Goal: Task Accomplishment & Management: Manage account settings

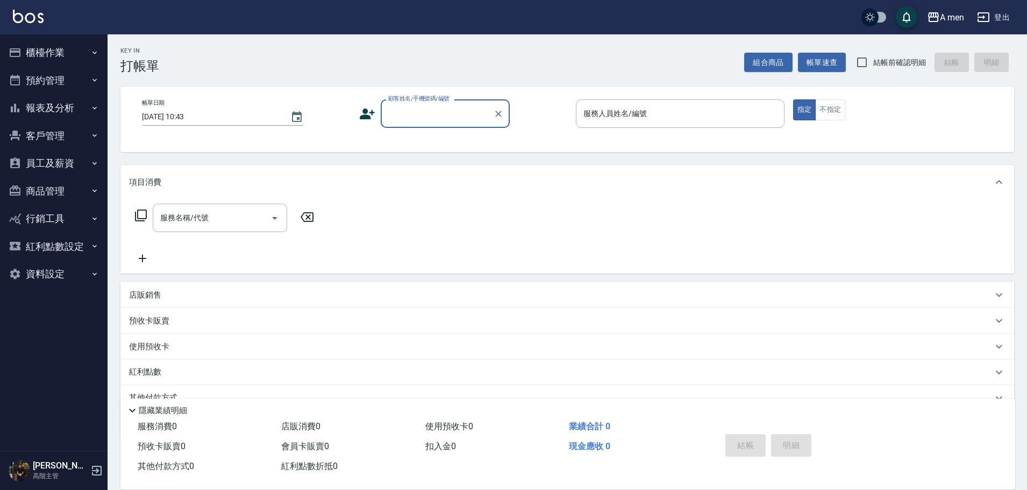
click at [70, 82] on button "預約管理" at bounding box center [53, 81] width 99 height 28
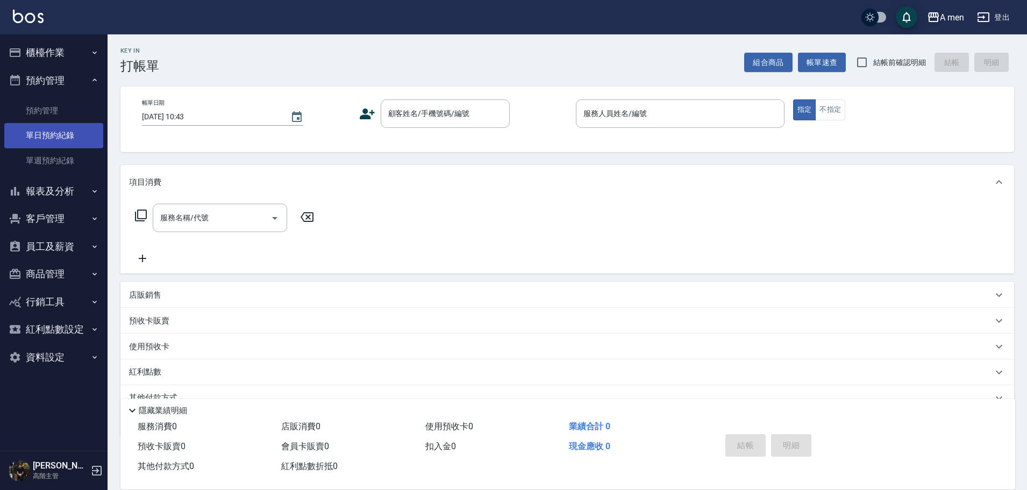
click at [62, 130] on link "單日預約紀錄" at bounding box center [53, 135] width 99 height 25
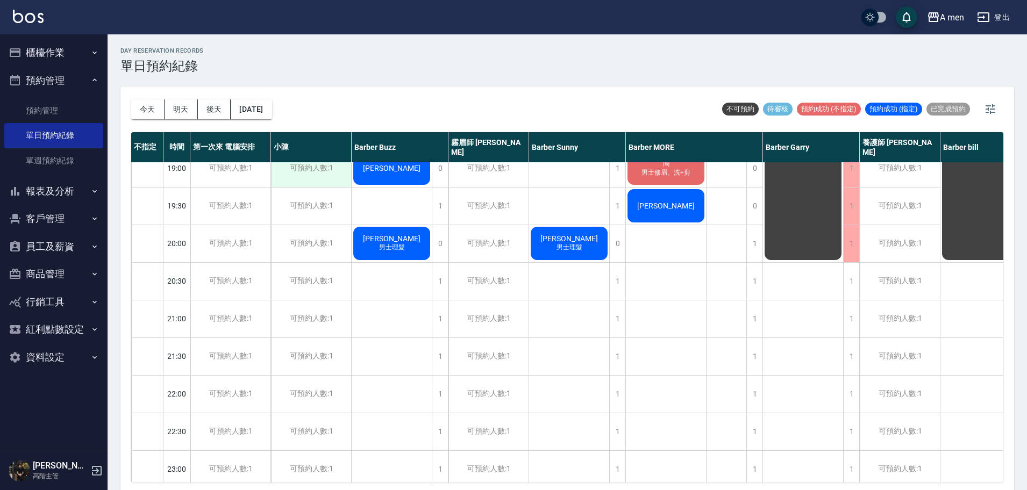
scroll to position [631, 0]
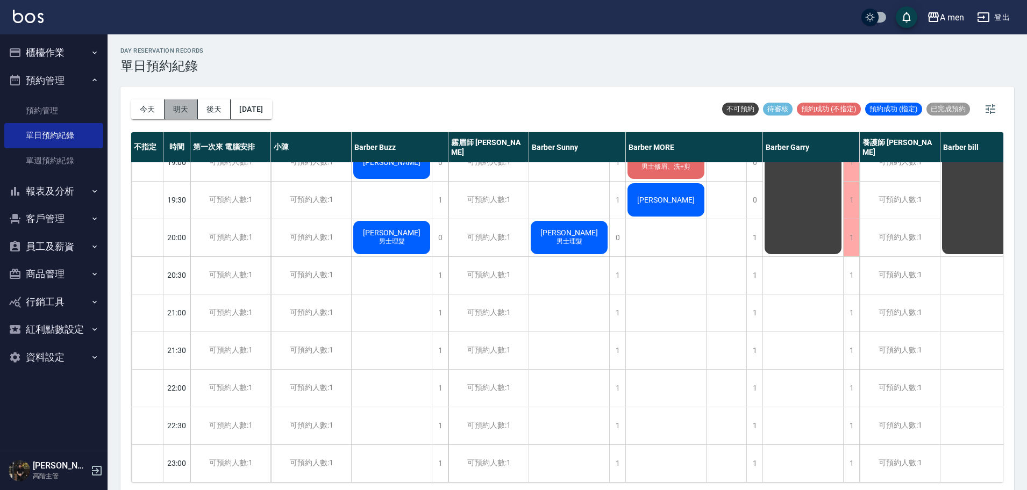
click at [181, 108] on button "明天" at bounding box center [181, 109] width 33 height 20
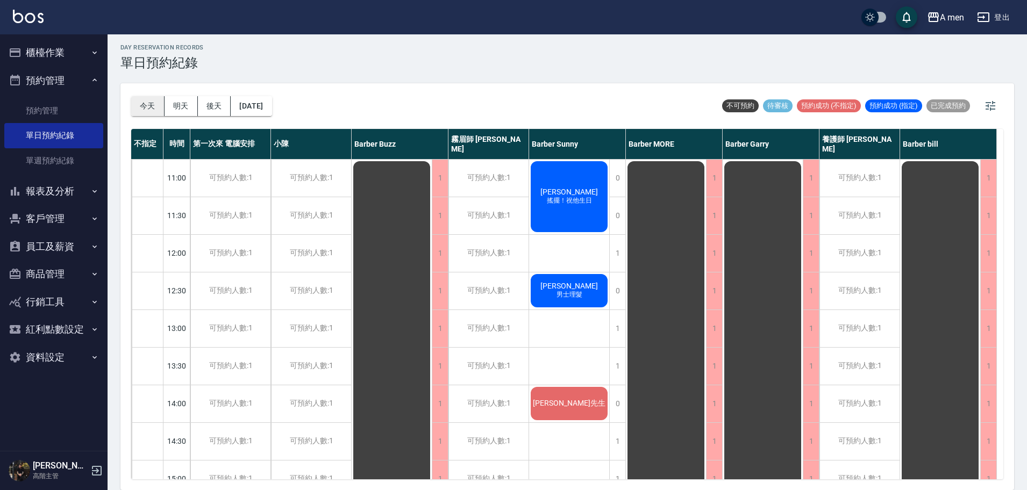
click at [153, 110] on button "今天" at bounding box center [147, 106] width 33 height 20
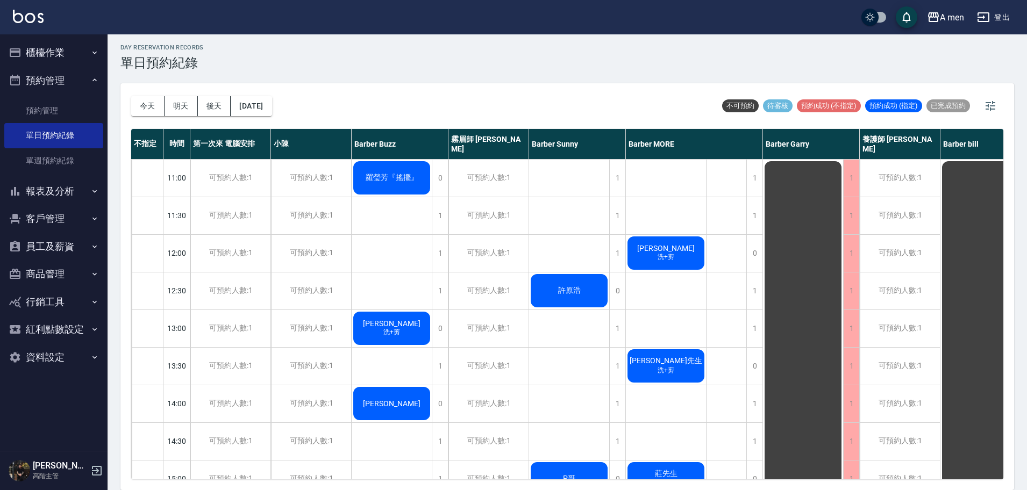
click at [386, 169] on div "羅瑩芳『搖擺』" at bounding box center [392, 178] width 80 height 37
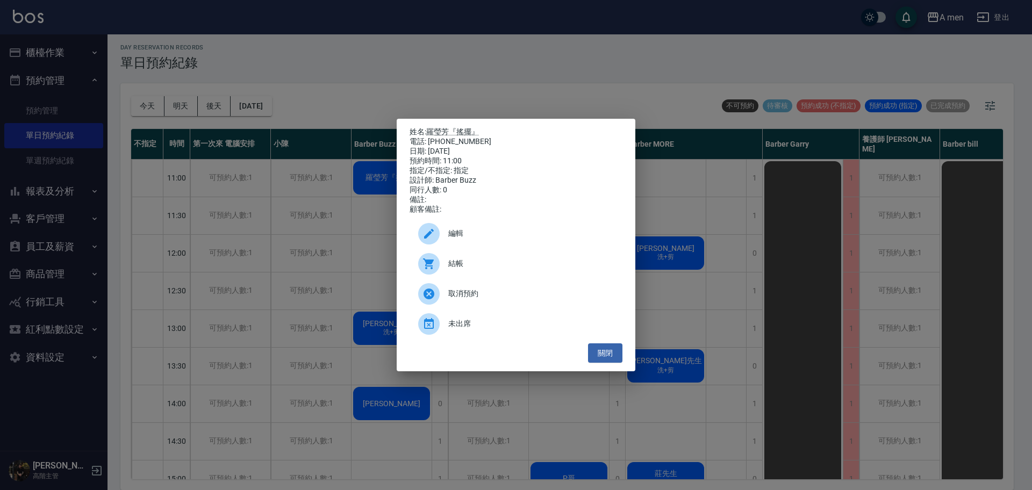
click at [456, 127] on p "姓名: 羅瑩芳『搖擺』" at bounding box center [516, 132] width 213 height 10
click at [455, 131] on link "羅瑩芳『搖擺』" at bounding box center [452, 131] width 53 height 9
click at [614, 355] on button "關閉" at bounding box center [605, 354] width 34 height 20
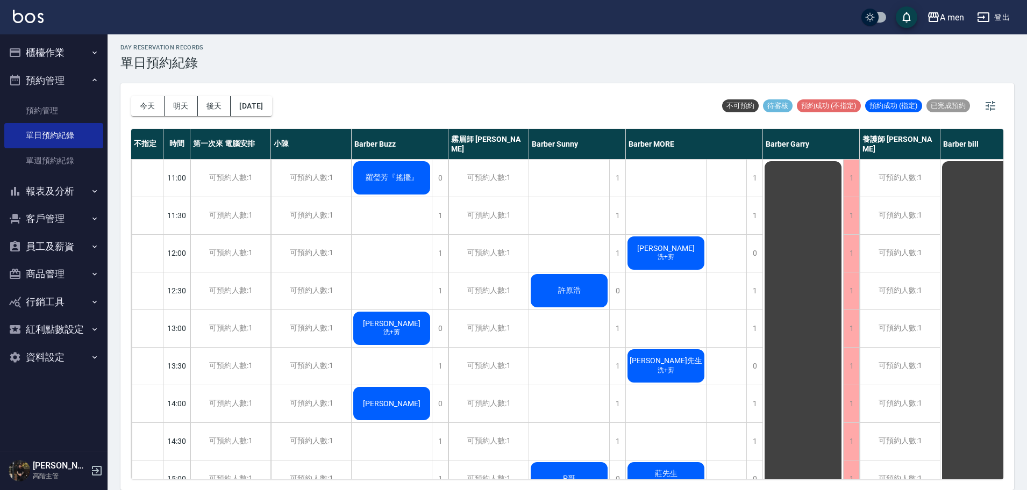
click at [412, 333] on div "吳綺鈞Oli 洗+剪" at bounding box center [392, 328] width 80 height 37
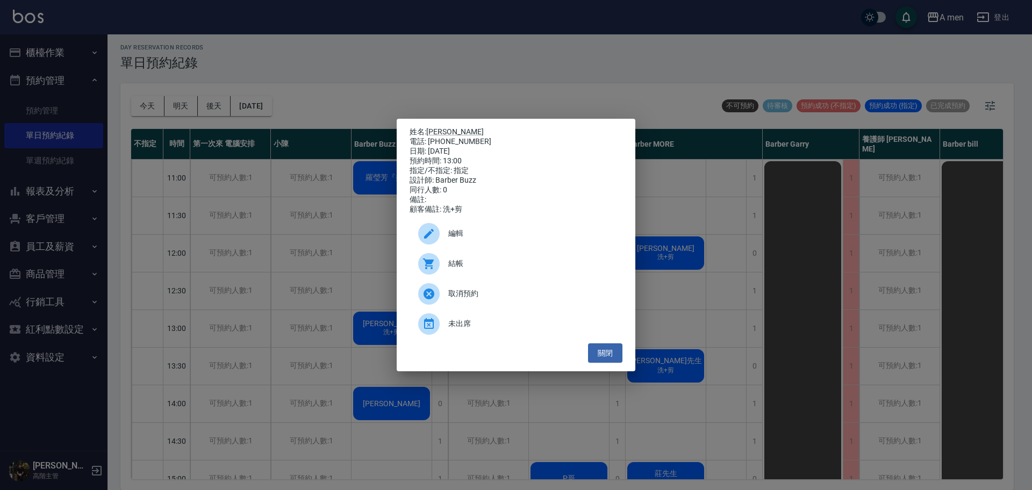
click at [455, 137] on div "電話: 0927880128" at bounding box center [516, 142] width 213 height 10
click at [451, 131] on link "吳綺鈞Oli" at bounding box center [455, 131] width 58 height 9
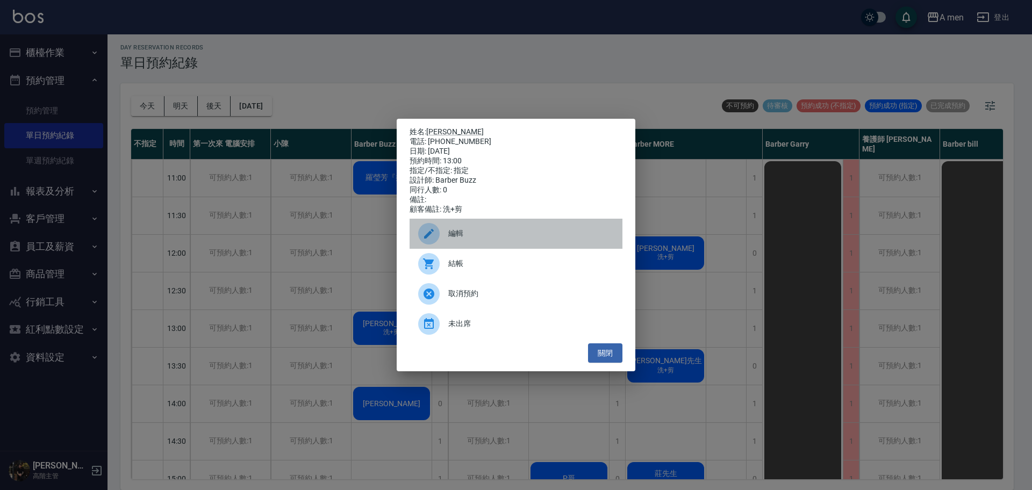
click at [423, 233] on icon at bounding box center [429, 233] width 13 height 13
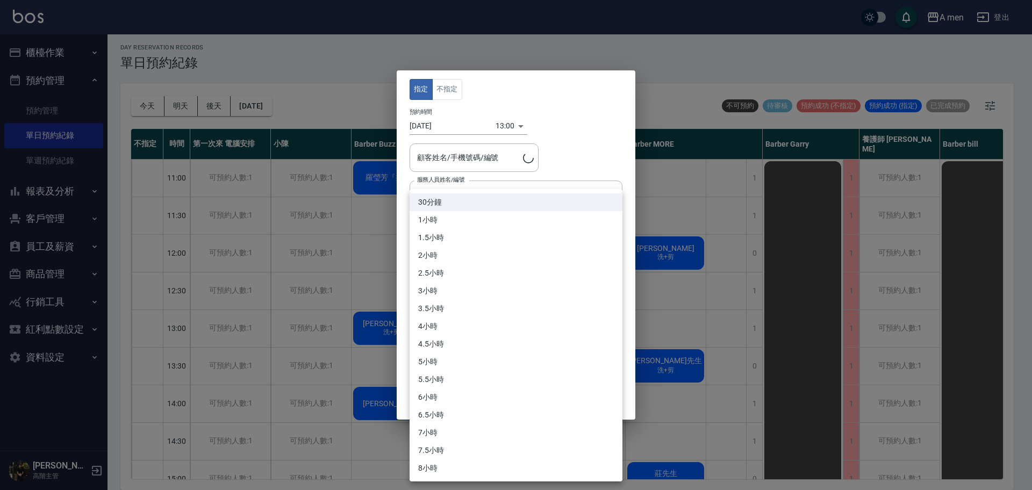
type input "吳綺鈞Oli/0927880128"
click at [423, 233] on body "A men 登出 櫃檯作業 打帳單 帳單列表 營業儀表板 現金收支登錄 高階收支登錄 材料自購登錄 每日結帳 排班表 現場電腦打卡 掃碼打卡 預約管理 預約管…" at bounding box center [516, 244] width 1032 height 494
click at [358, 214] on div at bounding box center [516, 245] width 1032 height 490
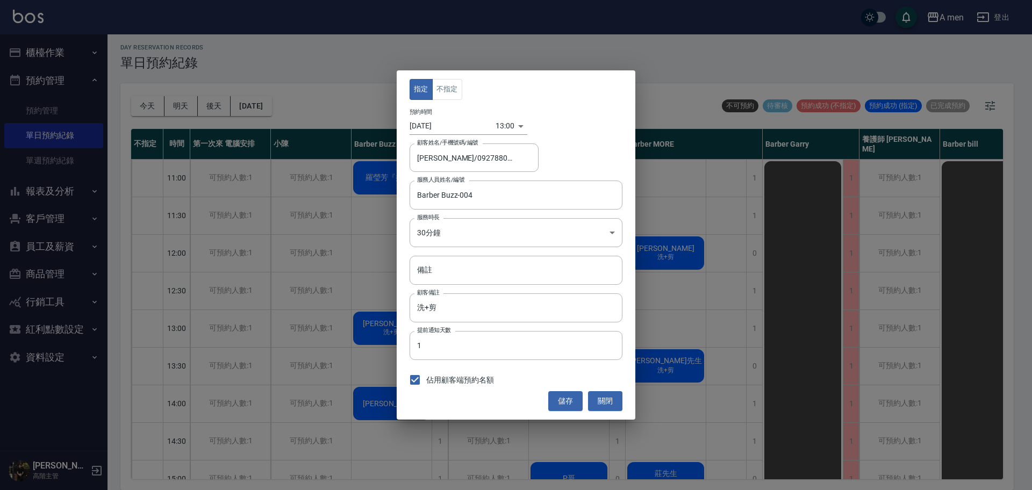
click at [358, 214] on div "指定 不指定 預約時間 2025/09/15 13:00 1757912400000 顧客姓名/手機號碼/編號 吳綺鈞Oli/0927880128 顧客姓名/…" at bounding box center [516, 245] width 1032 height 490
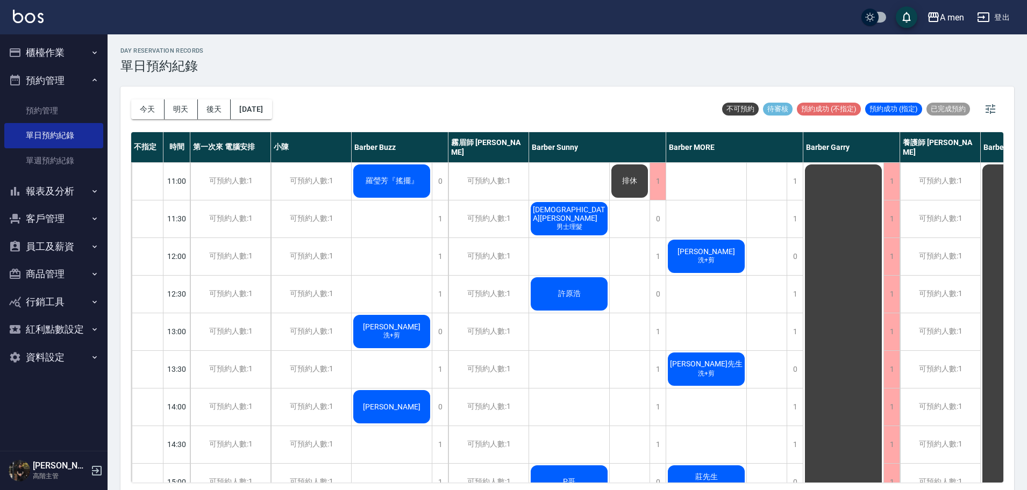
click at [409, 185] on span "羅瑩芳『搖擺』" at bounding box center [391, 181] width 57 height 10
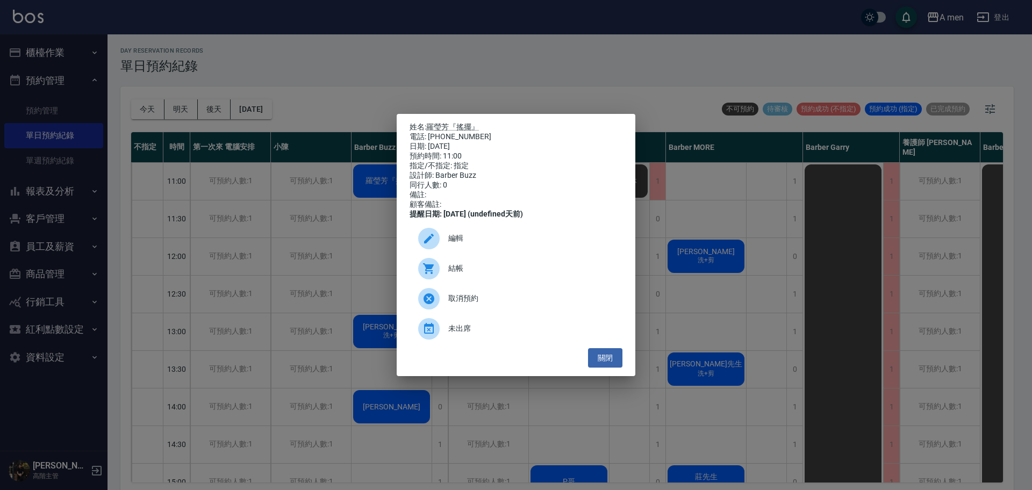
click at [473, 268] on span "結帳" at bounding box center [531, 268] width 166 height 11
click at [612, 348] on ul "編輯 結帳 取消預約 未出席" at bounding box center [516, 283] width 213 height 129
click at [612, 356] on button "關閉" at bounding box center [605, 358] width 34 height 20
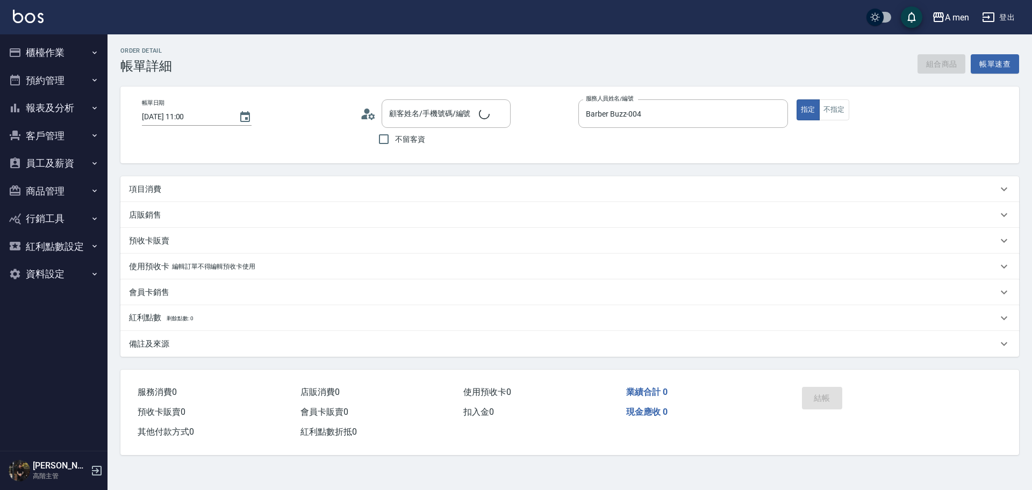
type input "羅瑩芳『搖擺』/0921402762/null"
click at [412, 184] on div "項目消費" at bounding box center [563, 189] width 869 height 11
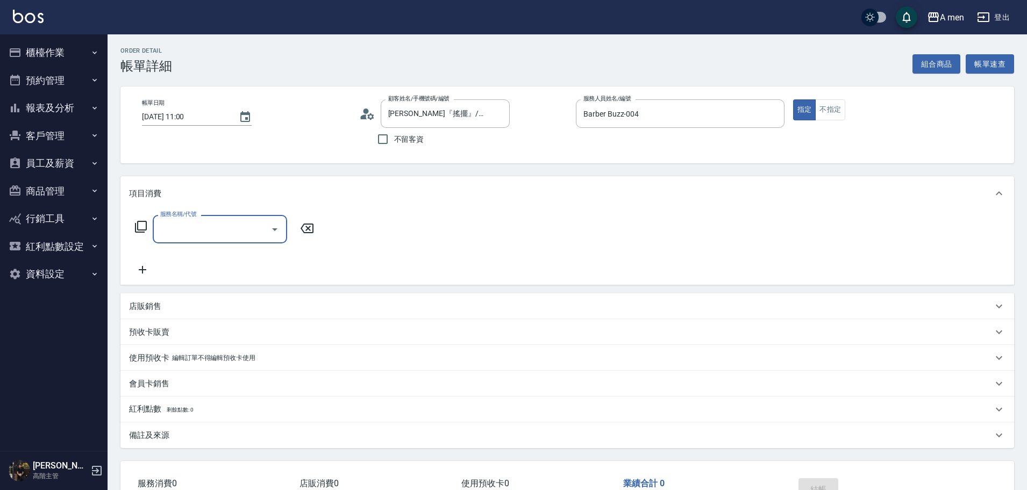
click at [245, 235] on input "服務名稱/代號" at bounding box center [212, 229] width 109 height 19
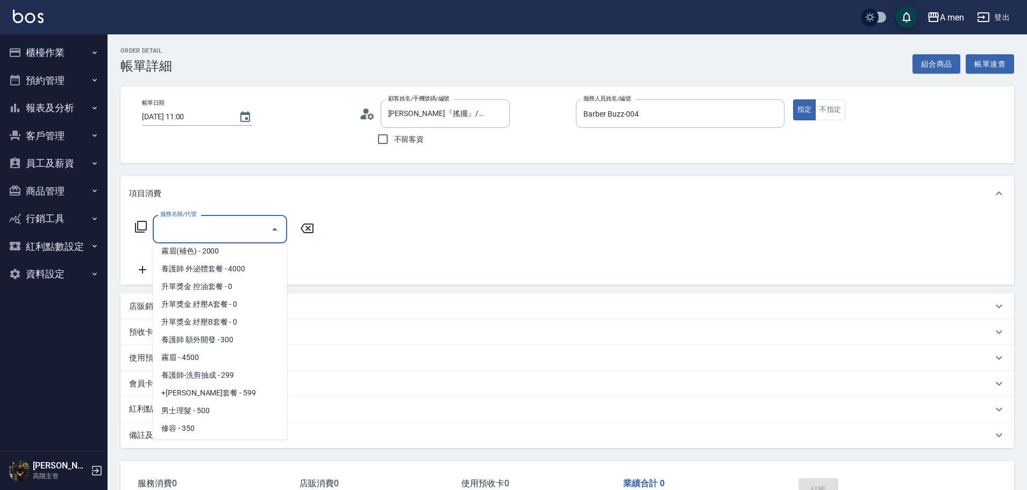
scroll to position [148, 0]
click at [230, 414] on span "男士理髮 - 500" at bounding box center [220, 411] width 134 height 18
type input "男士理髮(A01)"
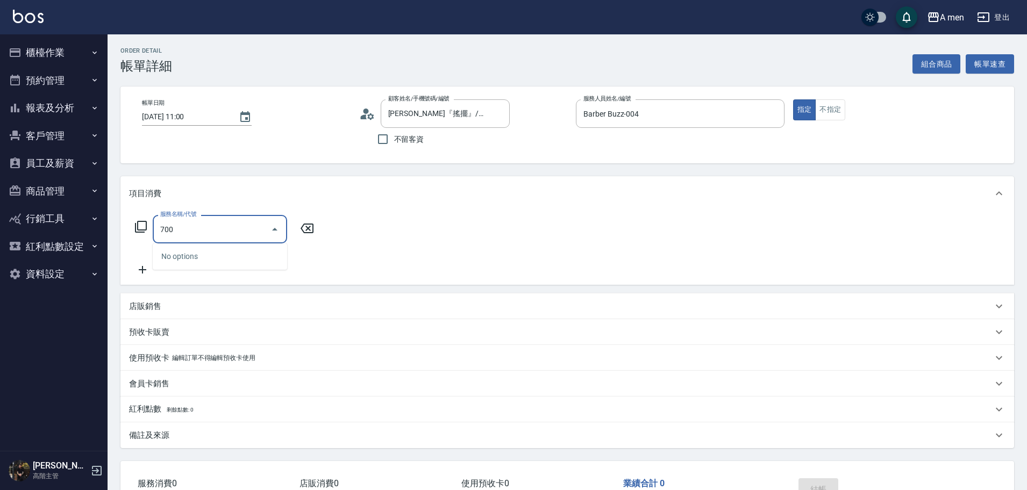
scroll to position [74, 0]
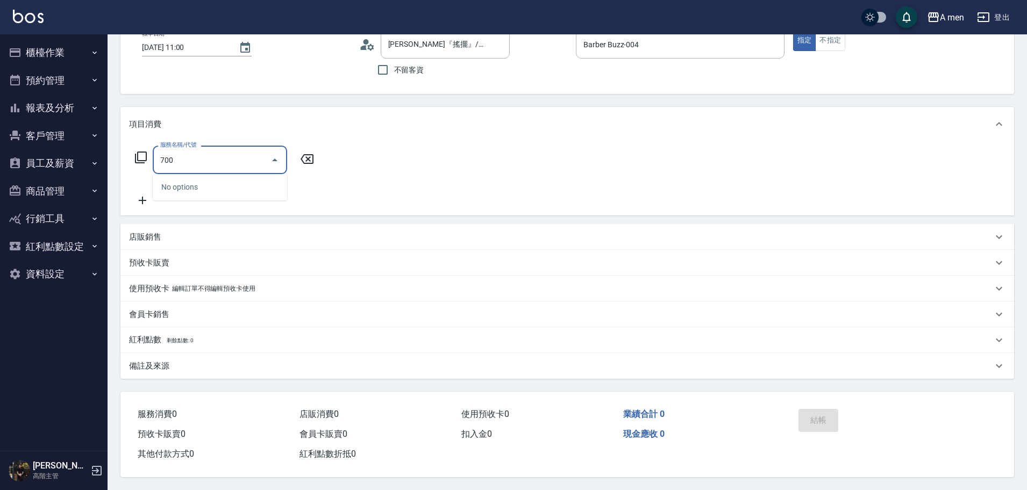
type input "700"
click at [451, 250] on div "預收卡販賣" at bounding box center [567, 263] width 894 height 26
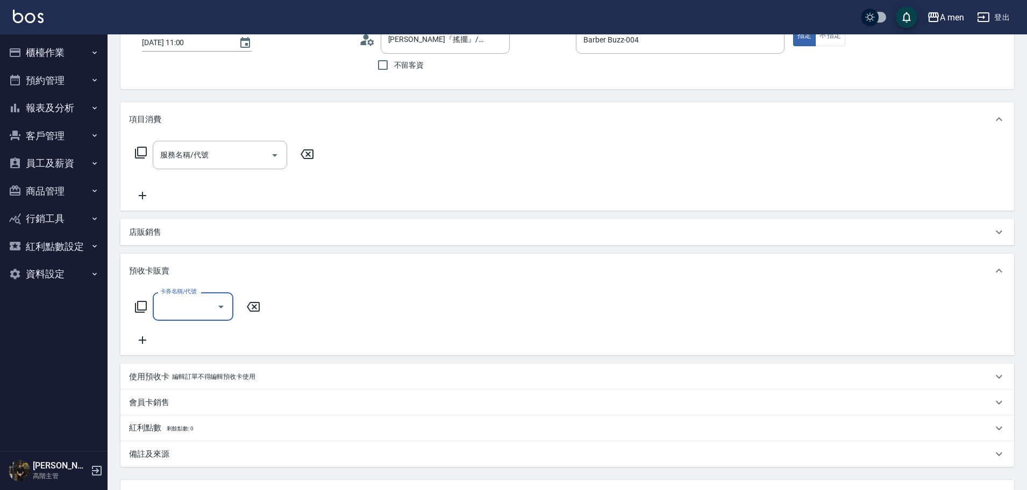
scroll to position [0, 0]
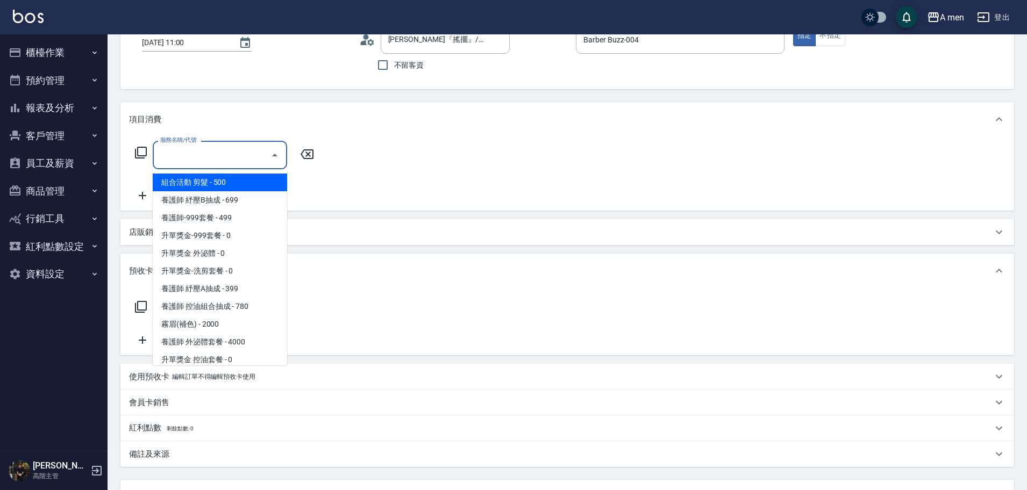
click at [212, 151] on input "服務名稱/代號" at bounding box center [212, 155] width 109 height 19
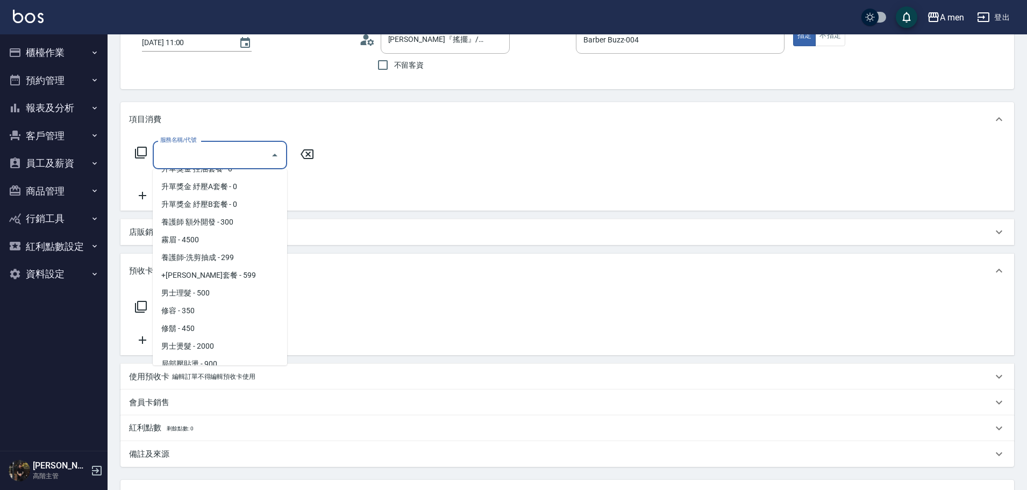
scroll to position [199, 0]
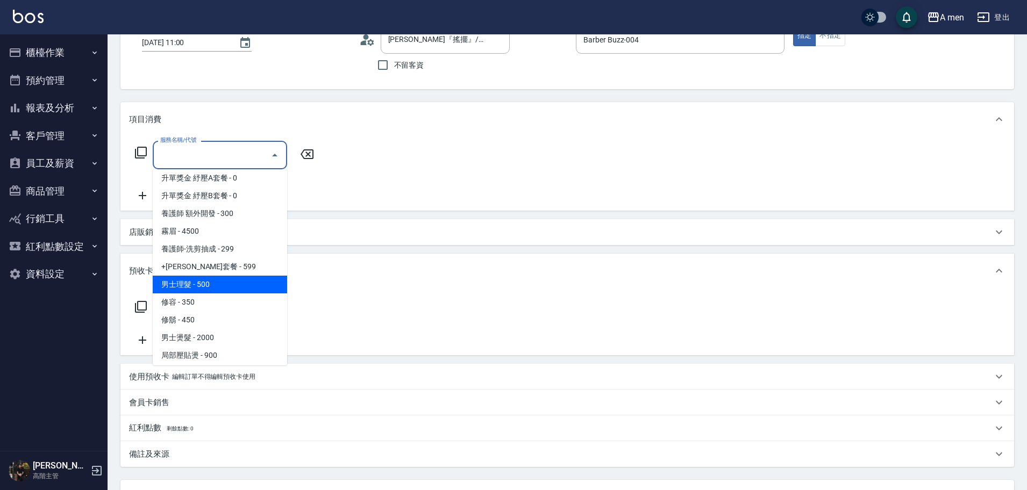
click at [218, 284] on span "男士理髮 - 500" at bounding box center [220, 285] width 134 height 18
type input "男士理髮(A01)"
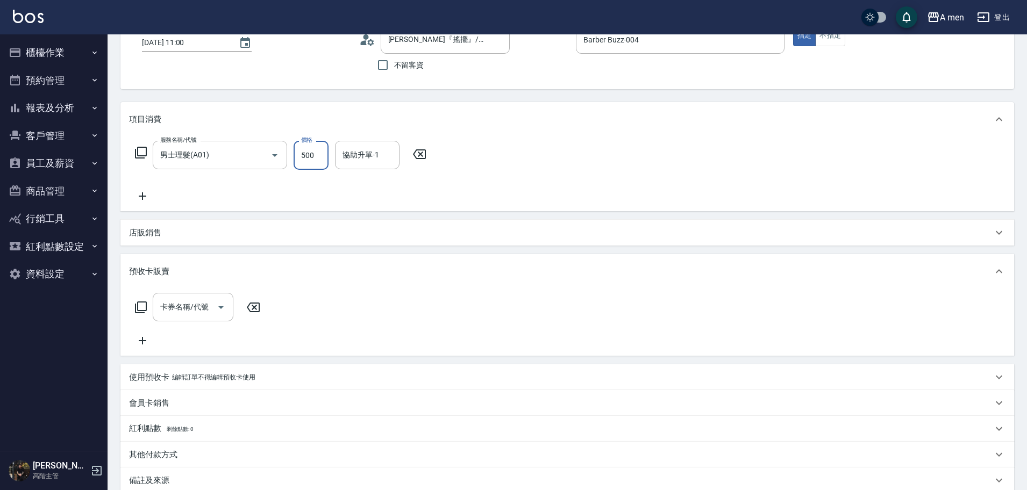
click at [315, 154] on input "500" at bounding box center [311, 155] width 35 height 29
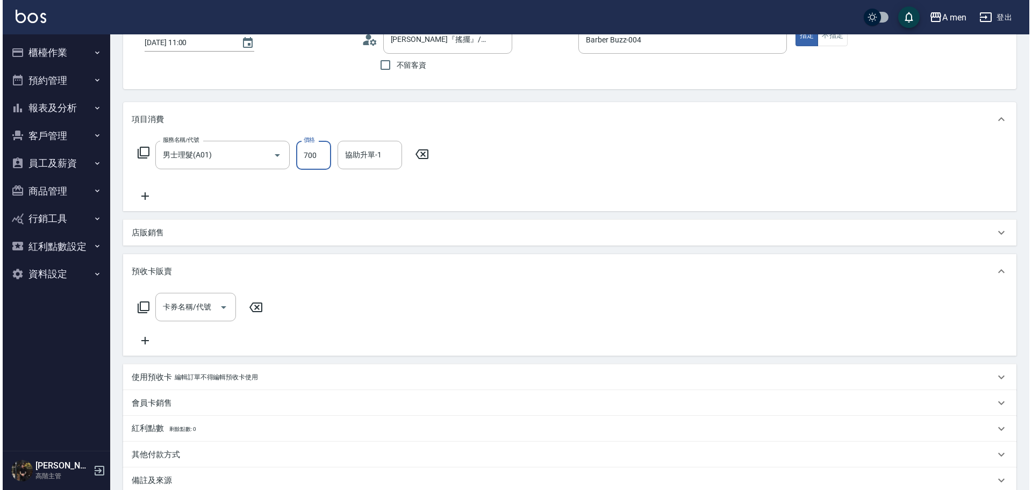
scroll to position [194, 0]
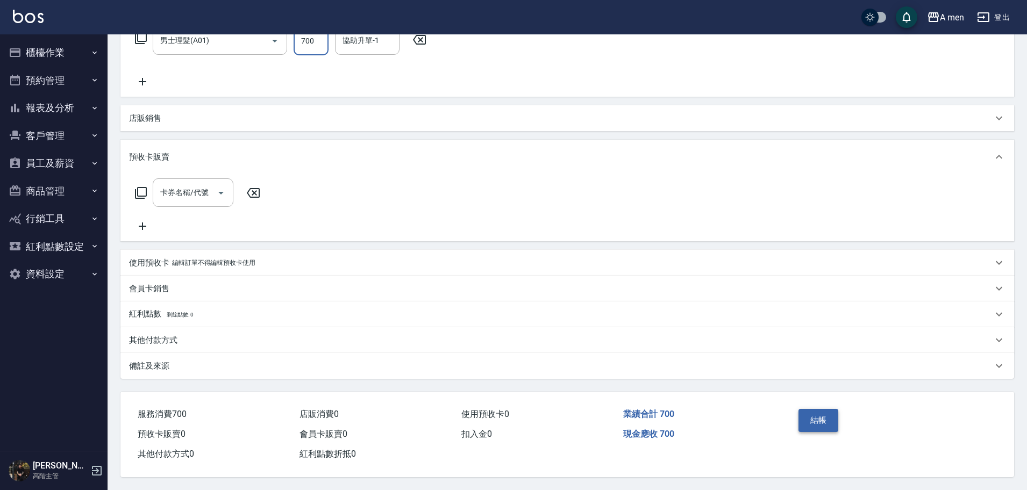
type input "700"
click at [818, 425] on button "結帳" at bounding box center [819, 420] width 40 height 23
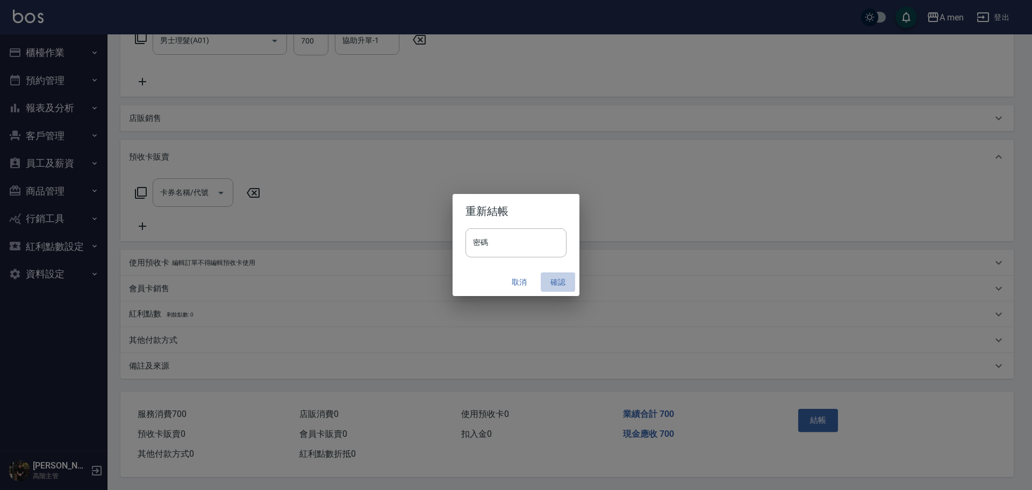
click at [560, 277] on button "確認" at bounding box center [558, 283] width 34 height 20
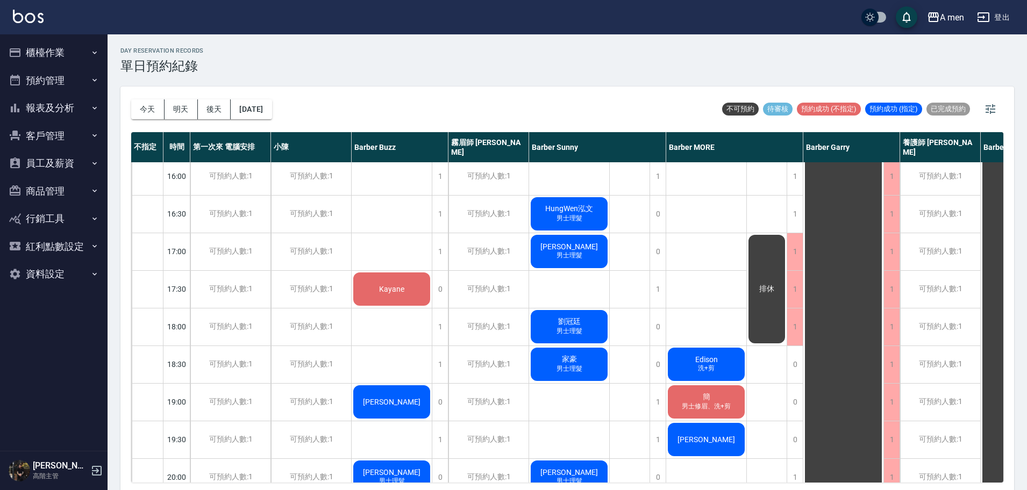
scroll to position [381, 0]
click at [394, 286] on span "Kayane" at bounding box center [392, 290] width 30 height 9
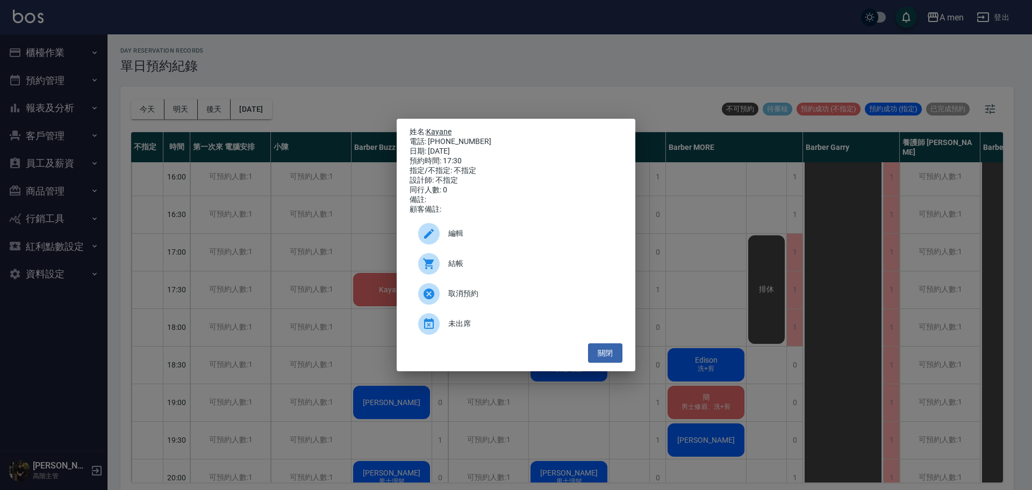
click at [444, 127] on link "Kayane" at bounding box center [438, 131] width 25 height 9
click at [607, 363] on button "關閉" at bounding box center [605, 354] width 34 height 20
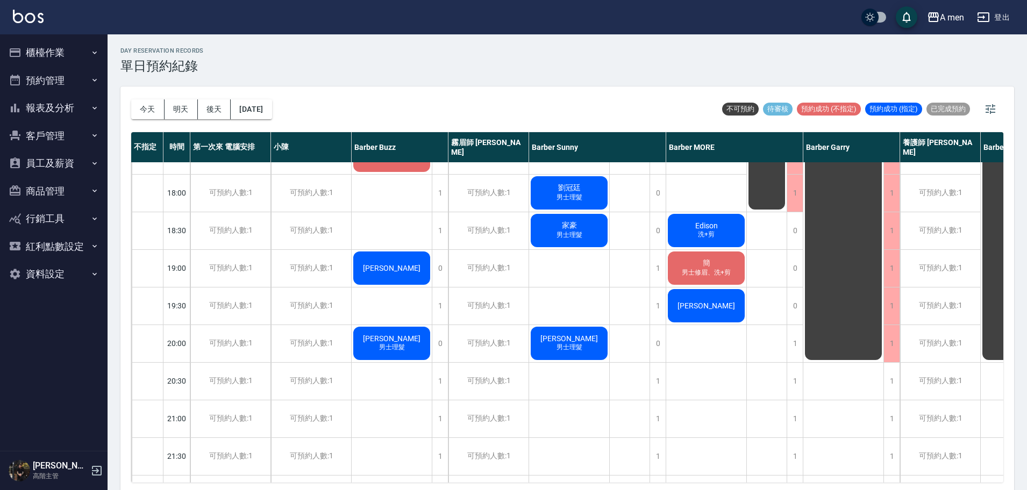
scroll to position [519, 0]
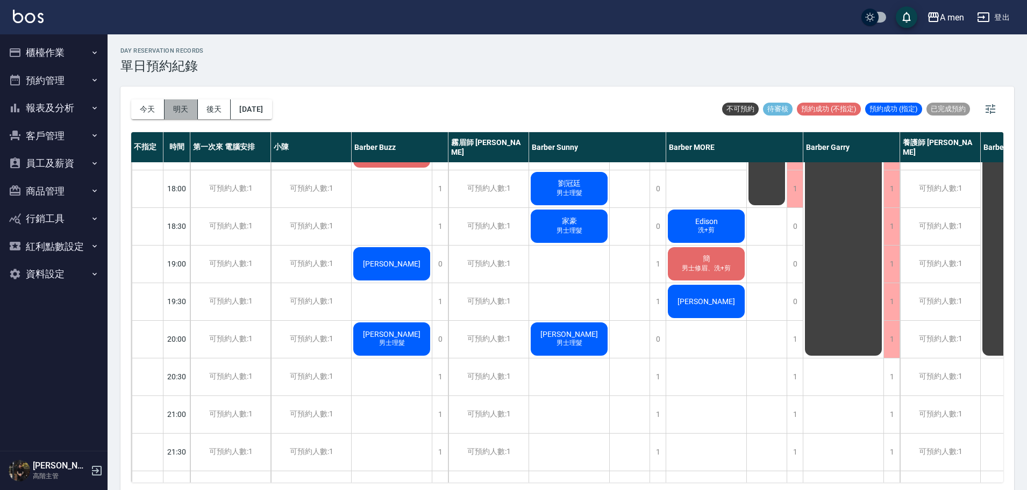
click at [175, 112] on button "明天" at bounding box center [181, 109] width 33 height 20
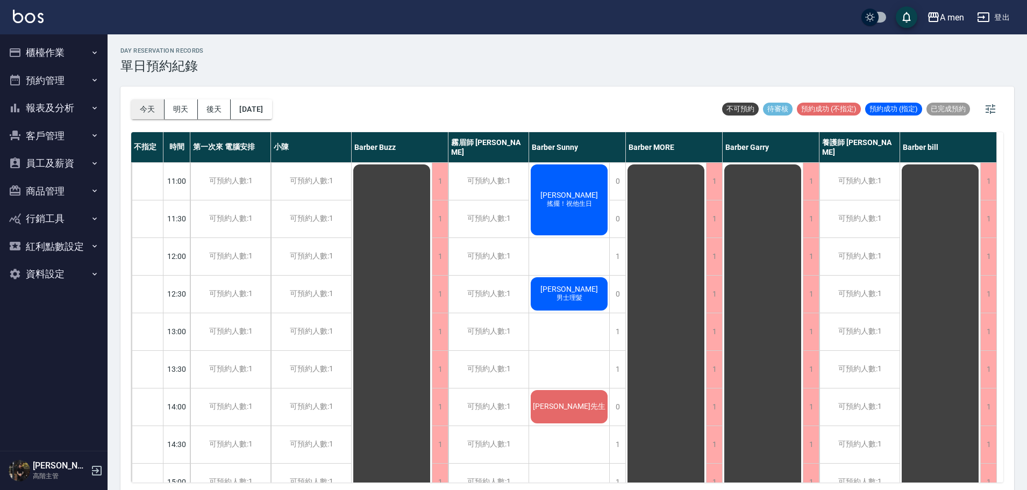
click at [137, 112] on button "今天" at bounding box center [147, 109] width 33 height 20
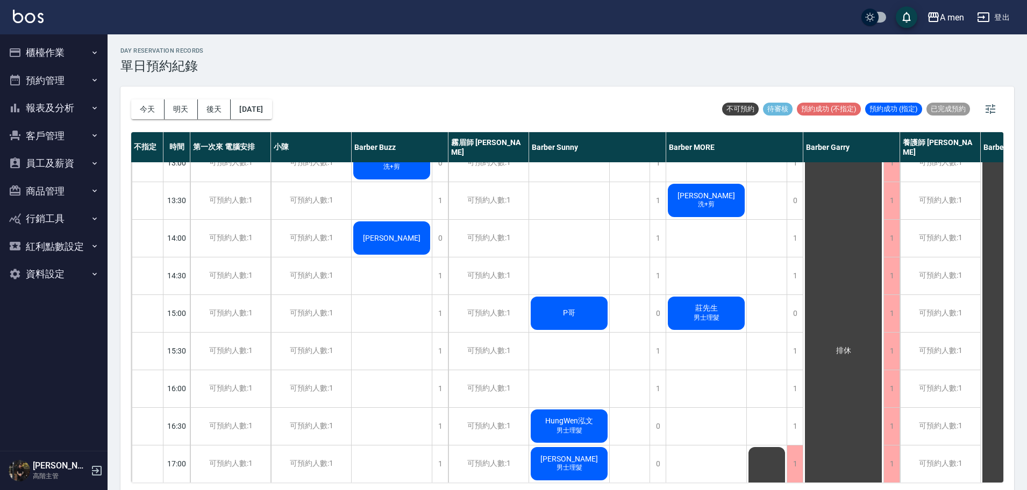
scroll to position [169, 0]
click at [790, 395] on div "1" at bounding box center [795, 388] width 16 height 37
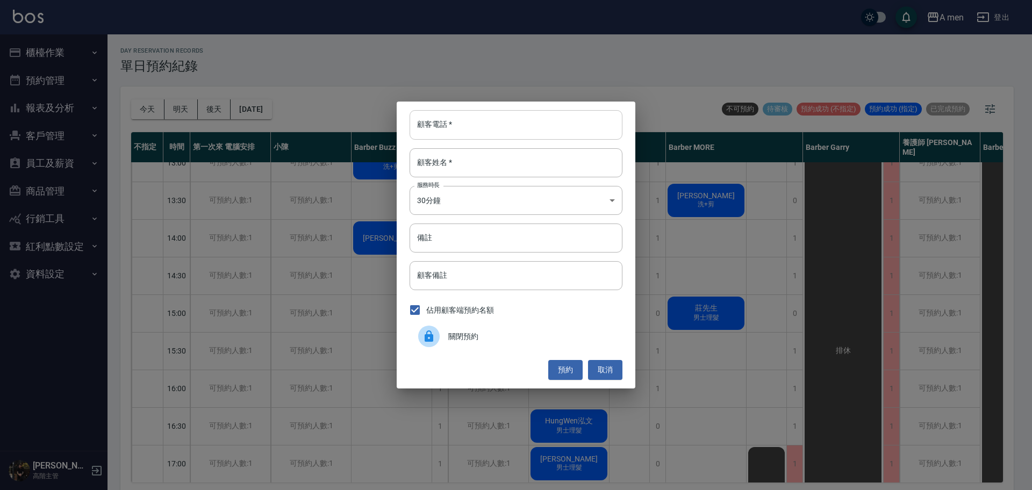
click at [541, 112] on input "顧客電話   *" at bounding box center [516, 124] width 213 height 29
type input "0911140157"
click at [515, 166] on input "顧客姓名   *" at bounding box center [516, 162] width 213 height 29
type input "n"
type input "Noah"
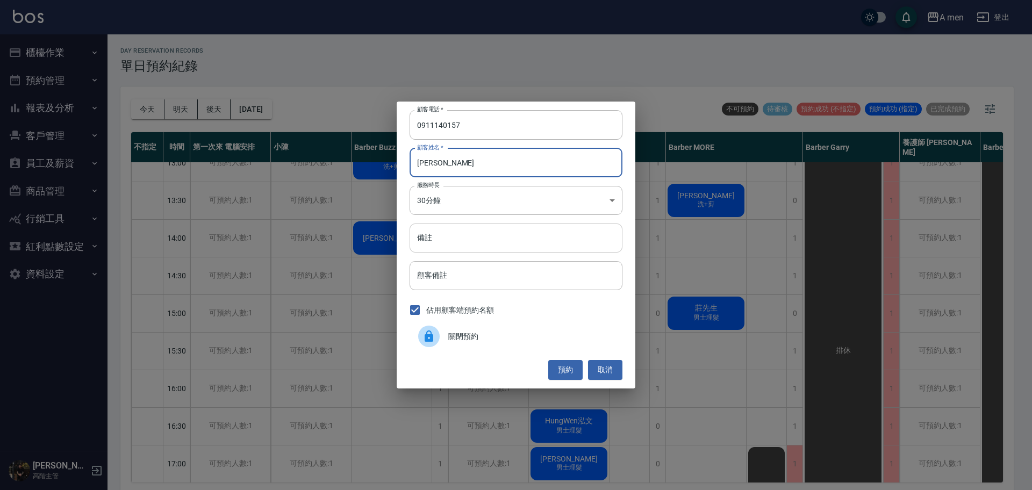
click at [503, 229] on input "備註" at bounding box center [516, 238] width 213 height 29
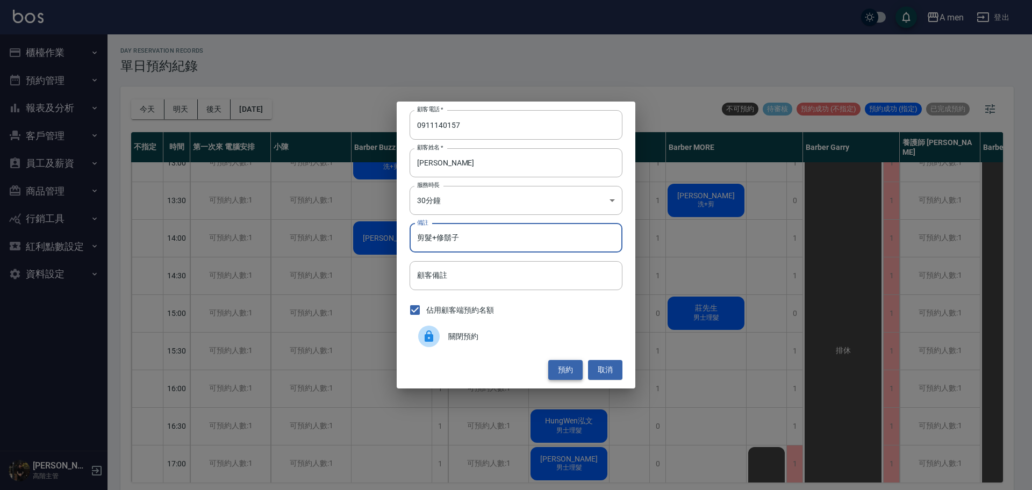
type input "剪髮+修鬍子"
click at [556, 367] on button "預約" at bounding box center [565, 370] width 34 height 20
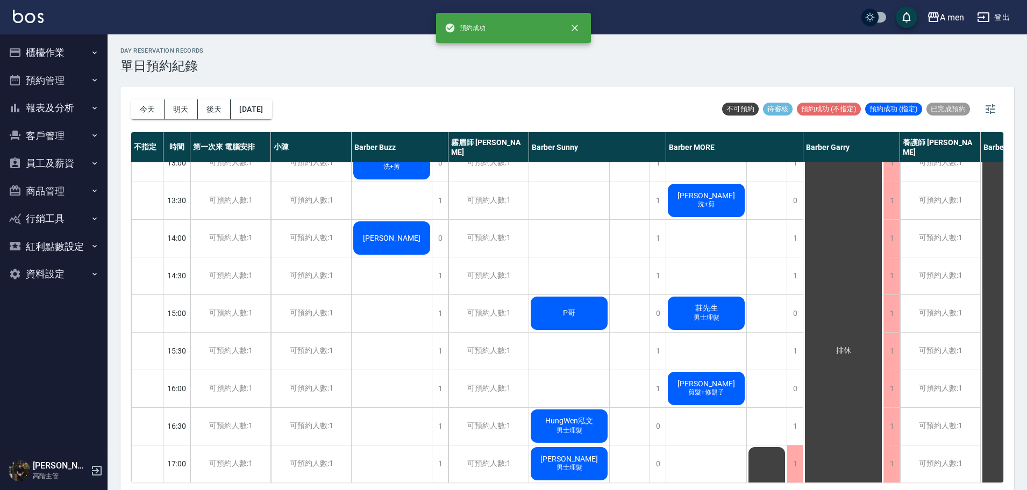
click at [712, 398] on div "Noah 剪髮+修鬍子" at bounding box center [706, 388] width 80 height 37
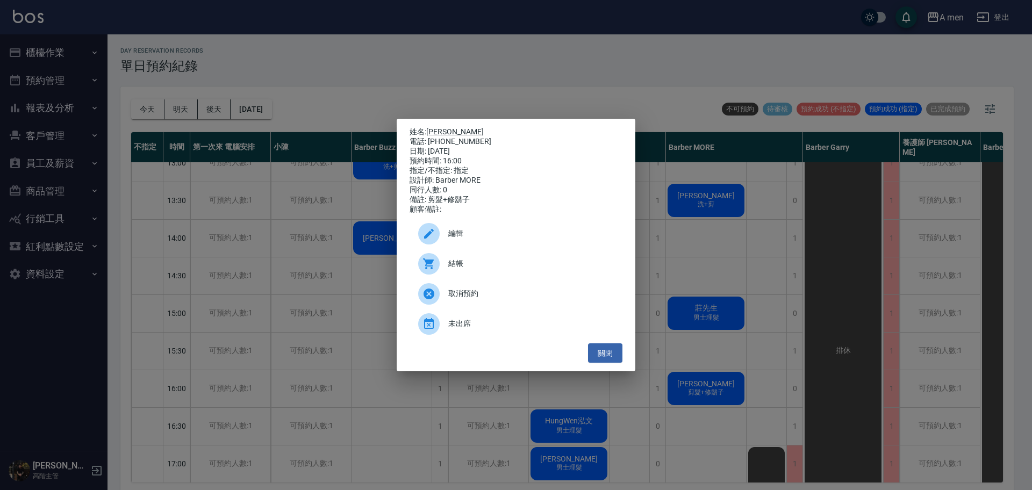
click at [512, 245] on div "編輯" at bounding box center [516, 234] width 213 height 30
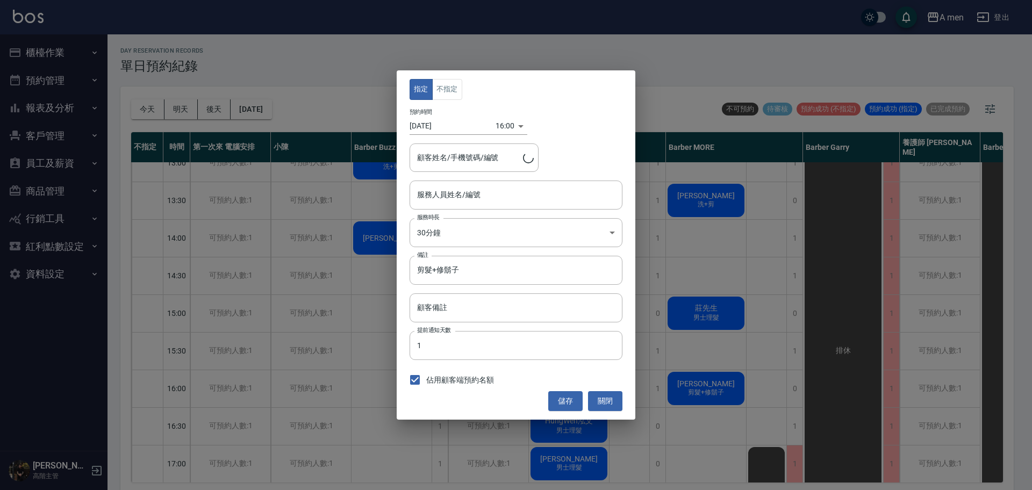
type input "Barber MORE-001"
type input "Noah/0911140157"
click at [454, 91] on button "不指定" at bounding box center [447, 89] width 30 height 21
click at [575, 394] on button "儲存" at bounding box center [565, 401] width 34 height 20
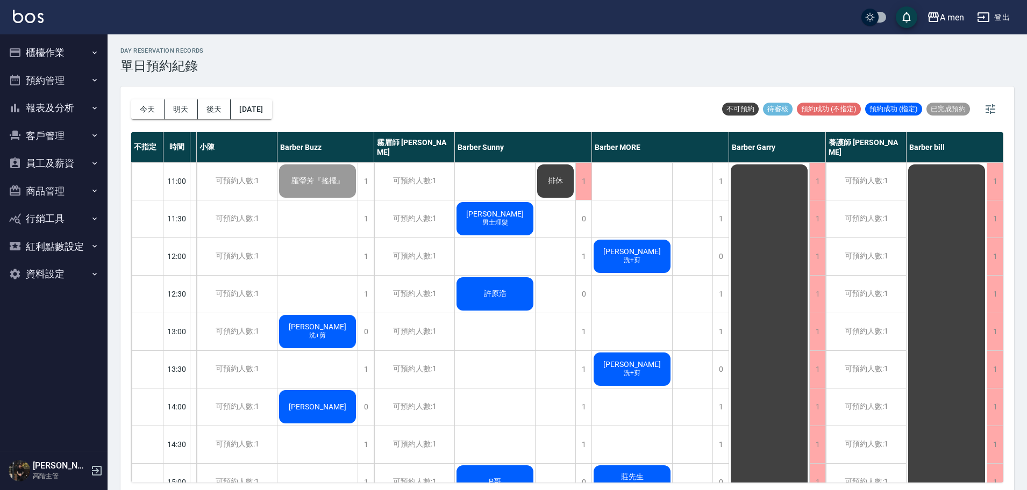
scroll to position [0, 0]
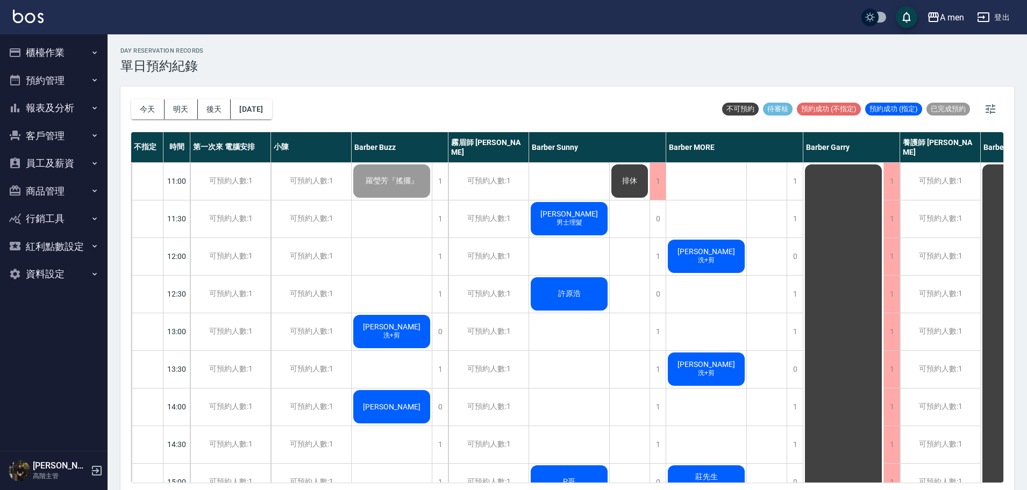
click at [639, 118] on div "今天 明天 後天 2025/09/15 不可預約 待審核 預約成功 (不指定) 預約成功 (指定) 已完成預約" at bounding box center [567, 110] width 872 height 46
click at [705, 257] on span "洗+剪" at bounding box center [706, 260] width 21 height 9
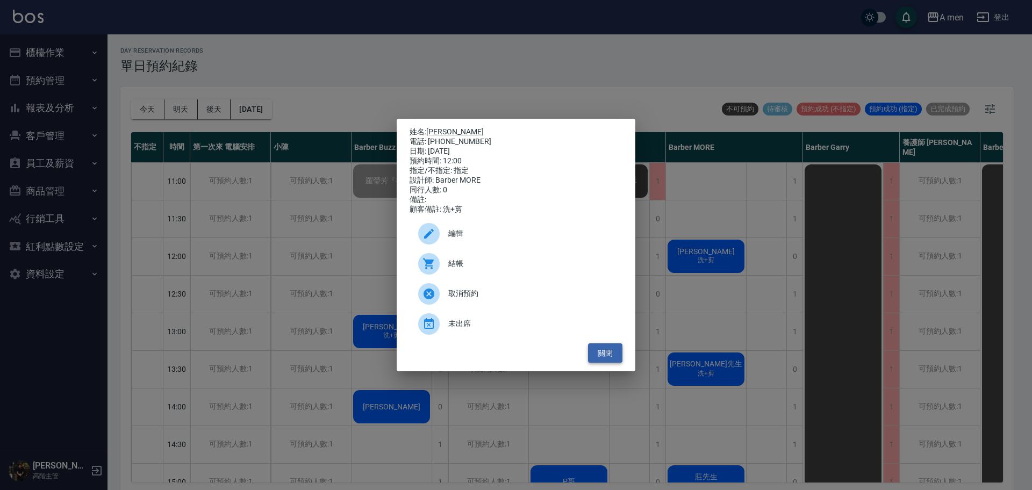
click at [601, 360] on button "關閉" at bounding box center [605, 354] width 34 height 20
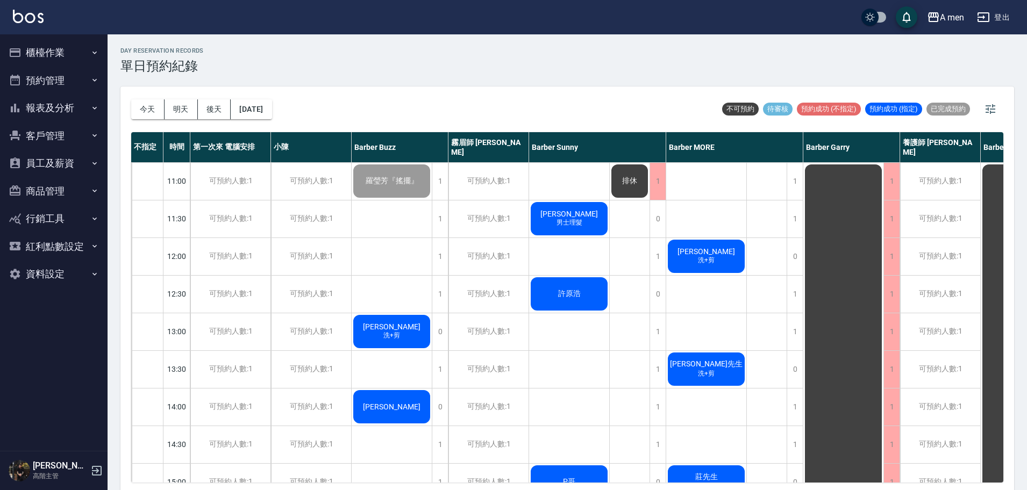
click at [576, 217] on span "[PERSON_NAME]" at bounding box center [569, 214] width 62 height 9
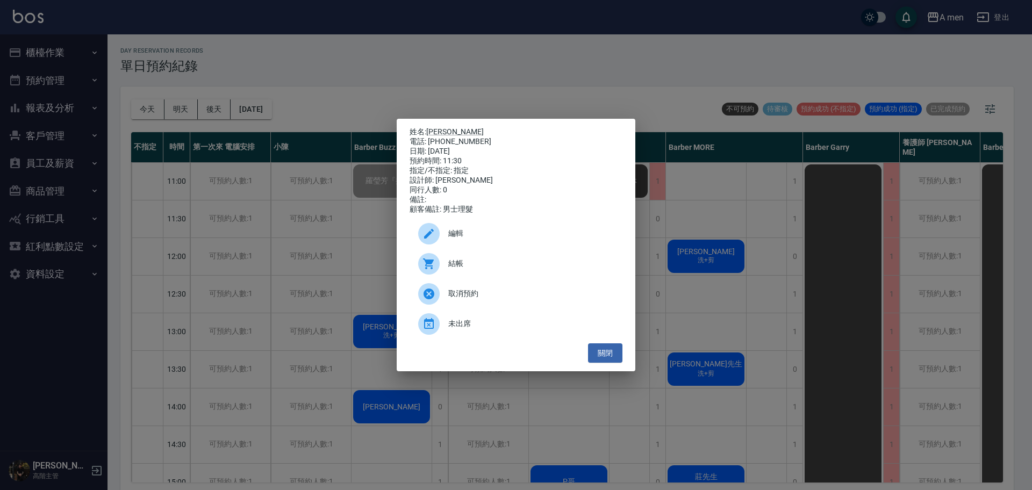
click at [495, 269] on span "結帳" at bounding box center [531, 263] width 166 height 11
click at [610, 357] on button "關閉" at bounding box center [605, 354] width 34 height 20
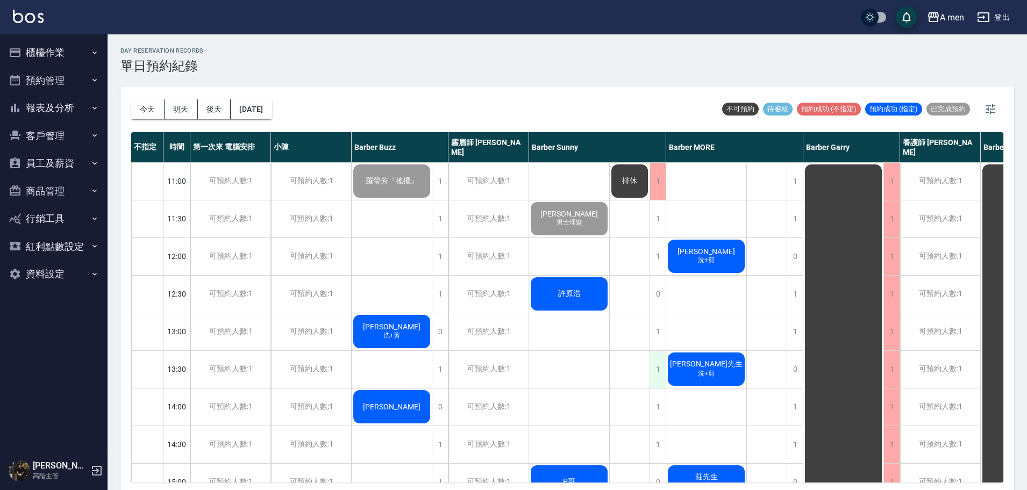
click at [653, 370] on div "1" at bounding box center [658, 369] width 16 height 37
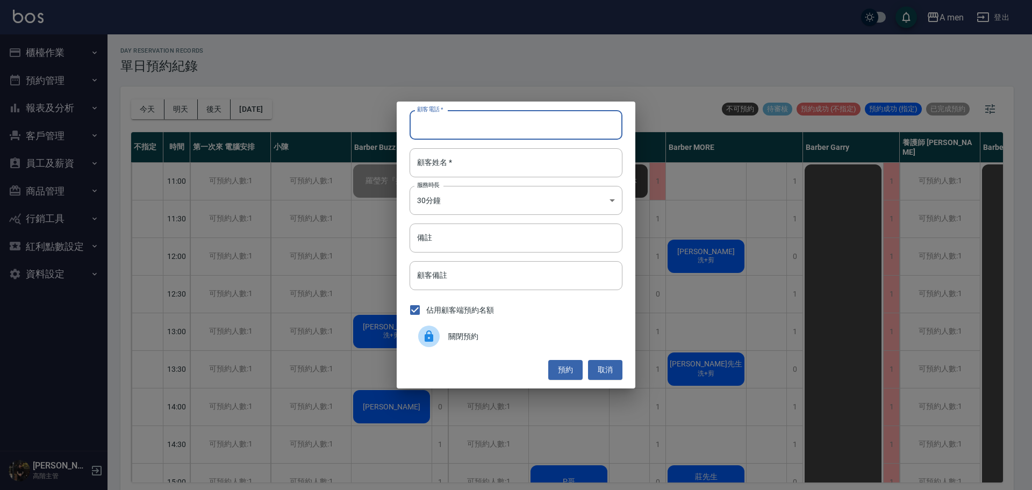
click at [508, 126] on input "顧客電話   *" at bounding box center [516, 124] width 213 height 29
type input "0931270888"
click at [486, 176] on input "顧客姓名   *" at bounding box center [516, 162] width 213 height 29
type input "5"
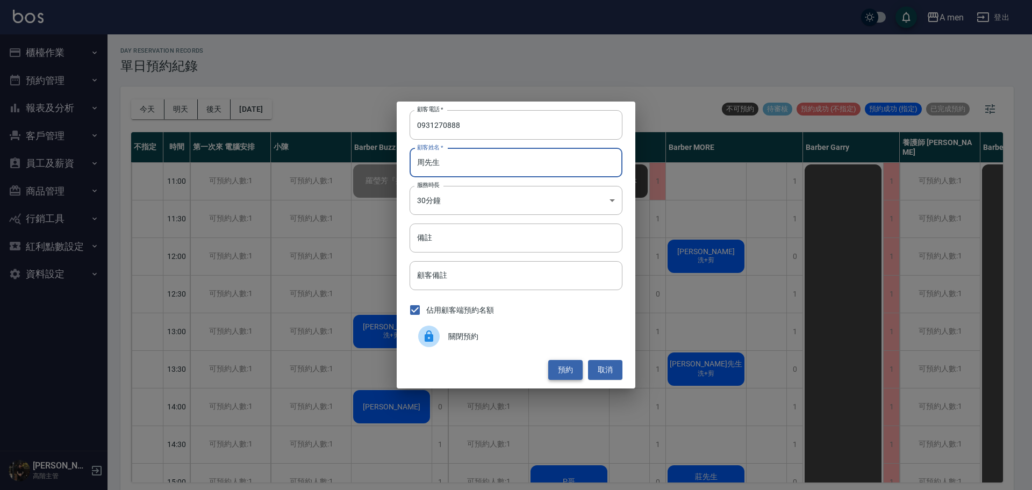
type input "周先生"
click at [574, 365] on button "預約" at bounding box center [565, 370] width 34 height 20
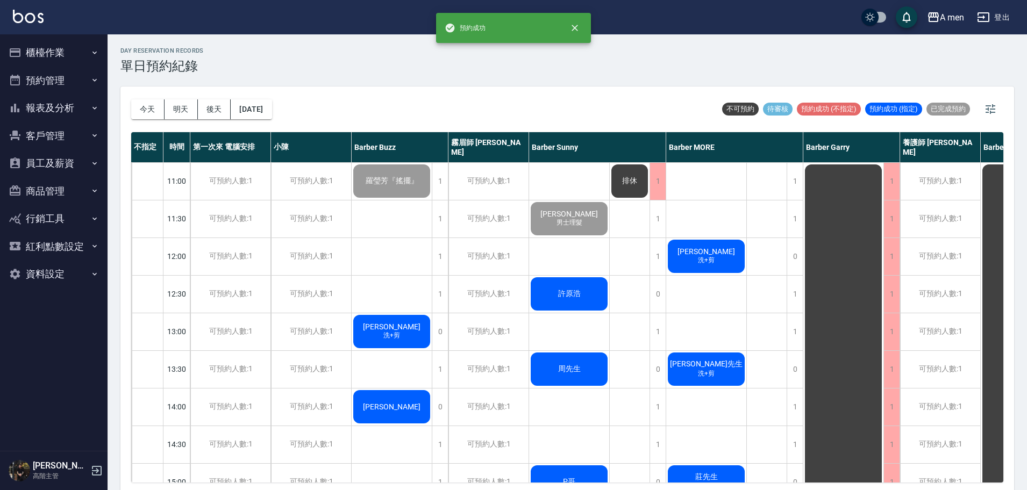
click at [589, 384] on div "周先生" at bounding box center [569, 369] width 80 height 37
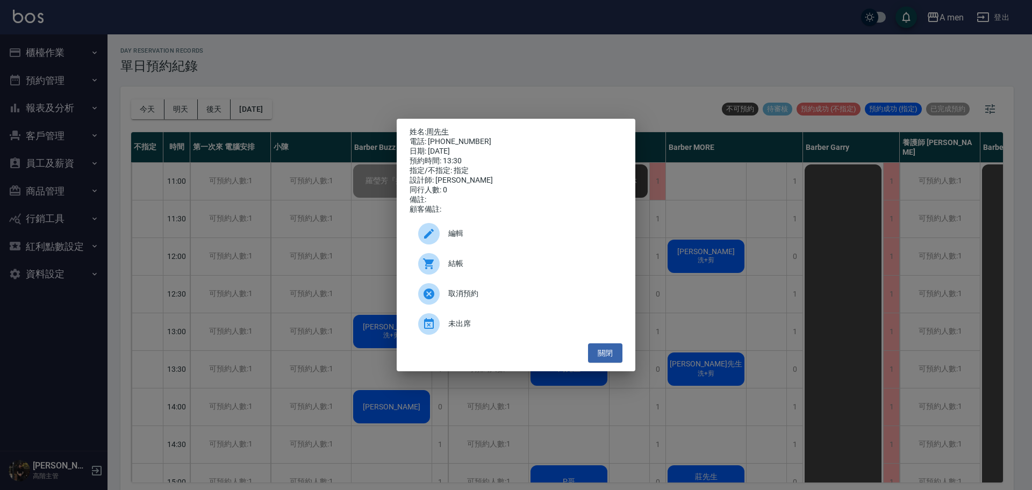
click at [506, 249] on div "編輯" at bounding box center [516, 234] width 213 height 30
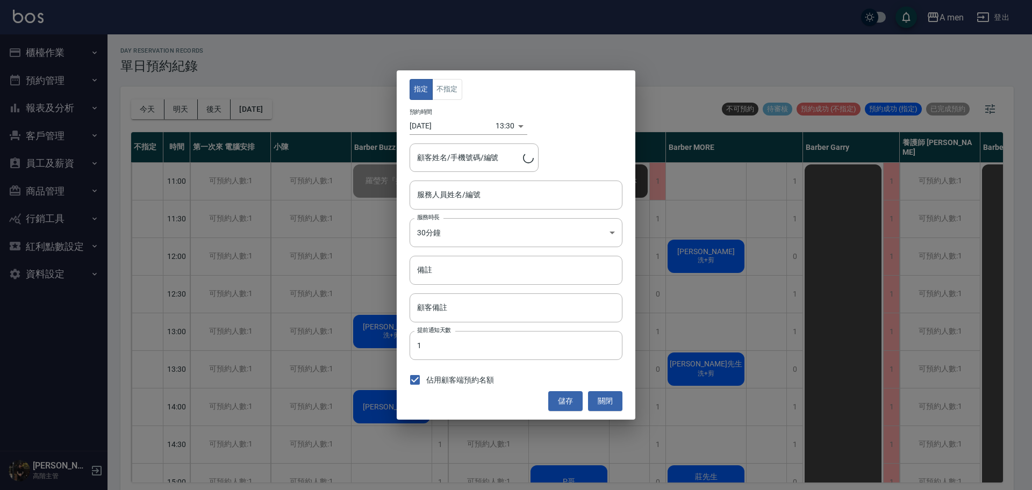
type input "Barber Sunny -003"
type input "周先生/0931270888"
click at [452, 90] on button "不指定" at bounding box center [447, 89] width 30 height 21
click at [566, 402] on button "儲存" at bounding box center [565, 401] width 34 height 20
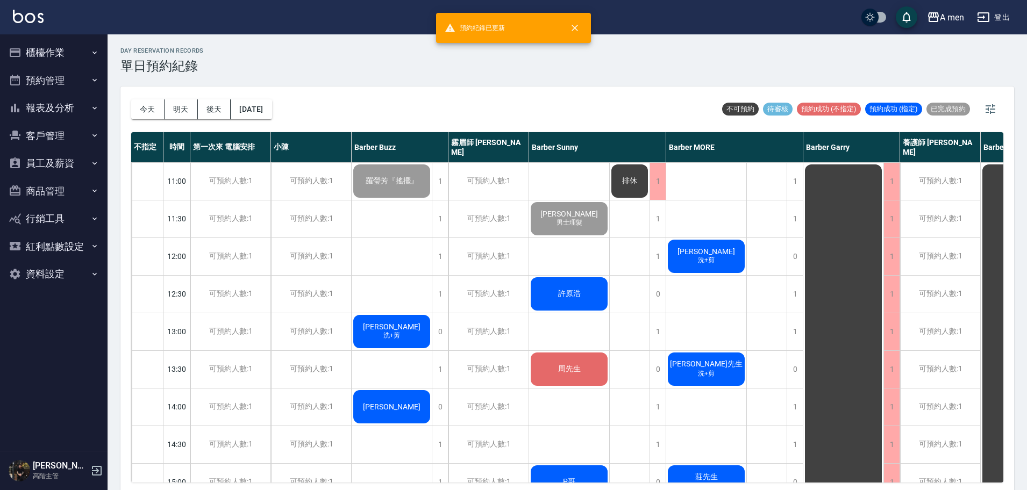
click at [584, 372] on div "周先生" at bounding box center [569, 369] width 80 height 37
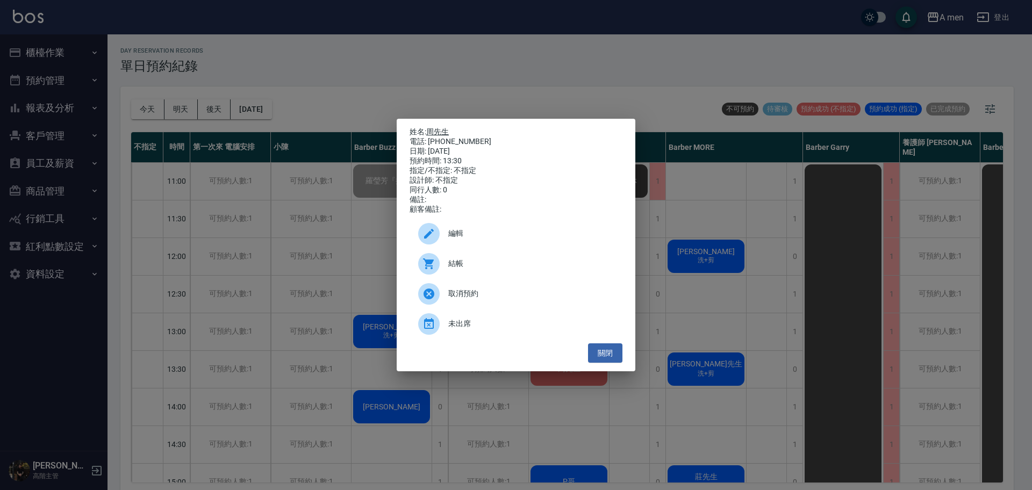
click at [446, 131] on link "周先生" at bounding box center [437, 131] width 23 height 9
click at [604, 358] on button "關閉" at bounding box center [605, 354] width 34 height 20
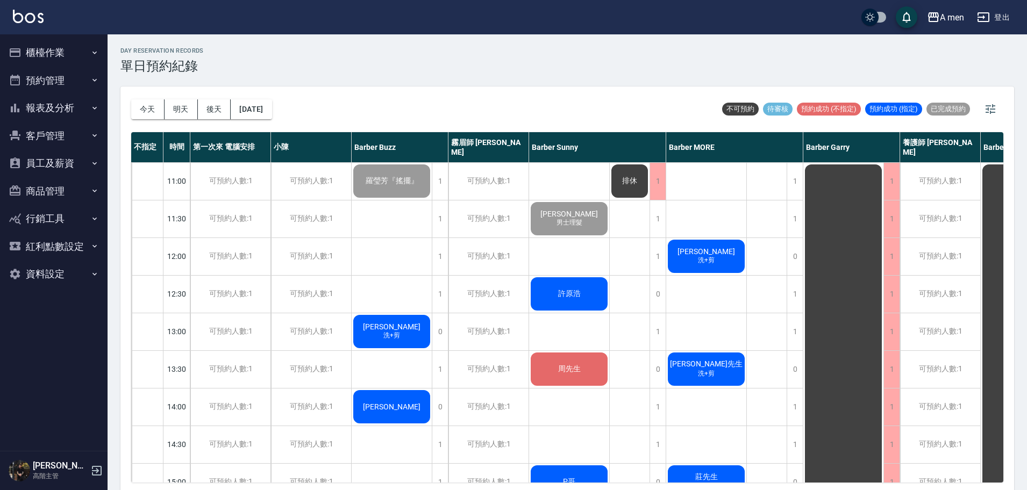
scroll to position [0, 80]
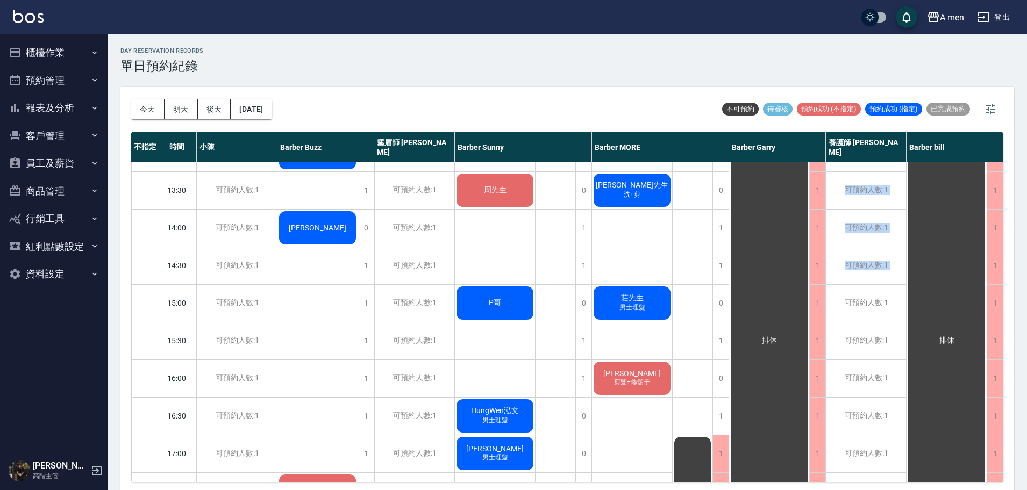
drag, startPoint x: 829, startPoint y: 471, endPoint x: 774, endPoint y: 466, distance: 54.5
click at [774, 466] on div "11:00 11:30 12:00 12:30 13:00 13:30 14:00 14:30 15:00 15:30 16:00 16:30 17:00 1…" at bounding box center [530, 454] width 946 height 942
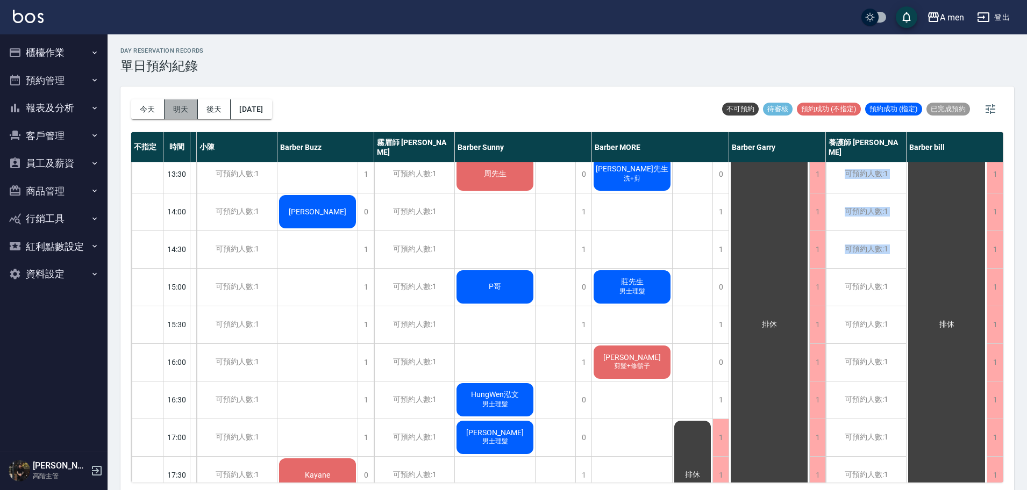
click at [175, 105] on button "明天" at bounding box center [181, 109] width 33 height 20
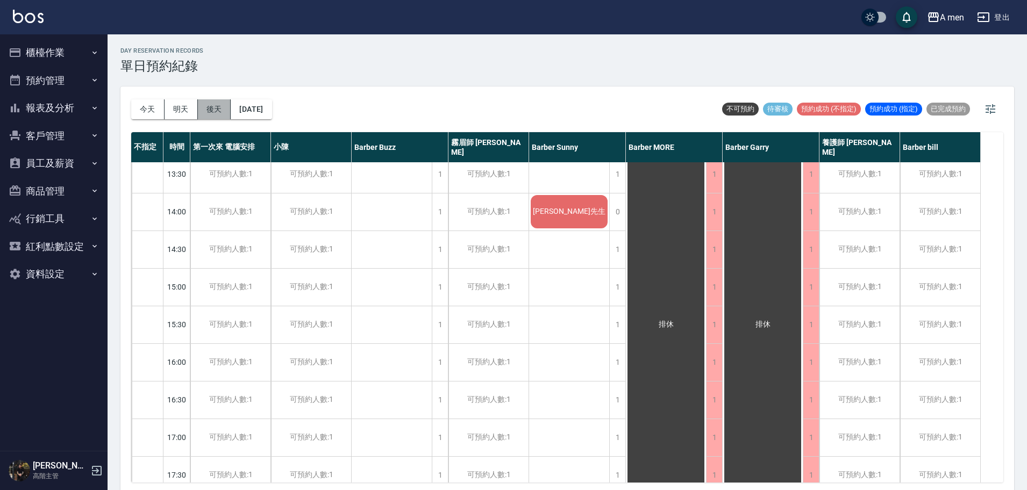
click at [211, 107] on button "後天" at bounding box center [214, 109] width 33 height 20
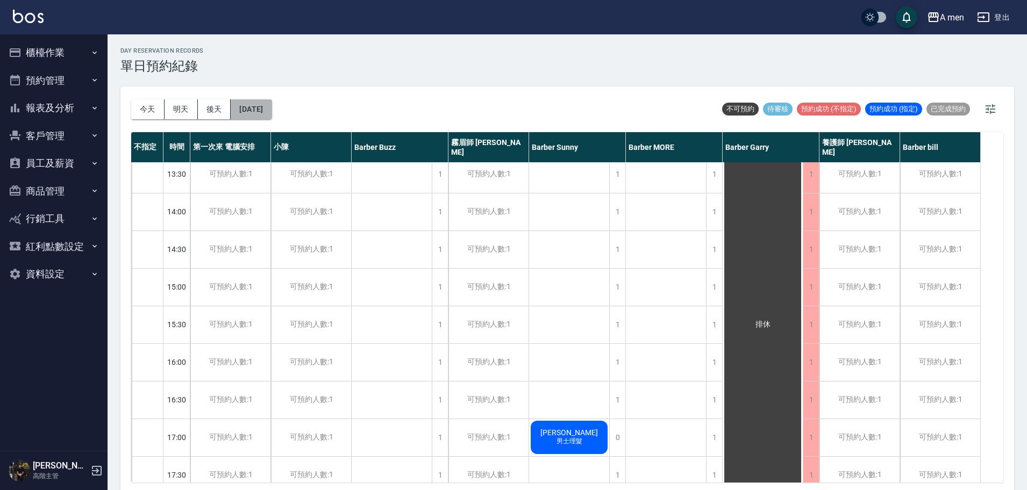
click at [272, 111] on button "2025/09/17" at bounding box center [251, 109] width 41 height 20
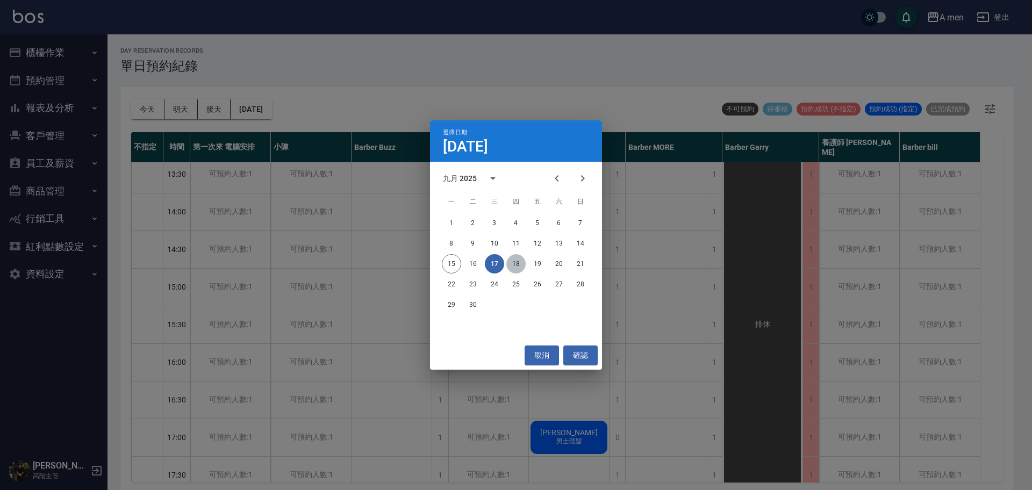
click at [518, 272] on button "18" at bounding box center [516, 263] width 19 height 19
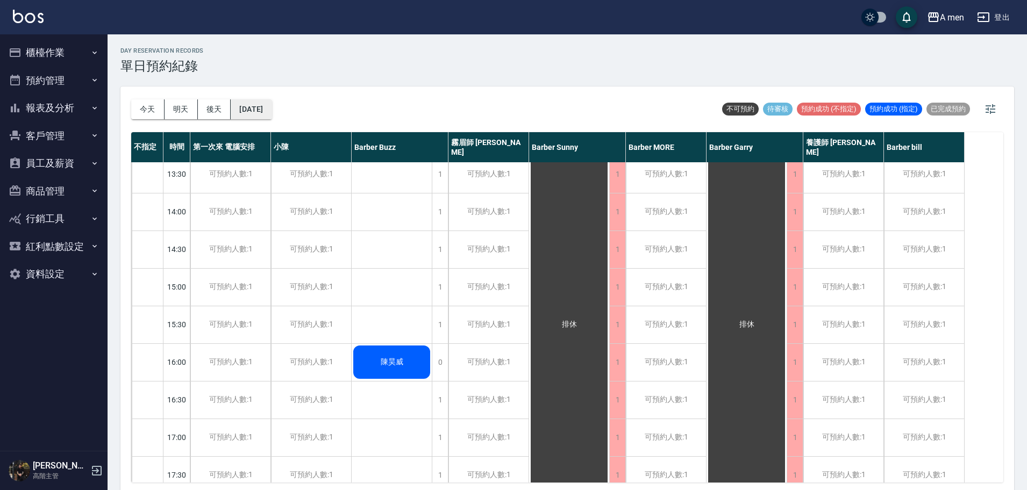
click at [272, 106] on button "2025/09/18" at bounding box center [251, 109] width 41 height 20
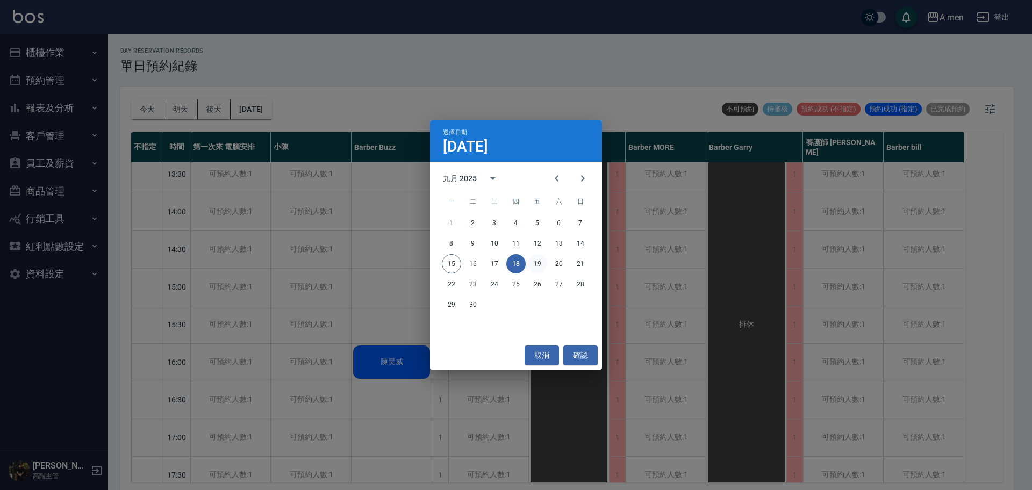
click at [540, 266] on button "19" at bounding box center [537, 263] width 19 height 19
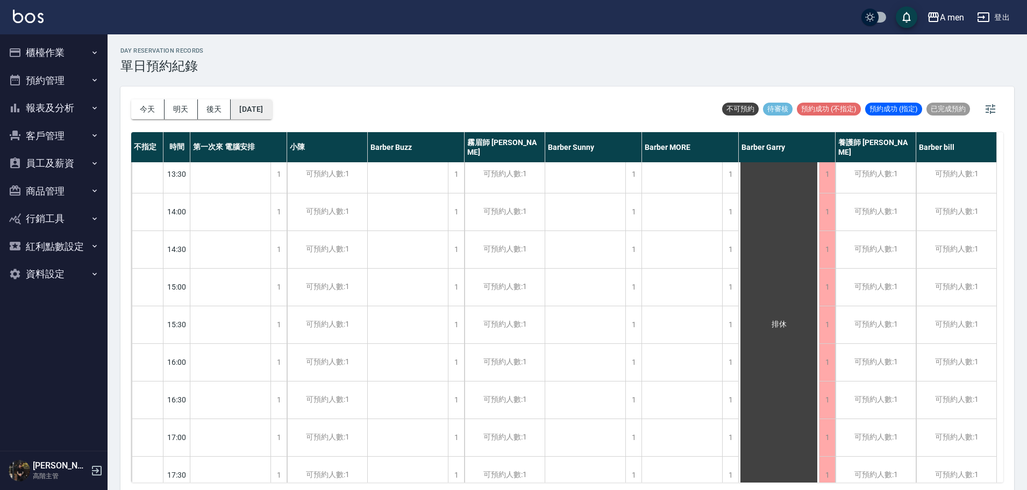
click at [272, 109] on button "2025/09/19" at bounding box center [251, 109] width 41 height 20
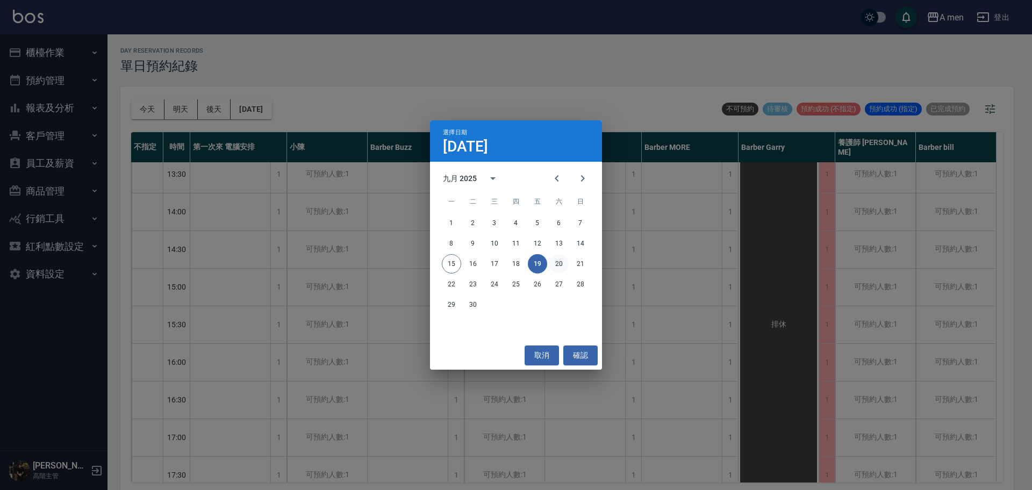
click at [558, 264] on button "20" at bounding box center [559, 263] width 19 height 19
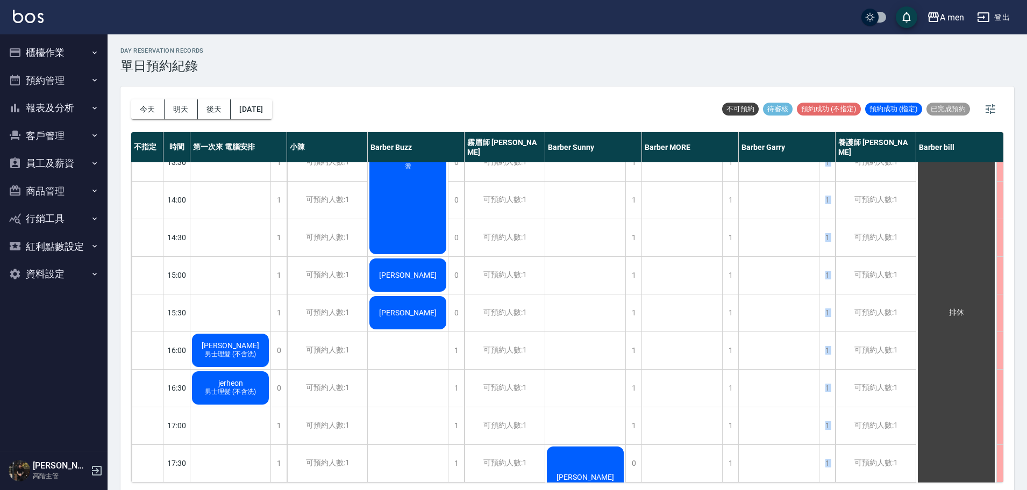
scroll to position [336, 0]
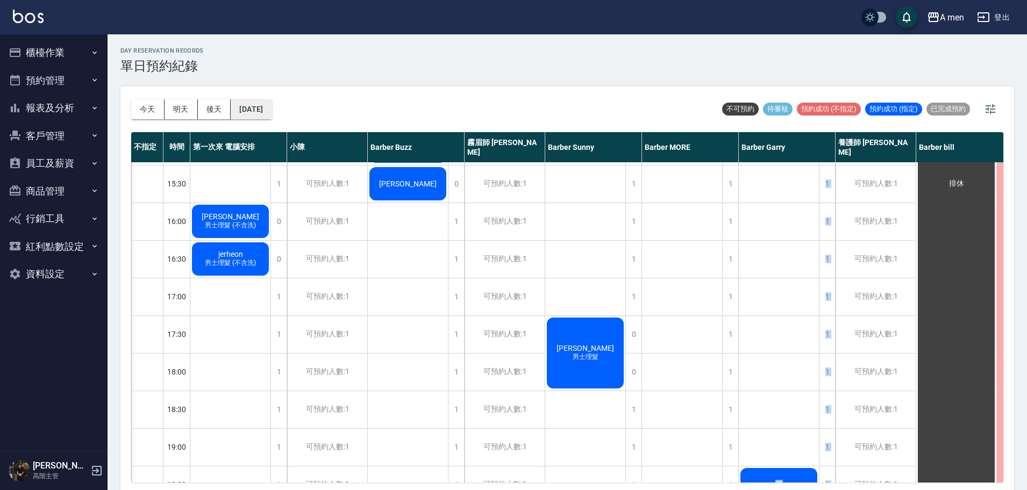
click at [272, 112] on button "2025/09/20" at bounding box center [251, 109] width 41 height 20
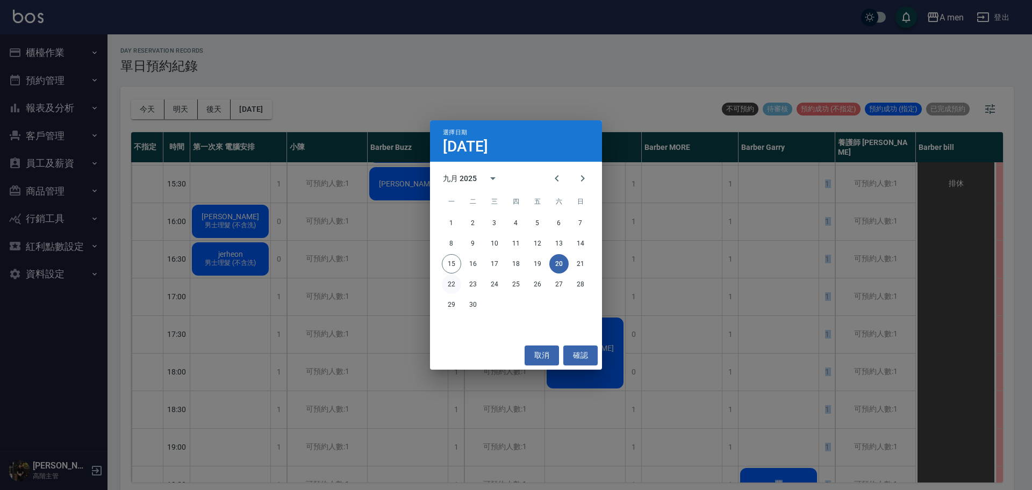
click at [447, 279] on button "22" at bounding box center [451, 284] width 19 height 19
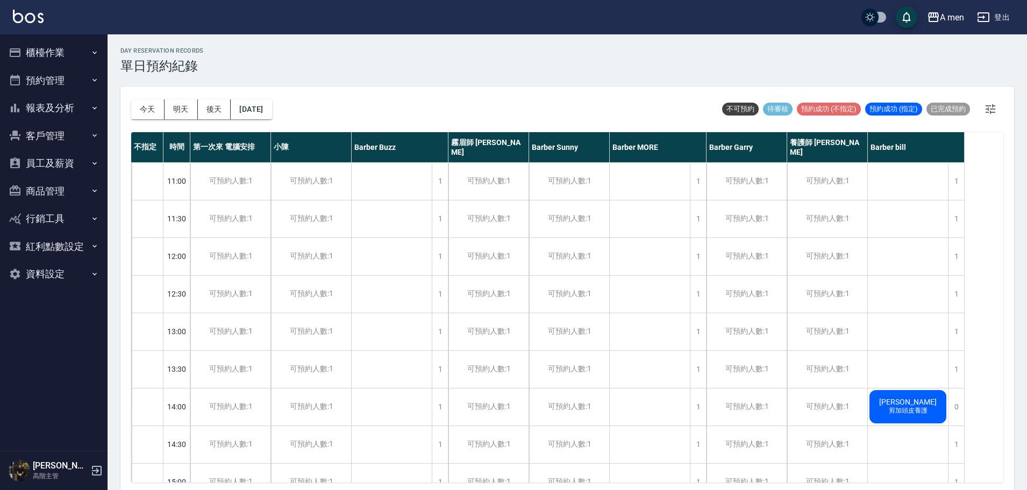
click at [454, 87] on div "今天 明天 後天 2025/09/22 不可預約 待審核 預約成功 (不指定) 預約成功 (指定) 已完成預約" at bounding box center [567, 110] width 872 height 46
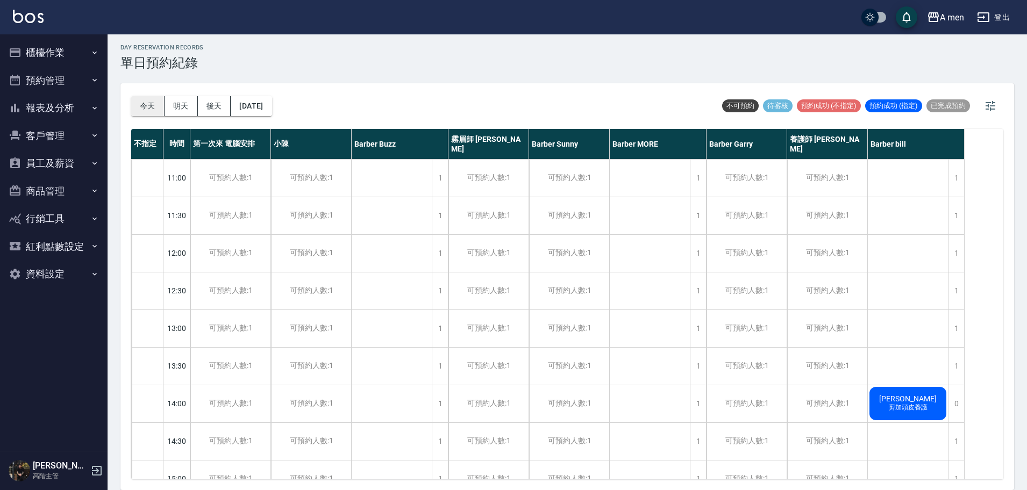
click at [146, 103] on button "今天" at bounding box center [147, 106] width 33 height 20
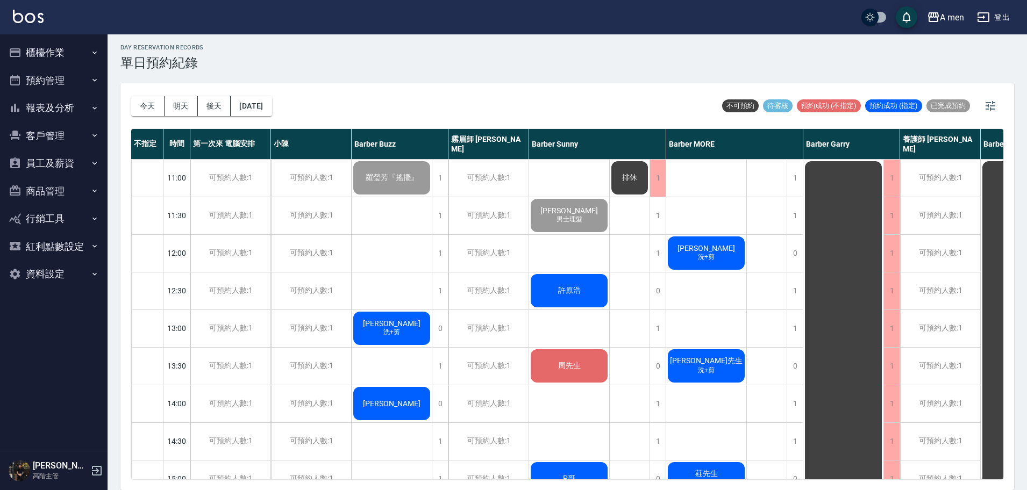
click at [719, 241] on div "Sean Huang 洗+剪" at bounding box center [706, 253] width 80 height 37
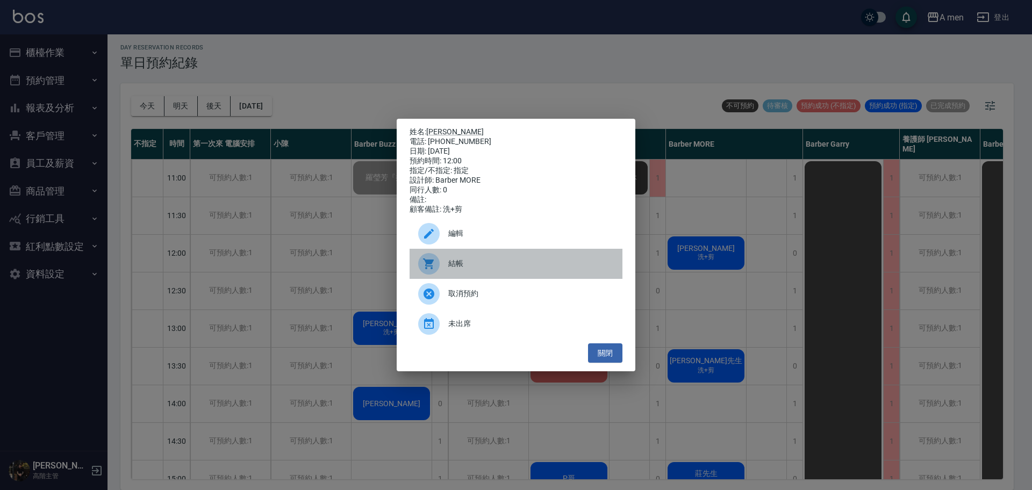
click at [447, 270] on div at bounding box center [433, 264] width 30 height 22
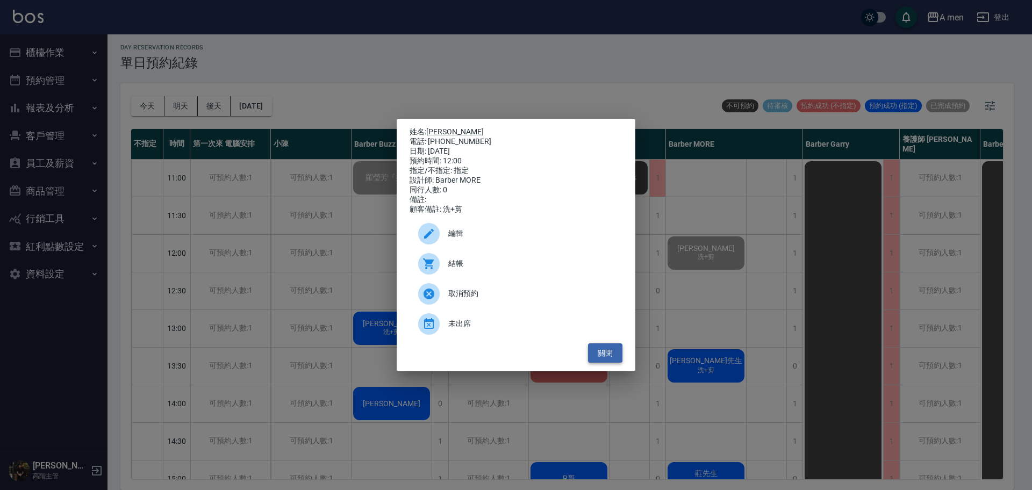
click at [612, 361] on button "關閉" at bounding box center [605, 354] width 34 height 20
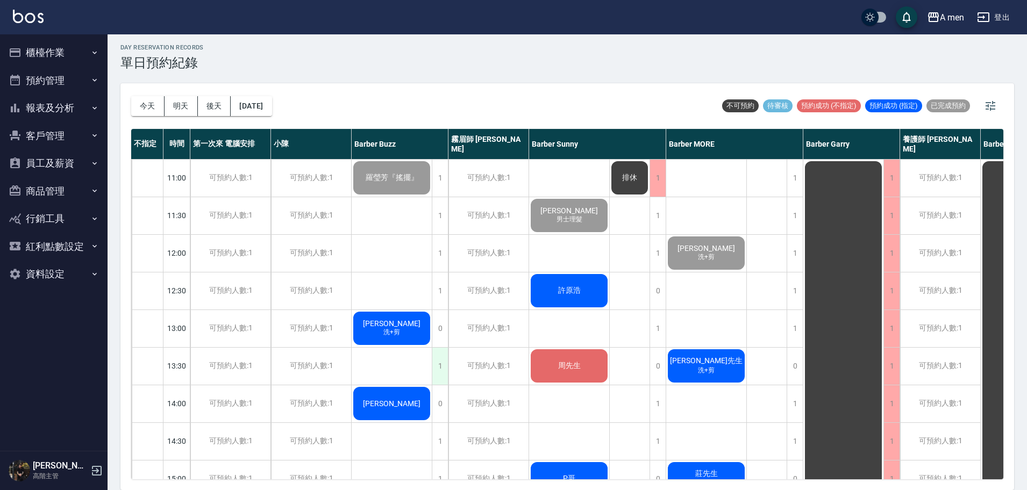
click at [444, 365] on div "1" at bounding box center [440, 366] width 16 height 37
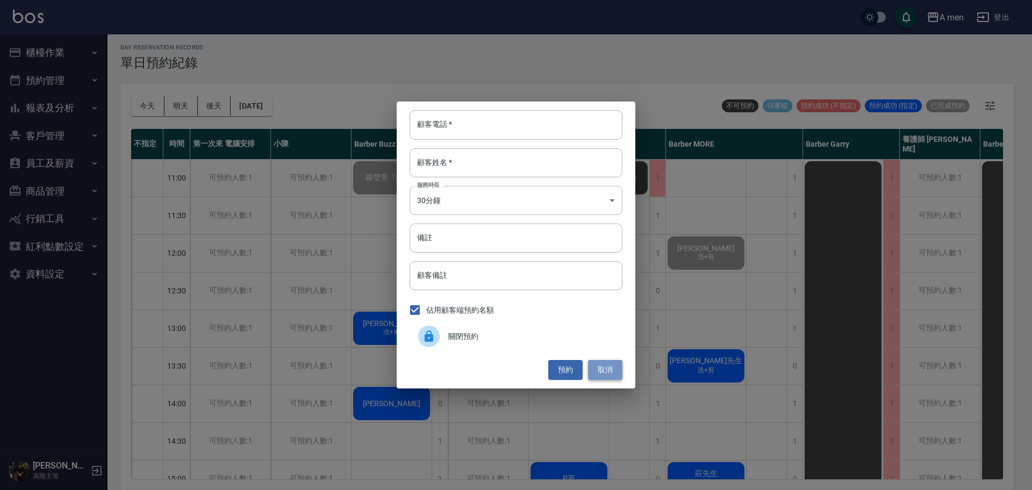
click at [603, 370] on button "取消" at bounding box center [605, 370] width 34 height 20
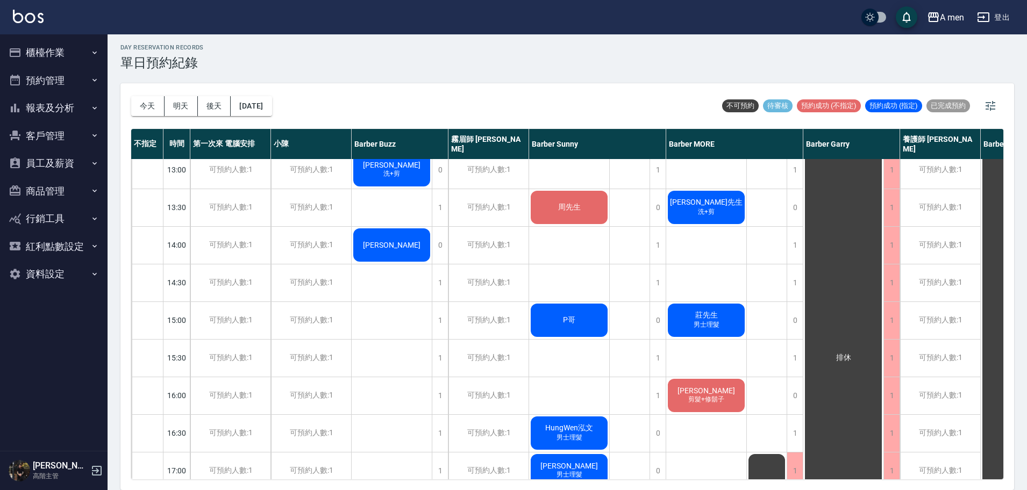
scroll to position [202, 0]
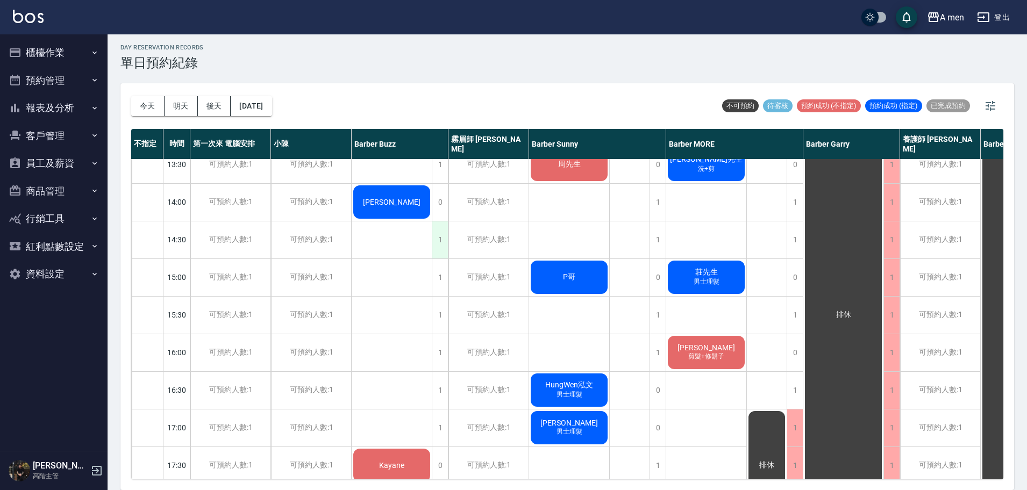
click at [442, 246] on div "1" at bounding box center [440, 240] width 16 height 37
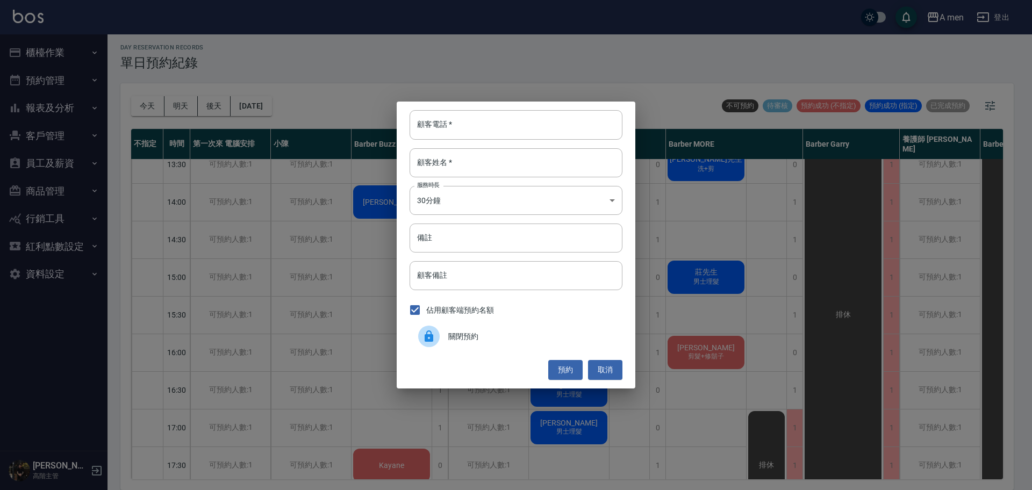
click at [439, 335] on div at bounding box center [429, 337] width 22 height 22
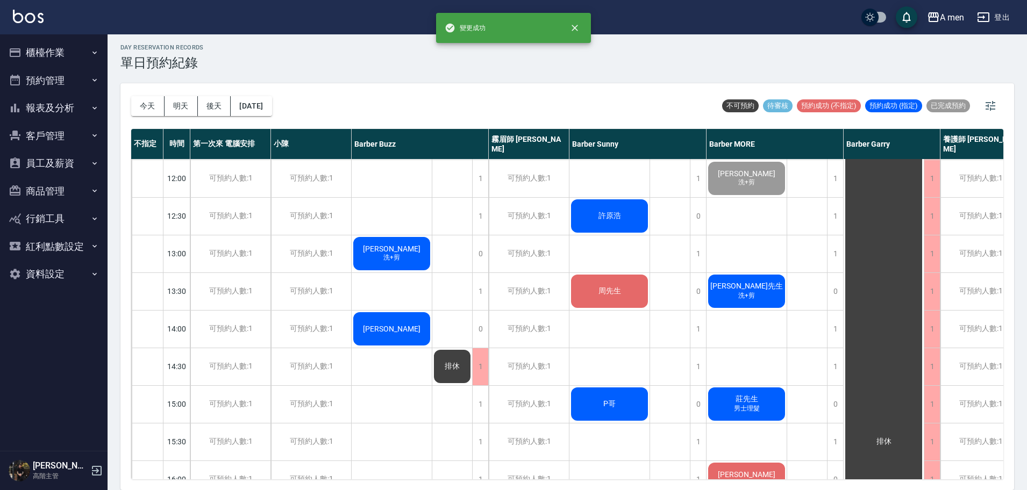
scroll to position [0, 0]
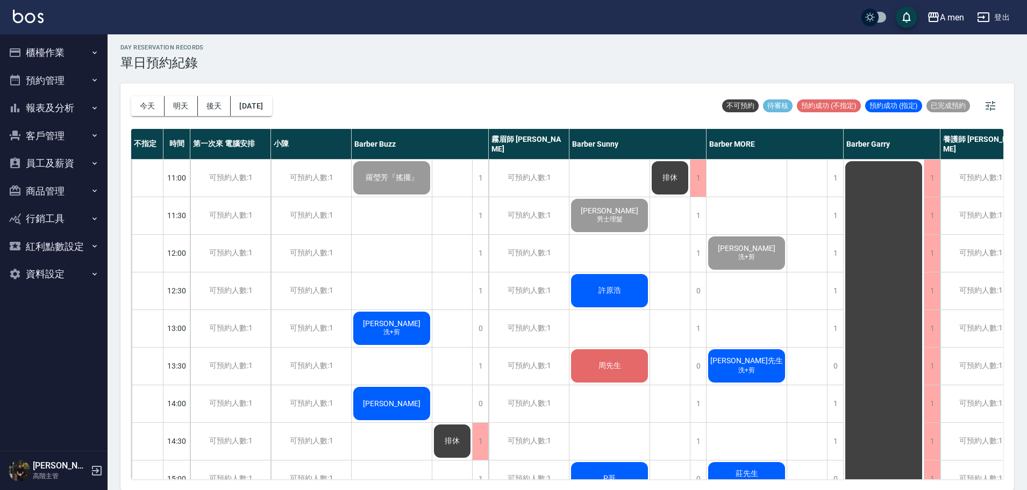
drag, startPoint x: 346, startPoint y: 330, endPoint x: 766, endPoint y: 223, distance: 433.4
click at [595, 297] on div "許原浩" at bounding box center [609, 291] width 80 height 37
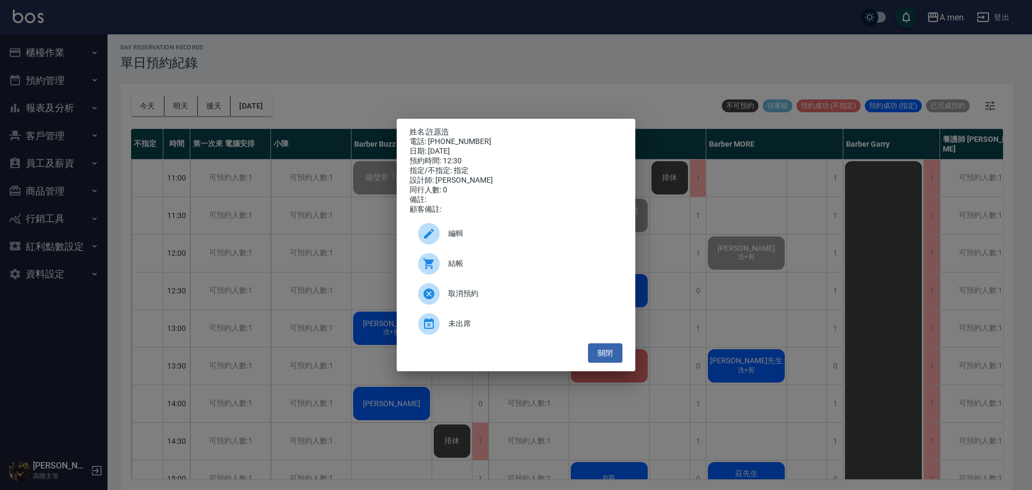
click at [448, 269] on span "結帳" at bounding box center [531, 263] width 166 height 11
click at [597, 360] on button "關閉" at bounding box center [605, 354] width 34 height 20
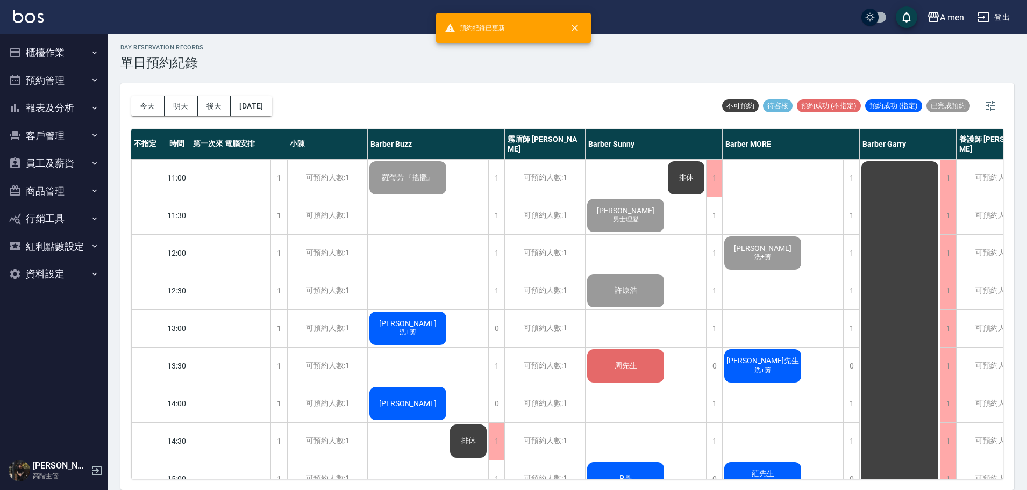
scroll to position [269, 0]
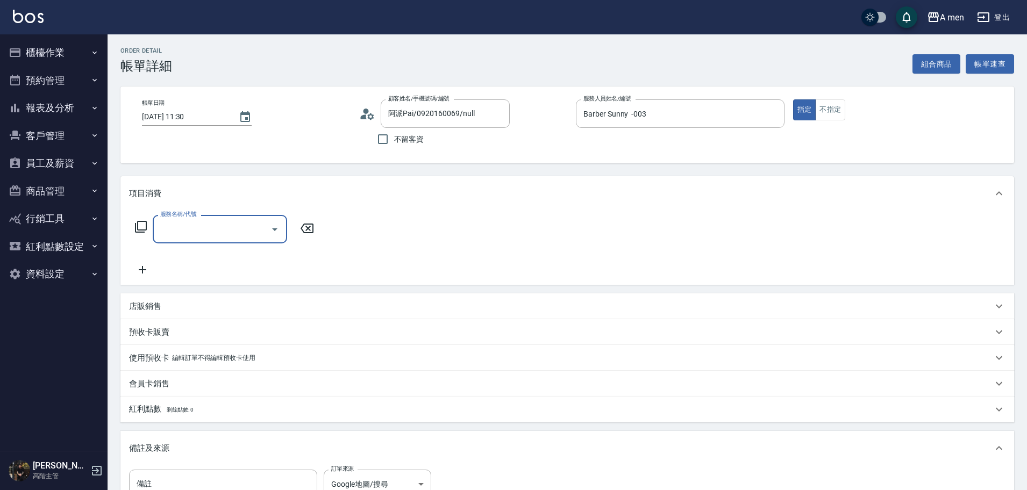
click at [257, 232] on input "服務名稱/代號" at bounding box center [212, 229] width 109 height 19
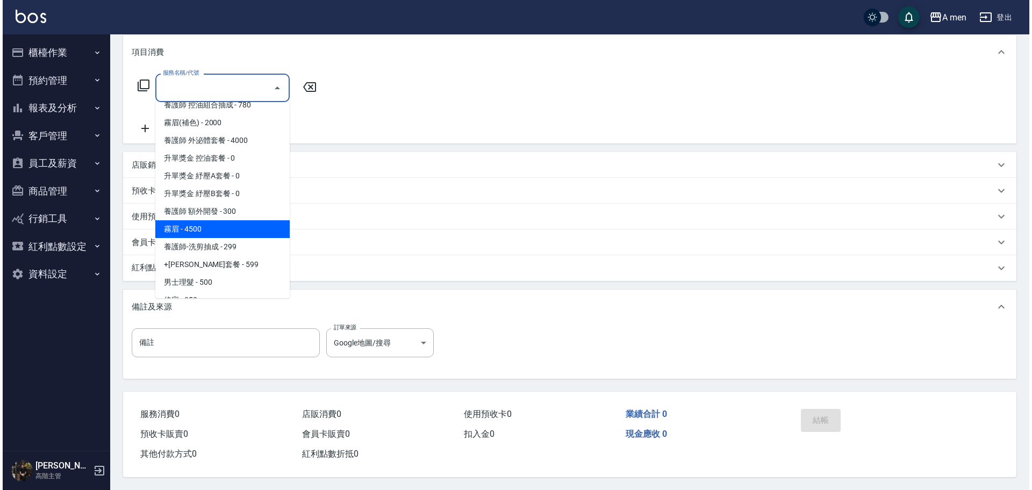
scroll to position [202, 0]
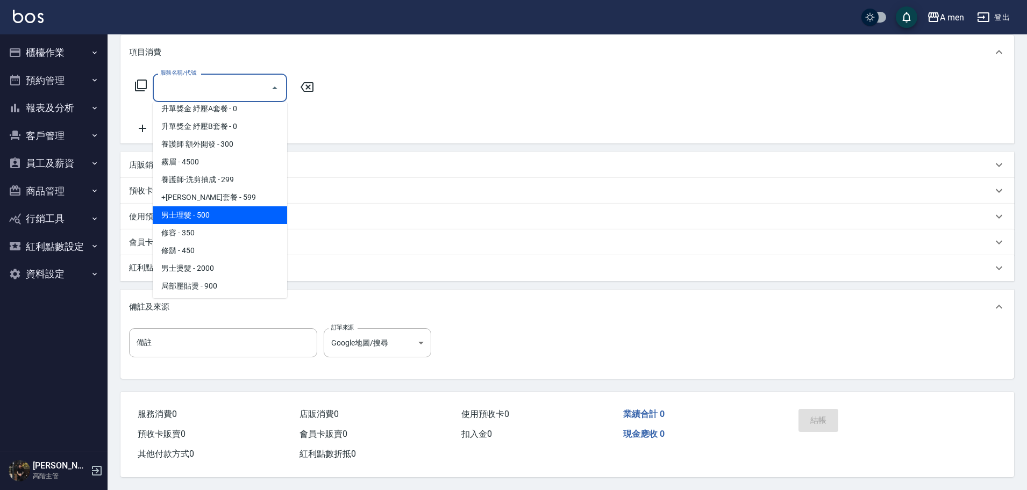
click at [236, 206] on span "男士理髮 - 500" at bounding box center [220, 215] width 134 height 18
type input "男士理髮(A01)"
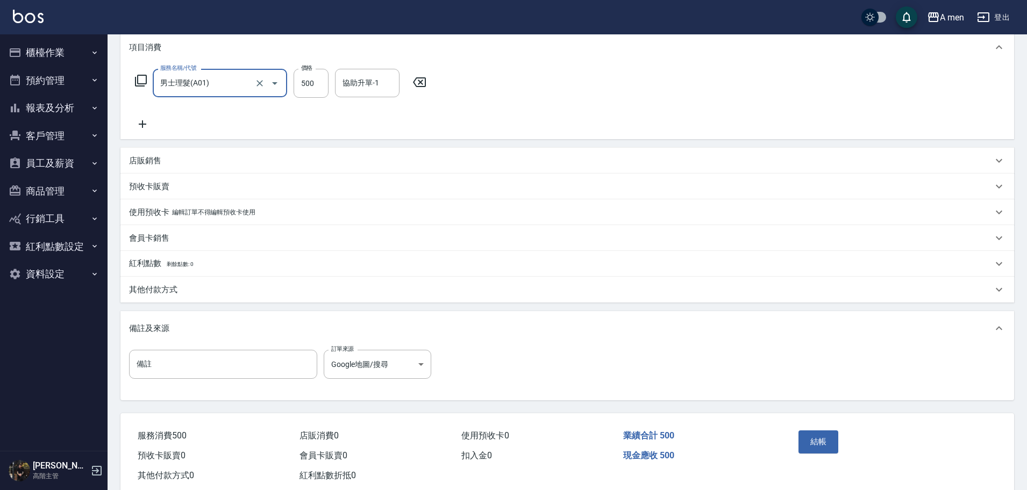
click at [459, 131] on div "服務名稱/代號 男士理髮(A01) 服務名稱/代號 價格 500 價格 協助升單-1 協助升單-1" at bounding box center [567, 102] width 894 height 75
click at [816, 441] on button "結帳" at bounding box center [819, 442] width 40 height 23
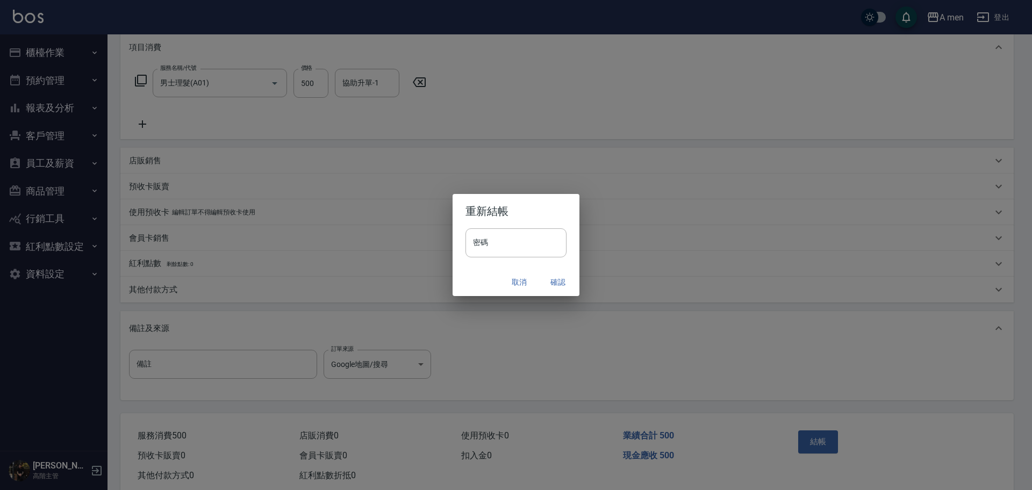
click at [562, 282] on button "確認" at bounding box center [558, 283] width 34 height 20
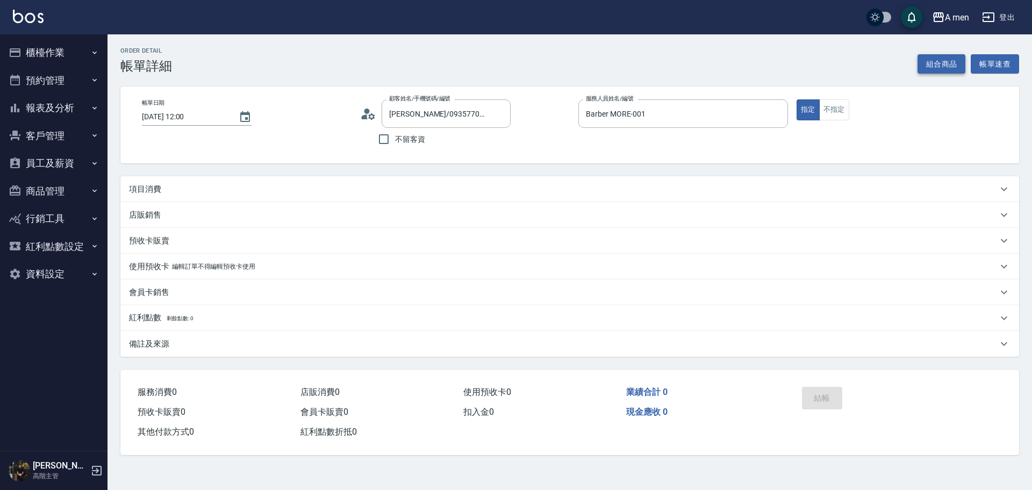
click at [946, 69] on button "組合商品" at bounding box center [942, 64] width 48 height 20
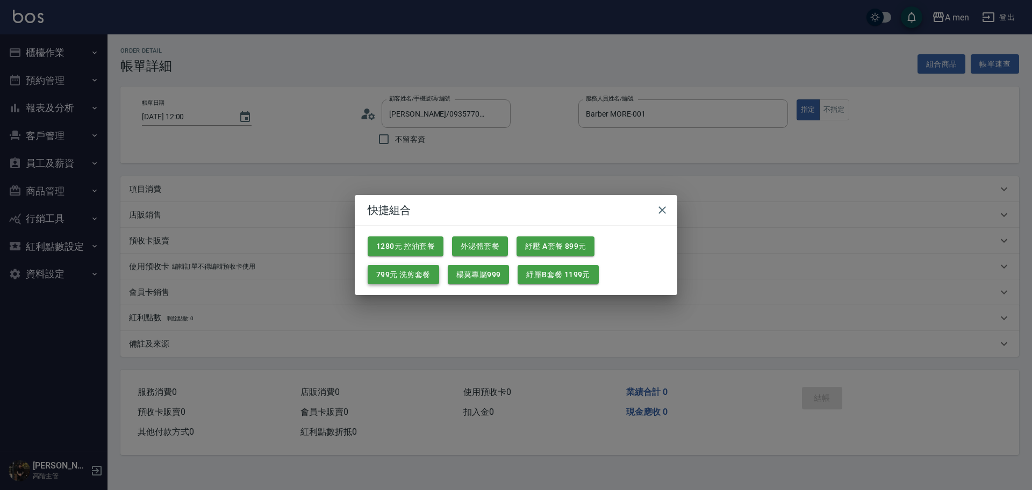
click at [407, 281] on button "799元 洗剪套餐" at bounding box center [404, 275] width 72 height 20
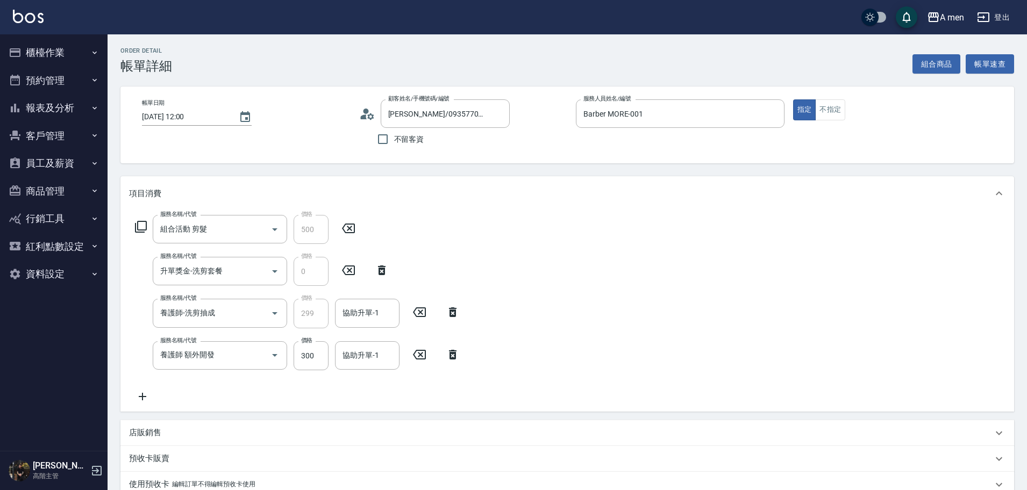
click at [460, 361] on div "服務名稱/代號 養護師 額外開發 服務名稱/代號 價格 300 價格 協助升單-1 協助升單-1" at bounding box center [297, 355] width 337 height 29
click at [448, 354] on icon at bounding box center [452, 354] width 27 height 13
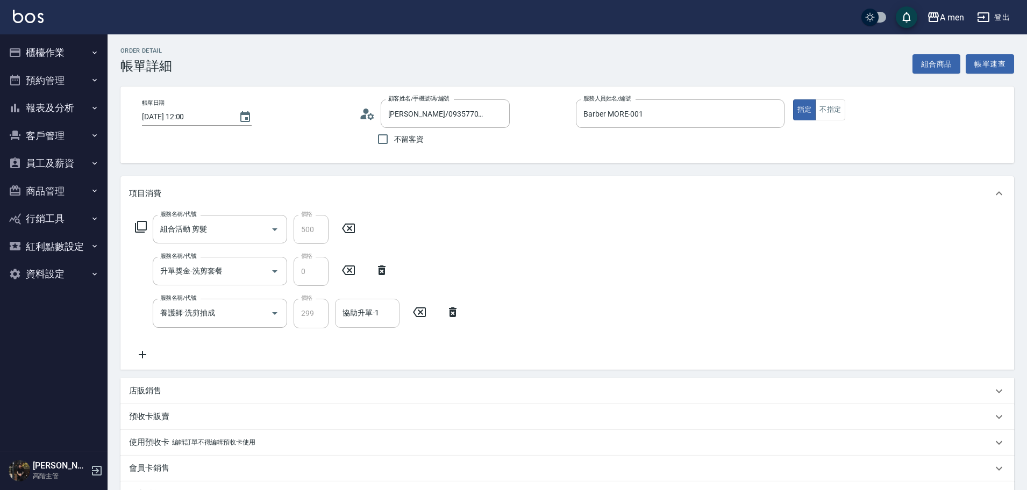
click at [377, 323] on div "協助升單-1" at bounding box center [367, 313] width 65 height 28
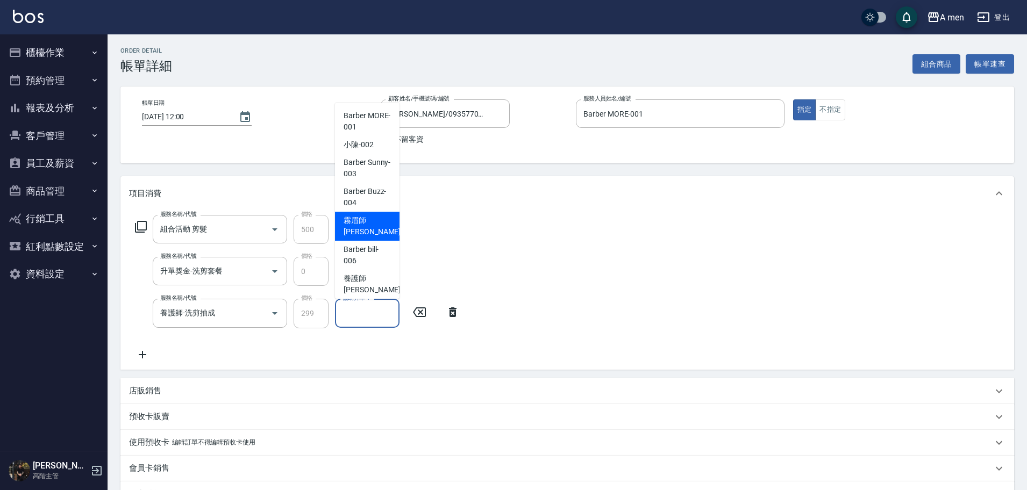
click at [361, 216] on span "霧眉師 小蔡 -005" at bounding box center [380, 226] width 72 height 23
type input "霧眉師 [PERSON_NAME]-005"
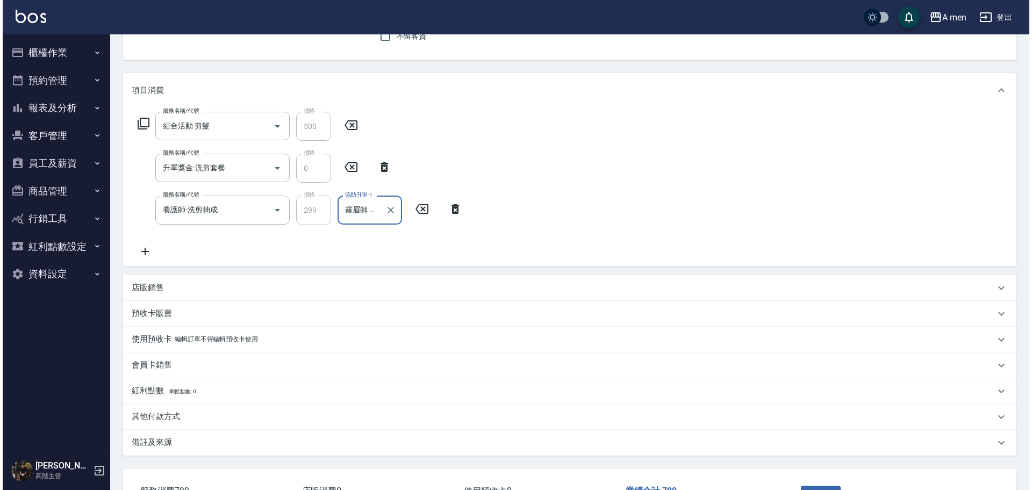
scroll to position [185, 0]
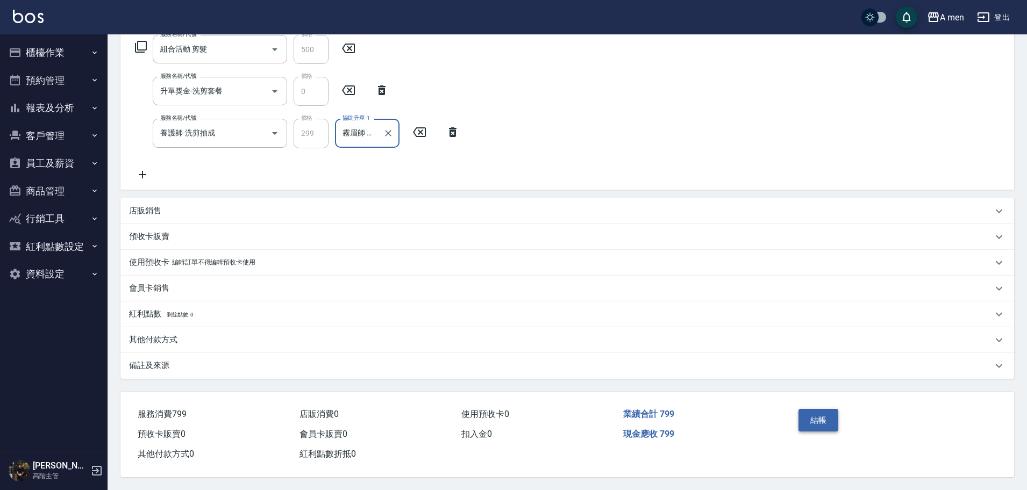
click at [827, 423] on button "結帳" at bounding box center [819, 420] width 40 height 23
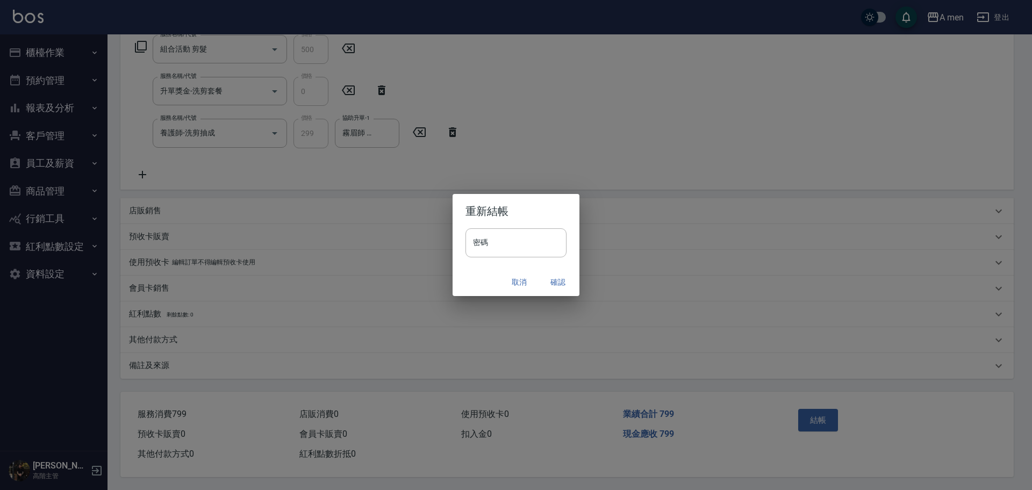
click at [552, 282] on button "確認" at bounding box center [558, 283] width 34 height 20
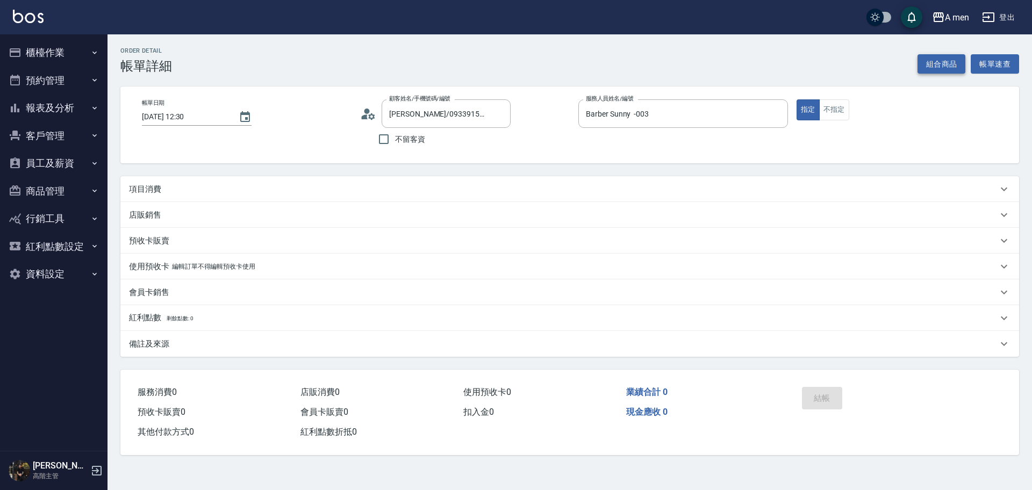
click at [928, 59] on button "組合商品" at bounding box center [942, 64] width 48 height 20
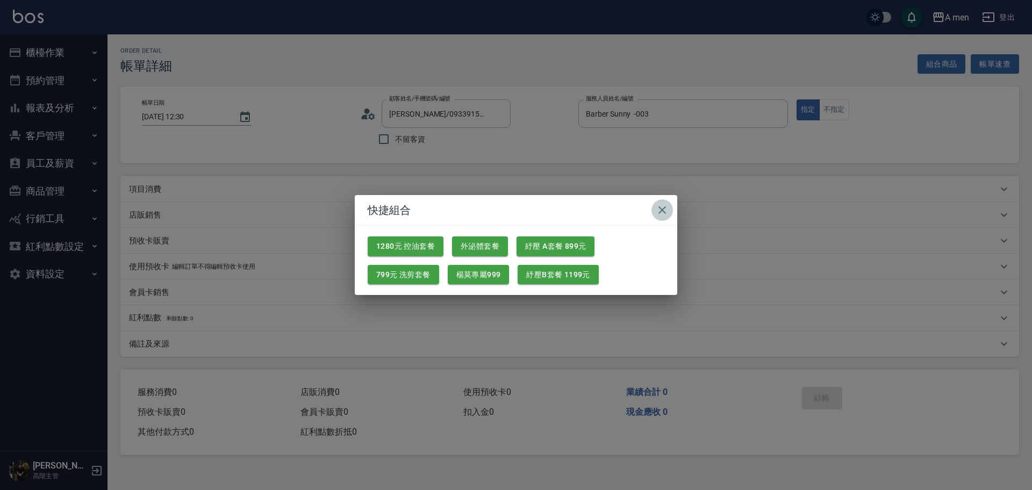
click at [668, 212] on icon "button" at bounding box center [662, 210] width 13 height 13
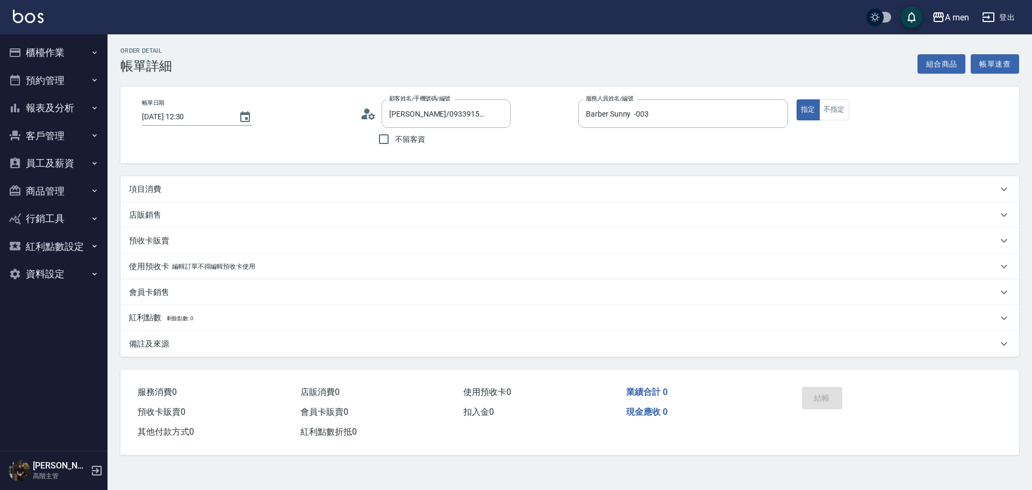
click at [216, 190] on div "項目消費" at bounding box center [563, 189] width 869 height 11
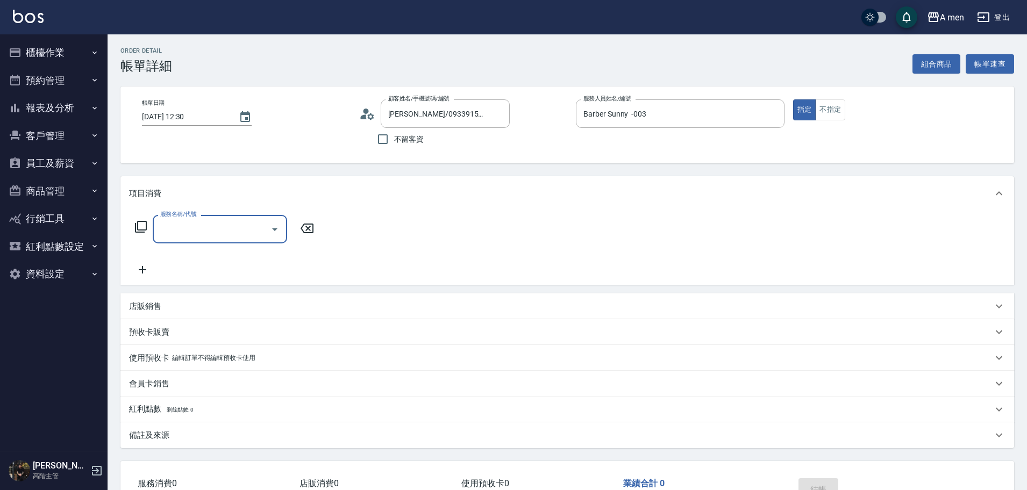
click at [251, 227] on input "服務名稱/代號" at bounding box center [212, 229] width 109 height 19
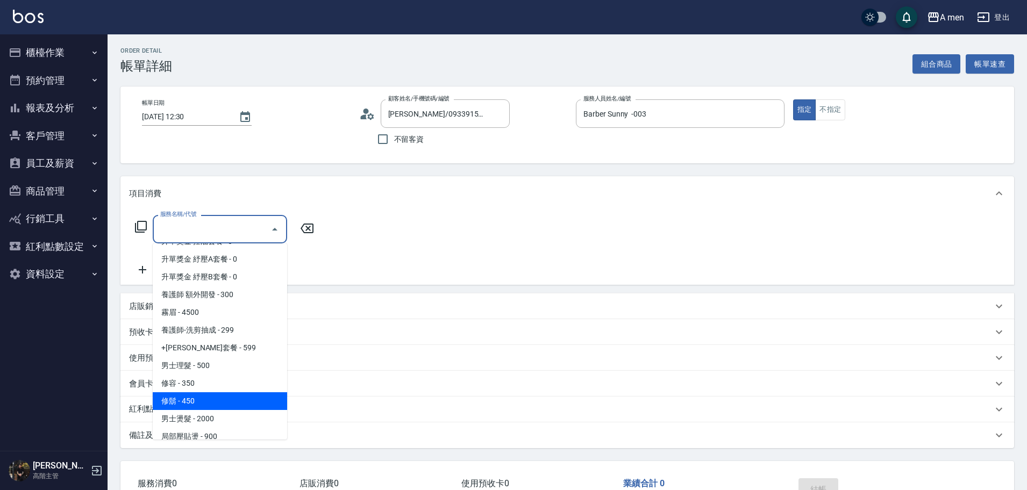
scroll to position [260, 0]
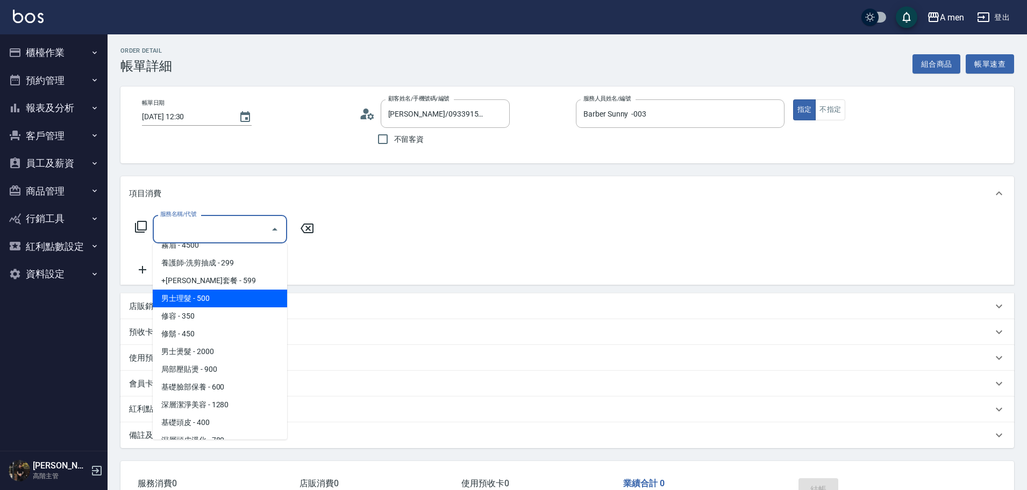
click at [198, 300] on span "男士理髮 - 500" at bounding box center [220, 299] width 134 height 18
type input "男士理髮(A01)"
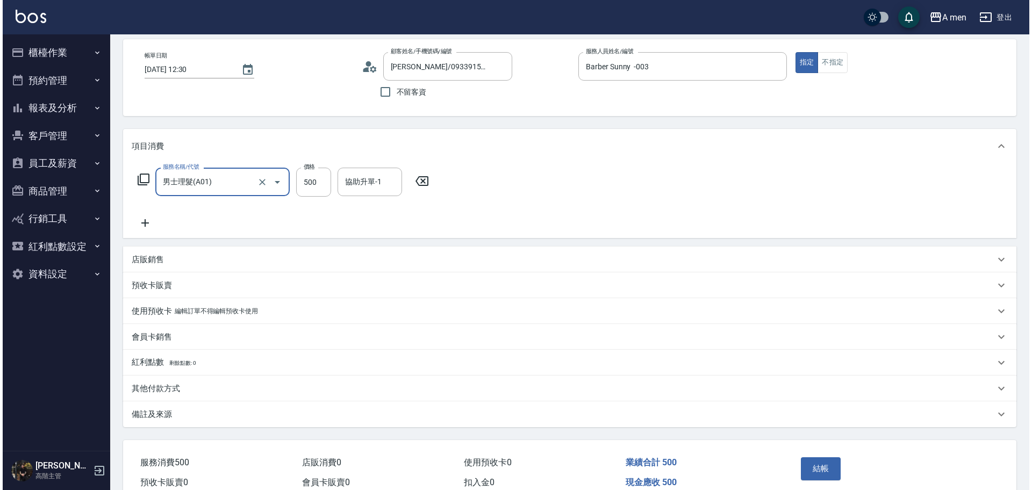
scroll to position [101, 0]
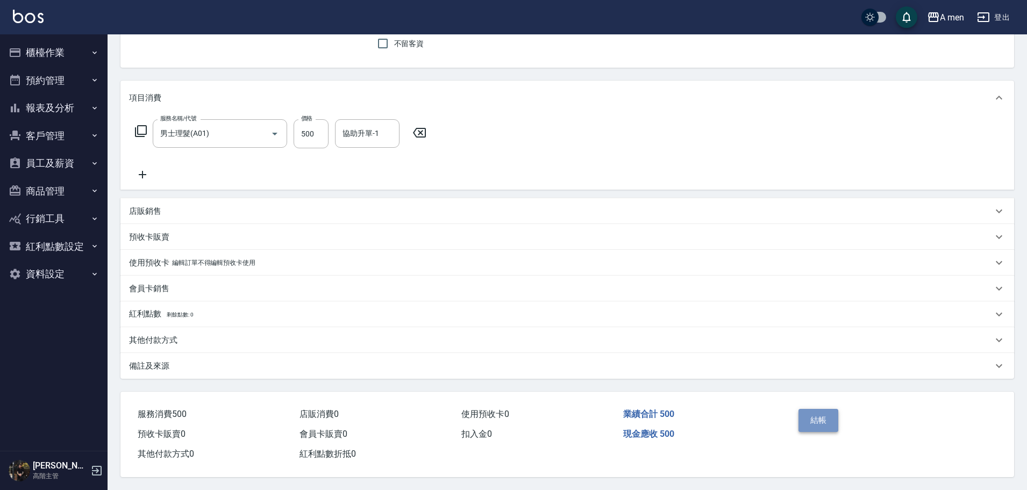
click at [834, 423] on button "結帳" at bounding box center [819, 420] width 40 height 23
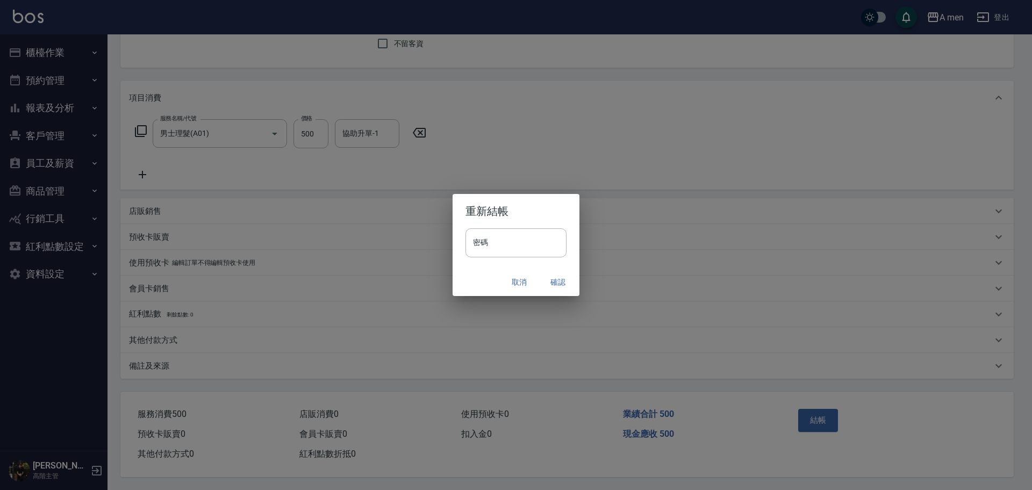
click at [571, 292] on div "取消 確認" at bounding box center [516, 282] width 127 height 28
click at [559, 283] on button "確認" at bounding box center [558, 283] width 34 height 20
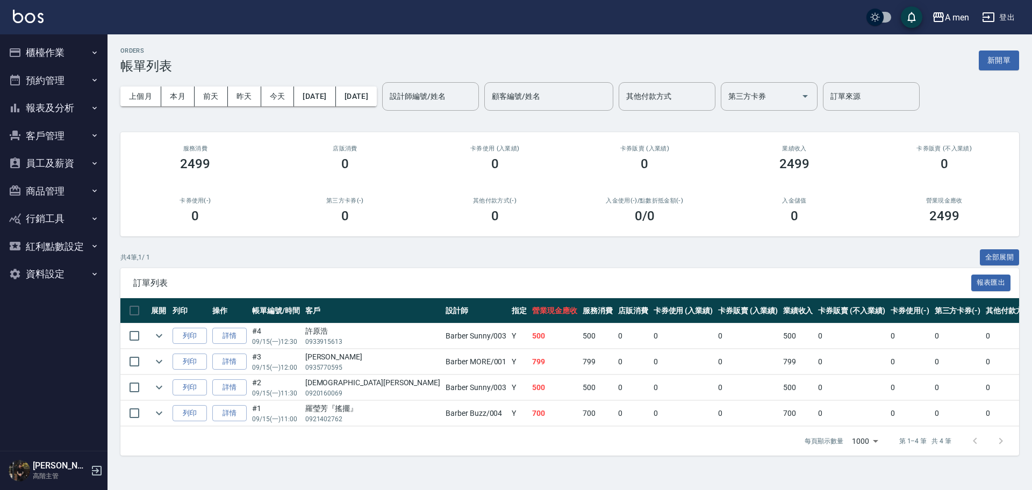
click at [28, 126] on button "客戶管理" at bounding box center [53, 136] width 99 height 28
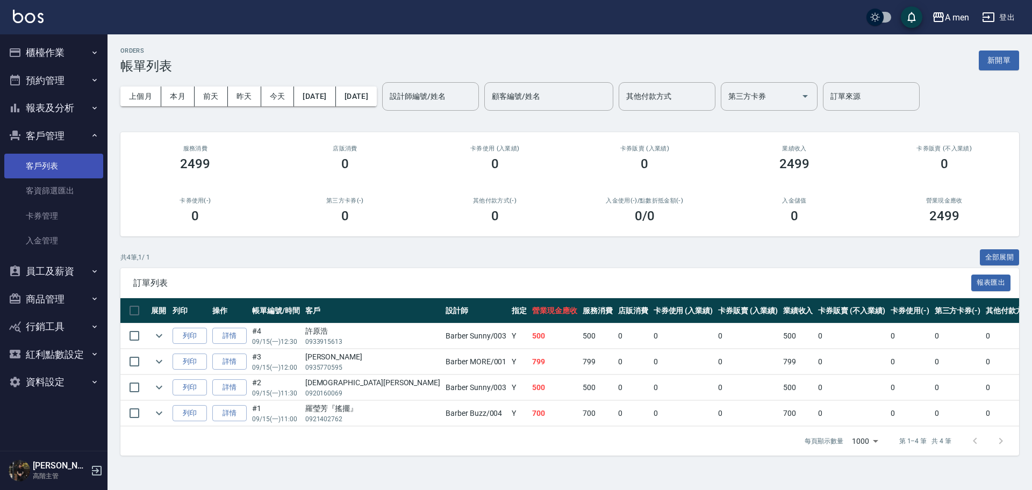
click at [55, 159] on link "客戶列表" at bounding box center [53, 166] width 99 height 25
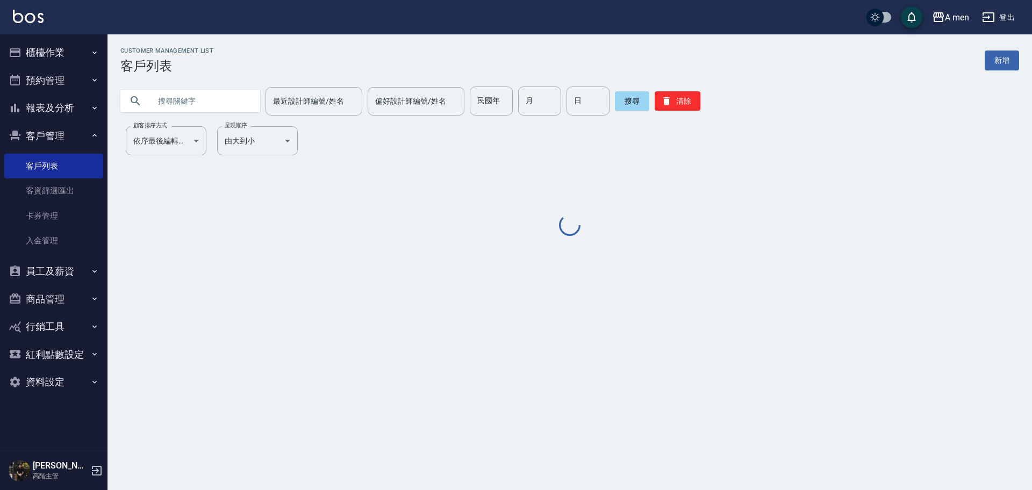
click at [210, 92] on input "text" at bounding box center [201, 101] width 101 height 29
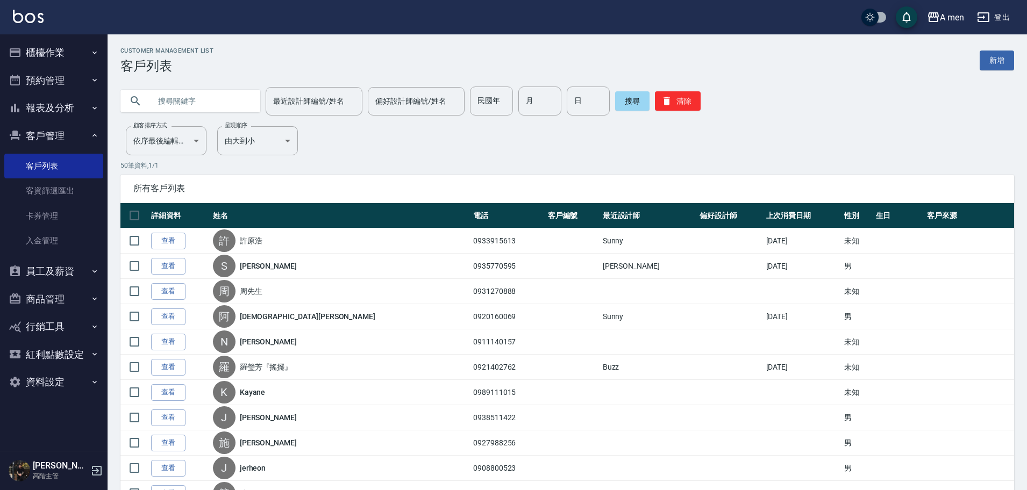
click at [210, 94] on input "text" at bounding box center [201, 101] width 101 height 29
paste input "0977352828"
type input "0977352828"
click at [624, 103] on button "搜尋" at bounding box center [632, 100] width 34 height 19
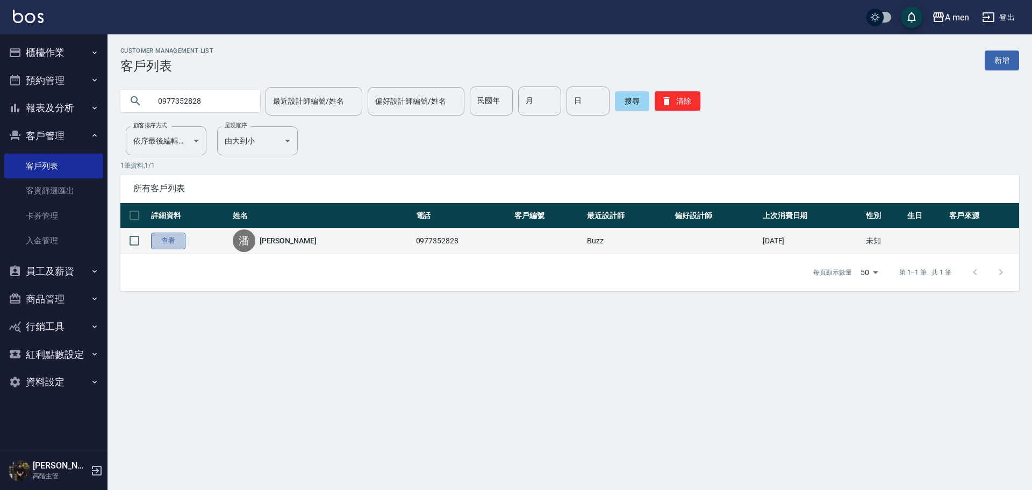
click at [177, 244] on link "查看" at bounding box center [168, 241] width 34 height 17
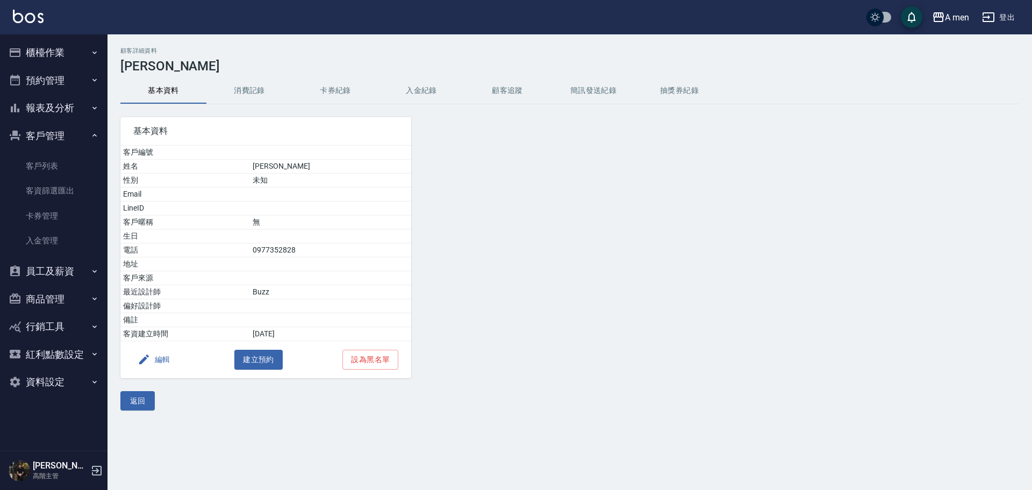
click at [249, 85] on button "消費記錄" at bounding box center [249, 91] width 86 height 26
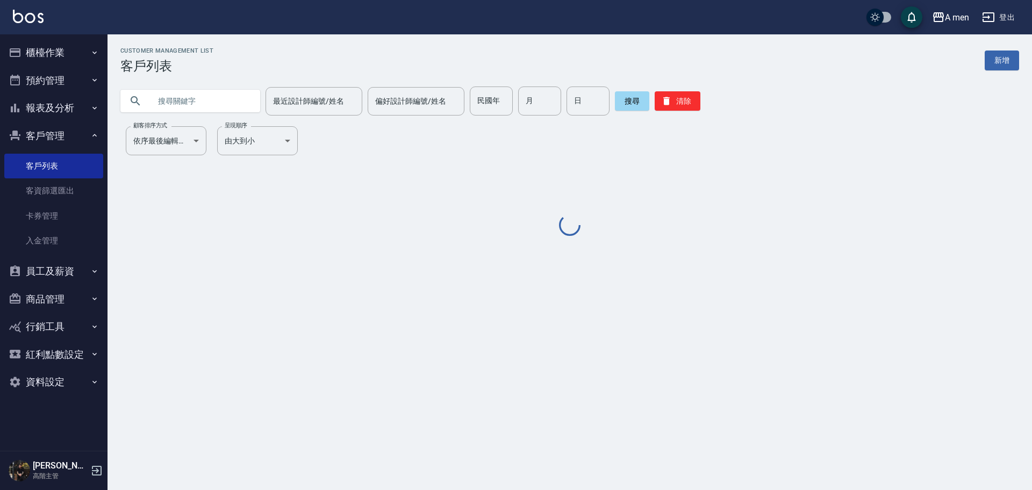
drag, startPoint x: 179, startPoint y: 95, endPoint x: 179, endPoint y: 100, distance: 5.4
click at [179, 95] on input "text" at bounding box center [201, 101] width 101 height 29
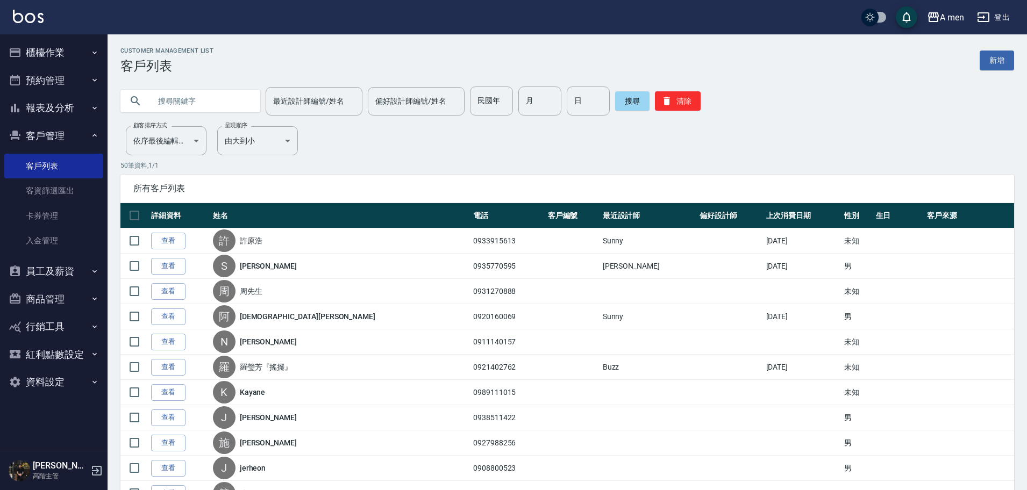
paste input "0977352828"
type input "0977352828"
click at [624, 96] on button "搜尋" at bounding box center [632, 100] width 34 height 19
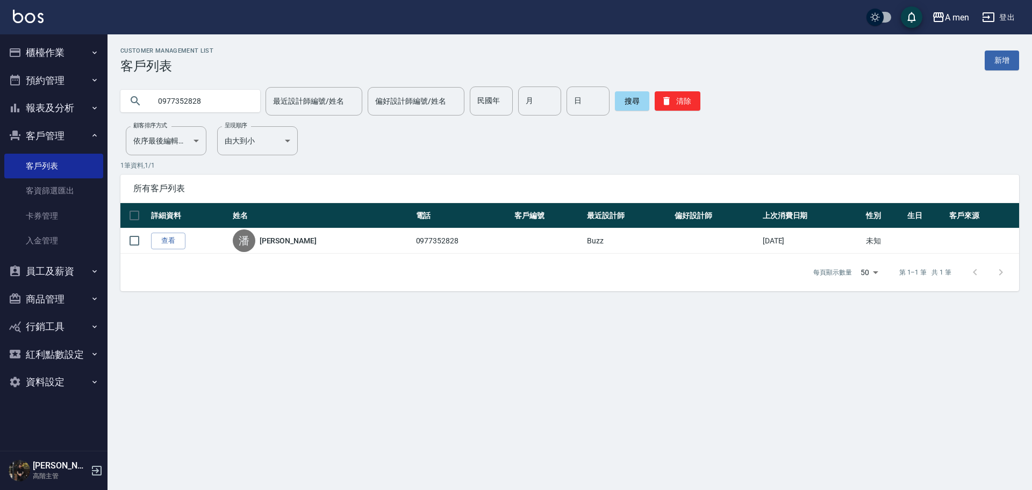
drag, startPoint x: 210, startPoint y: 105, endPoint x: 104, endPoint y: 76, distance: 109.5
click at [105, 77] on div "A men 登出 櫃檯作業 打帳單 帳單列表 營業儀表板 現金收支登錄 高階收支登錄 材料自購登錄 每日結帳 排班表 現場電腦打卡 掃碼打卡 預約管理 預約管…" at bounding box center [516, 245] width 1032 height 490
click at [212, 99] on input "text" at bounding box center [201, 101] width 101 height 29
paste input "0968398858"
type input "0968398858"
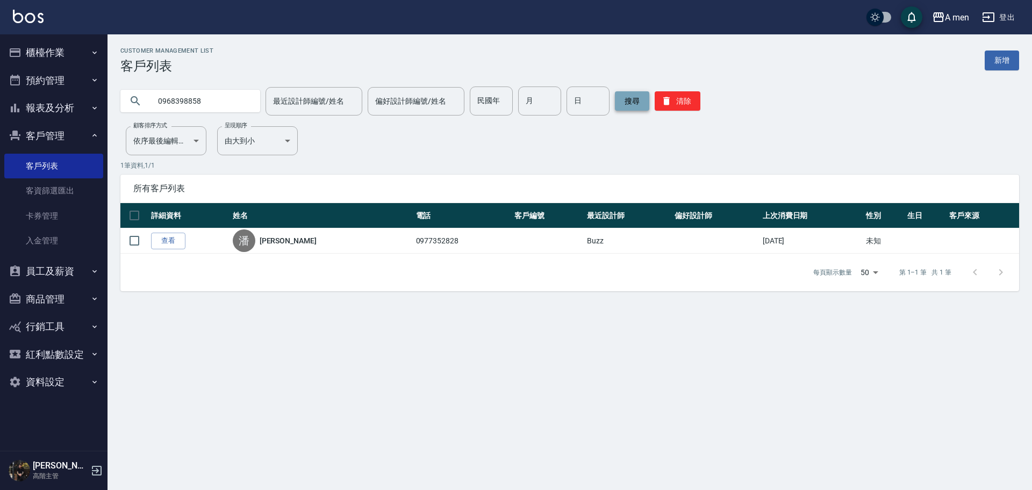
click at [628, 96] on button "搜尋" at bounding box center [632, 100] width 34 height 19
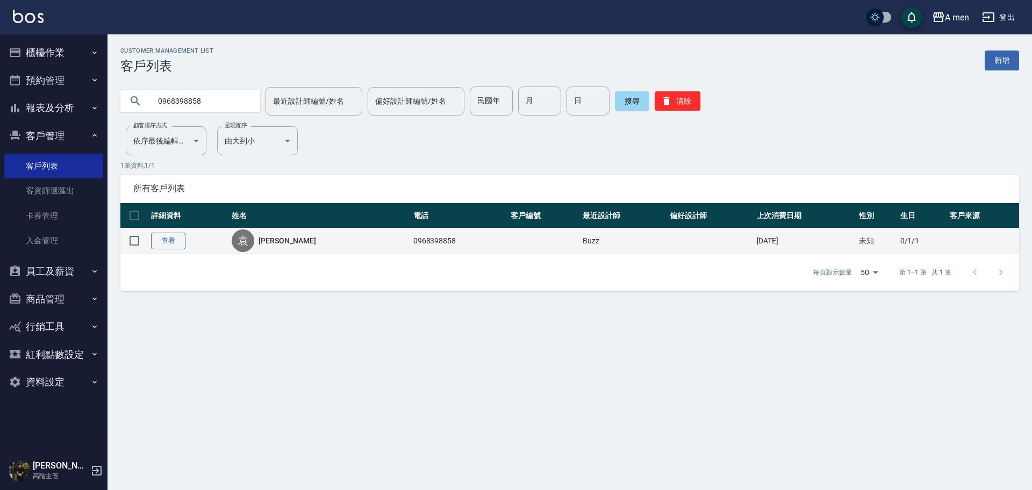
click at [181, 243] on link "查看" at bounding box center [168, 241] width 34 height 17
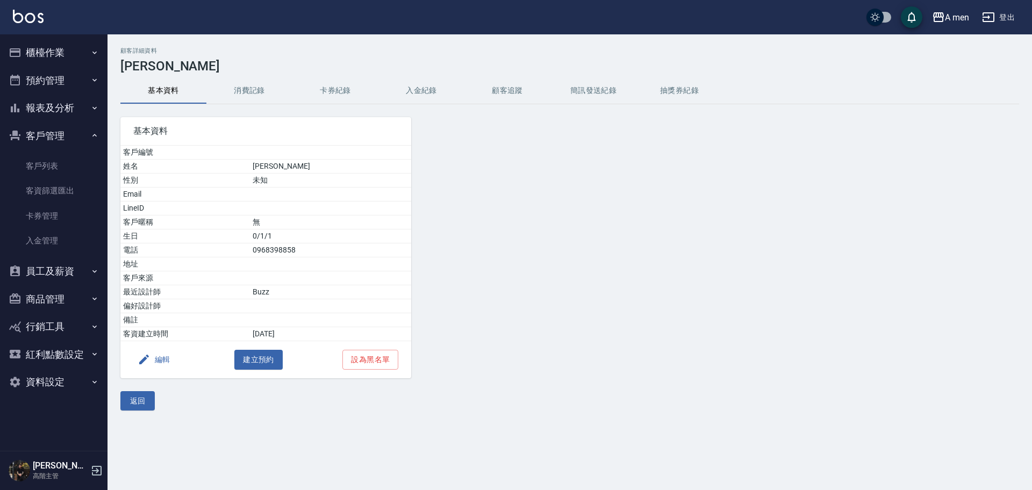
click at [223, 106] on div "基本資料 客戶編號 姓名 袁先生 性別 未知 Email LineID 客戶暱稱 無 生日 0/1/1 電話 0968398858 地址 客戶來源 最近設計師…" at bounding box center [260, 241] width 304 height 274
click at [248, 88] on button "消費記錄" at bounding box center [249, 91] width 86 height 26
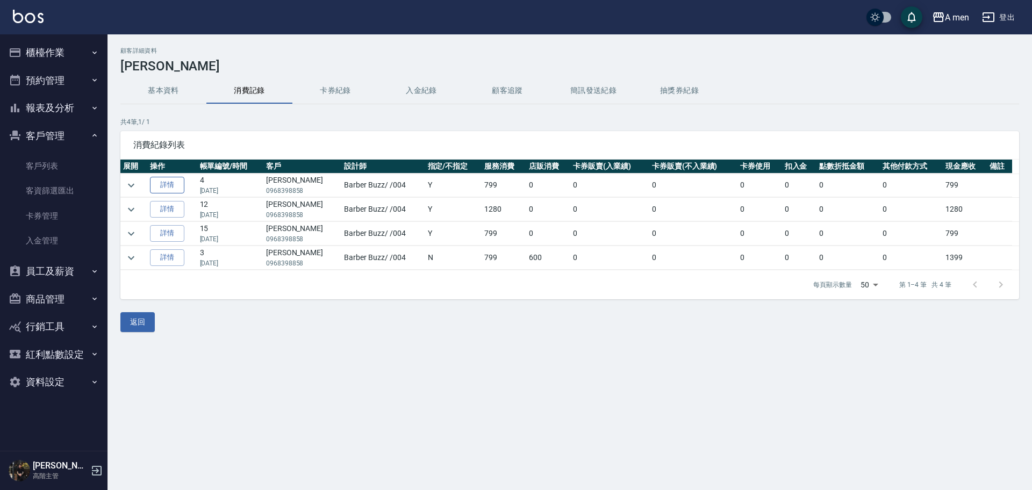
click at [170, 183] on link "詳情" at bounding box center [167, 185] width 34 height 17
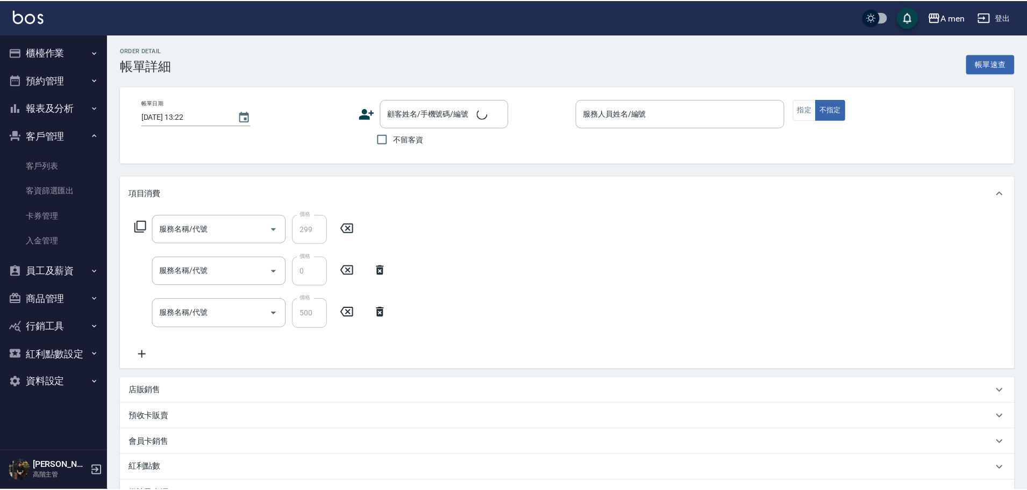
type input "2025/09/02 11:30"
type input "Barber Buzz-004"
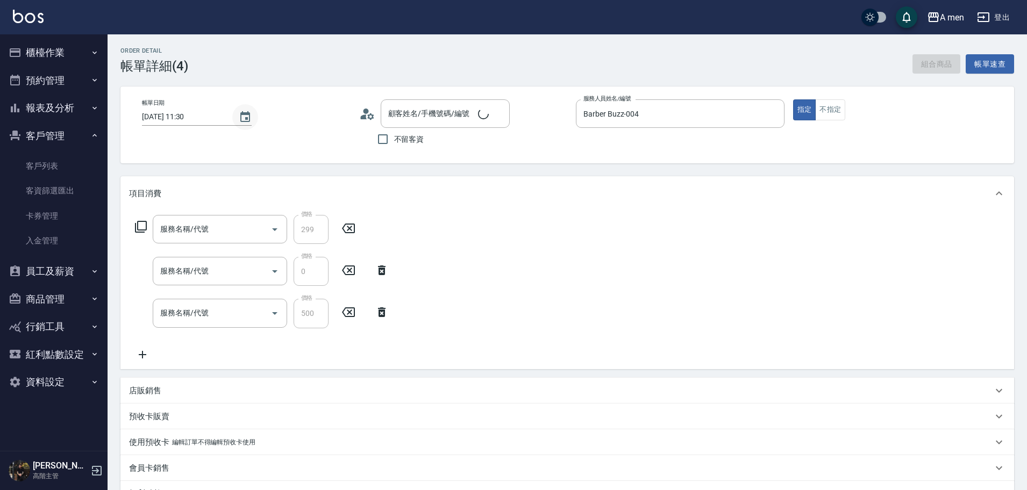
type input "養護師-洗剪抽成"
type input "升單獎金-洗剪套餐"
type input "組合活動 剪髮"
type input "袁先生/0968398858/"
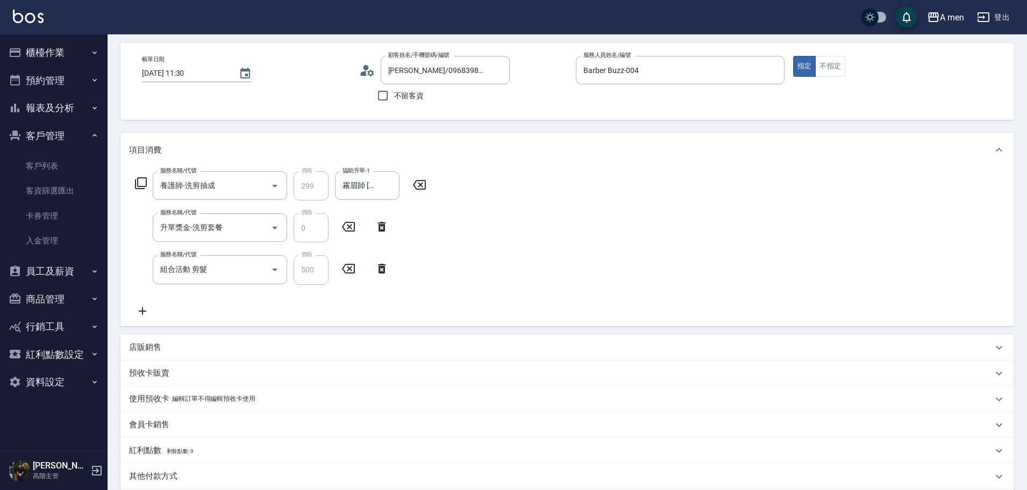
scroll to position [67, 0]
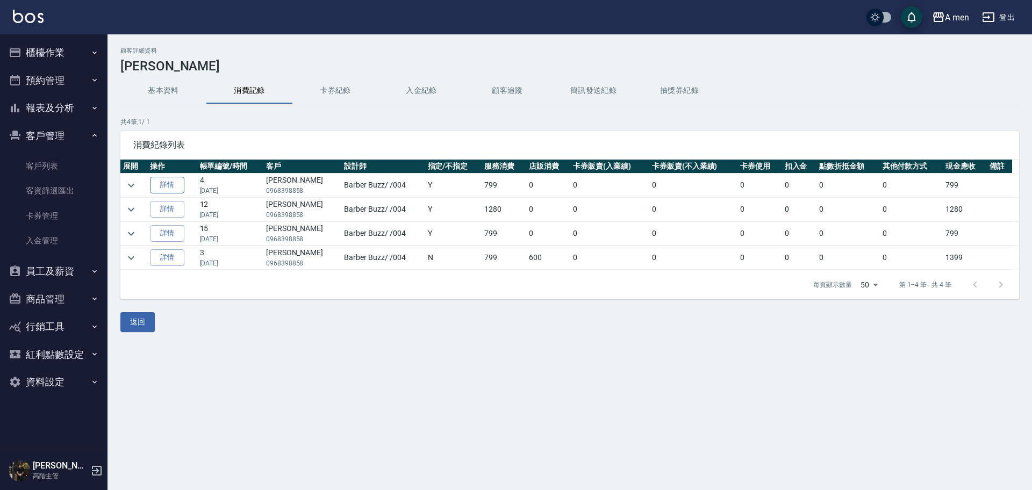
click at [158, 186] on link "詳情" at bounding box center [167, 185] width 34 height 17
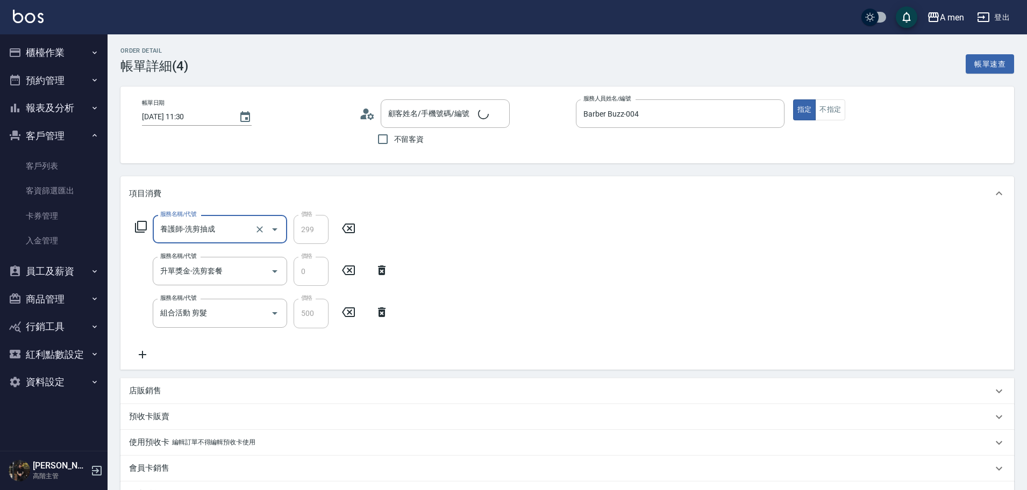
type input "袁先生/0968398858/"
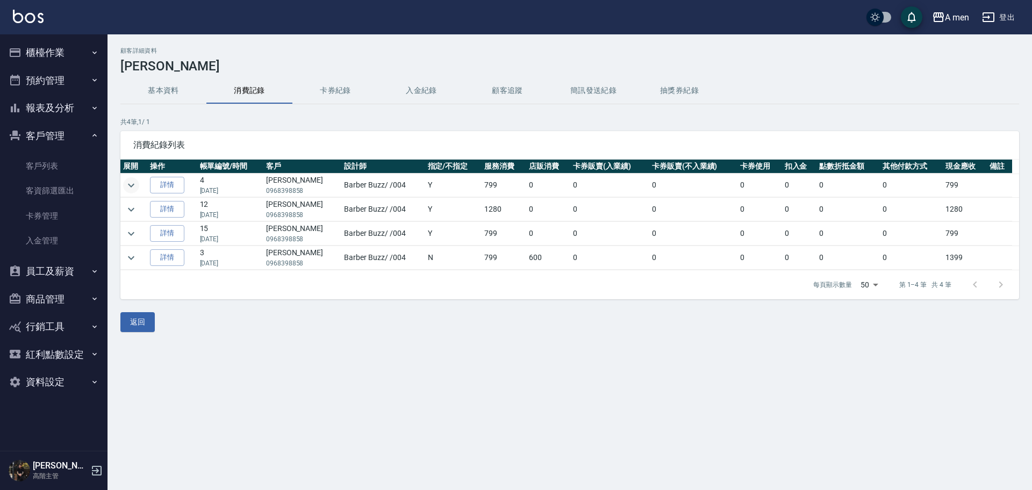
click at [136, 182] on icon "expand row" at bounding box center [131, 185] width 13 height 13
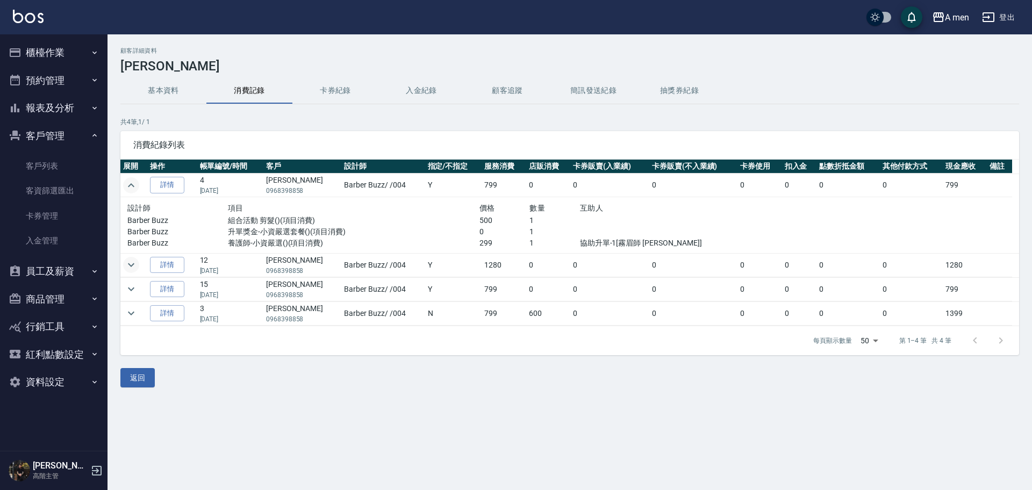
click at [136, 270] on icon "expand row" at bounding box center [131, 265] width 13 height 13
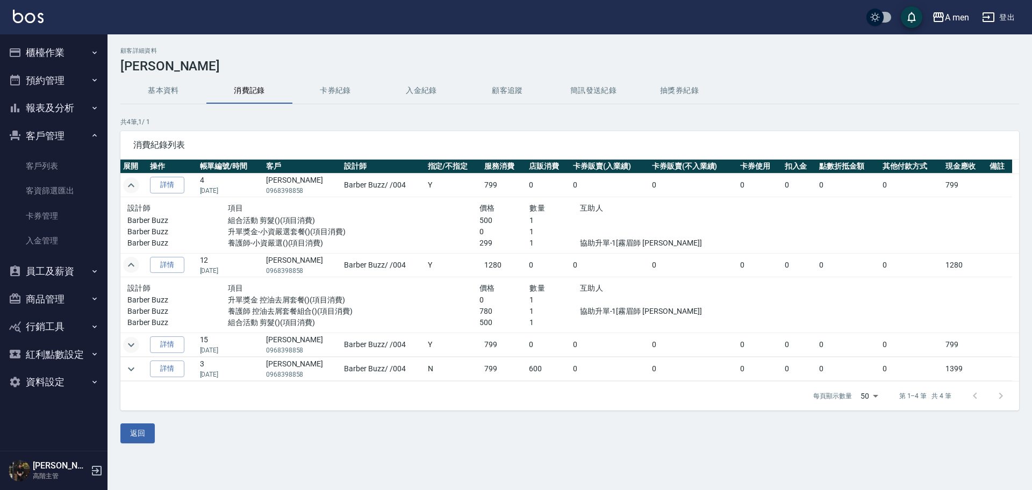
click at [132, 351] on icon "expand row" at bounding box center [131, 345] width 13 height 13
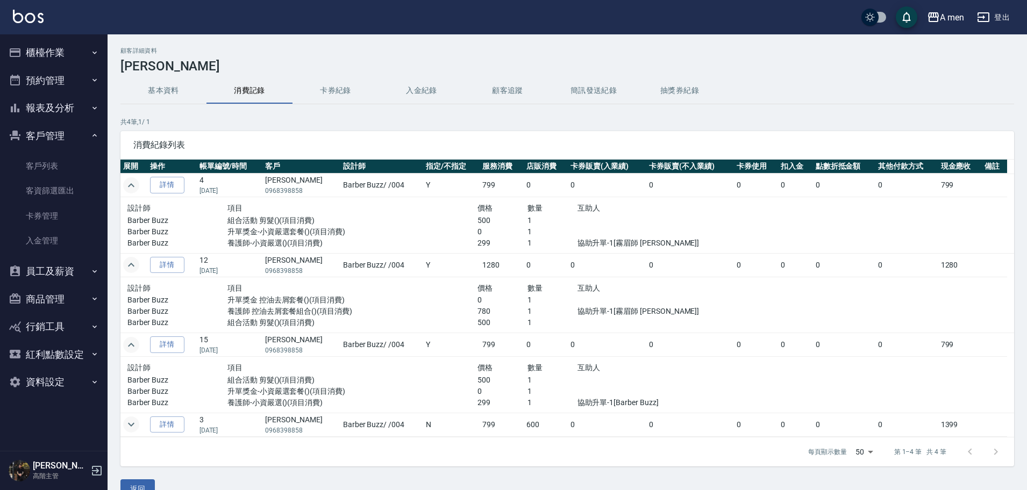
click at [129, 427] on icon "expand row" at bounding box center [131, 424] width 13 height 13
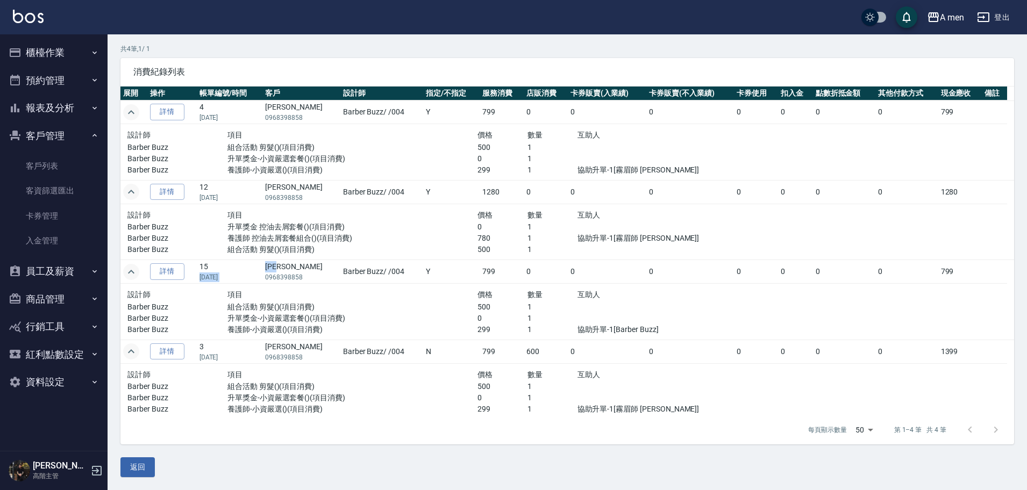
drag, startPoint x: 287, startPoint y: 272, endPoint x: 255, endPoint y: 272, distance: 32.3
click at [255, 272] on tr "詳情 15 07/22/2025 袁先生 0968398858 Barber Buzz / /004 Y 799 0 0 0 0 0 0 0 799" at bounding box center [567, 272] width 894 height 24
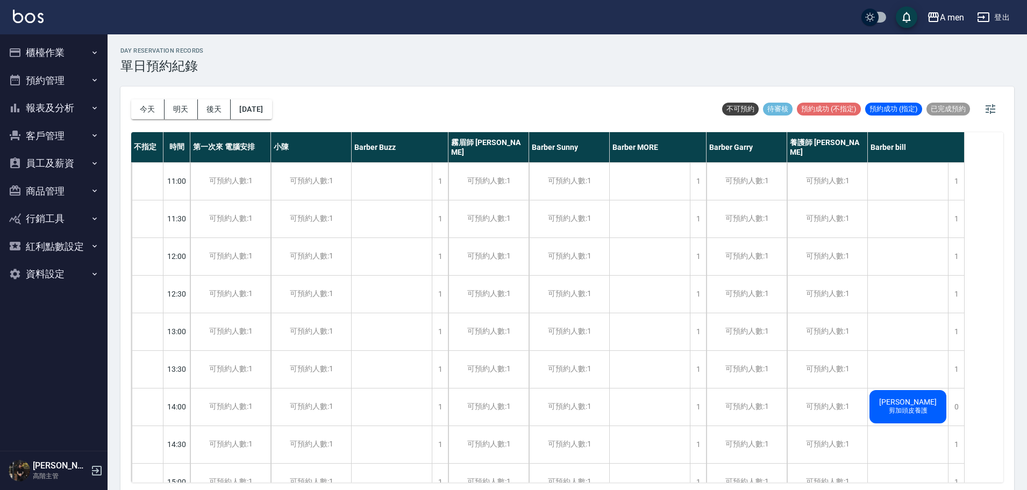
click at [147, 106] on button "今天" at bounding box center [147, 109] width 33 height 20
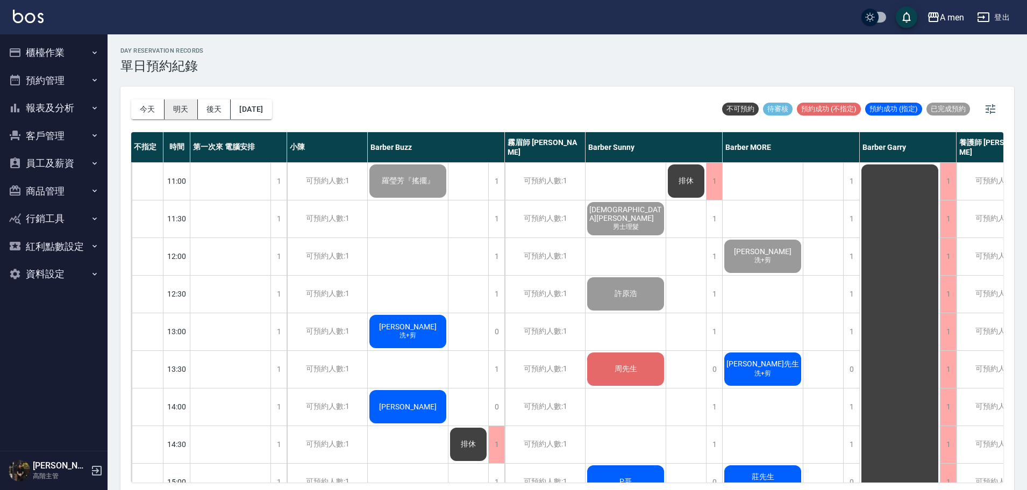
click at [182, 107] on button "明天" at bounding box center [181, 109] width 33 height 20
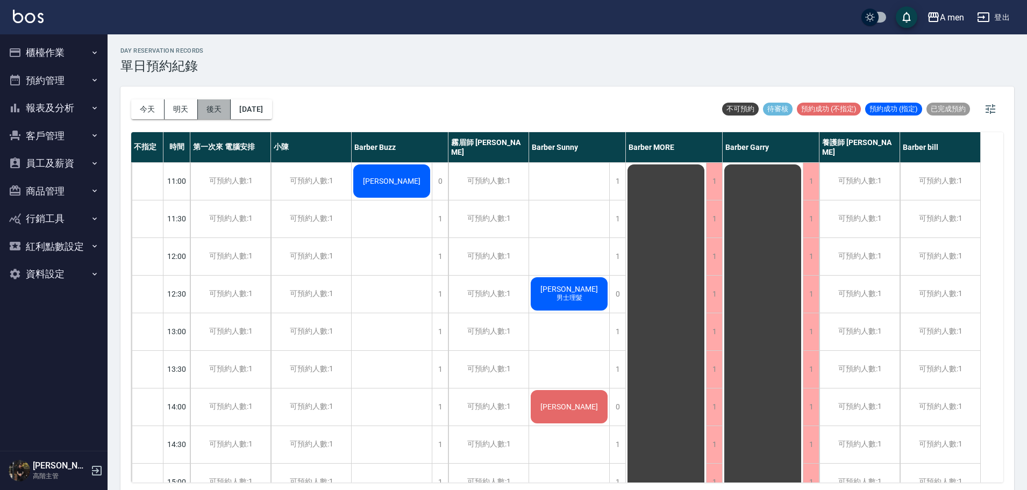
click at [223, 116] on button "後天" at bounding box center [214, 109] width 33 height 20
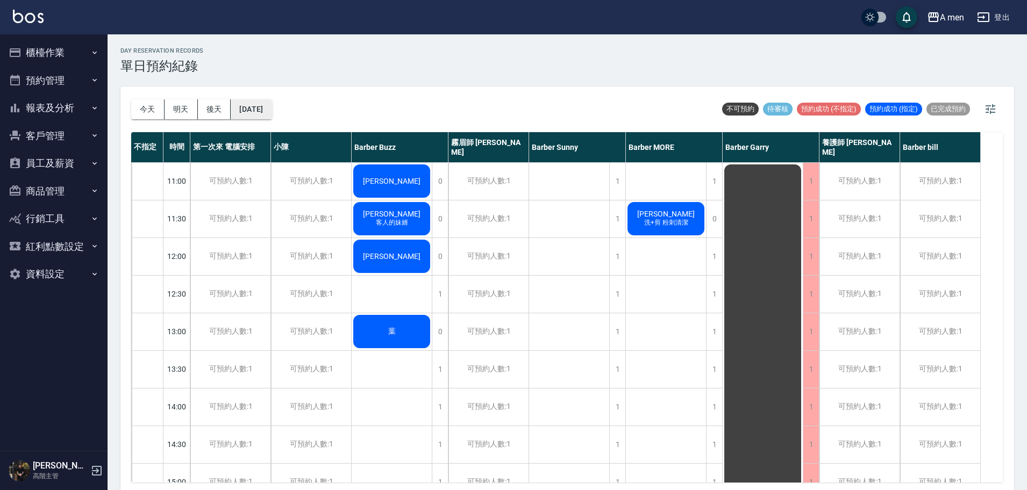
click at [272, 111] on button "[DATE]" at bounding box center [251, 109] width 41 height 20
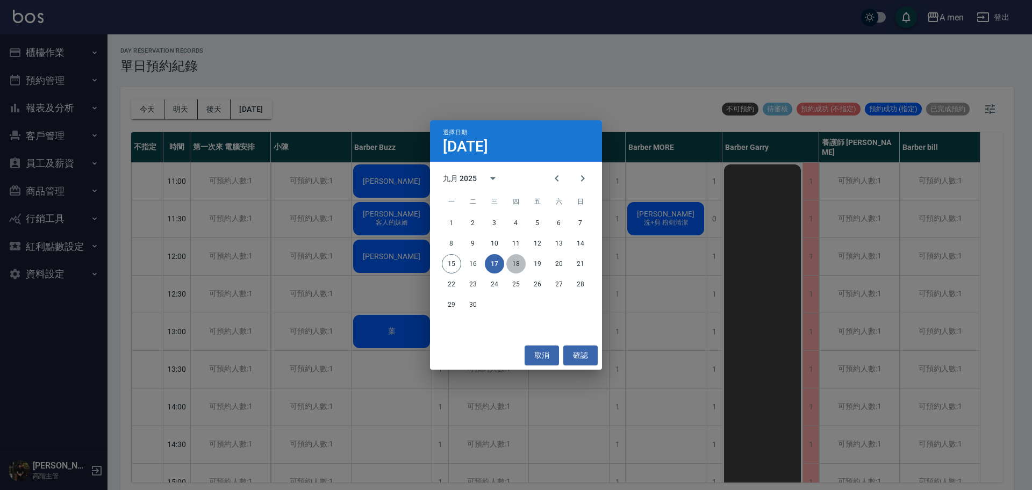
click at [515, 264] on button "18" at bounding box center [516, 263] width 19 height 19
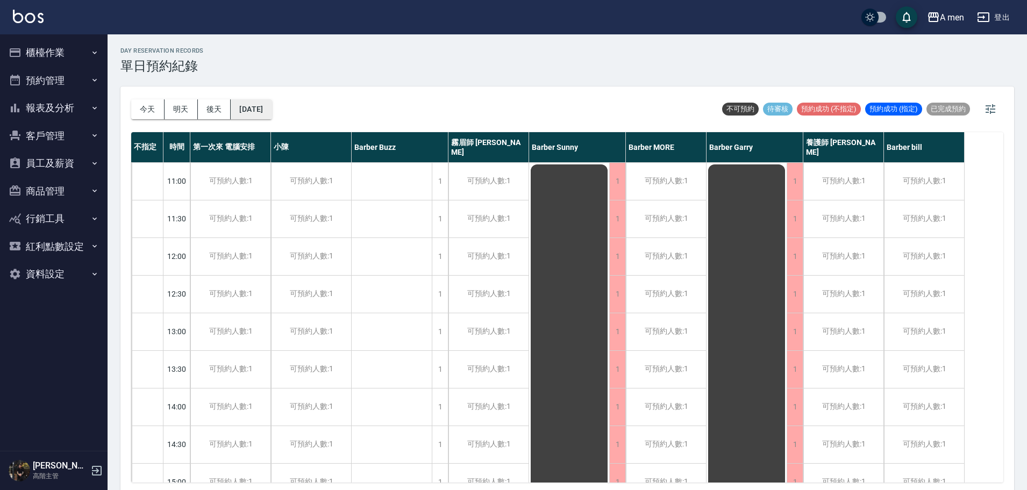
click at [254, 109] on button "[DATE]" at bounding box center [251, 109] width 41 height 20
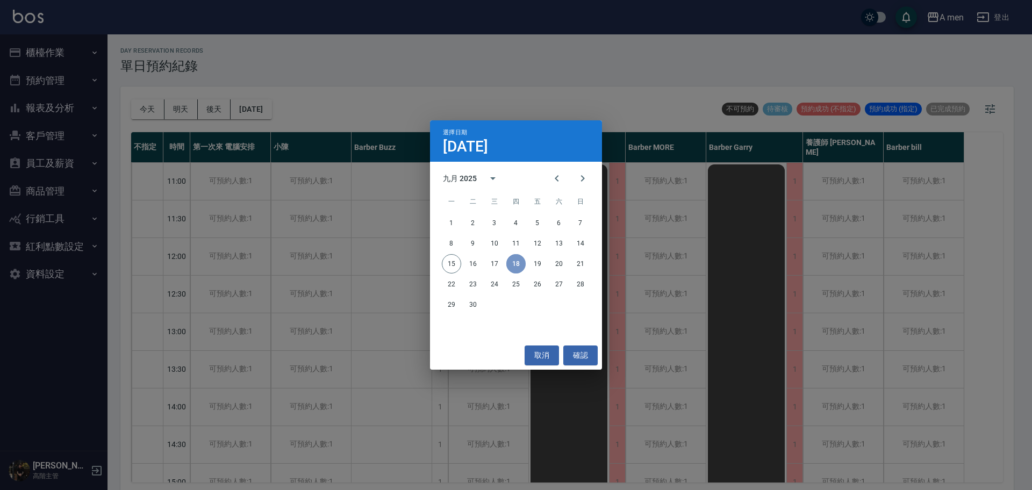
click at [524, 260] on button "18" at bounding box center [516, 263] width 19 height 19
click at [532, 258] on button "19" at bounding box center [537, 263] width 19 height 19
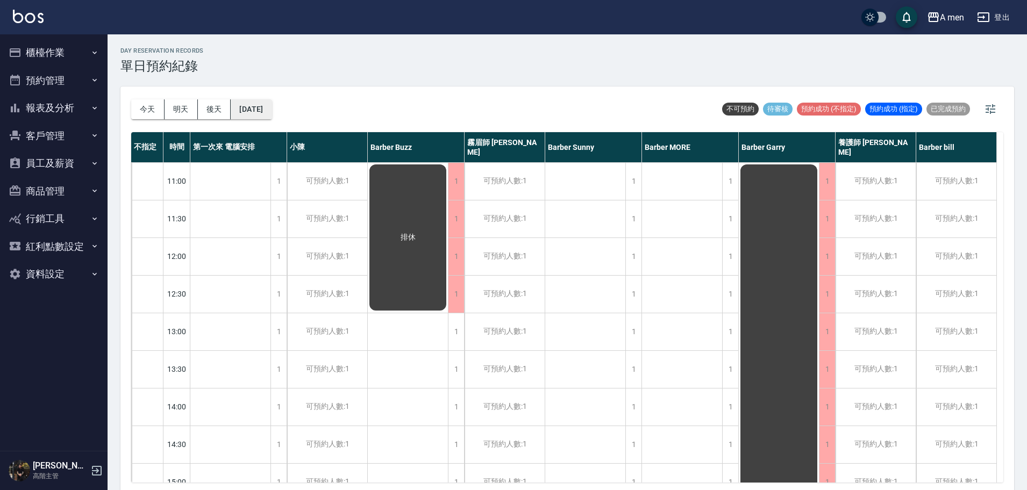
click at [272, 106] on button "2025/09/19" at bounding box center [251, 109] width 41 height 20
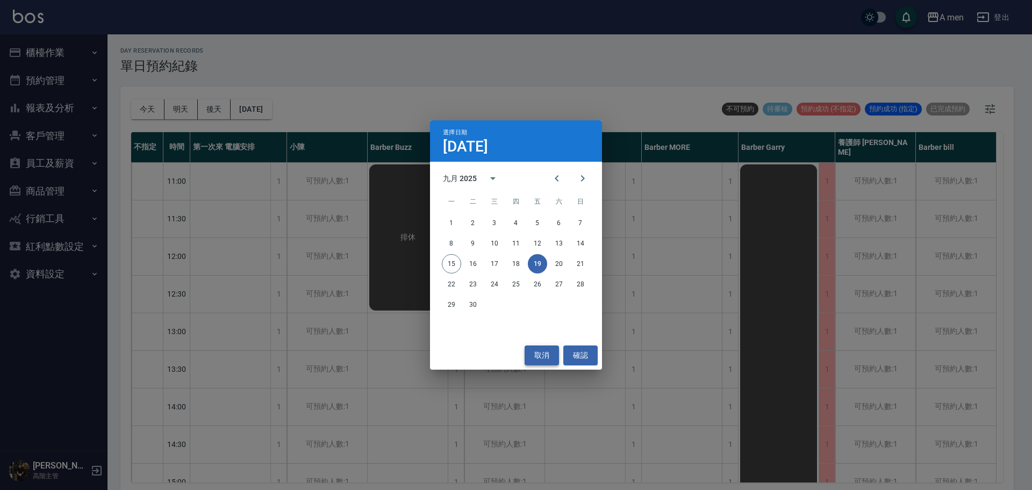
click at [550, 350] on button "取消" at bounding box center [542, 356] width 34 height 20
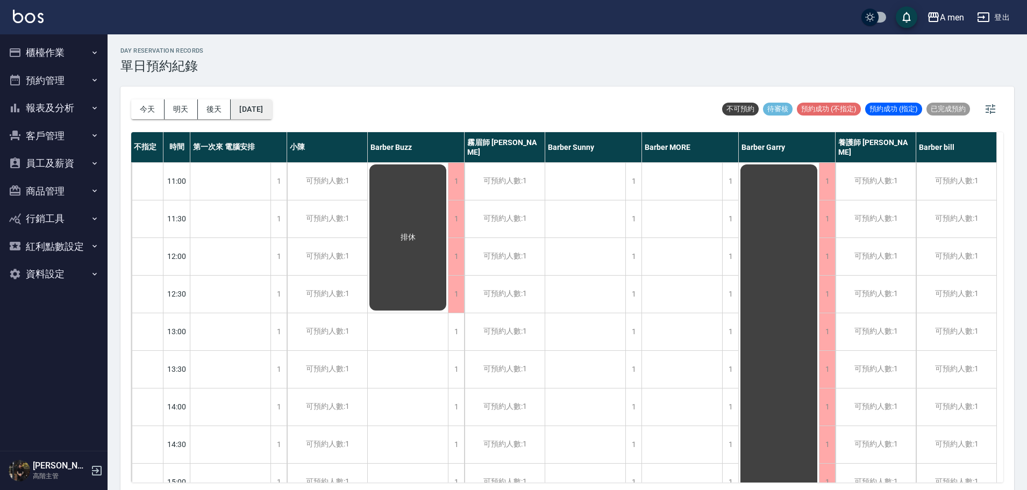
click at [263, 111] on button "2025/09/19" at bounding box center [251, 109] width 41 height 20
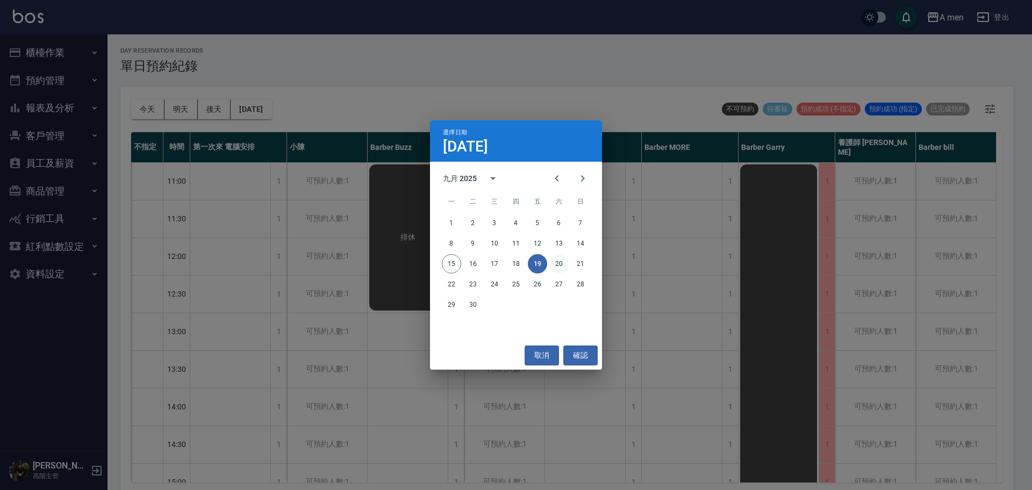
click at [559, 265] on button "20" at bounding box center [559, 263] width 19 height 19
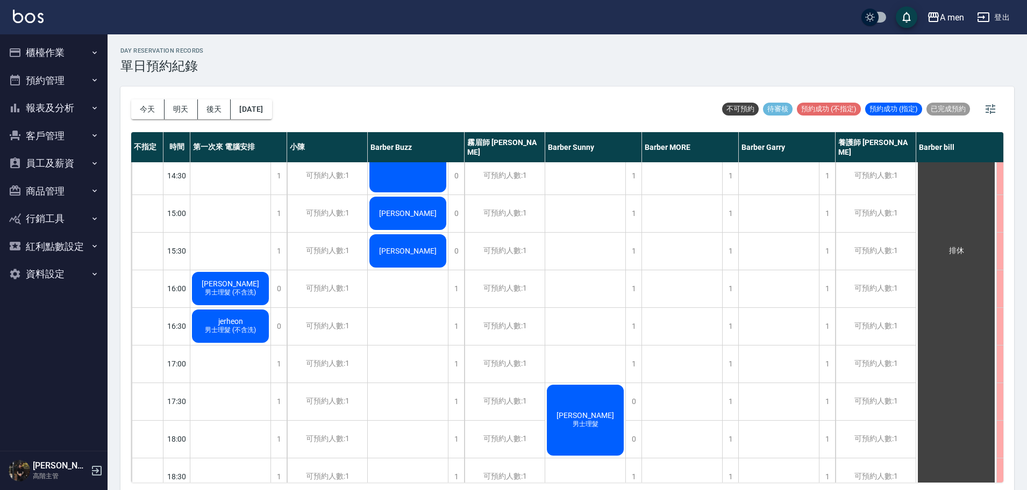
scroll to position [67, 0]
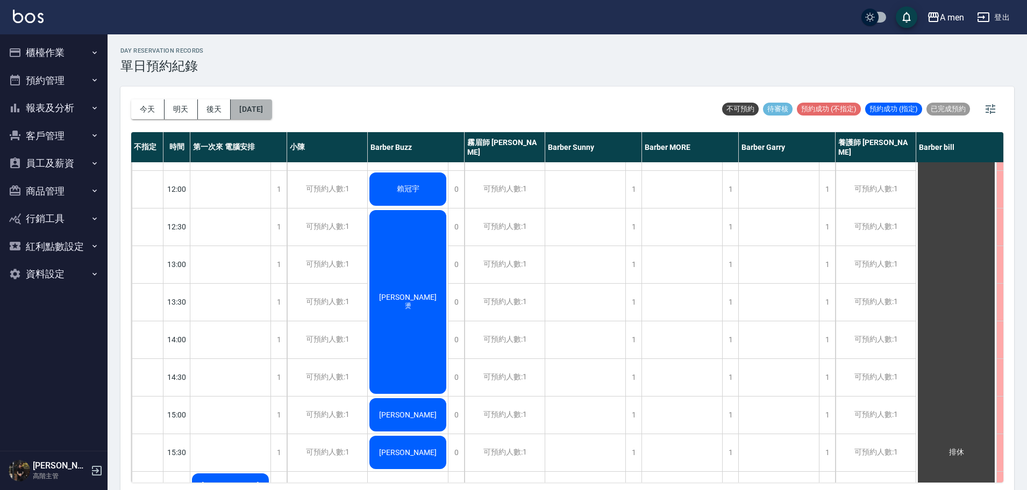
click at [266, 106] on button "2025/09/20" at bounding box center [251, 109] width 41 height 20
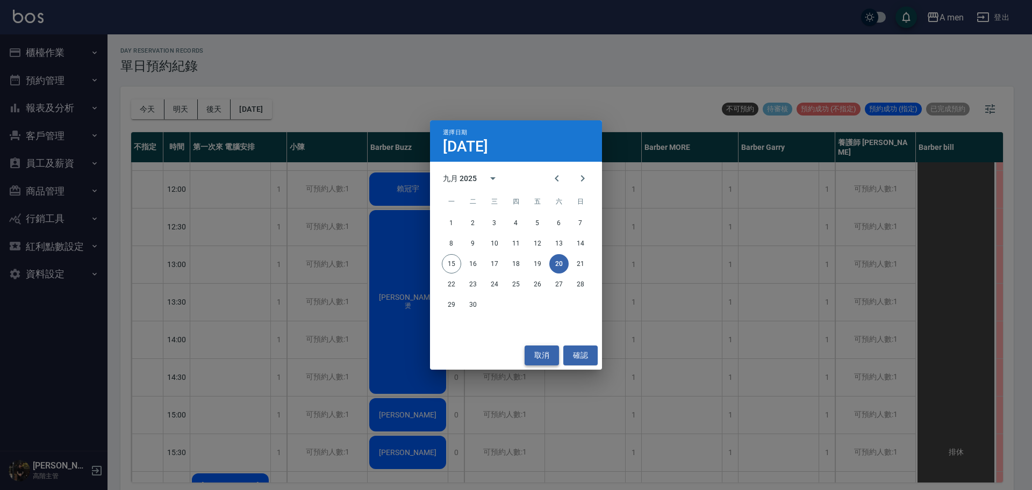
click at [557, 354] on button "取消" at bounding box center [542, 356] width 34 height 20
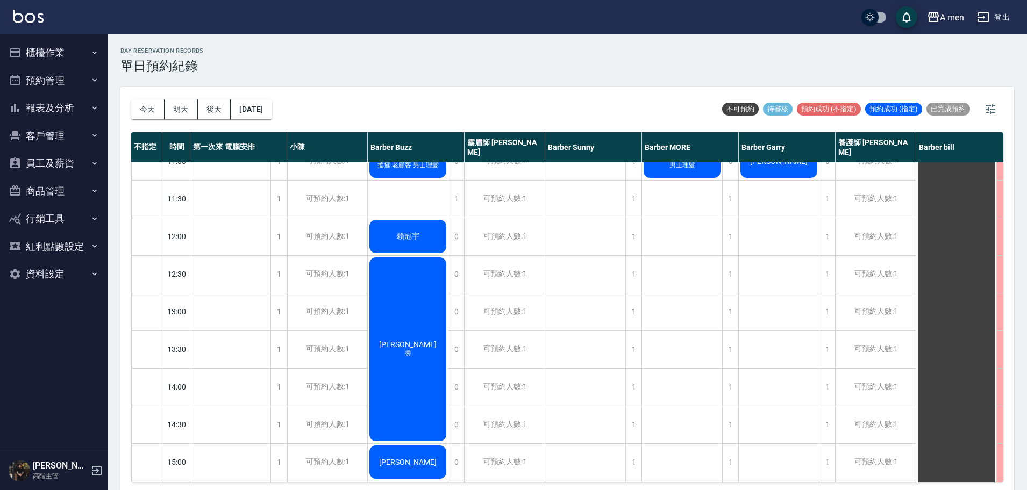
scroll to position [0, 0]
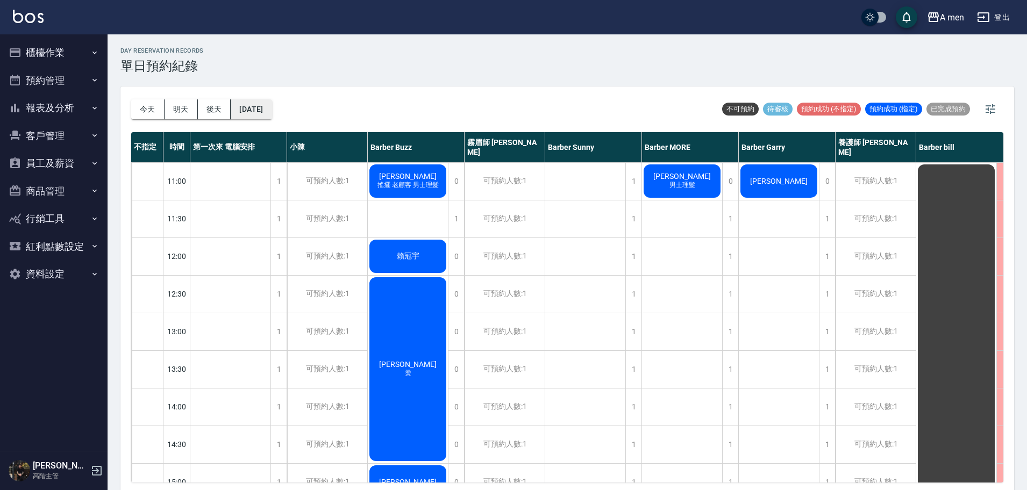
click at [272, 110] on button "2025/09/20" at bounding box center [251, 109] width 41 height 20
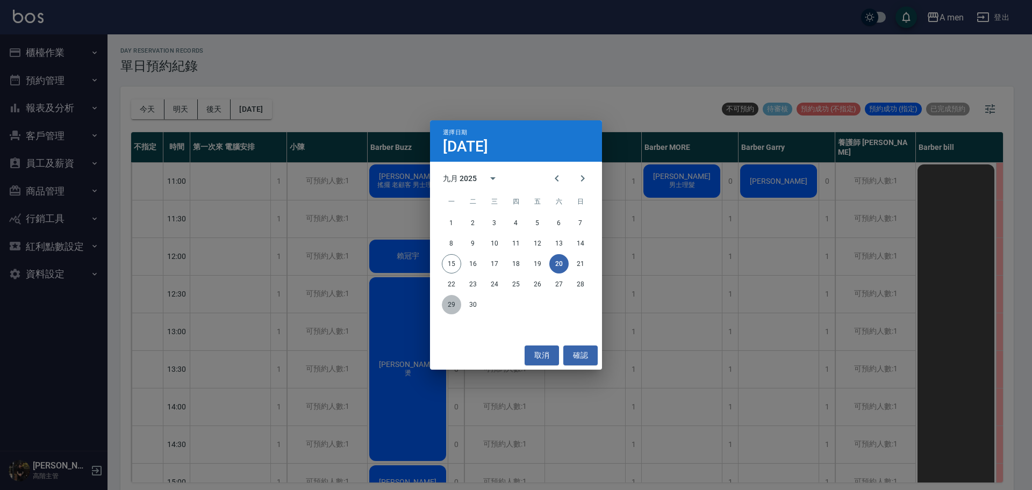
click at [457, 302] on button "29" at bounding box center [451, 304] width 19 height 19
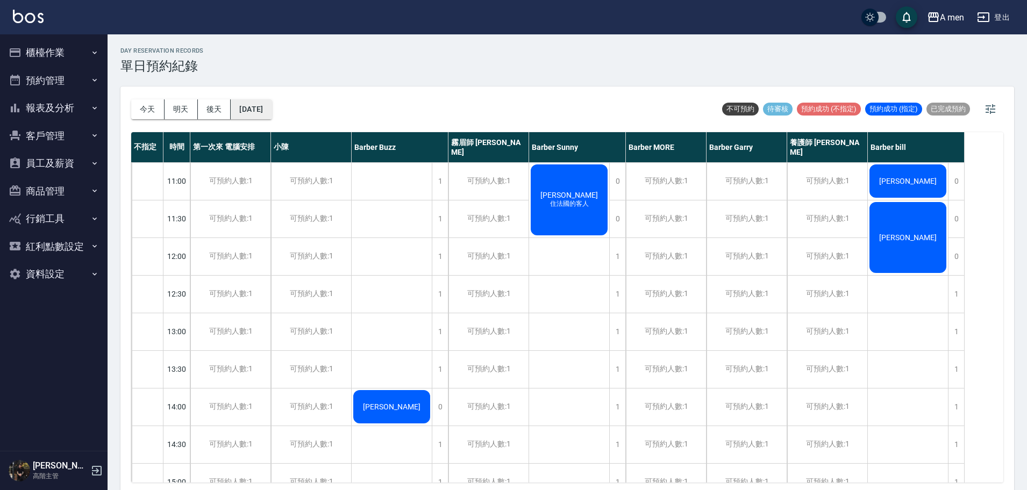
click at [269, 110] on button "2025/09/29" at bounding box center [251, 109] width 41 height 20
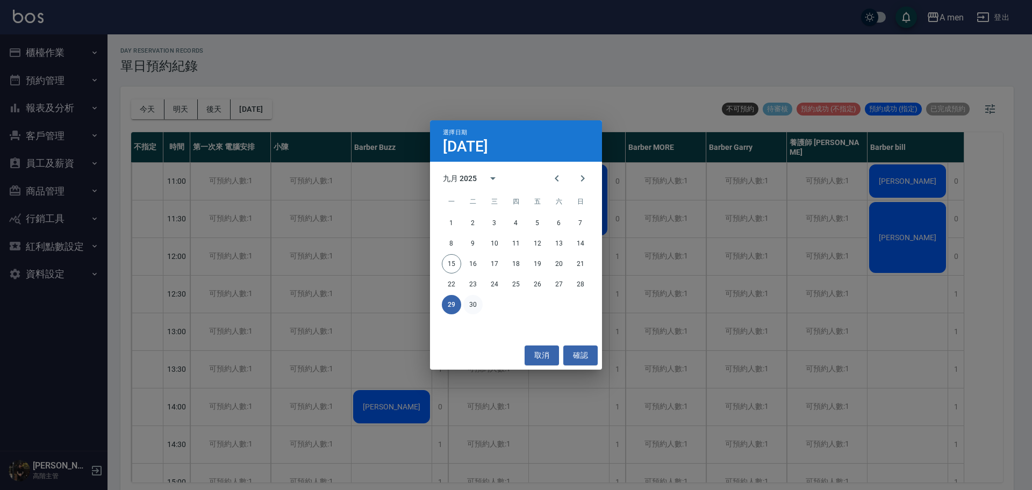
click at [472, 303] on button "30" at bounding box center [473, 304] width 19 height 19
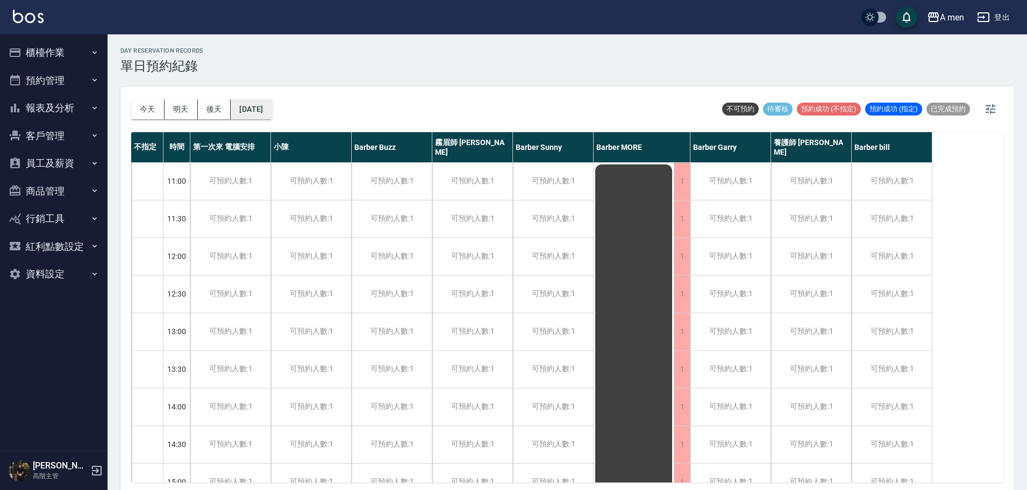
click at [265, 105] on button "2025/09/30" at bounding box center [251, 109] width 41 height 20
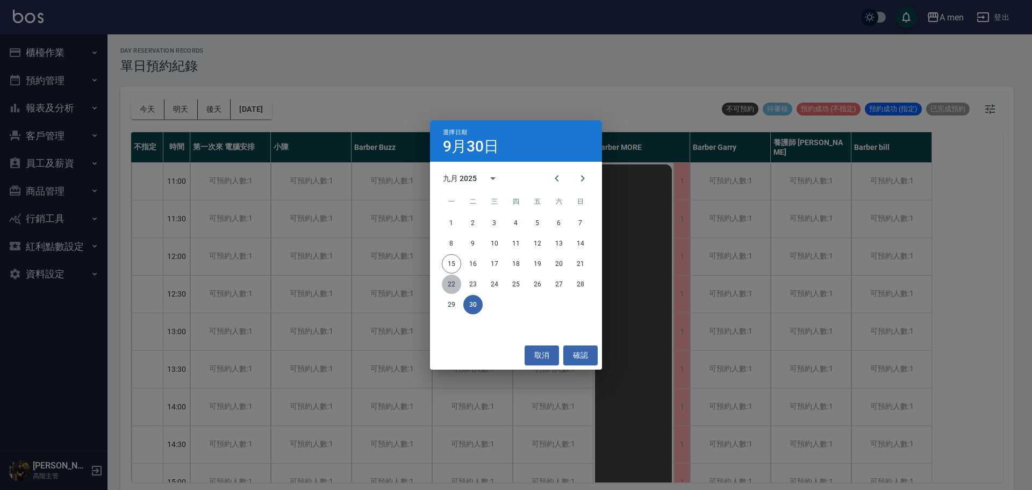
click at [451, 275] on button "22" at bounding box center [451, 284] width 19 height 19
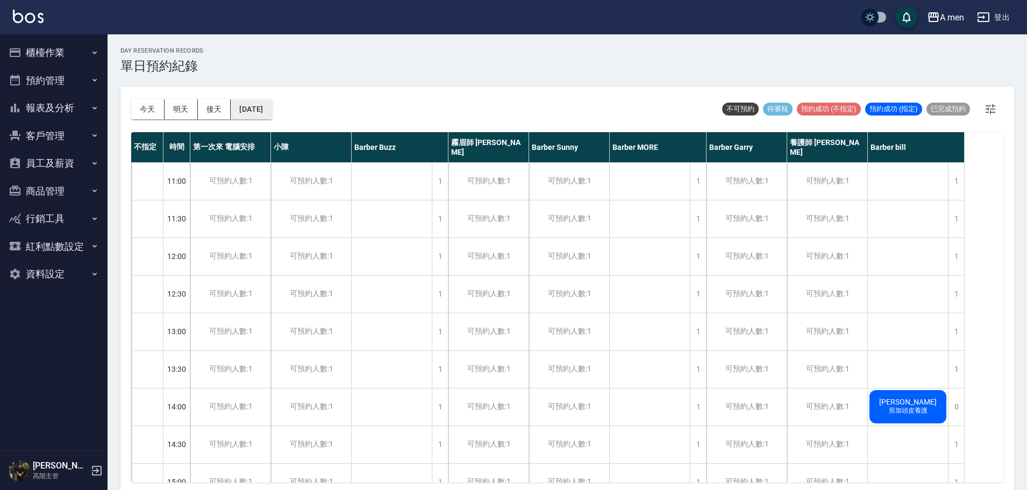
click at [266, 106] on button "2025/09/22" at bounding box center [251, 109] width 41 height 20
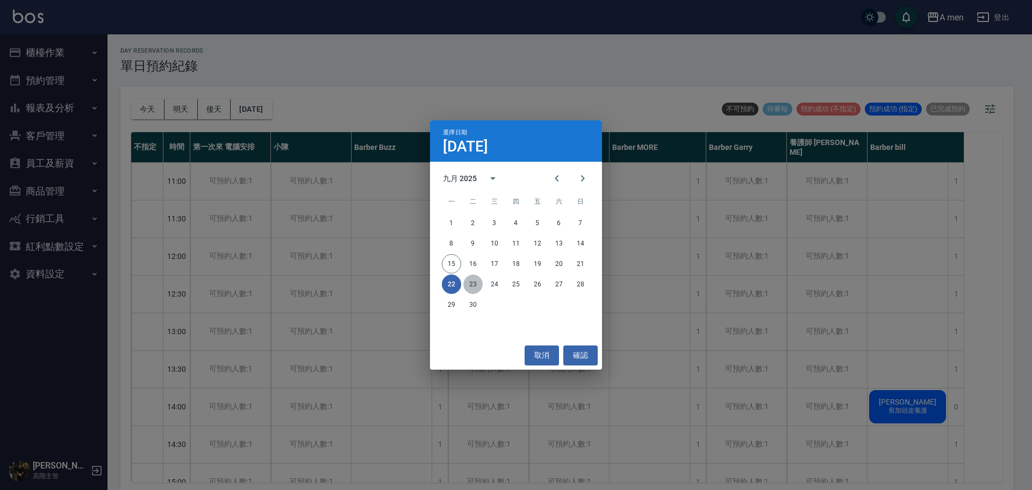
click at [477, 282] on button "23" at bounding box center [473, 284] width 19 height 19
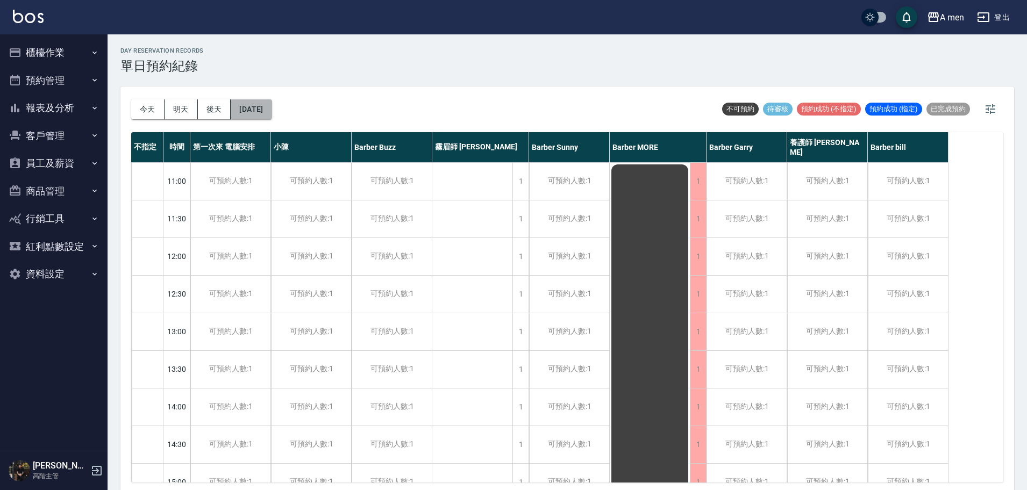
click at [251, 99] on button "2025/09/23" at bounding box center [251, 109] width 41 height 20
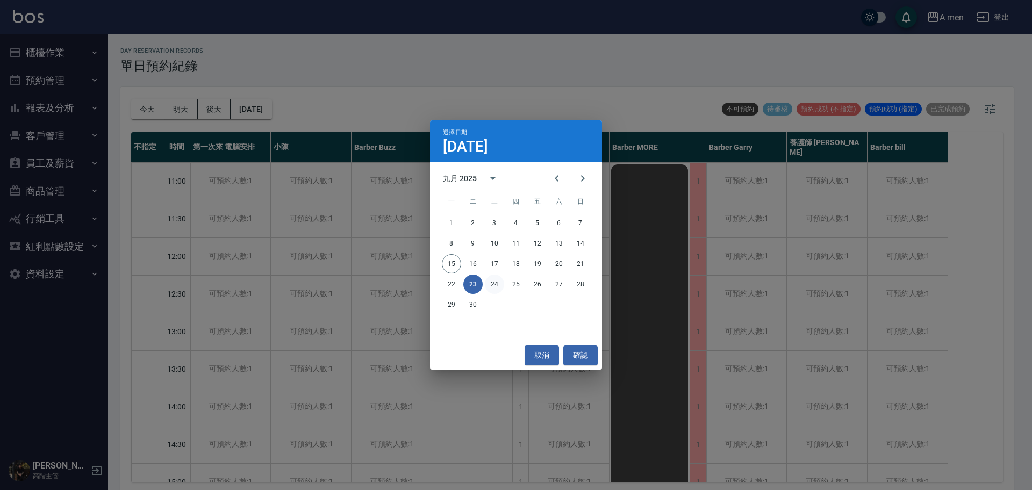
click at [503, 282] on button "24" at bounding box center [494, 284] width 19 height 19
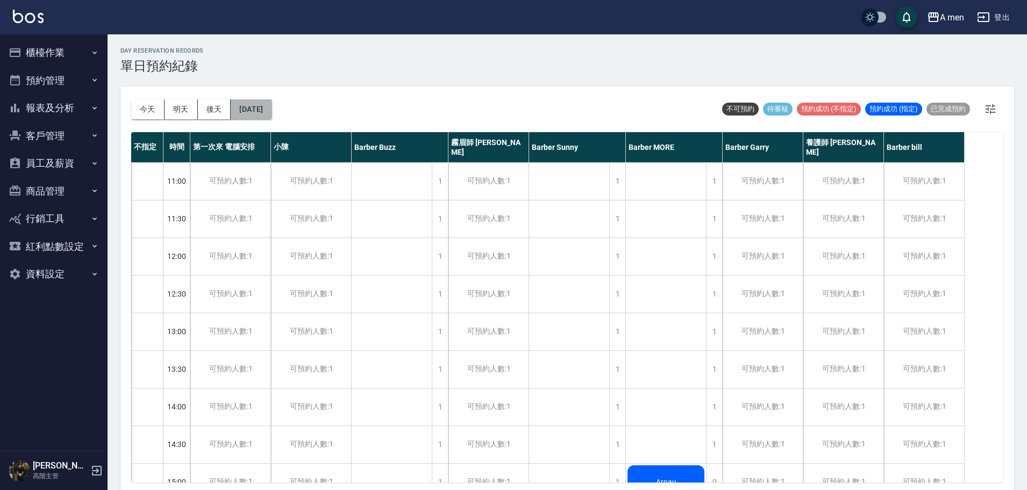
click at [272, 106] on button "2025/09/24" at bounding box center [251, 109] width 41 height 20
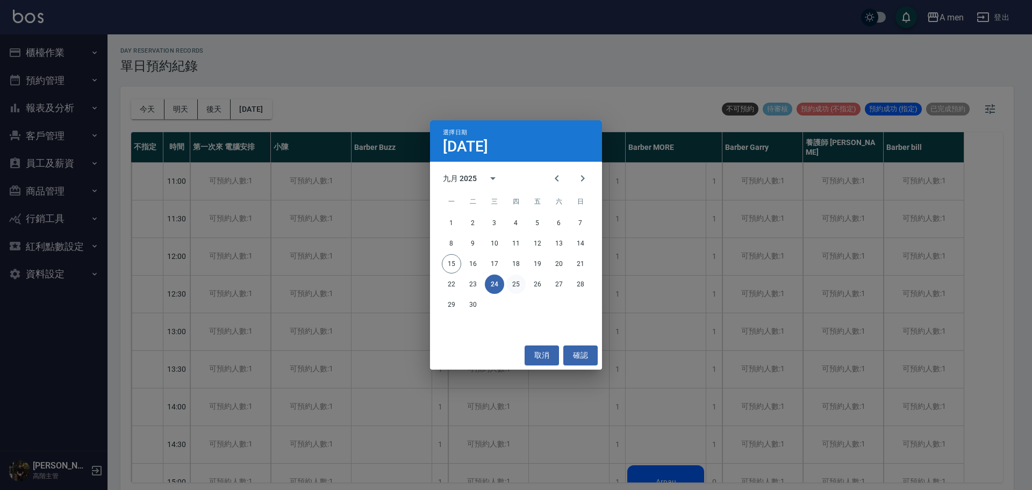
click at [524, 280] on button "25" at bounding box center [516, 284] width 19 height 19
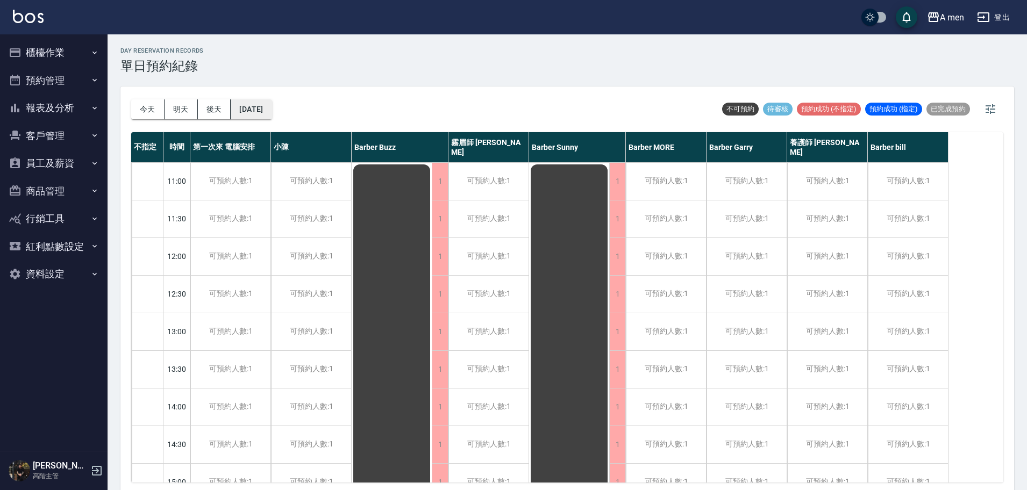
click at [264, 112] on button "2025/09/25" at bounding box center [251, 109] width 41 height 20
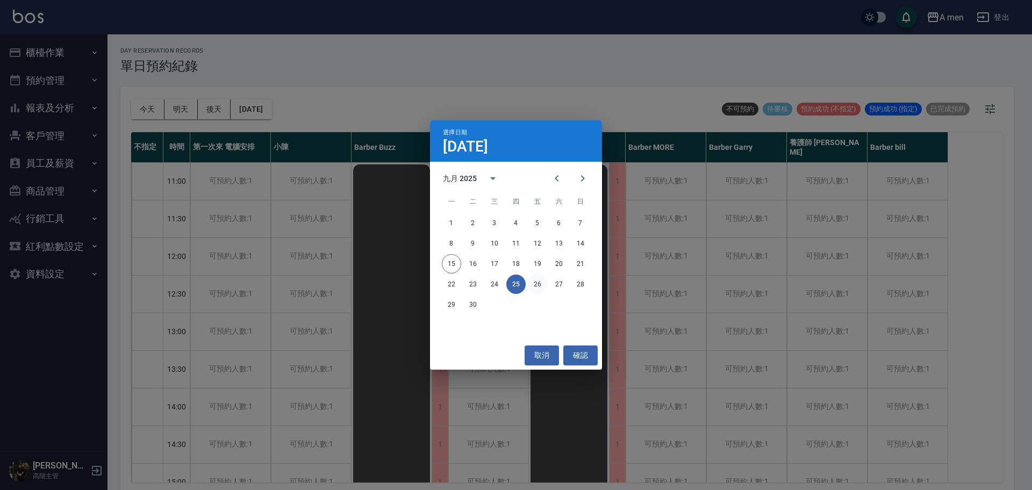
click at [543, 284] on button "26" at bounding box center [537, 284] width 19 height 19
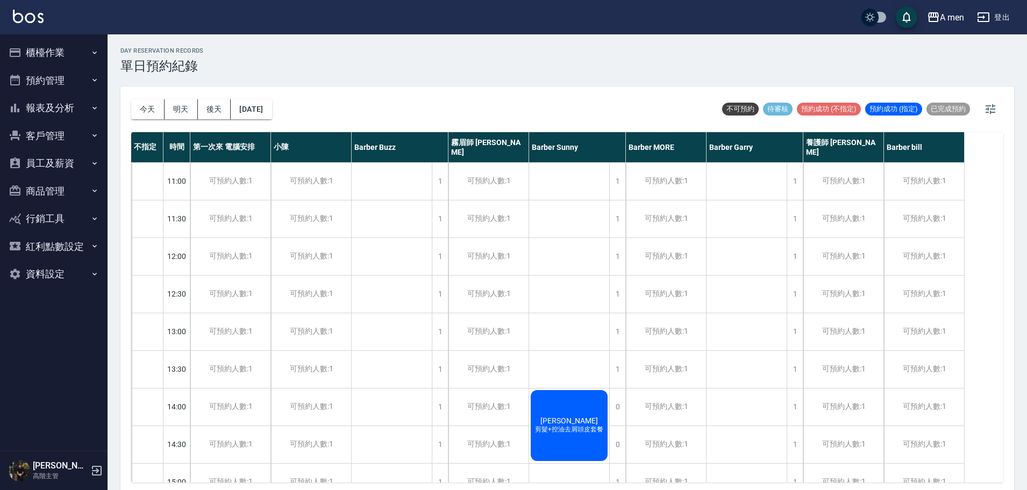
click at [258, 95] on div "今天 明天 後天 2025/09/26" at bounding box center [201, 110] width 141 height 46
click at [260, 108] on button "2025/09/26" at bounding box center [251, 109] width 41 height 20
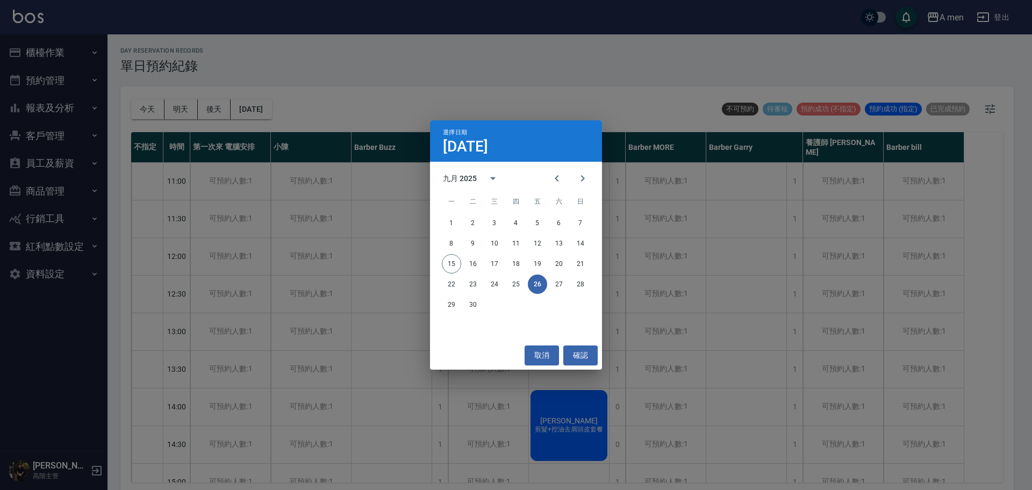
click at [337, 63] on div "選擇日期 9月26日 九月 2025 一 二 三 四 五 六 日 1 2 3 4 5 6 7 8 9 10 11 12 13 14 15 16 17 18 1…" at bounding box center [516, 245] width 1032 height 490
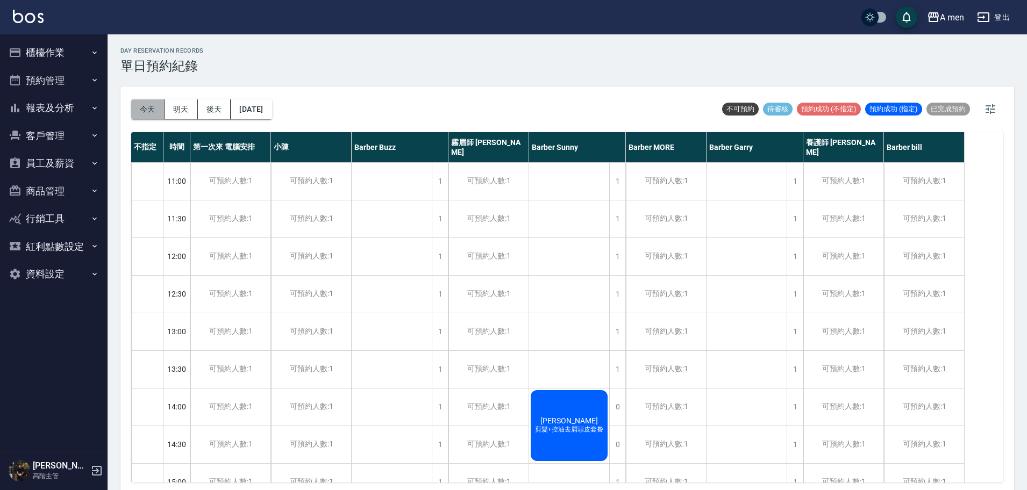
click at [153, 112] on button "今天" at bounding box center [147, 109] width 33 height 20
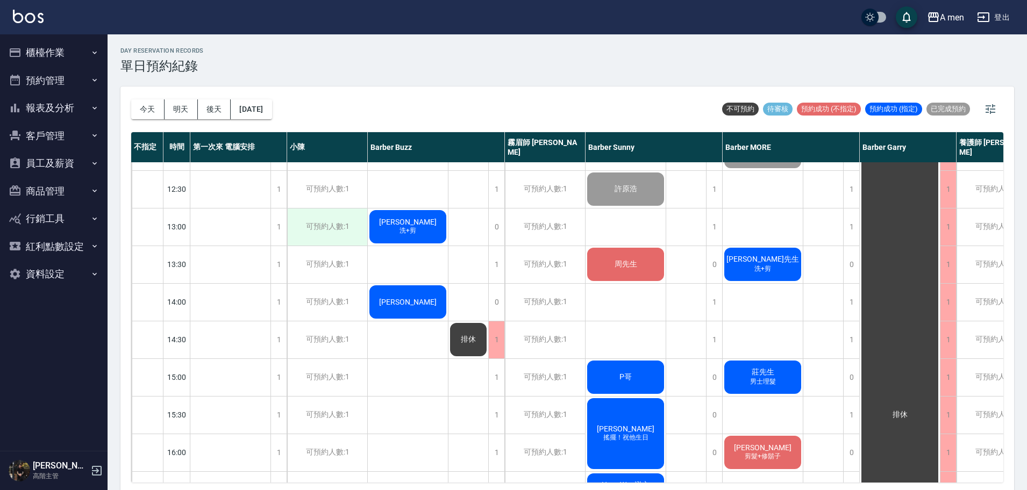
scroll to position [3, 0]
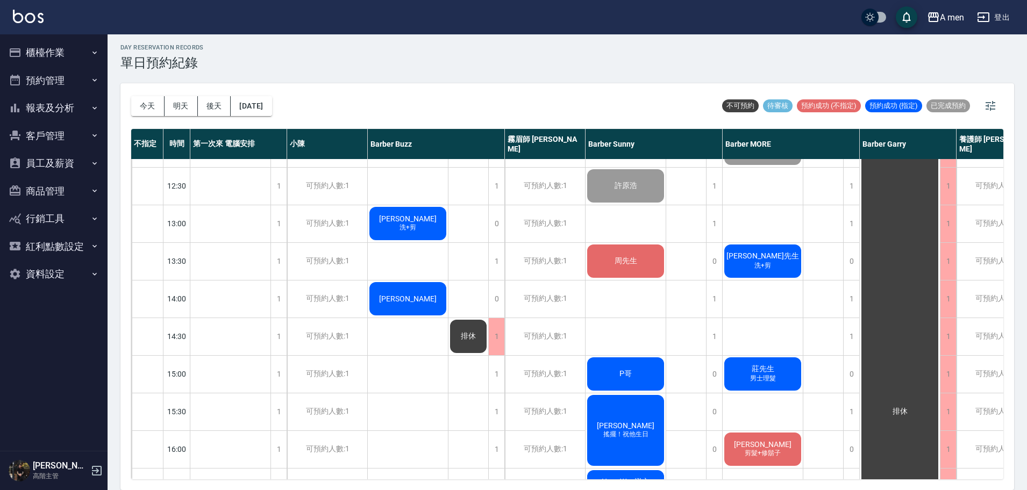
click at [621, 269] on div "周先生" at bounding box center [626, 261] width 80 height 37
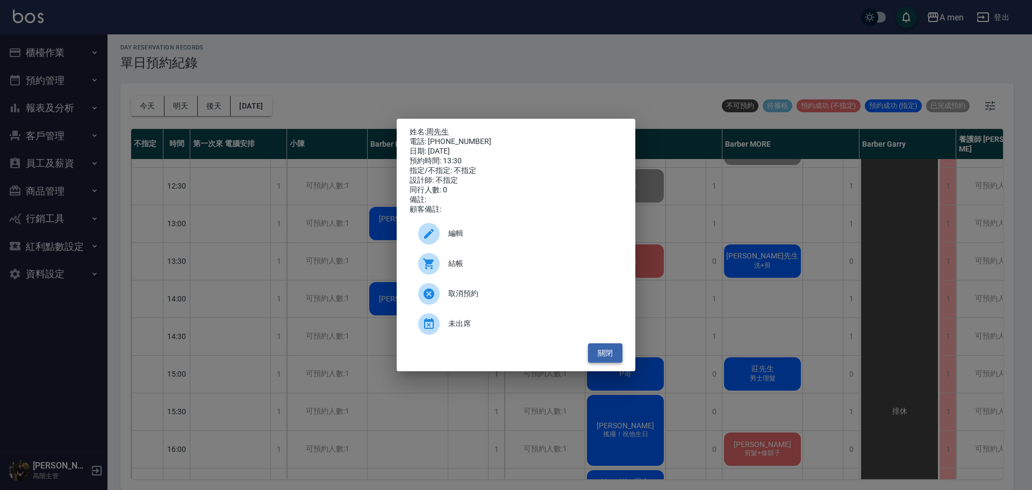
click at [599, 359] on button "關閉" at bounding box center [605, 354] width 34 height 20
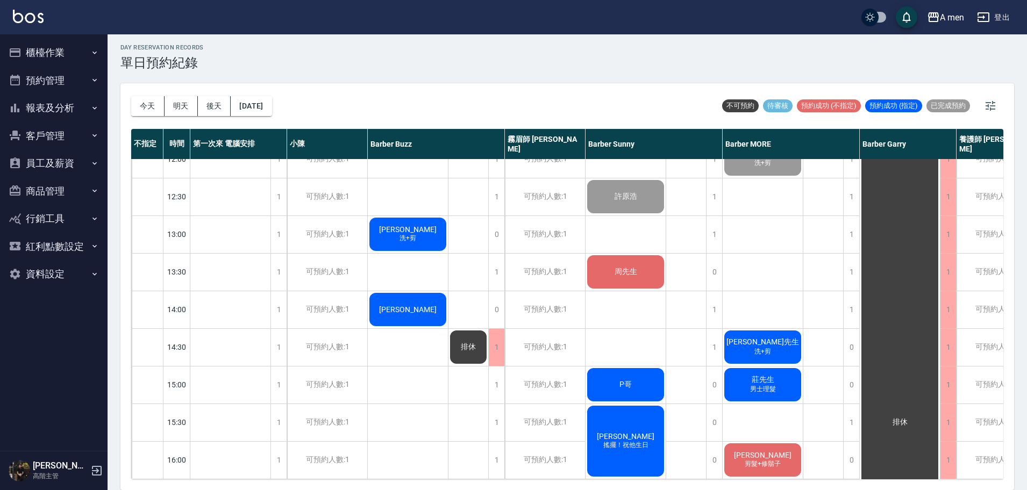
scroll to position [95, 0]
click at [498, 389] on div "1" at bounding box center [496, 384] width 16 height 37
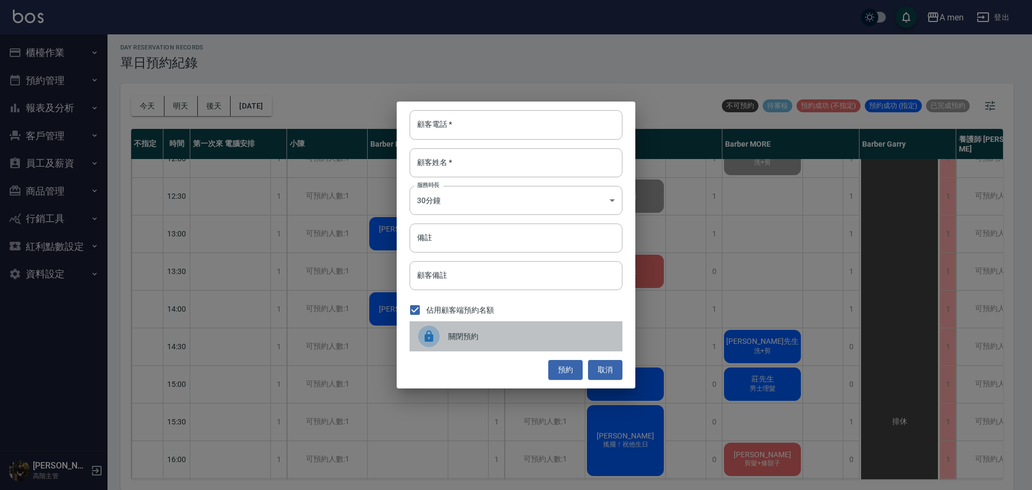
click at [437, 338] on div at bounding box center [429, 337] width 22 height 22
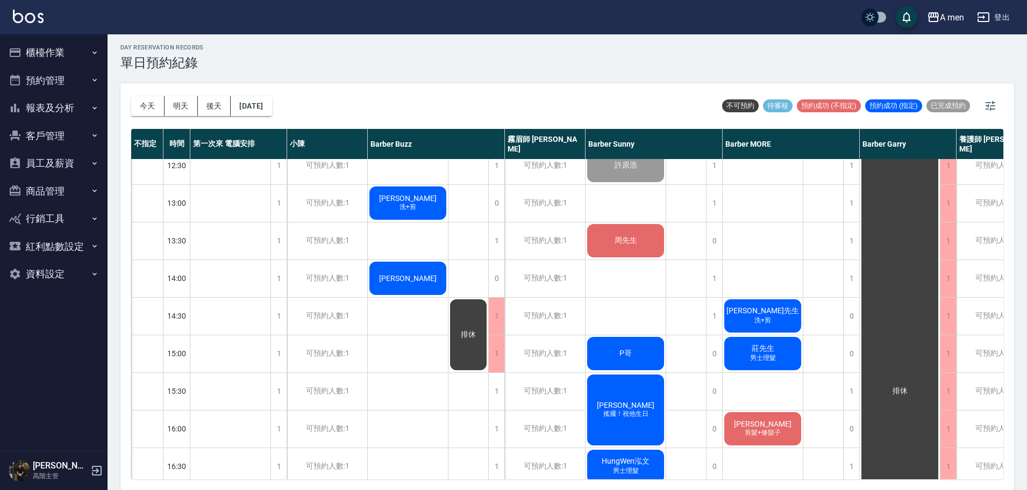
scroll to position [124, 0]
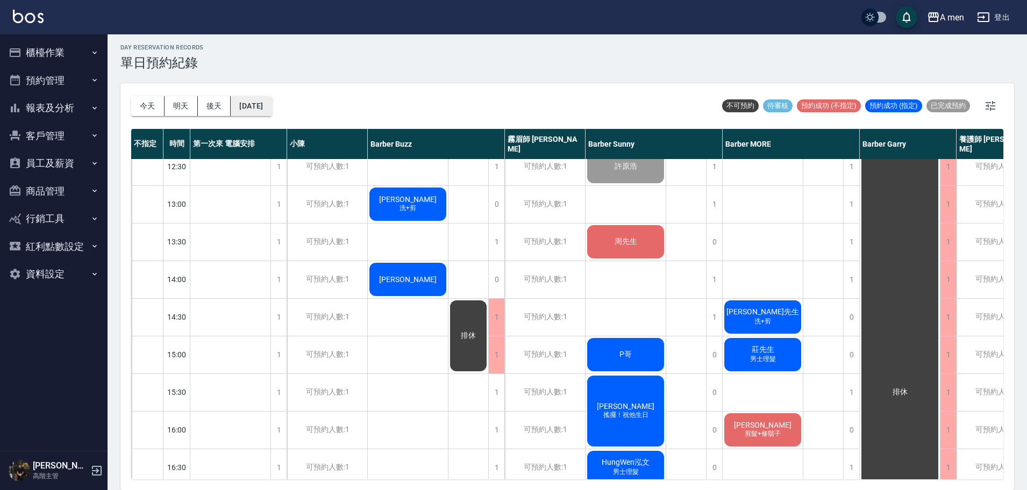
click at [244, 103] on button "[DATE]" at bounding box center [251, 106] width 41 height 20
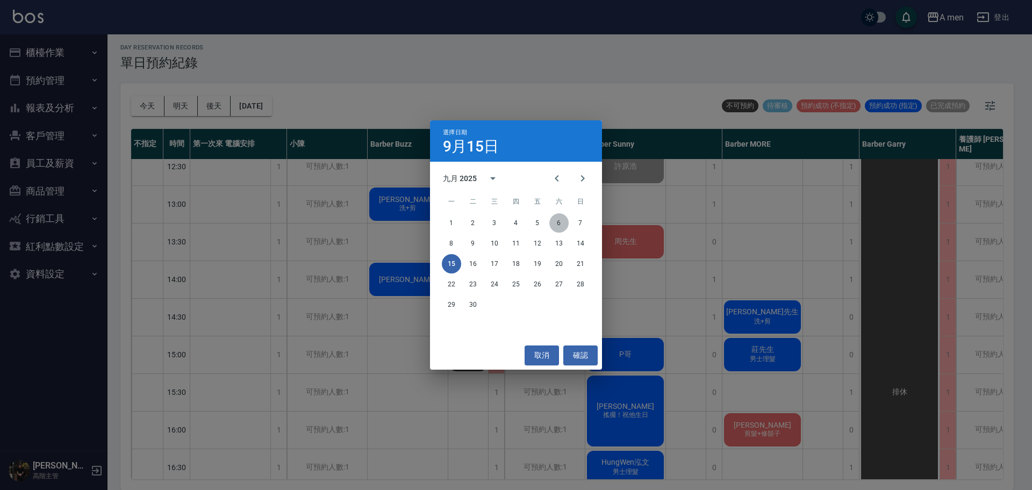
click at [555, 231] on button "6" at bounding box center [559, 222] width 19 height 19
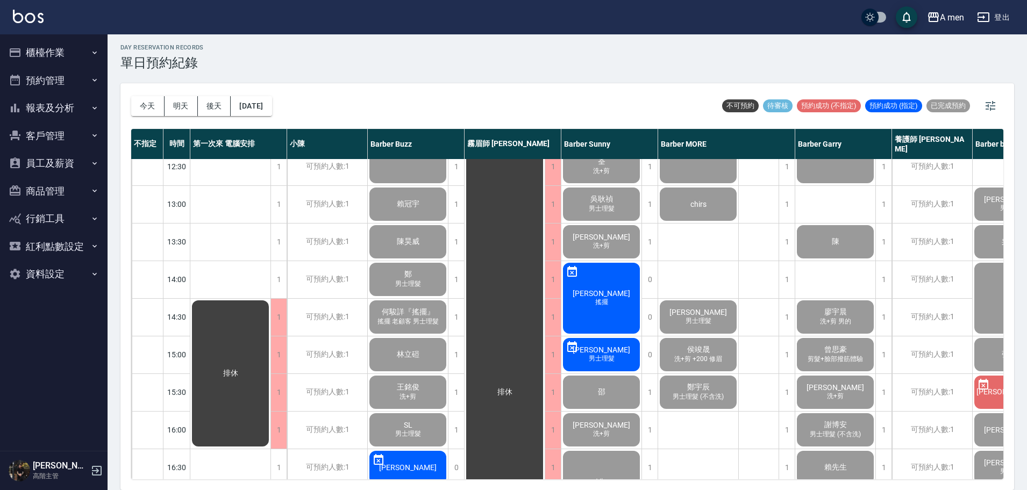
click at [251, 117] on div "今天 明天 後天 2025/09/06" at bounding box center [201, 106] width 141 height 46
click at [265, 103] on button "2025/09/06" at bounding box center [251, 106] width 41 height 20
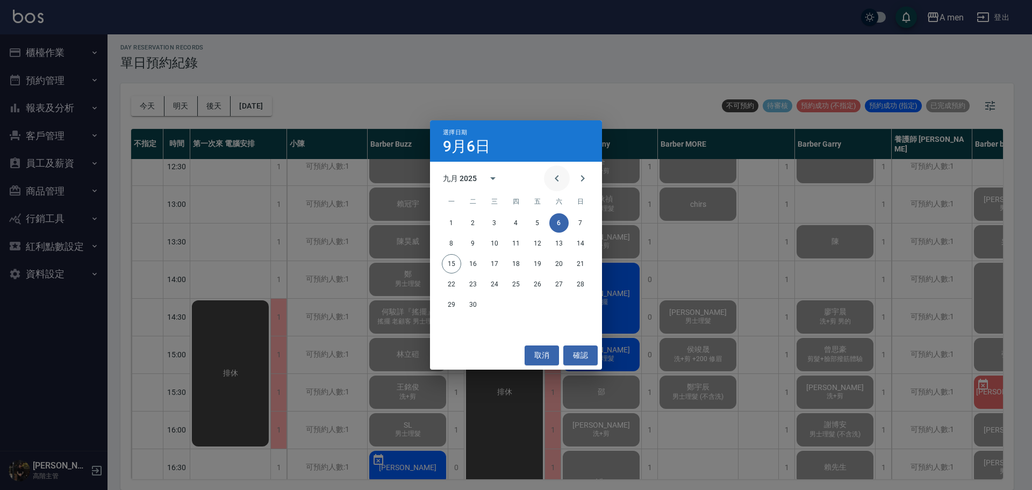
click at [553, 182] on icon "Previous month" at bounding box center [557, 178] width 13 height 13
click at [498, 305] on button "27" at bounding box center [494, 304] width 19 height 19
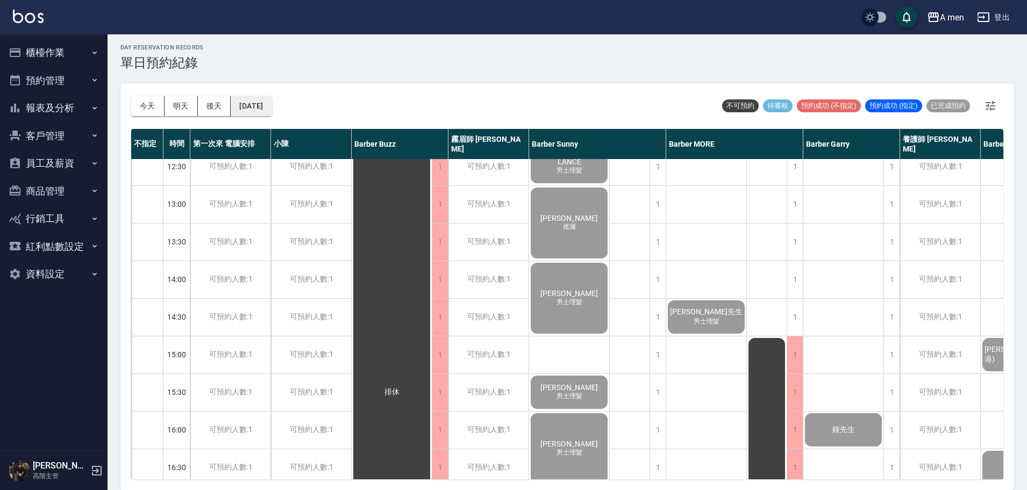
click at [272, 111] on button "2025/08/27" at bounding box center [251, 106] width 41 height 20
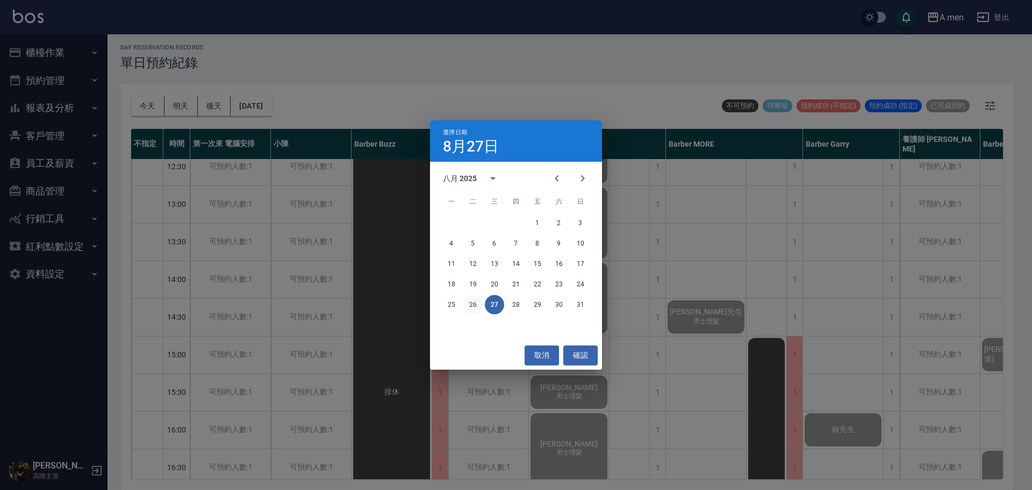
click at [470, 307] on button "26" at bounding box center [473, 304] width 19 height 19
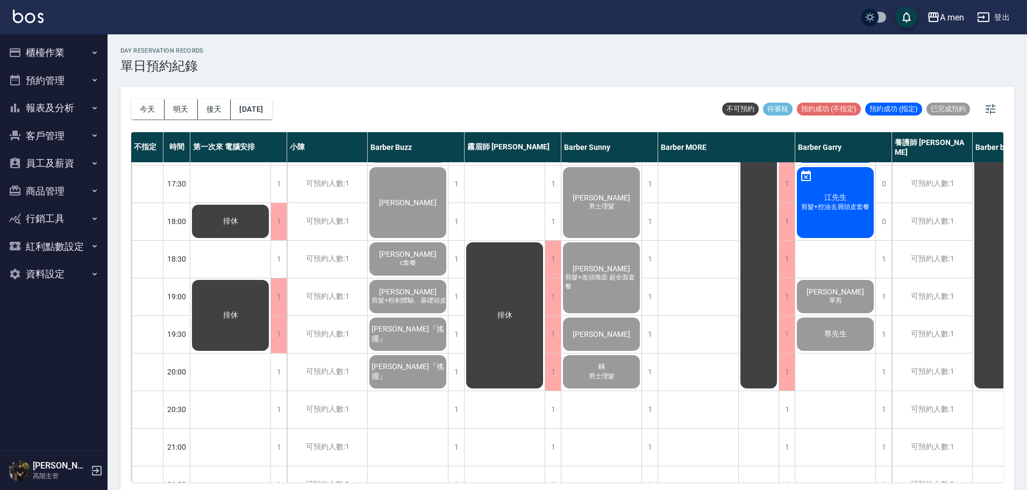
scroll to position [488, 0]
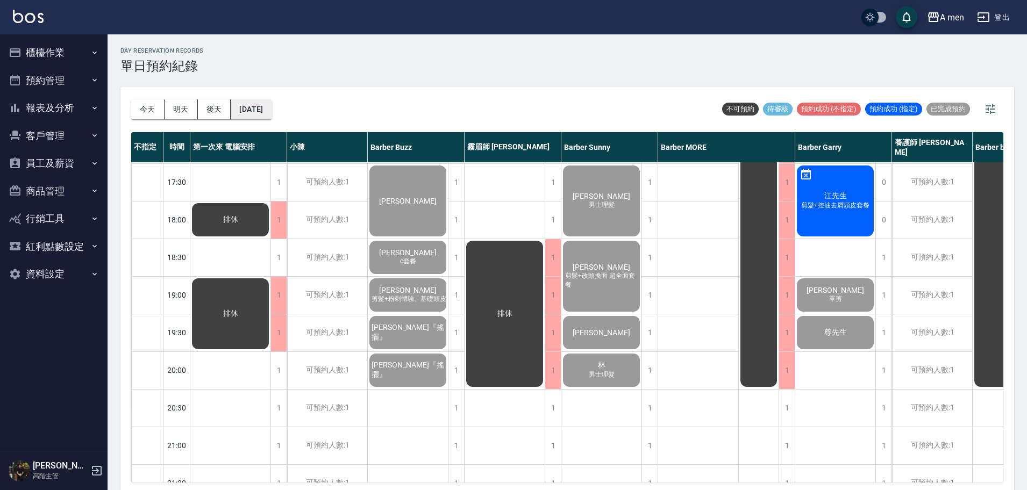
click at [251, 101] on button "2025/08/26" at bounding box center [251, 109] width 41 height 20
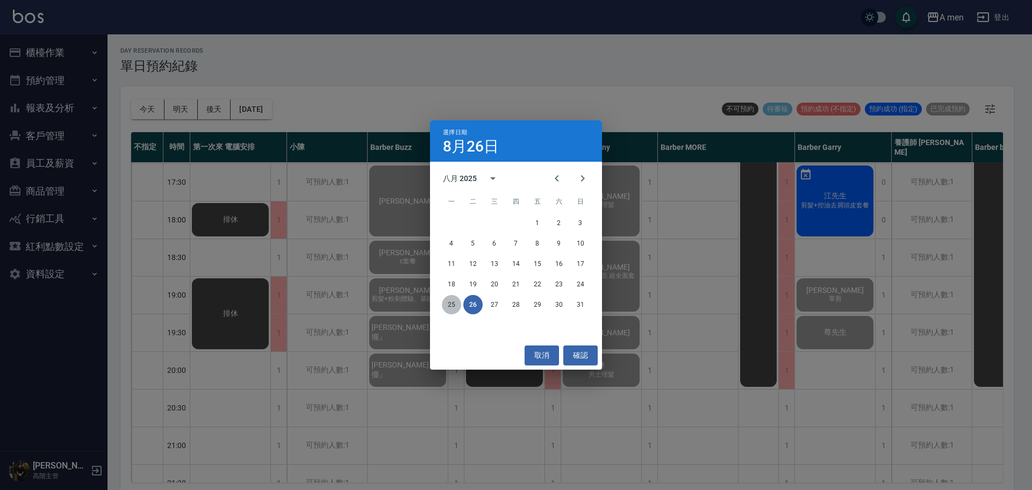
click at [457, 302] on button "25" at bounding box center [451, 304] width 19 height 19
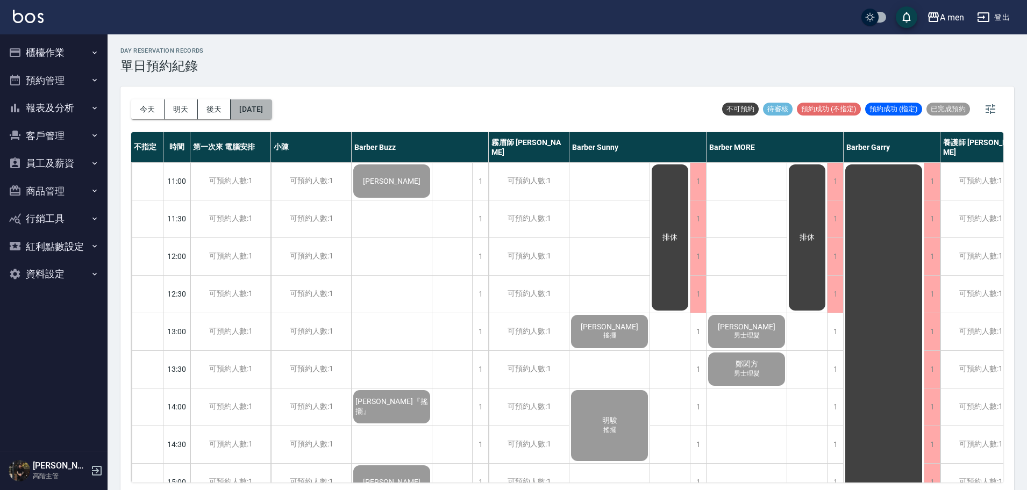
click at [256, 106] on button "2025/08/25" at bounding box center [251, 109] width 41 height 20
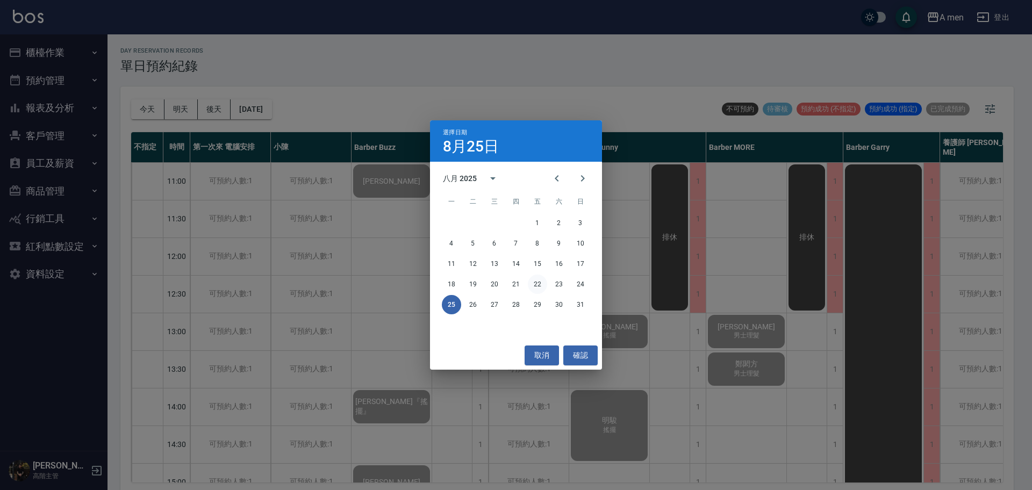
click at [537, 288] on button "22" at bounding box center [537, 284] width 19 height 19
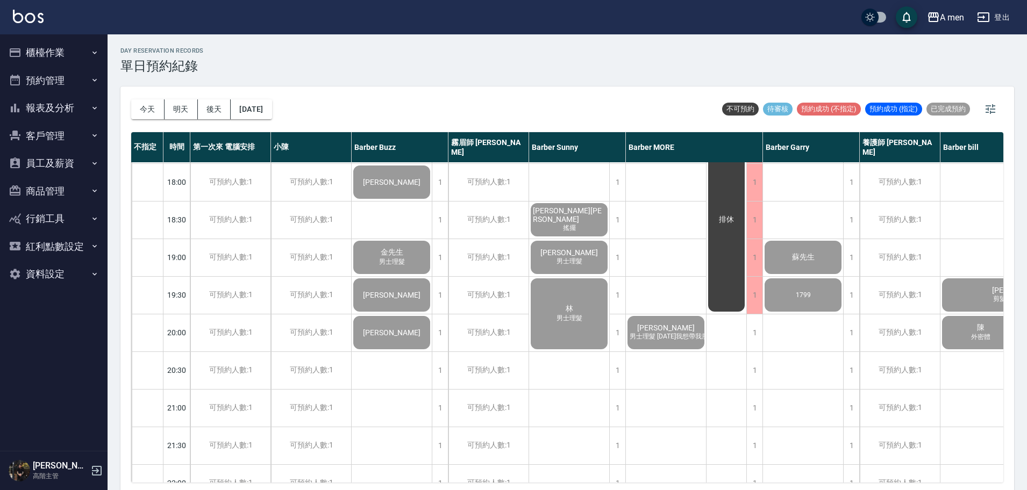
scroll to position [525, 0]
click at [272, 108] on button "2025/08/22" at bounding box center [251, 109] width 41 height 20
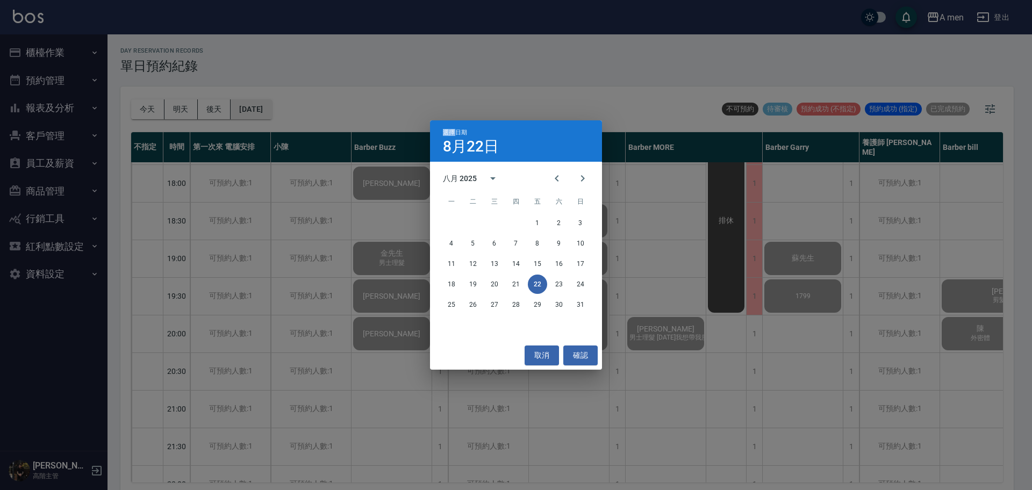
click at [279, 108] on div "選擇日期 8月22日 八月 2025 一 二 三 四 五 六 日 1 2 3 4 5 6 7 8 9 10 11 12 13 14 15 16 17 18 1…" at bounding box center [516, 245] width 1032 height 490
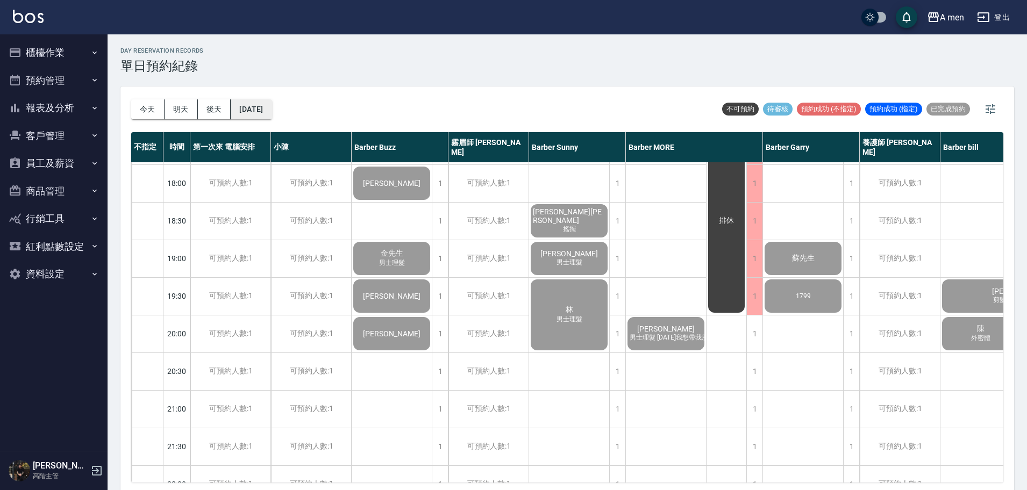
click at [258, 110] on button "2025/08/22" at bounding box center [251, 109] width 41 height 20
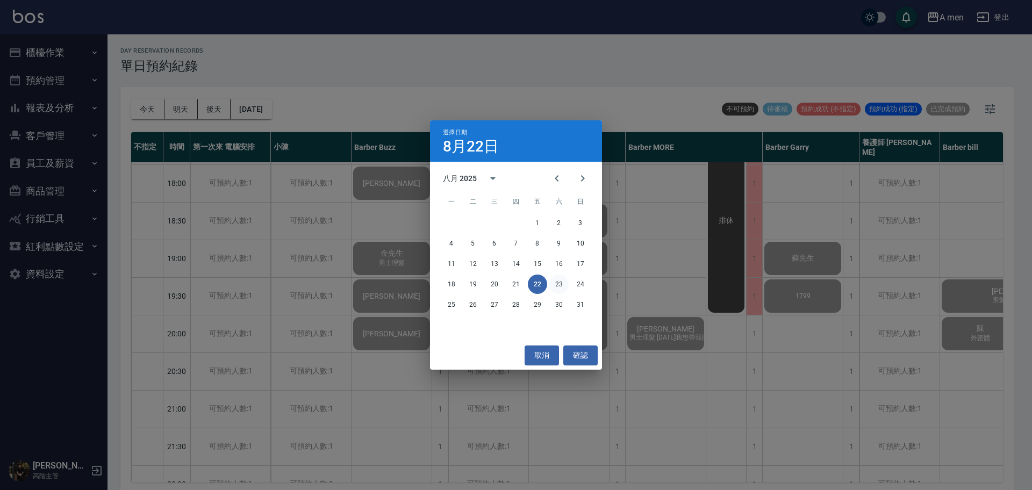
click at [562, 286] on button "23" at bounding box center [559, 284] width 19 height 19
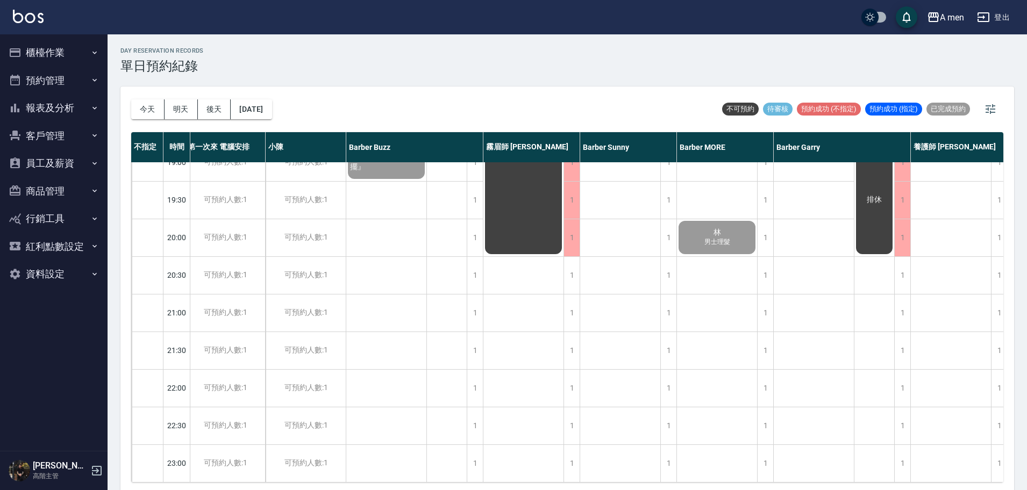
scroll to position [0, 5]
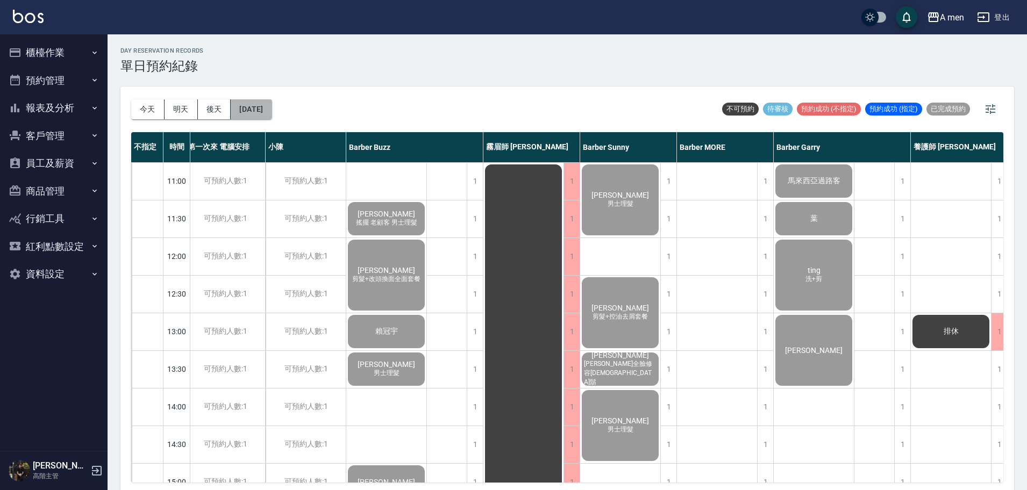
click at [239, 109] on button "2025/08/23" at bounding box center [251, 109] width 41 height 20
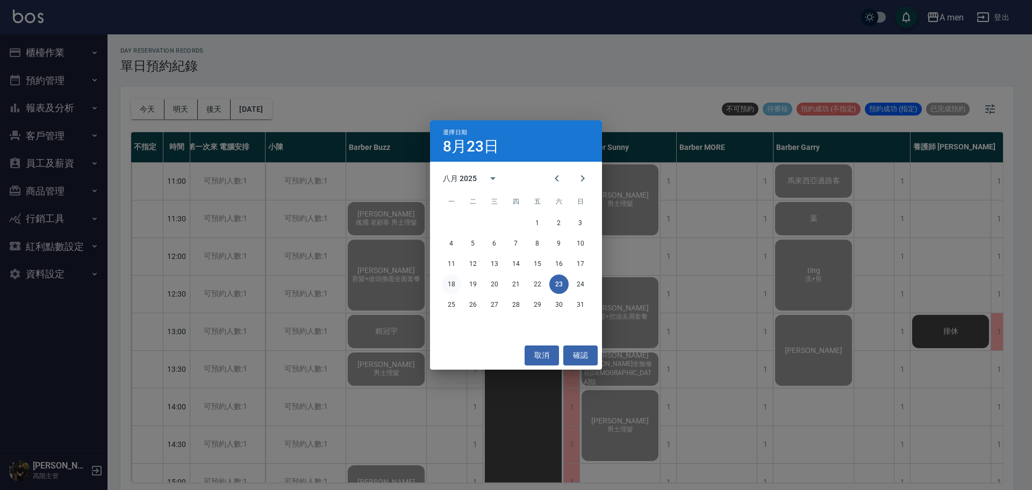
click at [451, 277] on button "18" at bounding box center [451, 284] width 19 height 19
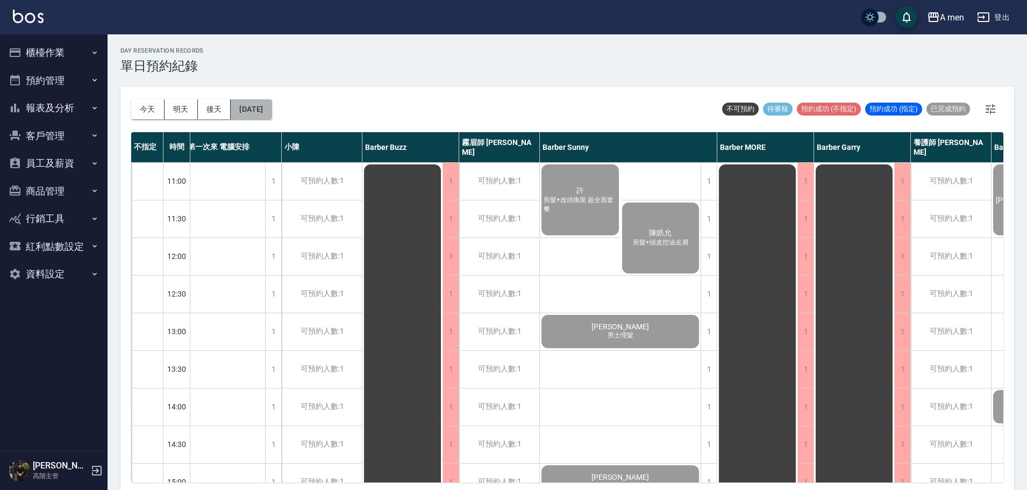
click at [255, 107] on button "2025/08/18" at bounding box center [251, 109] width 41 height 20
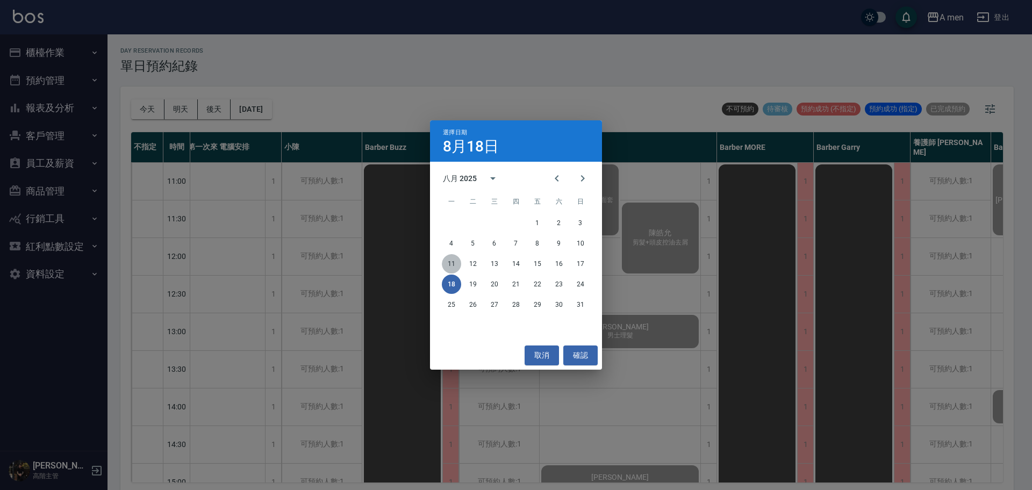
click at [450, 268] on button "11" at bounding box center [451, 263] width 19 height 19
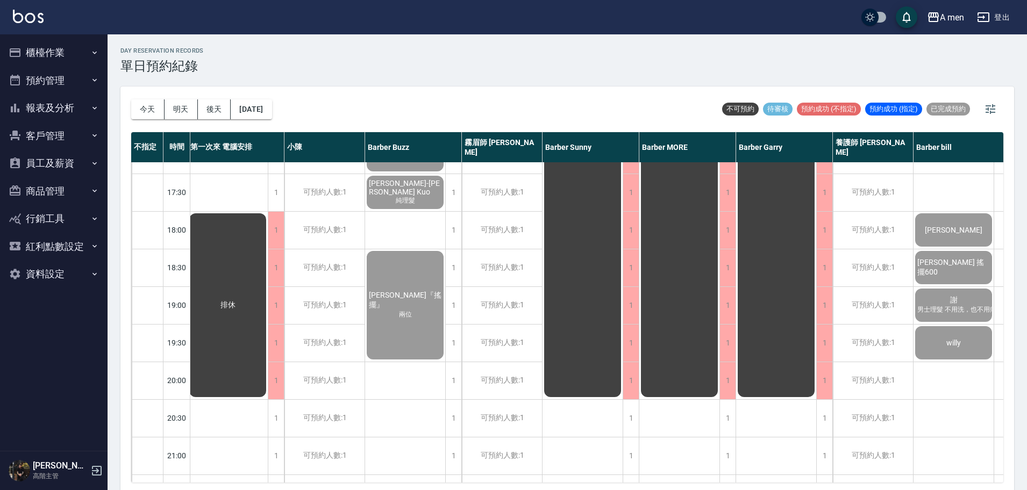
scroll to position [482, 3]
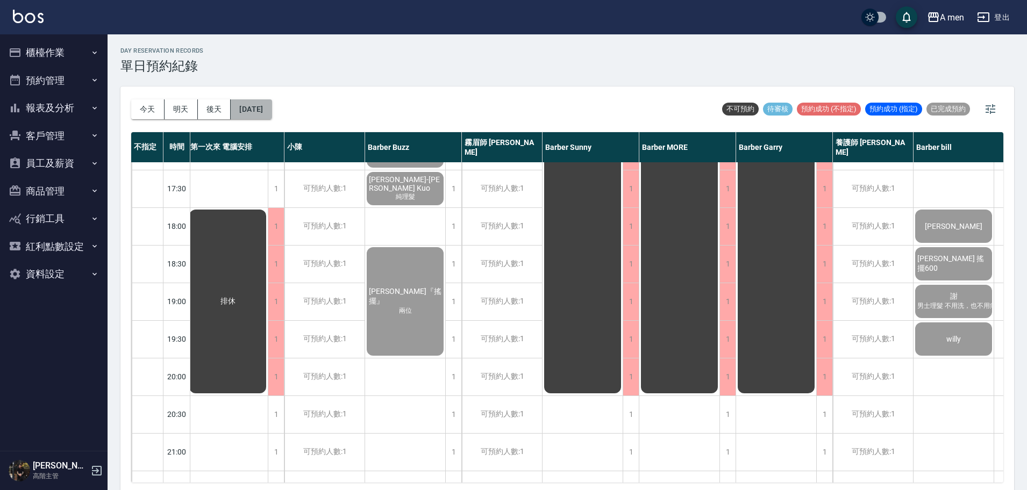
click at [251, 110] on button "2025/08/11" at bounding box center [251, 109] width 41 height 20
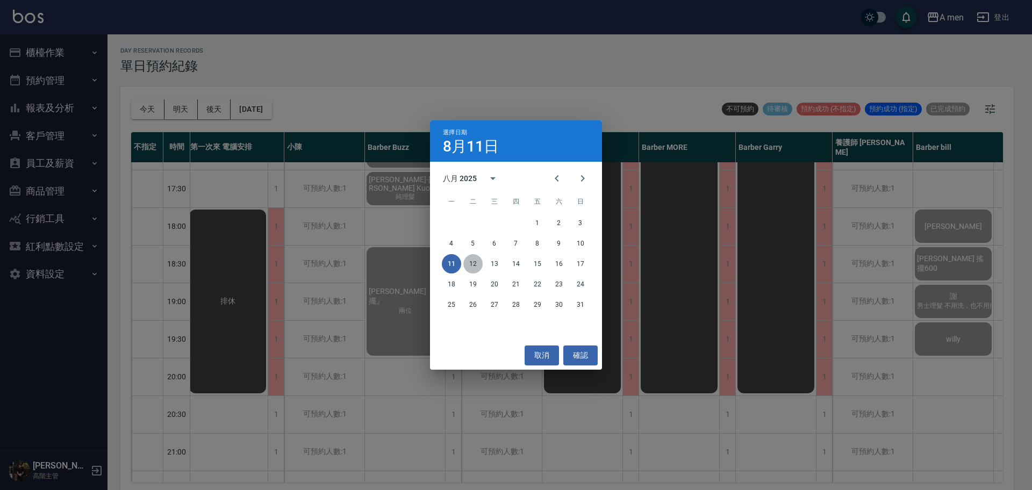
click at [471, 266] on button "12" at bounding box center [473, 263] width 19 height 19
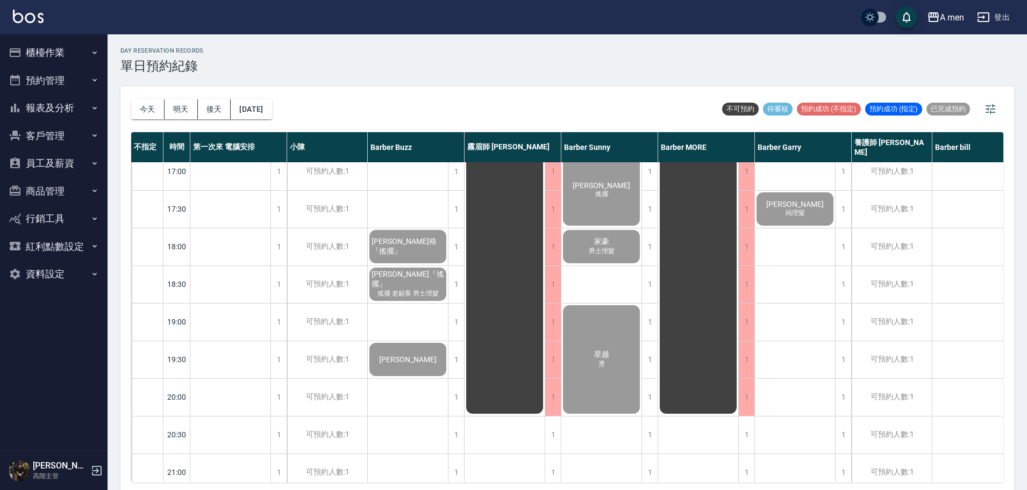
scroll to position [462, 0]
click at [410, 295] on div "張皓『搖擺』 搖擺 老顧客 男士理髮" at bounding box center [408, 284] width 80 height 37
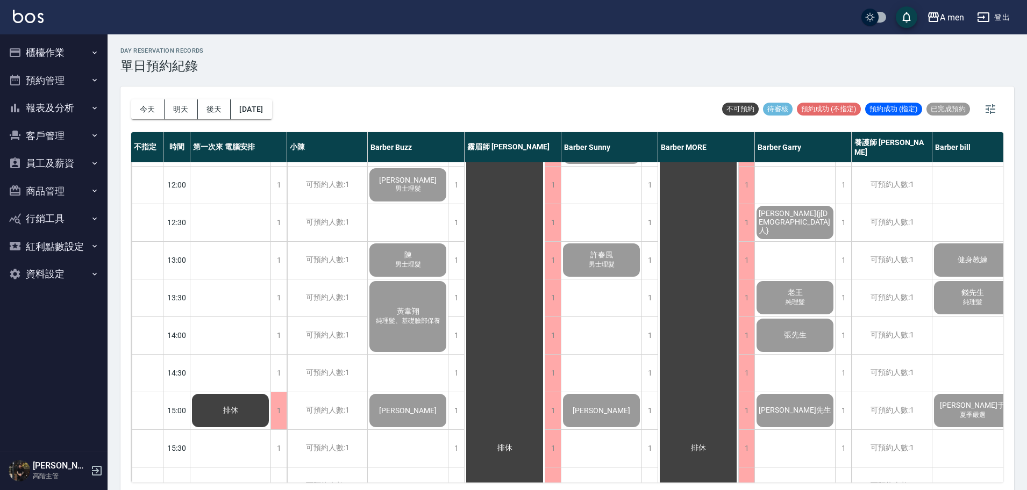
scroll to position [59, 0]
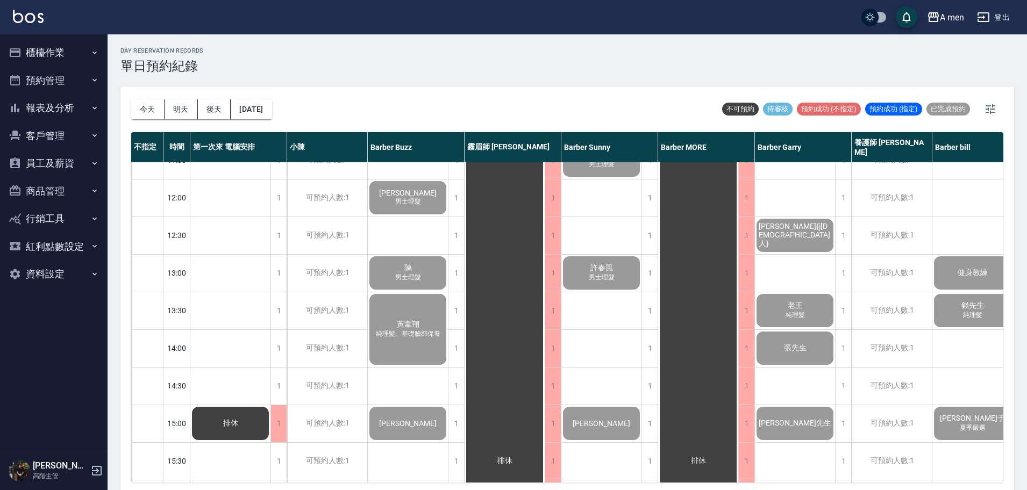
click at [272, 94] on div "今天 明天 後天 2025/08/12" at bounding box center [201, 110] width 141 height 46
click at [268, 108] on button "2025/08/12" at bounding box center [251, 109] width 41 height 20
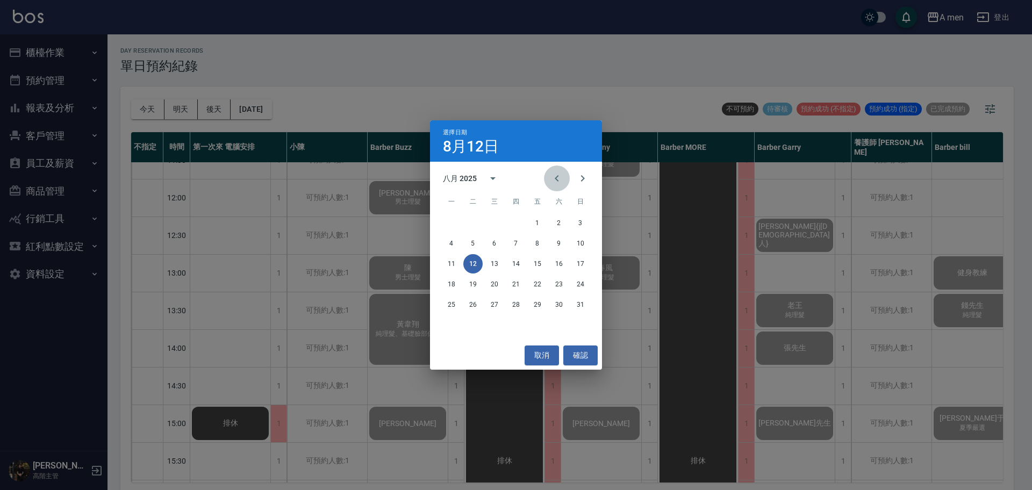
click at [554, 181] on icon "Previous month" at bounding box center [557, 178] width 13 height 13
click at [583, 174] on icon "Next month" at bounding box center [582, 178] width 13 height 13
click at [539, 265] on button "19" at bounding box center [537, 263] width 19 height 19
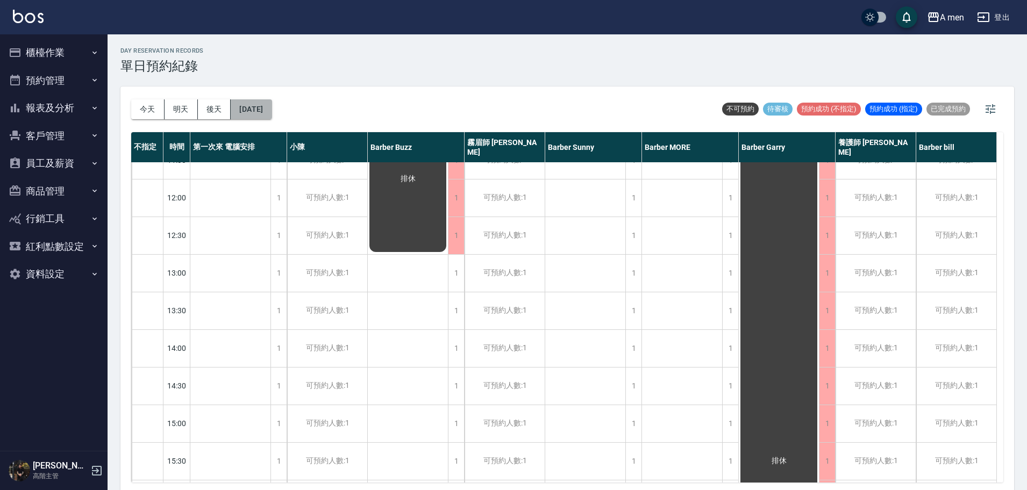
click at [272, 113] on button "2025/09/19" at bounding box center [251, 109] width 41 height 20
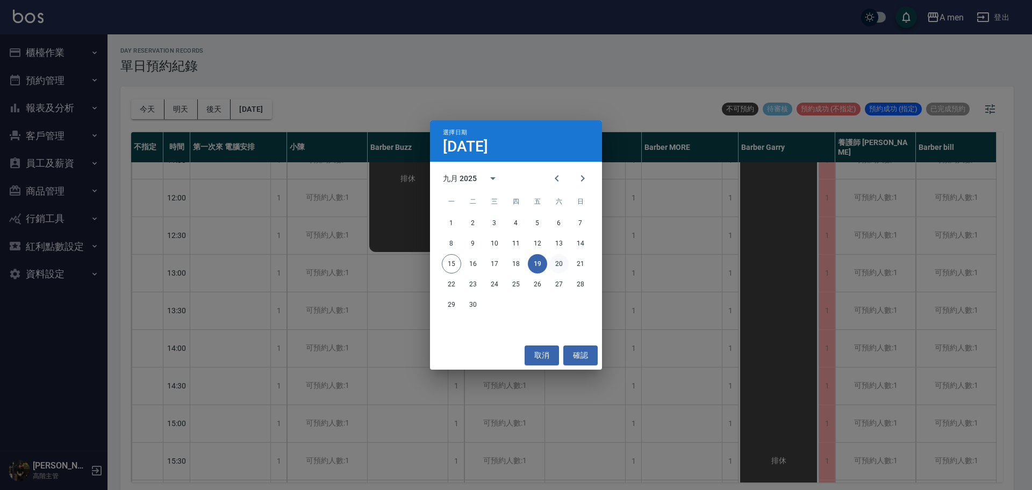
click at [563, 262] on button "20" at bounding box center [559, 263] width 19 height 19
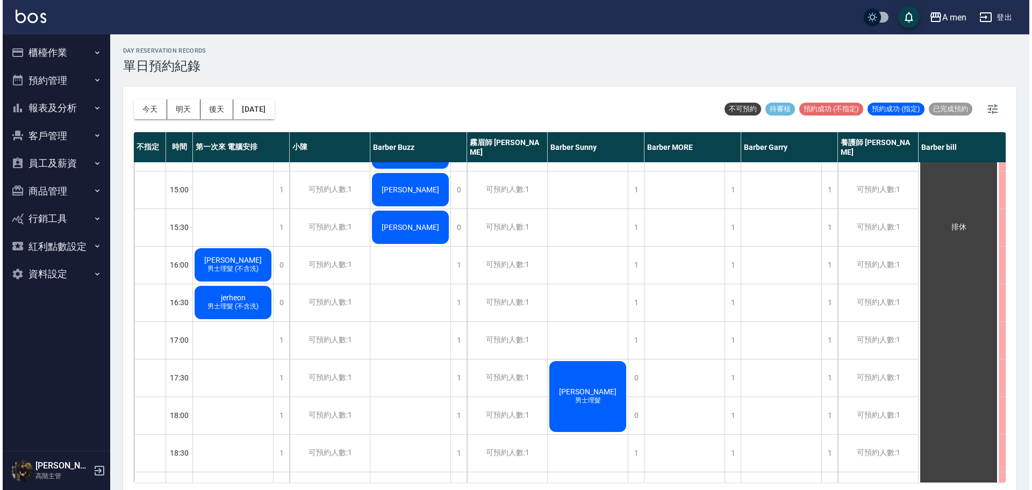
scroll to position [327, 0]
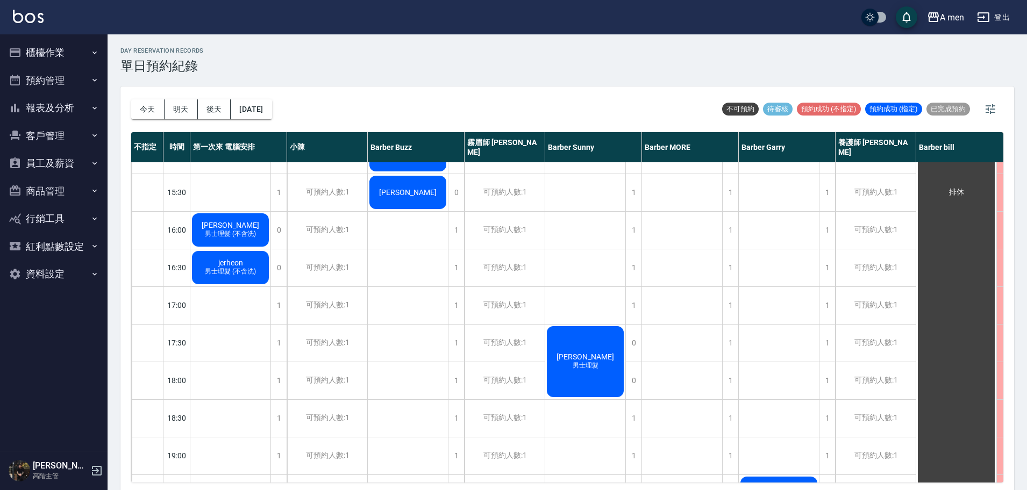
click at [409, 188] on span "潘ㄧ銘" at bounding box center [408, 192] width 62 height 9
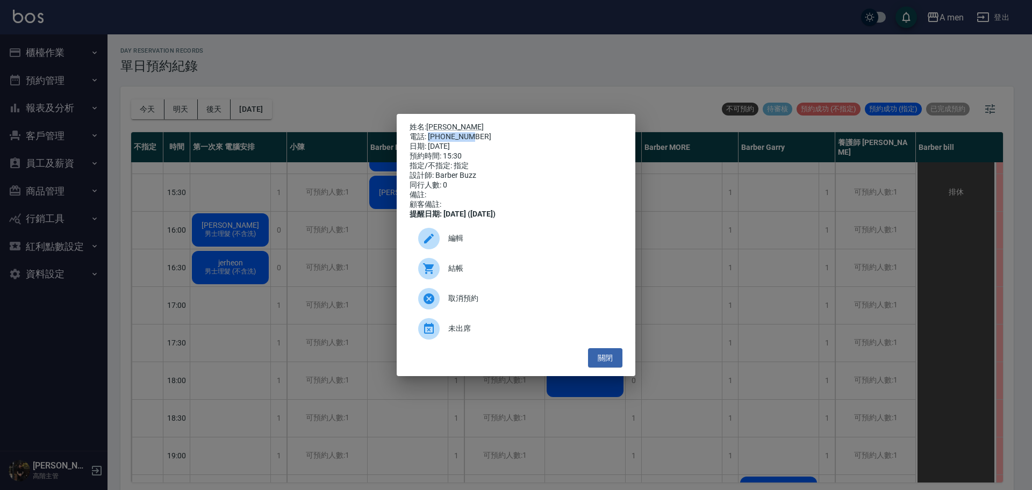
drag, startPoint x: 429, startPoint y: 134, endPoint x: 470, endPoint y: 134, distance: 40.9
click at [470, 134] on div "電話: 0977352828" at bounding box center [516, 137] width 213 height 10
copy div "0977352828"
click at [597, 362] on button "關閉" at bounding box center [605, 358] width 34 height 20
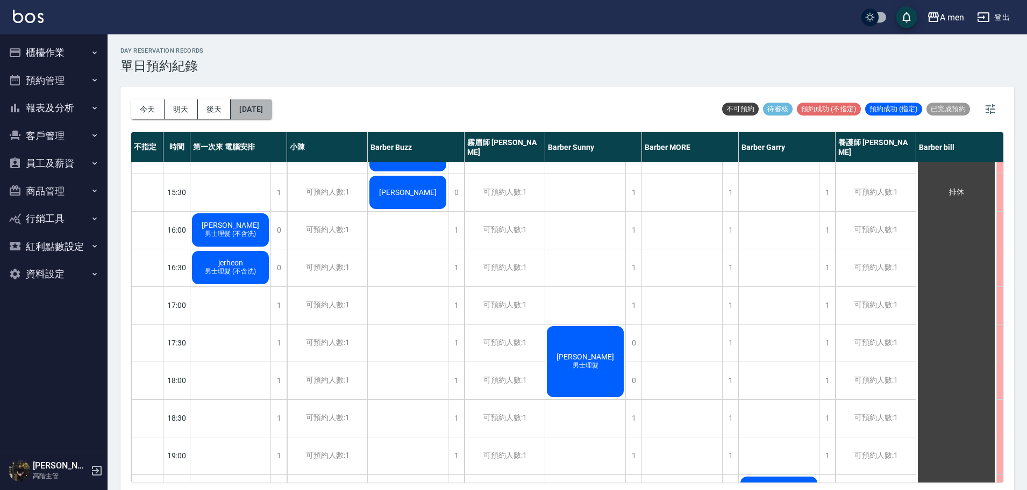
click at [259, 103] on button "2025/09/20" at bounding box center [251, 109] width 41 height 20
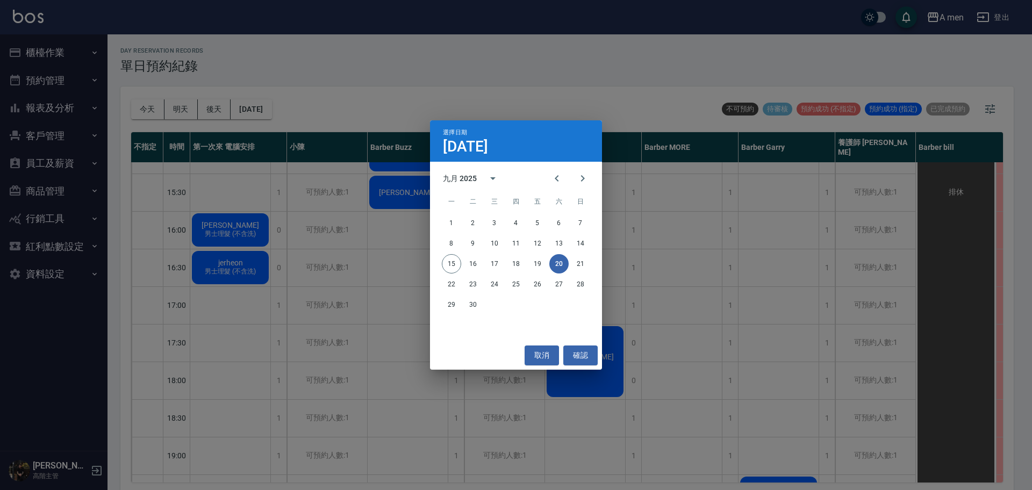
click at [483, 167] on div "九月 2025" at bounding box center [474, 179] width 63 height 26
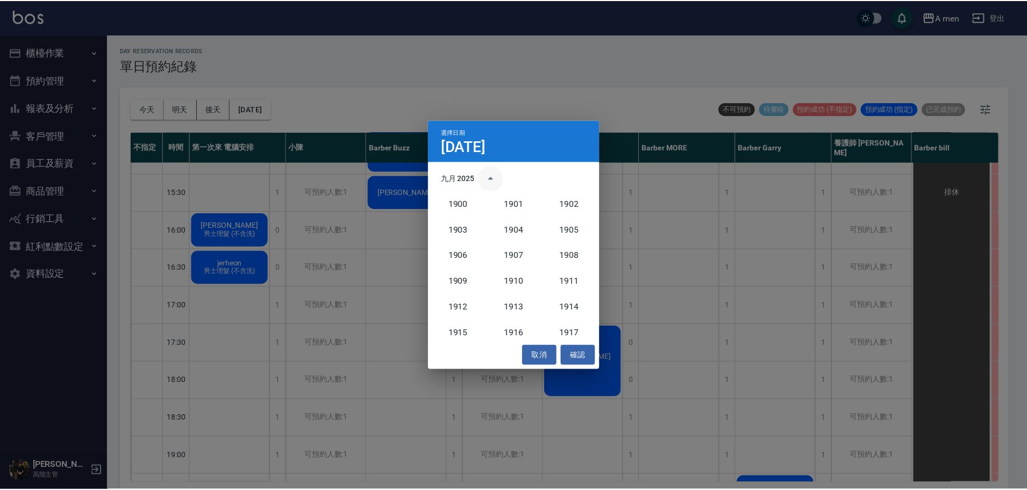
scroll to position [996, 0]
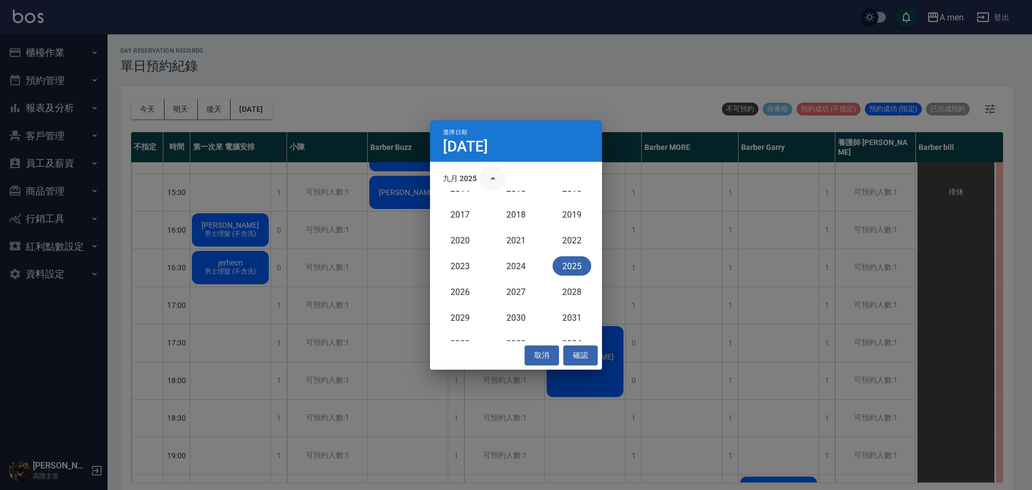
click at [498, 178] on icon "year view is open, switch to calendar view" at bounding box center [493, 178] width 13 height 13
click at [554, 172] on icon "Previous month" at bounding box center [557, 178] width 13 height 13
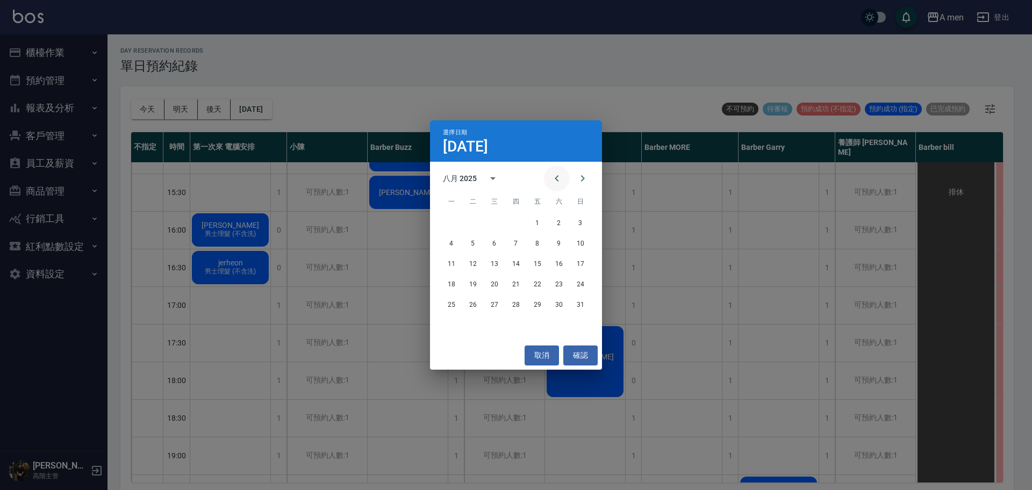
click at [554, 175] on icon "Previous month" at bounding box center [557, 178] width 13 height 13
click at [533, 224] on button "4" at bounding box center [537, 222] width 19 height 19
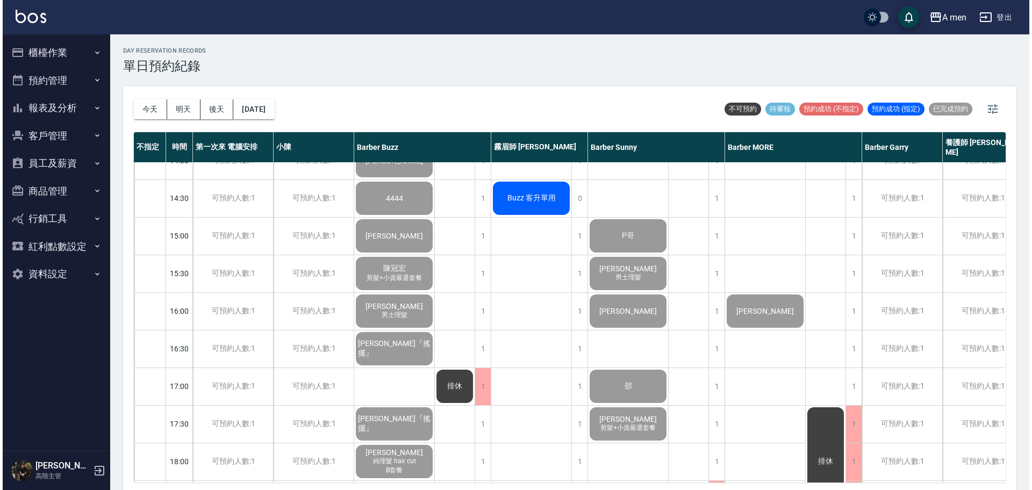
scroll to position [269, 0]
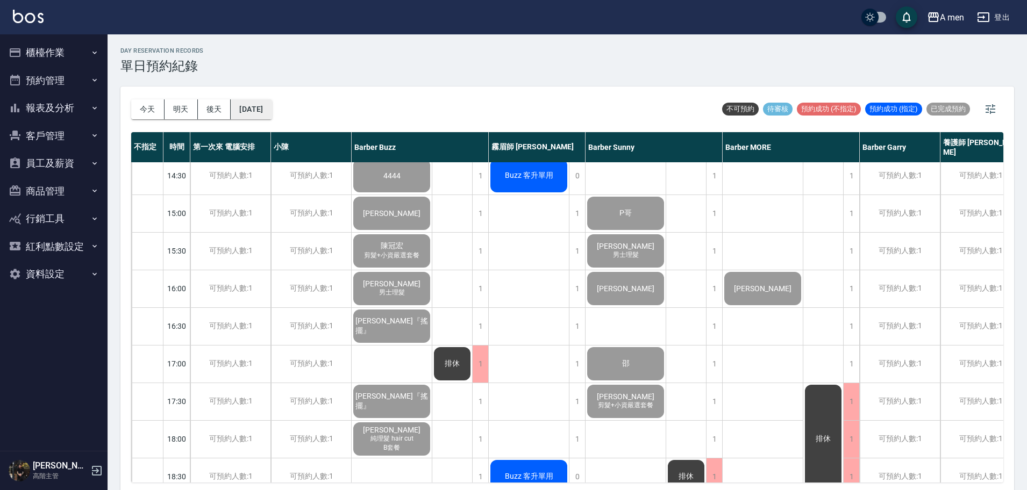
click at [272, 108] on button "2025/07/04" at bounding box center [251, 109] width 41 height 20
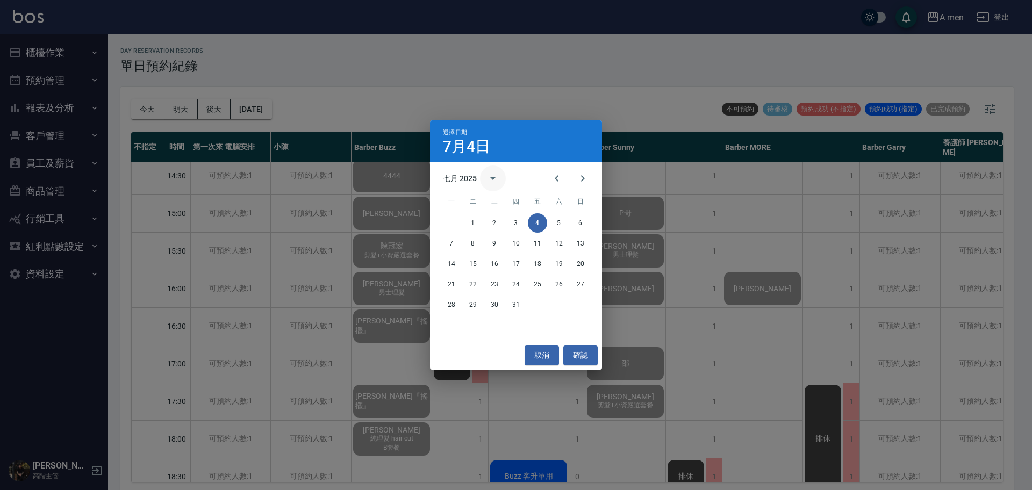
click at [488, 179] on icon "calendar view is open, switch to year view" at bounding box center [493, 178] width 13 height 13
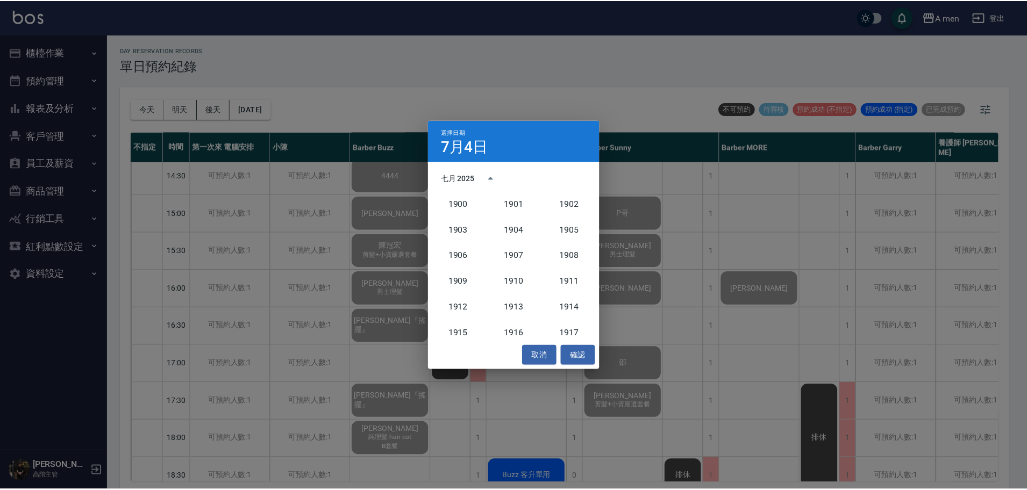
scroll to position [996, 0]
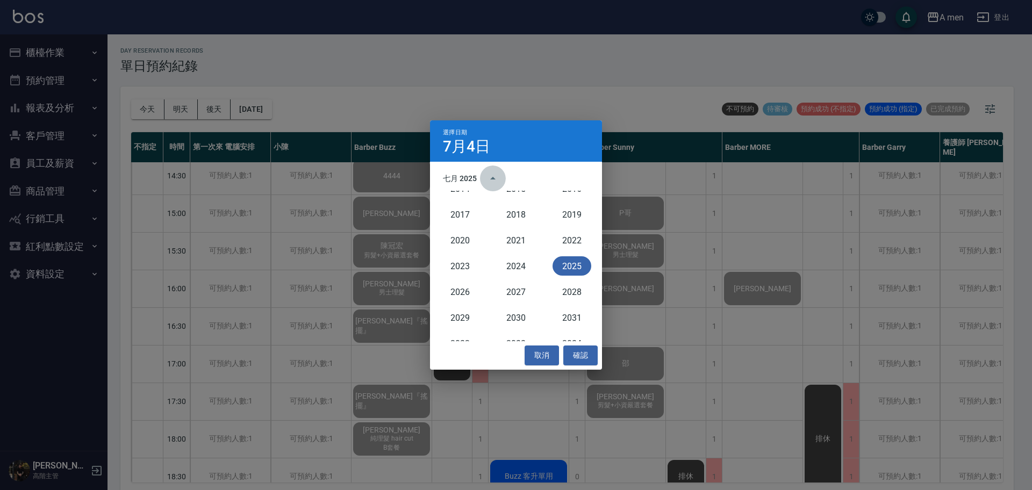
click at [491, 175] on icon "year view is open, switch to calendar view" at bounding box center [493, 178] width 13 height 13
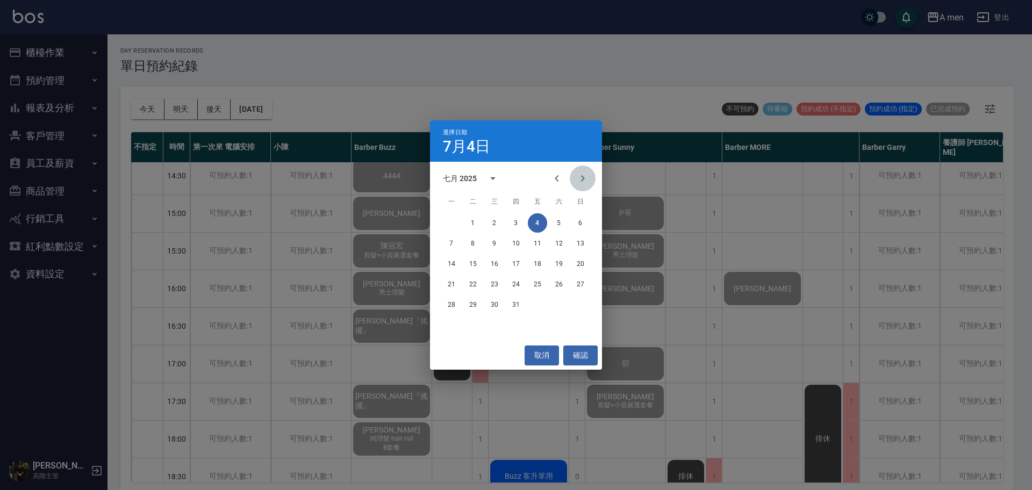
click at [582, 169] on button "Next month" at bounding box center [583, 179] width 26 height 26
click at [541, 265] on button "15" at bounding box center [537, 263] width 19 height 19
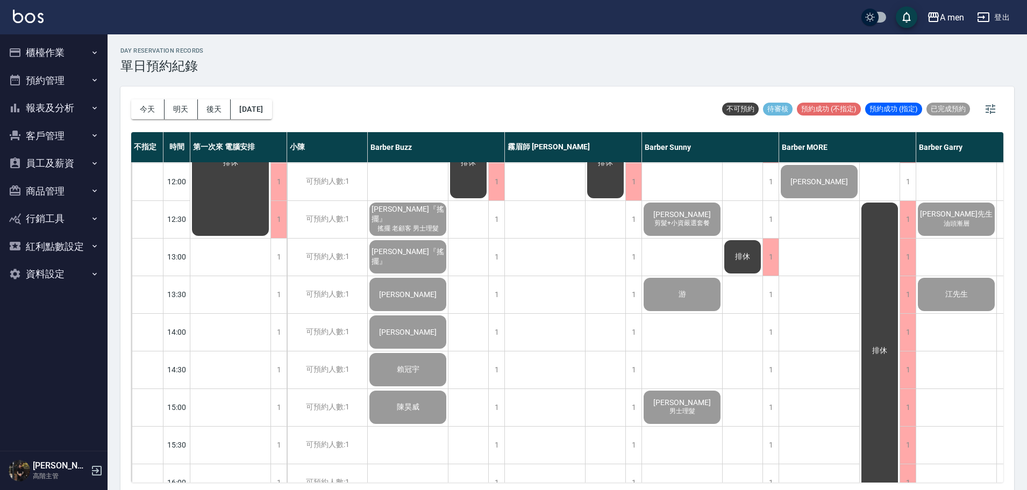
scroll to position [67, 0]
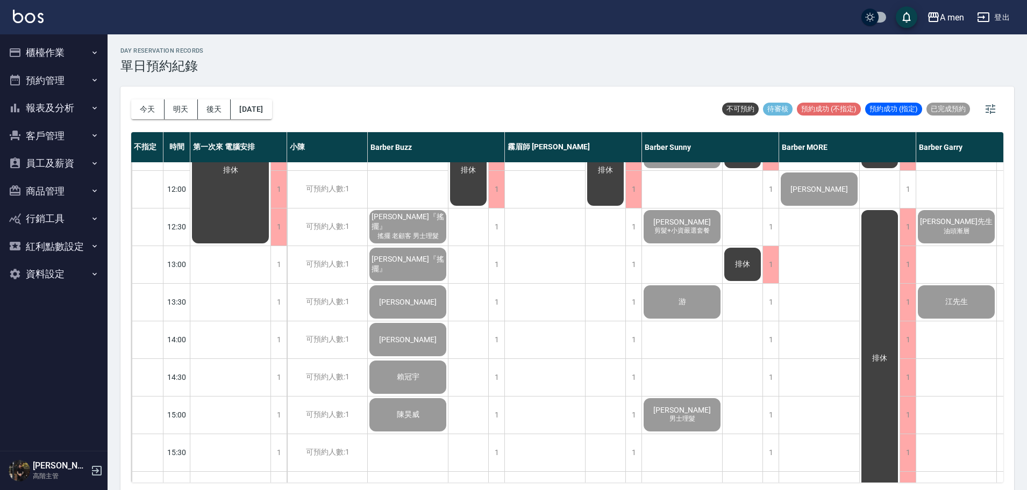
click at [420, 309] on div "[PERSON_NAME]" at bounding box center [408, 302] width 80 height 37
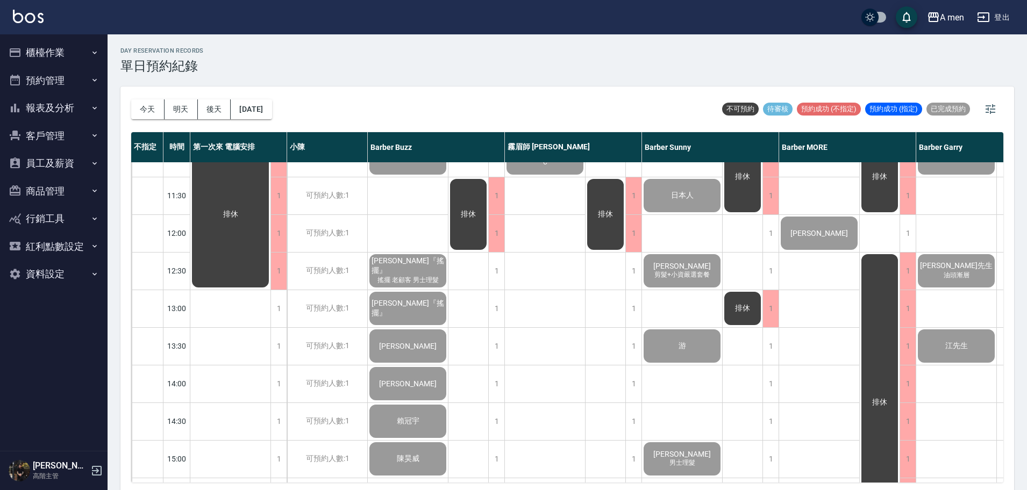
scroll to position [0, 0]
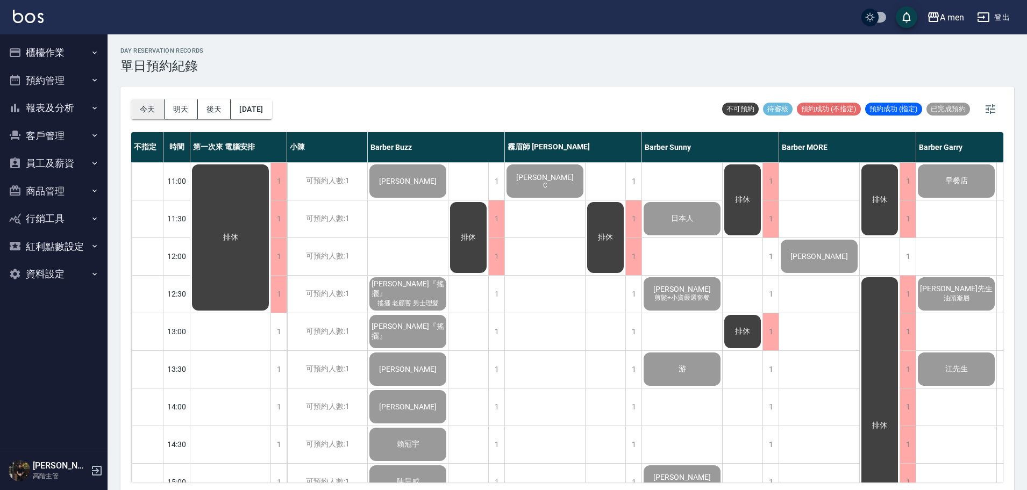
click at [151, 103] on button "今天" at bounding box center [147, 109] width 33 height 20
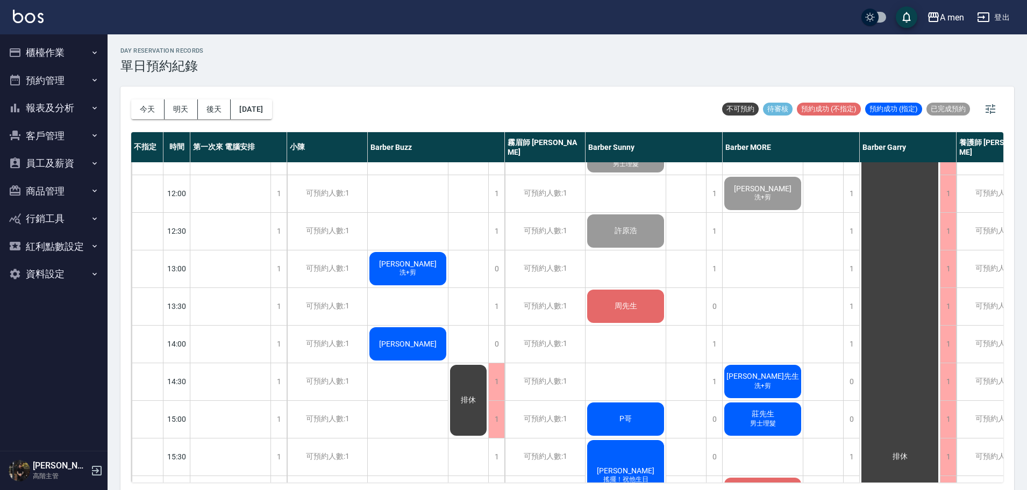
scroll to position [202, 0]
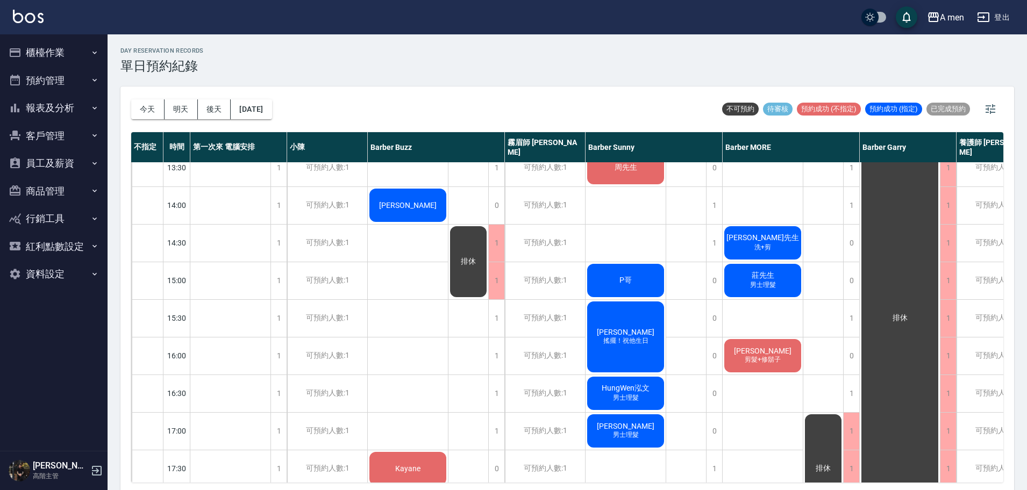
click at [419, 242] on div "羅瑩芳『搖擺』 吳綺鈞Oli 洗+剪 阿杰 Kayane 林琮竣 邱郁雯 男士理髮" at bounding box center [408, 431] width 81 height 941
click at [372, 252] on div "羅瑩芳『搖擺』 吳綺鈞Oli 洗+剪 阿杰 Kayane 林琮竣 邱郁雯 男士理髮" at bounding box center [408, 431] width 81 height 941
click at [480, 236] on div "排休" at bounding box center [468, 262] width 40 height 74
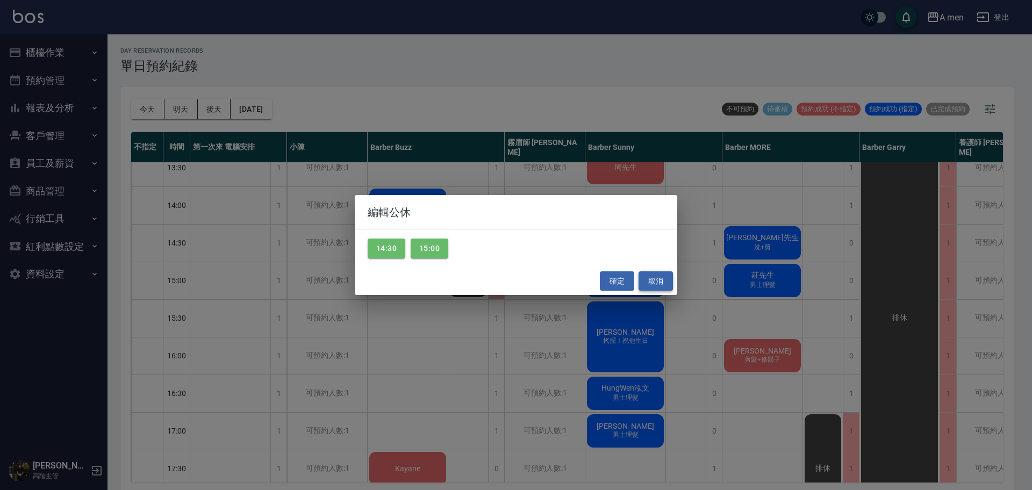
click at [645, 281] on button "取消" at bounding box center [656, 282] width 34 height 20
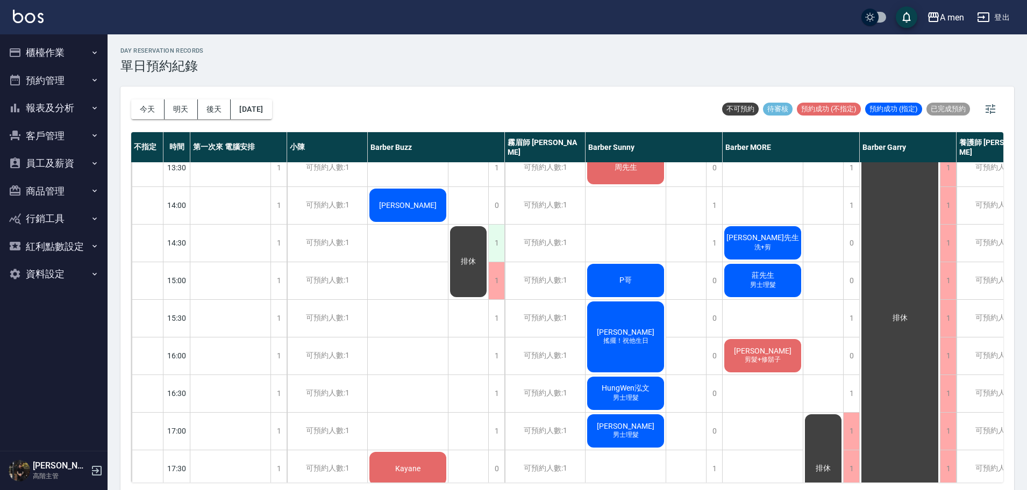
click at [500, 246] on div "1" at bounding box center [496, 243] width 16 height 37
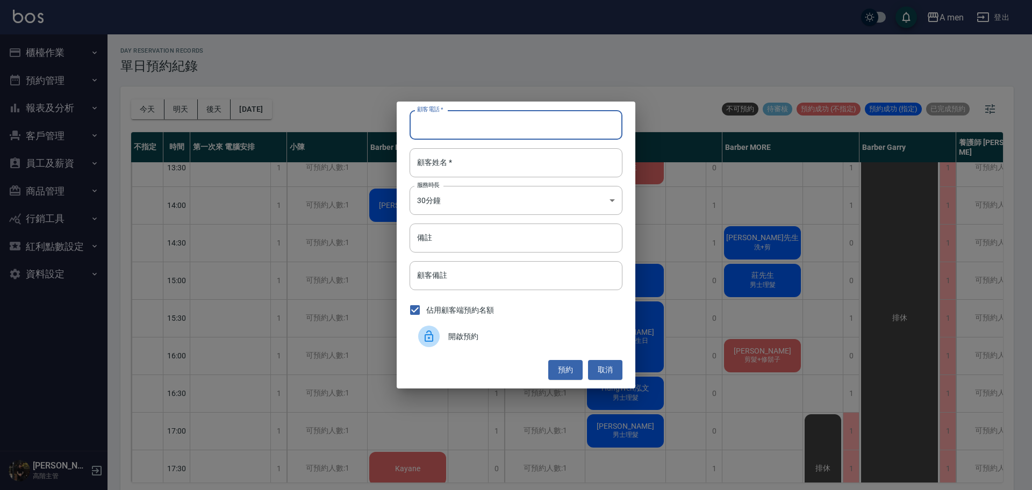
click at [444, 132] on input "顧客電話   *" at bounding box center [516, 124] width 213 height 29
paste input "0968398858"
type input "0968398858"
click at [466, 163] on input "顧客姓名   *" at bounding box center [516, 162] width 213 height 29
click at [568, 368] on button "預約" at bounding box center [565, 370] width 34 height 20
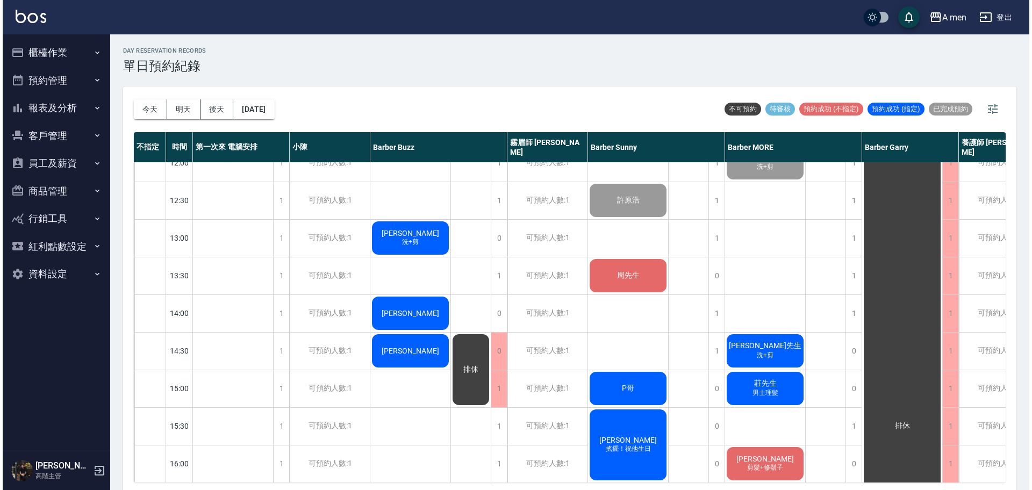
scroll to position [94, 0]
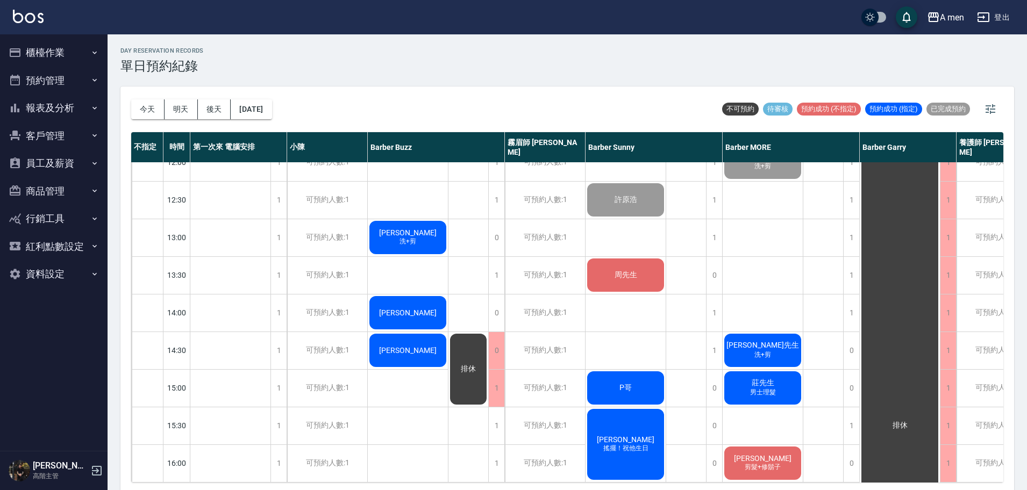
click at [626, 284] on div "周先生" at bounding box center [626, 275] width 80 height 37
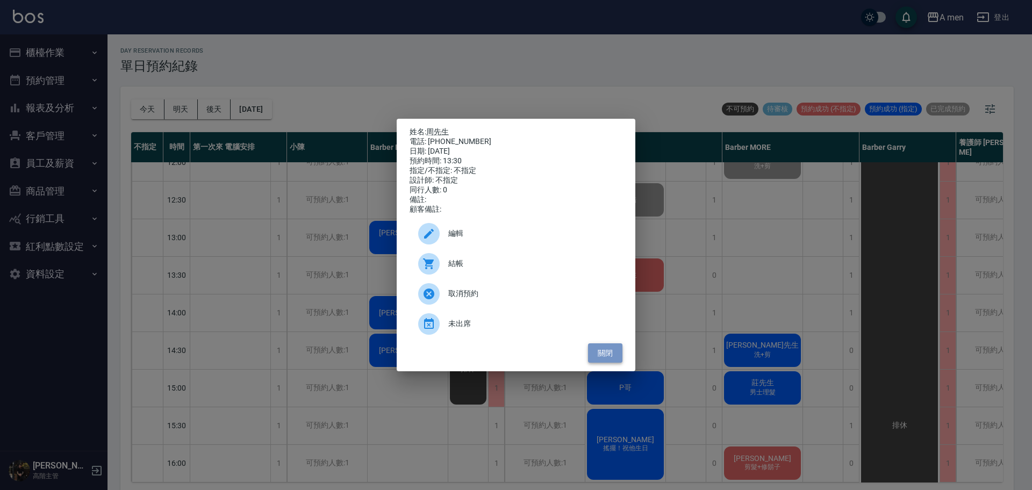
click at [600, 357] on button "關閉" at bounding box center [605, 354] width 34 height 20
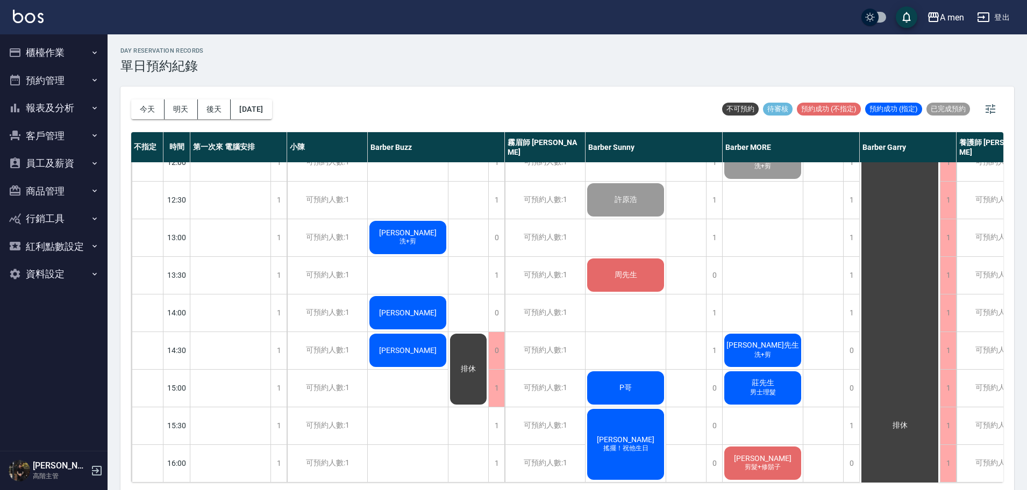
click at [621, 262] on div "周先生" at bounding box center [626, 275] width 80 height 37
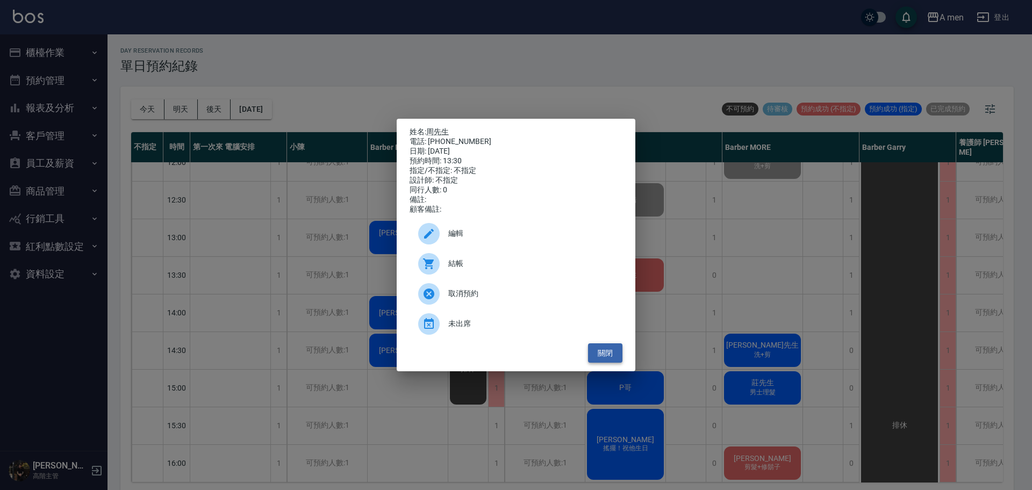
click at [610, 362] on button "關閉" at bounding box center [605, 354] width 34 height 20
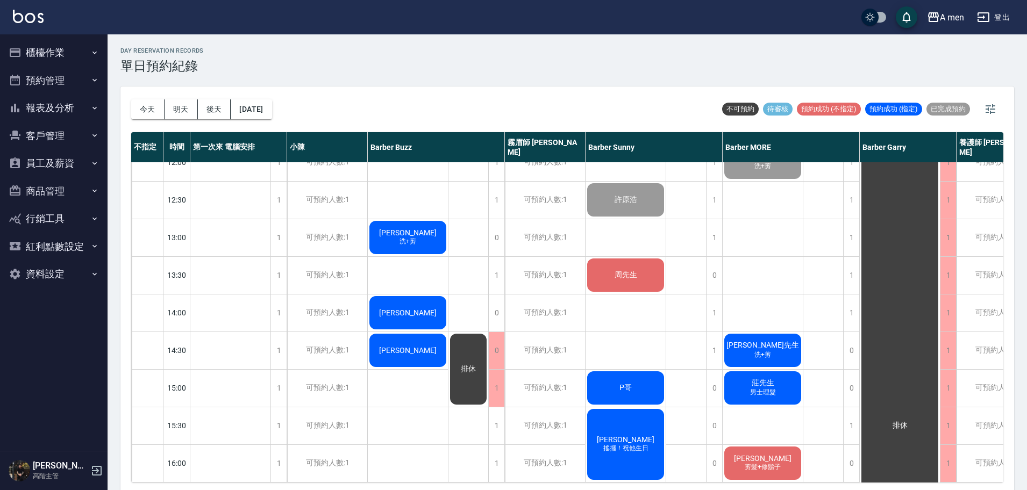
click at [603, 280] on div "周先生" at bounding box center [626, 275] width 80 height 37
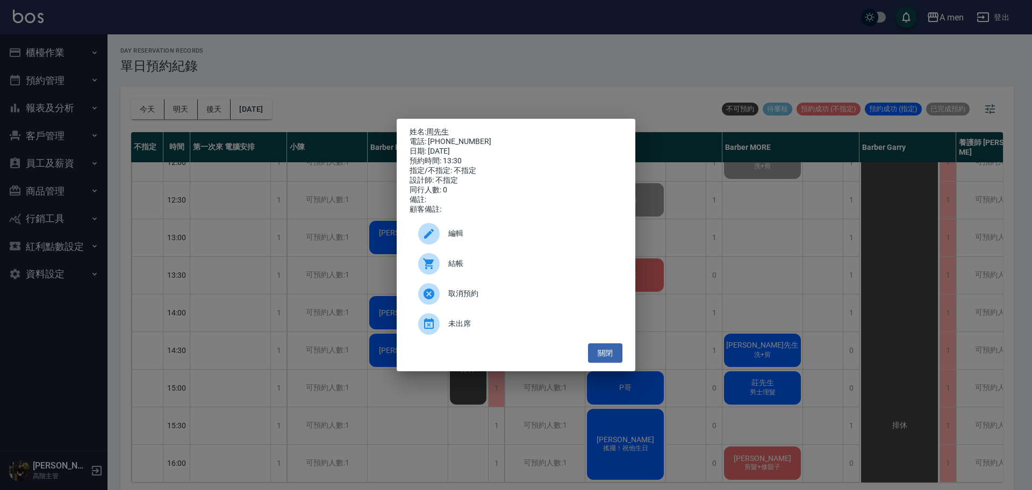
click at [490, 239] on span "編輯" at bounding box center [531, 233] width 166 height 11
click at [490, 239] on body "A men 登出 櫃檯作業 打帳單 帳單列表 營業儀表板 現金收支登錄 高階收支登錄 材料自購登錄 每日結帳 排班表 現場電腦打卡 掃碼打卡 預約管理 預約管…" at bounding box center [516, 247] width 1032 height 494
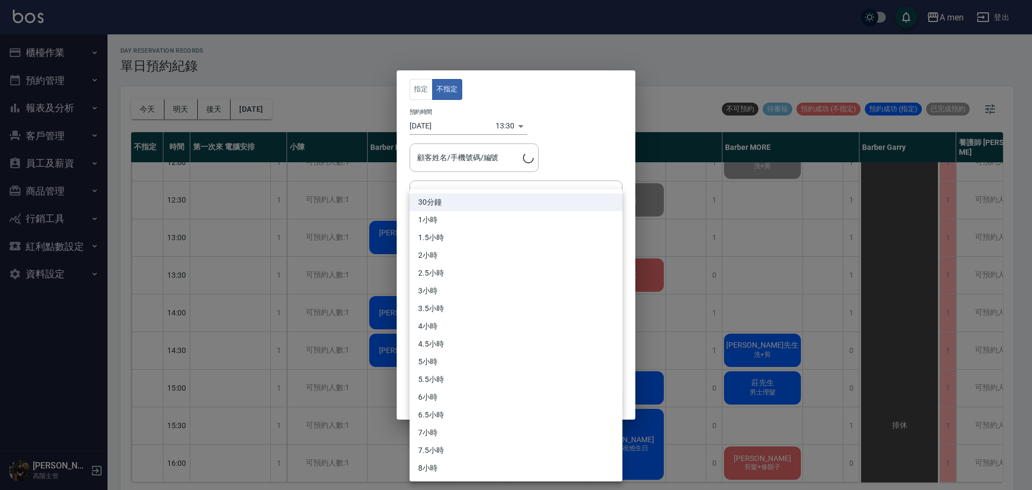
type input "Barber Sunny -003"
type input "周先生/0931270888"
drag, startPoint x: 645, startPoint y: 80, endPoint x: 651, endPoint y: 84, distance: 7.3
click at [651, 84] on div at bounding box center [516, 245] width 1032 height 490
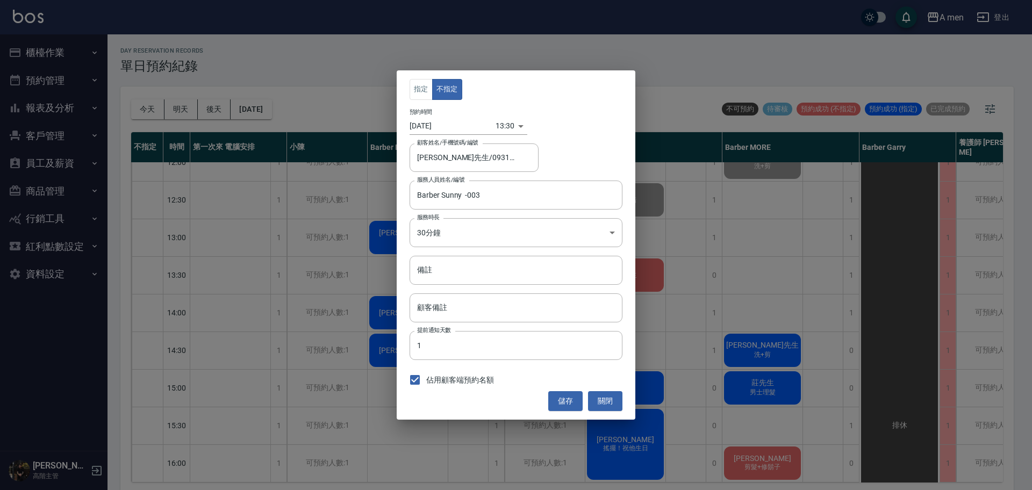
click at [651, 84] on div "指定 不指定 預約時間 2025/09/15 13:30 1757914200000 顧客姓名/手機號碼/編號 周先生/0931270888 顧客姓名/手機號…" at bounding box center [516, 245] width 1032 height 490
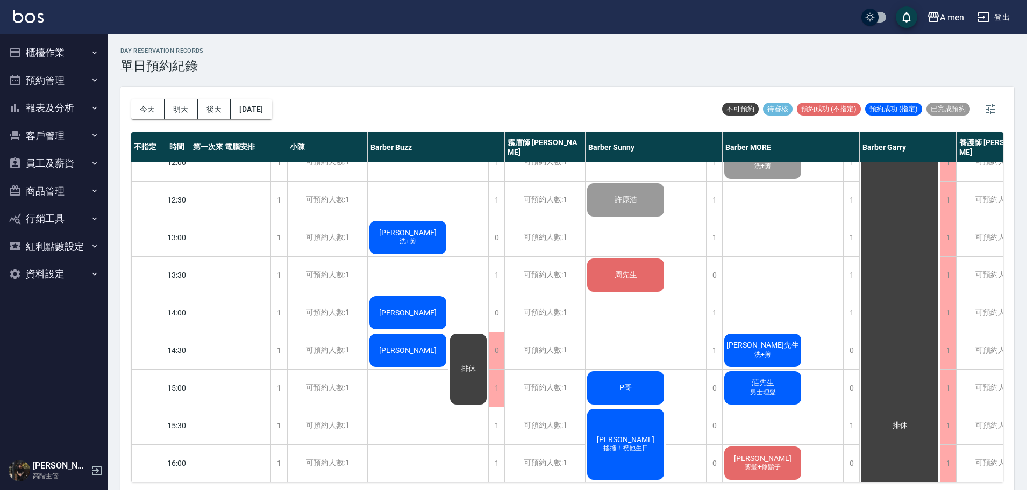
click at [651, 84] on div "day Reservation records 單日預約紀錄 今天 明天 後天 2025/09/15 不可預約 待審核 預約成功 (不指定) 預約成功 (指定…" at bounding box center [568, 263] width 920 height 459
click at [634, 280] on span "周先生" at bounding box center [625, 275] width 27 height 10
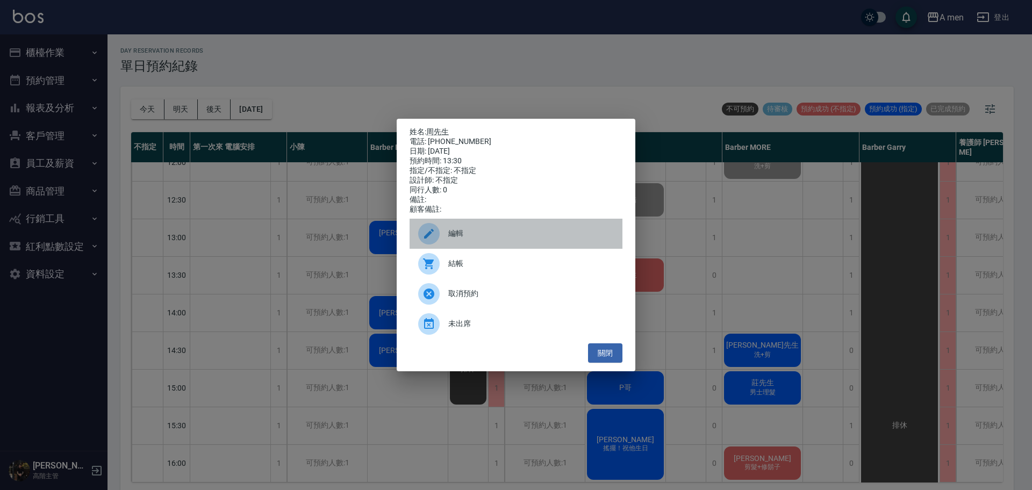
click at [483, 239] on span "編輯" at bounding box center [531, 233] width 166 height 11
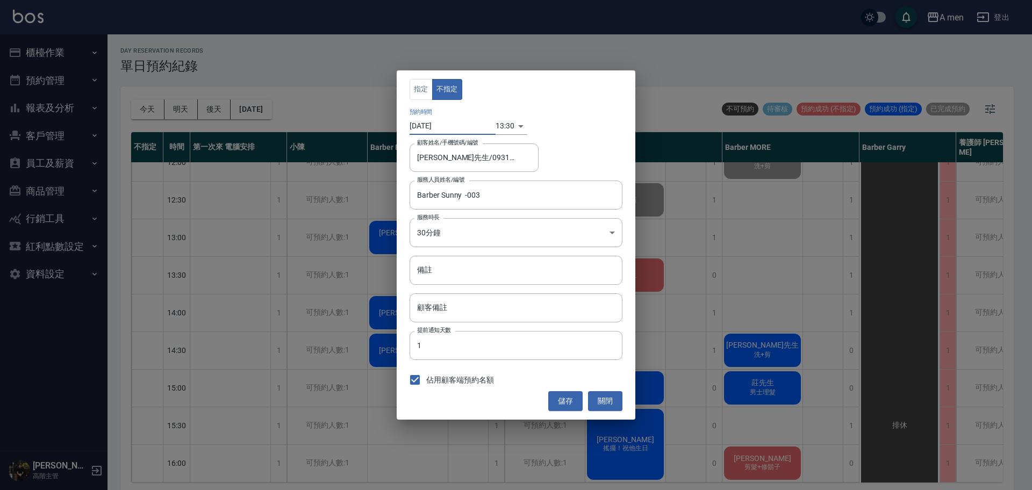
click at [491, 117] on input "[DATE]" at bounding box center [453, 126] width 86 height 18
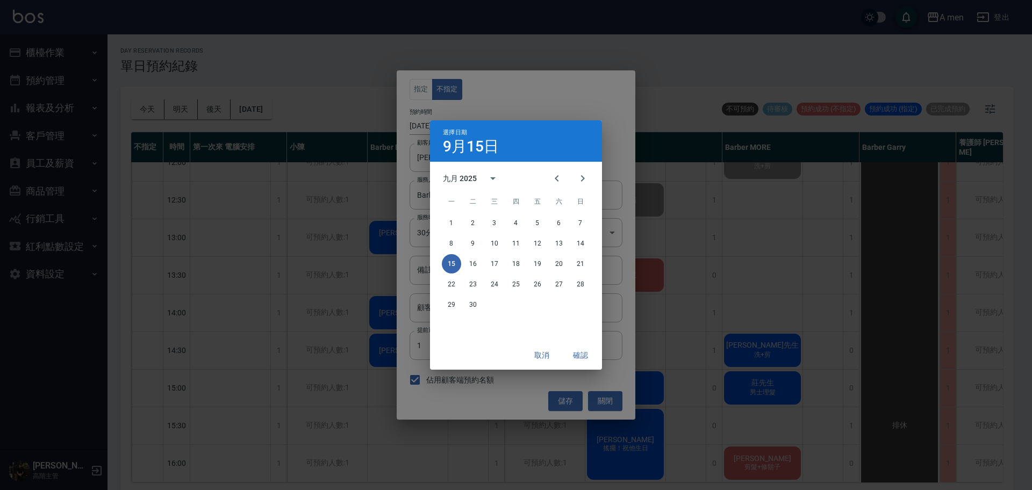
click at [529, 111] on div "選擇日期 9月15日 九月 2025 一 二 三 四 五 六 日 1 2 3 4 5 6 7 8 9 10 11 12 13 14 15 16 17 18 1…" at bounding box center [516, 245] width 1032 height 490
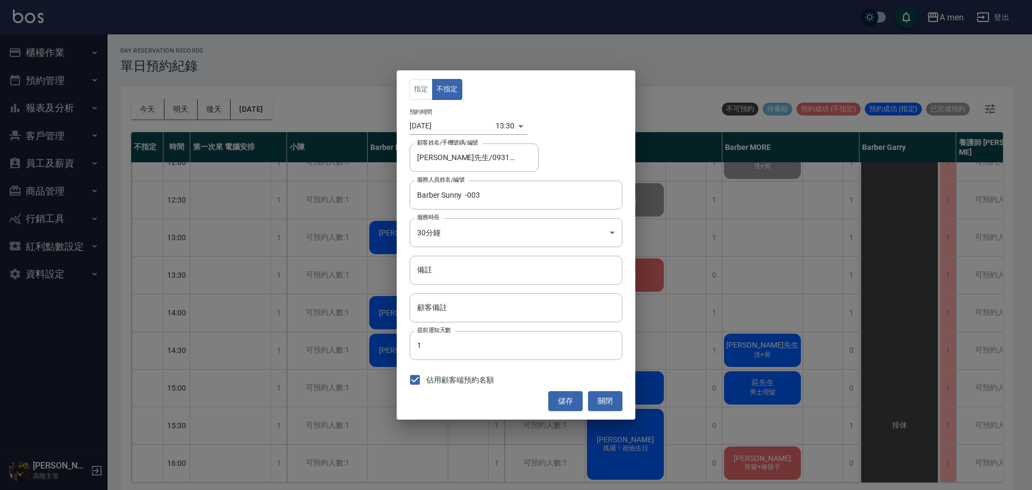
click at [518, 130] on div "13:30 1757914200000" at bounding box center [512, 126] width 32 height 18
click at [507, 127] on body "A men 登出 櫃檯作業 打帳單 帳單列表 營業儀表板 現金收支登錄 高階收支登錄 材料自購登錄 每日結帳 排班表 現場電腦打卡 掃碼打卡 預約管理 預約管…" at bounding box center [516, 247] width 1032 height 494
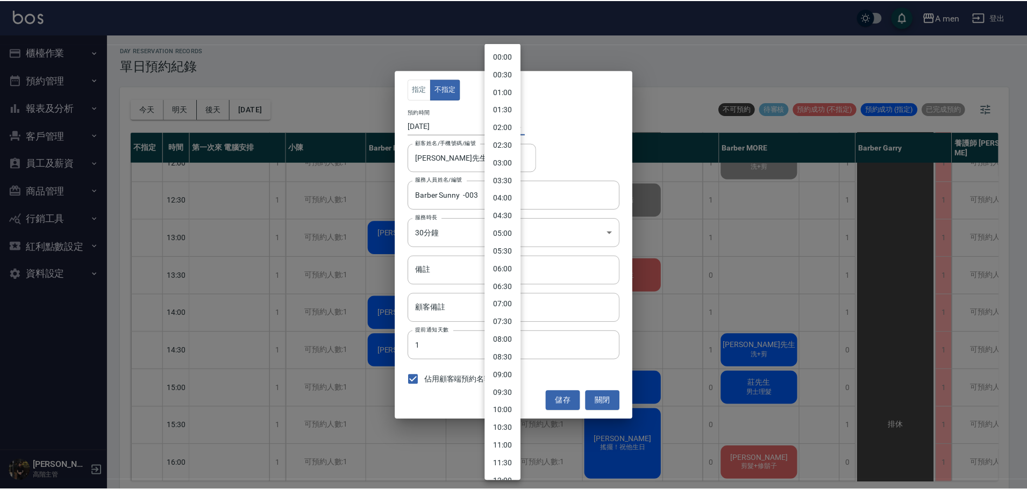
scroll to position [273, 0]
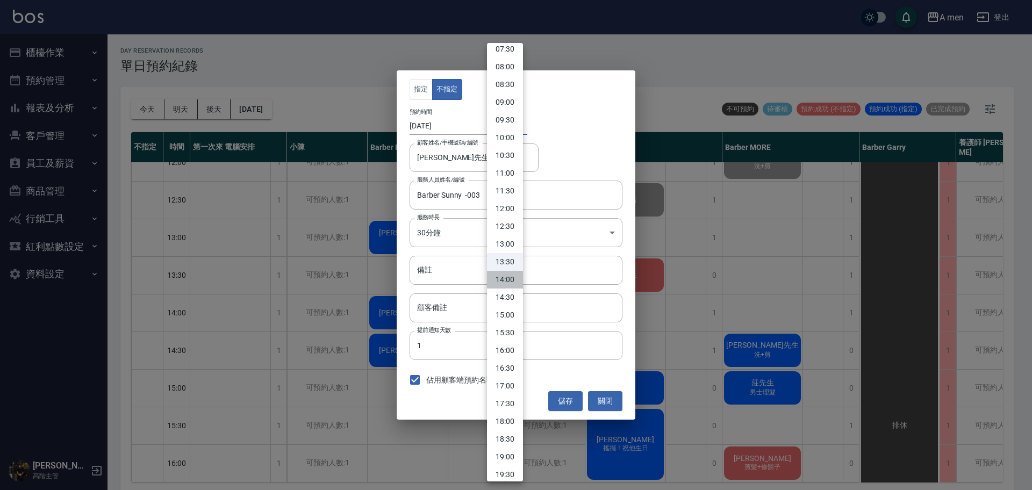
click at [509, 277] on li "14:00" at bounding box center [505, 280] width 36 height 18
type input "1757916000000"
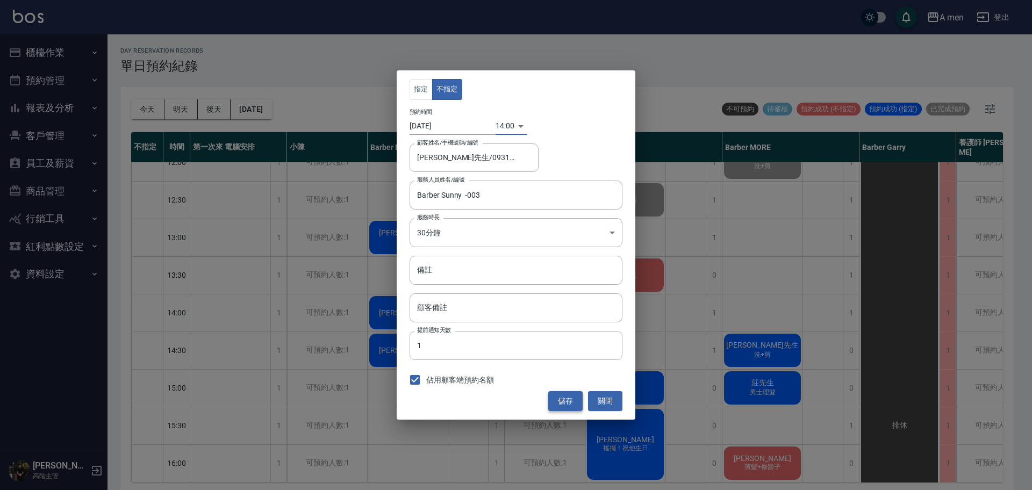
click at [566, 399] on button "儲存" at bounding box center [565, 401] width 34 height 20
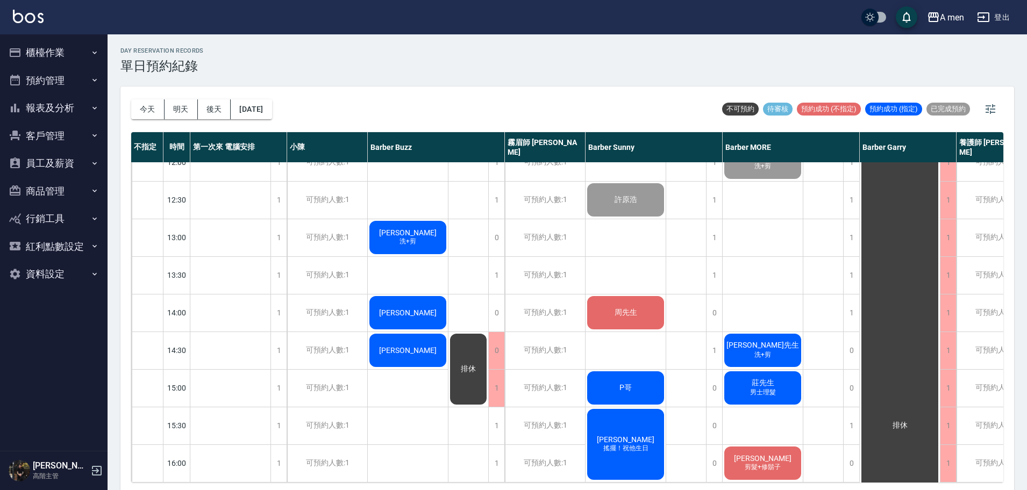
click at [414, 239] on span "洗+剪" at bounding box center [407, 241] width 21 height 9
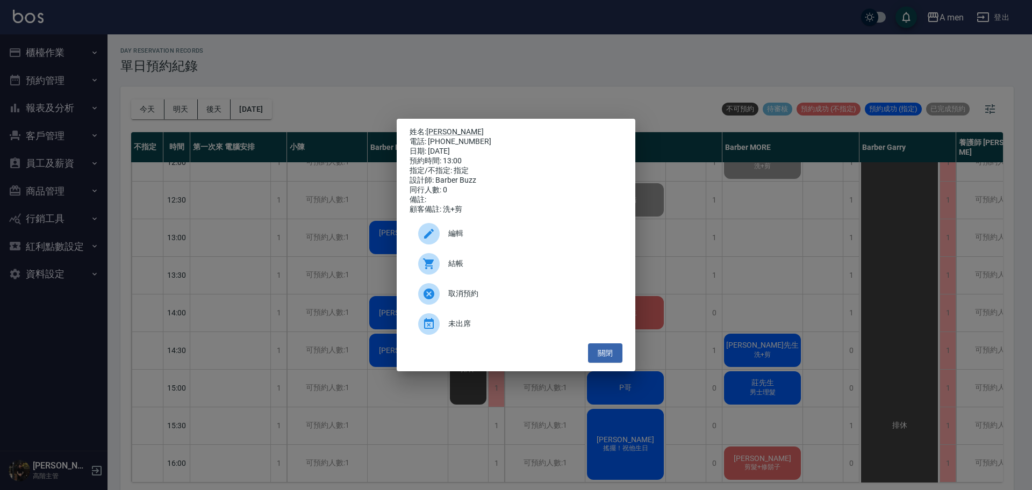
click at [475, 249] on div "編輯" at bounding box center [516, 234] width 213 height 30
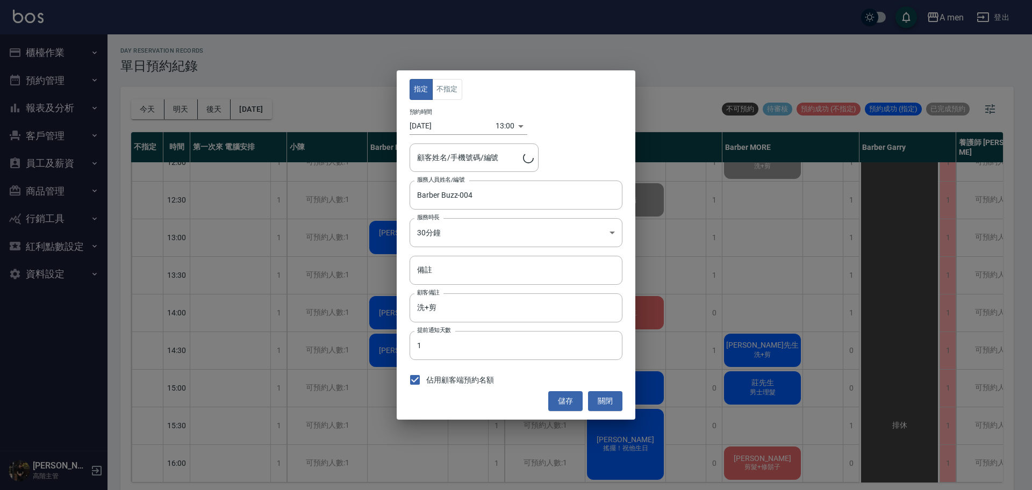
type input "吳綺鈞Oli/0927880128"
click at [604, 395] on button "關閉" at bounding box center [605, 401] width 34 height 20
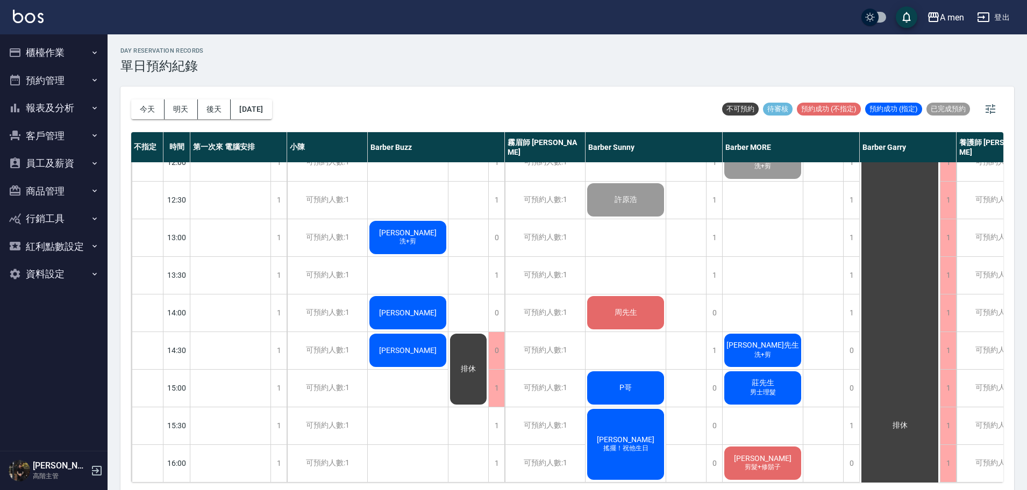
click at [397, 236] on span "[PERSON_NAME]" at bounding box center [408, 233] width 62 height 9
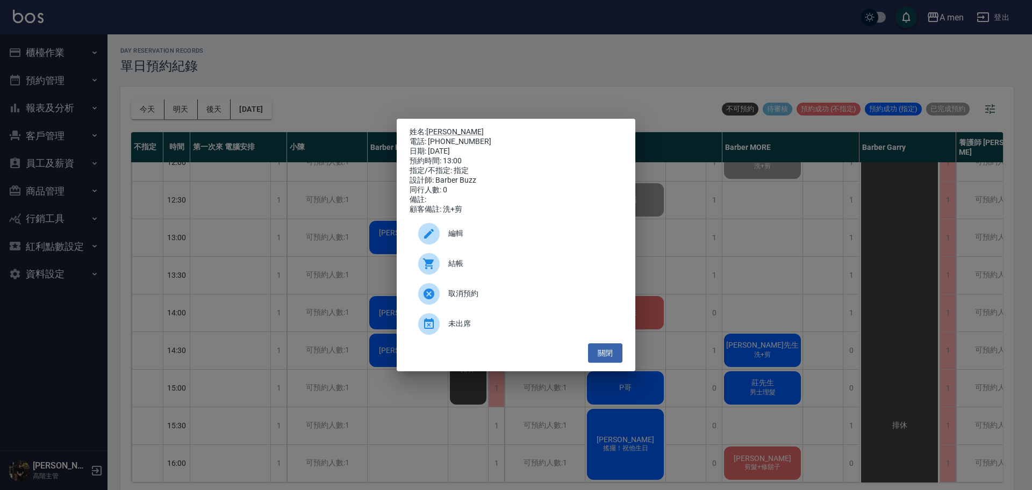
click at [454, 256] on div "結帳" at bounding box center [516, 264] width 213 height 30
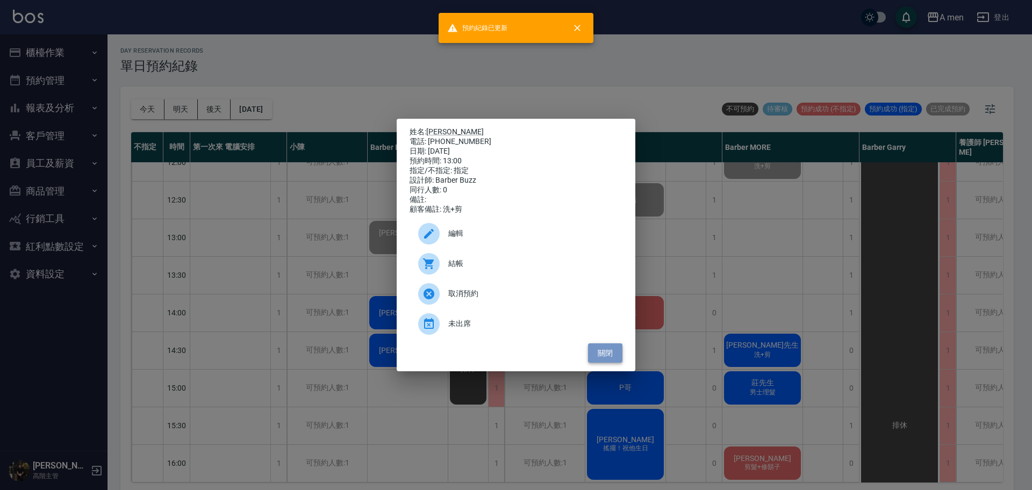
click at [594, 351] on button "關閉" at bounding box center [605, 354] width 34 height 20
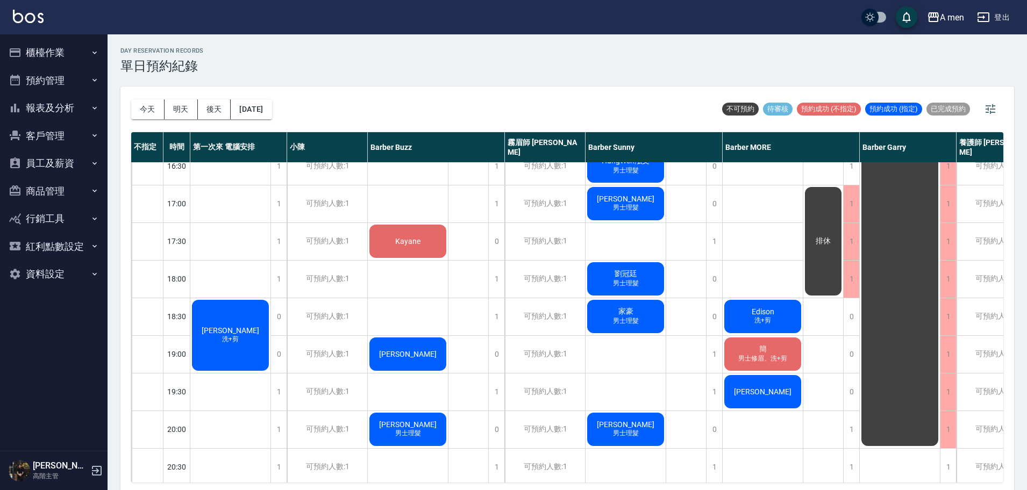
scroll to position [430, 0]
click at [242, 358] on div "谷本陽祐 洗+剪" at bounding box center [230, 335] width 80 height 74
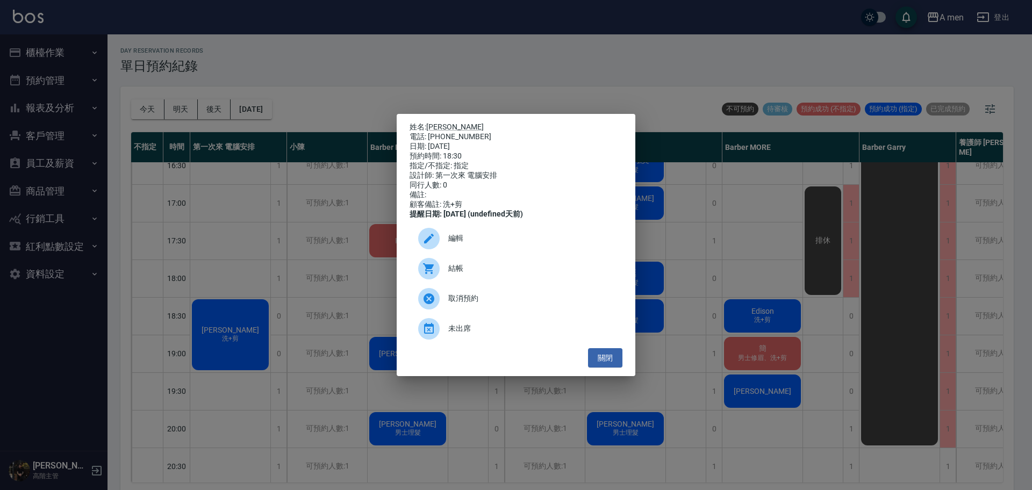
click at [468, 254] on div "編輯" at bounding box center [516, 239] width 213 height 30
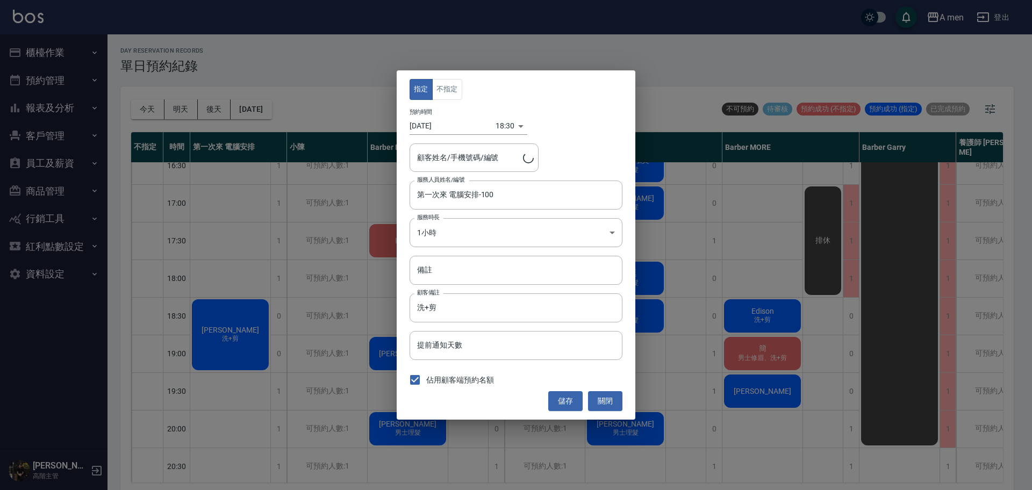
type input "谷本陽祐/0905605176"
click at [599, 397] on button "關閉" at bounding box center [605, 401] width 34 height 20
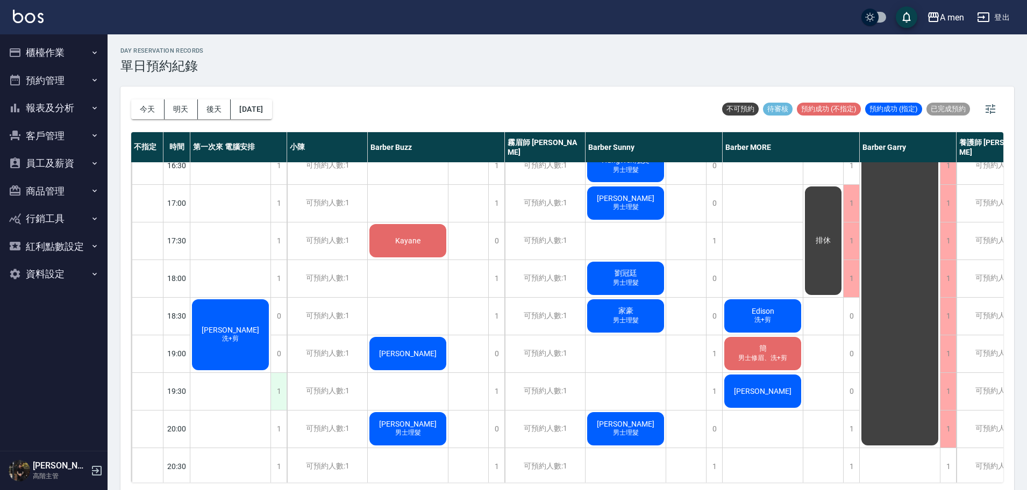
click at [282, 381] on div "1" at bounding box center [278, 391] width 16 height 37
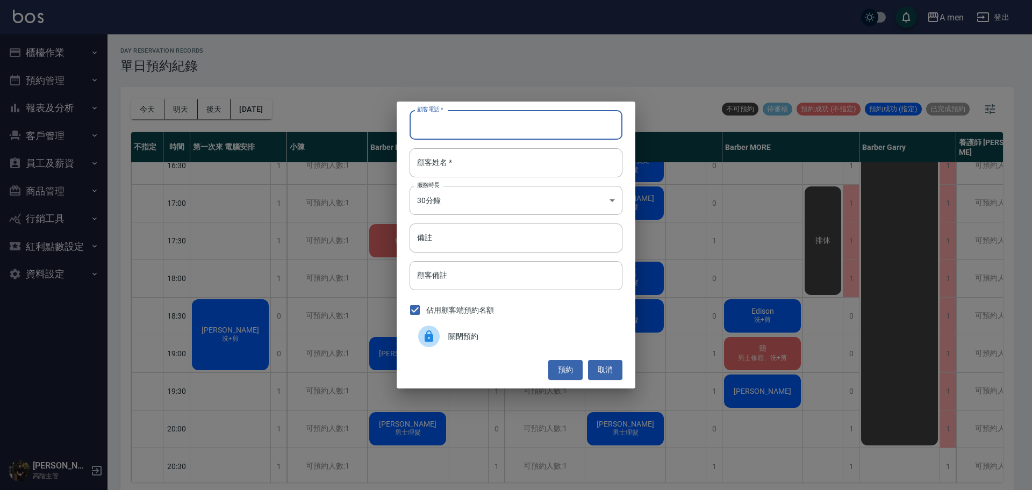
click at [462, 124] on input "顧客電話   *" at bounding box center [516, 124] width 213 height 29
type input "0917093835"
click at [471, 164] on input "顧客姓名   *" at bounding box center [516, 162] width 213 height 29
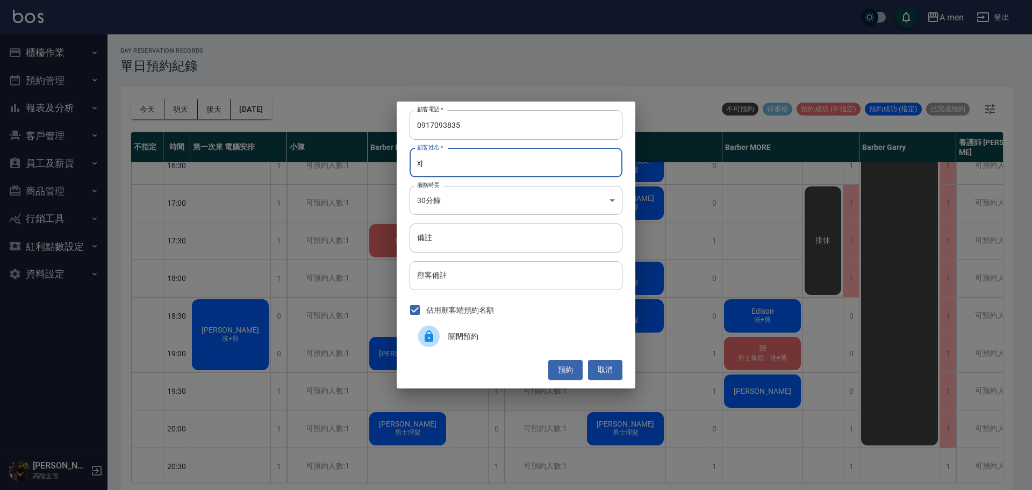
type input "x"
click at [518, 163] on input "羅" at bounding box center [516, 162] width 213 height 29
type input "羅"
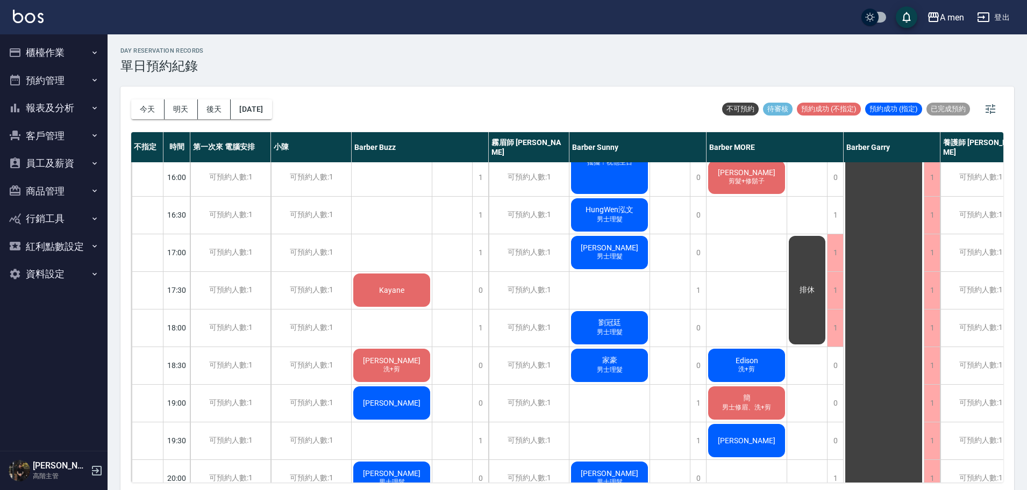
scroll to position [538, 0]
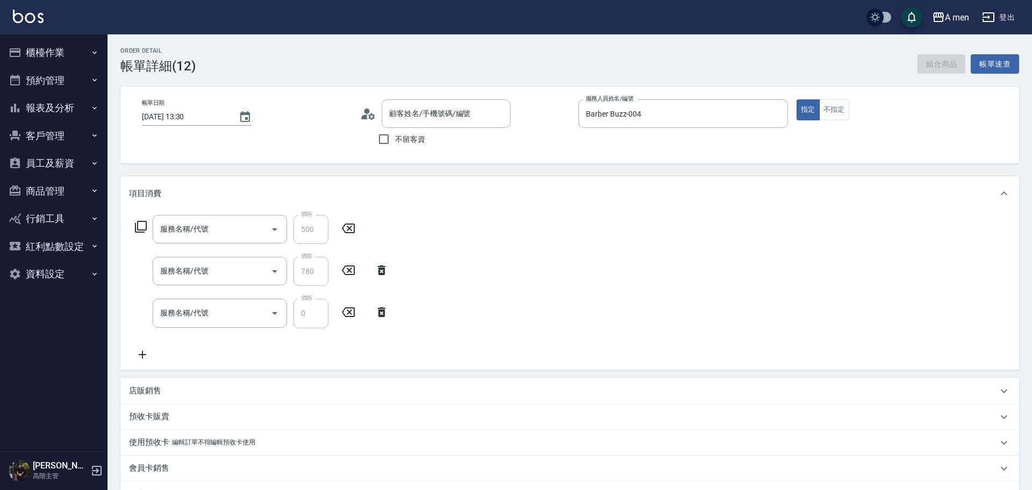
type input "組合活動 剪髮"
type input "養護師 控油組合抽成"
type input "升單獎金 控油套餐"
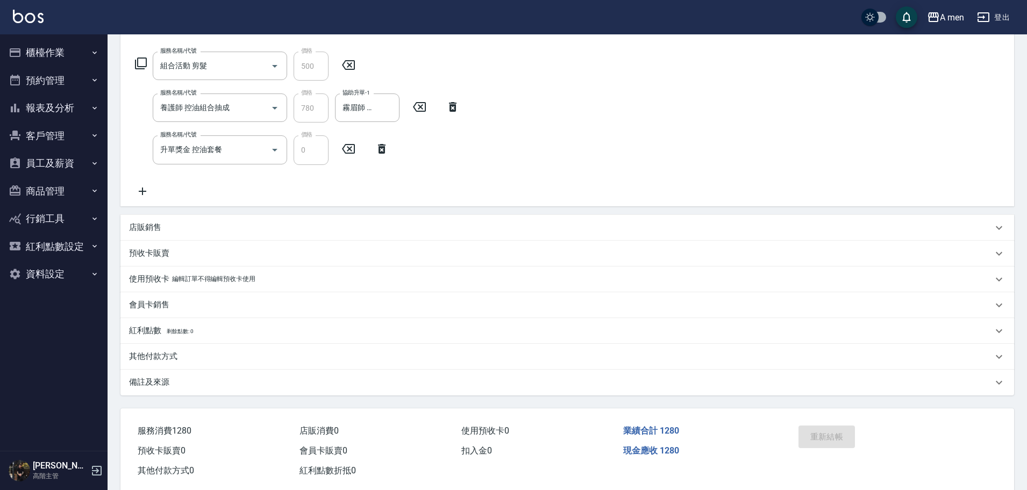
scroll to position [185, 0]
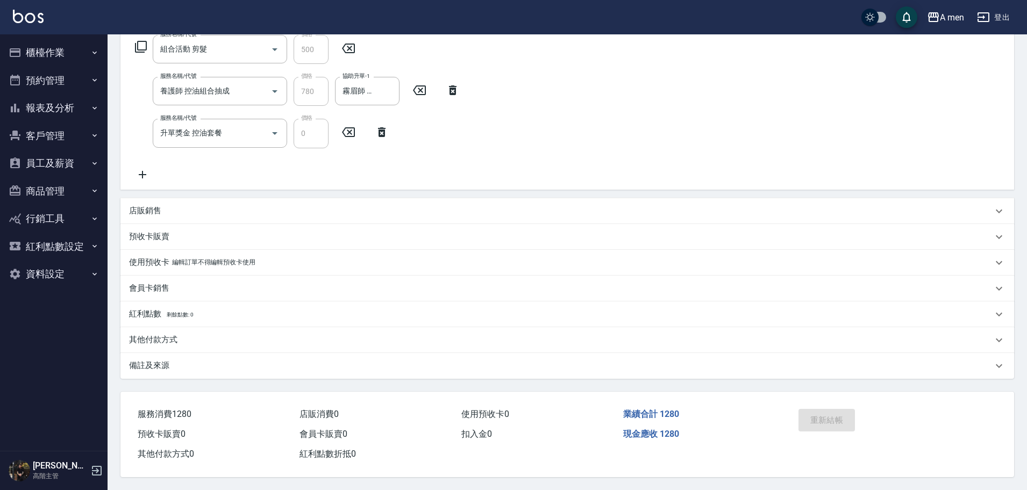
click at [193, 205] on div "店販銷售" at bounding box center [561, 210] width 864 height 11
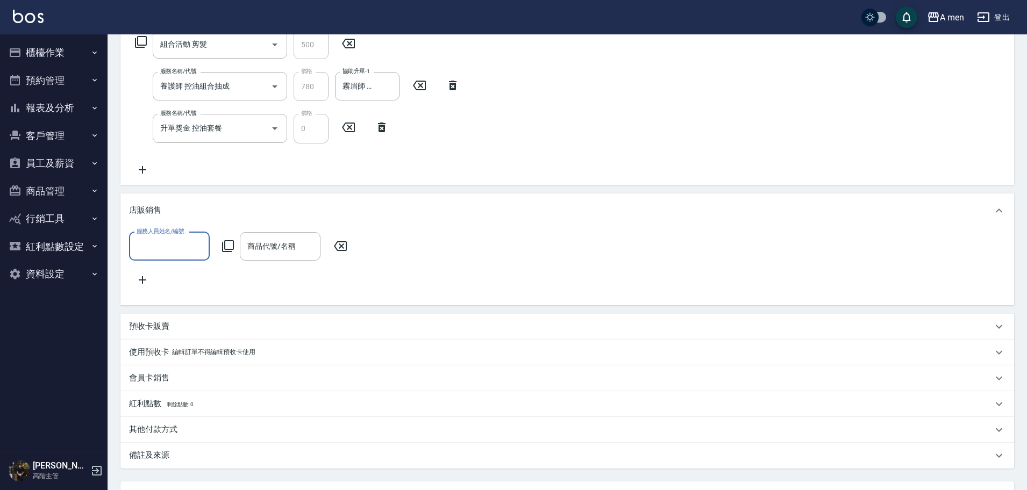
scroll to position [0, 0]
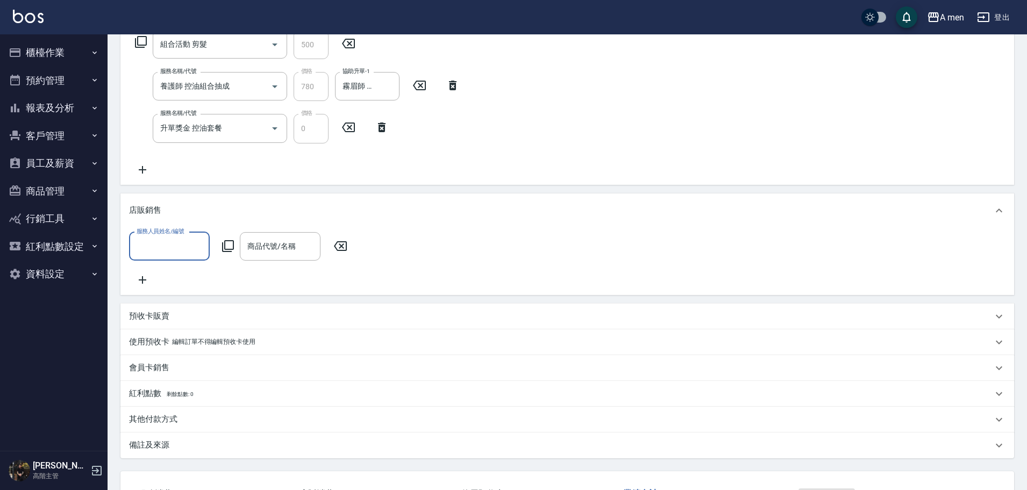
click at [199, 322] on div "預收卡販賣" at bounding box center [561, 316] width 864 height 11
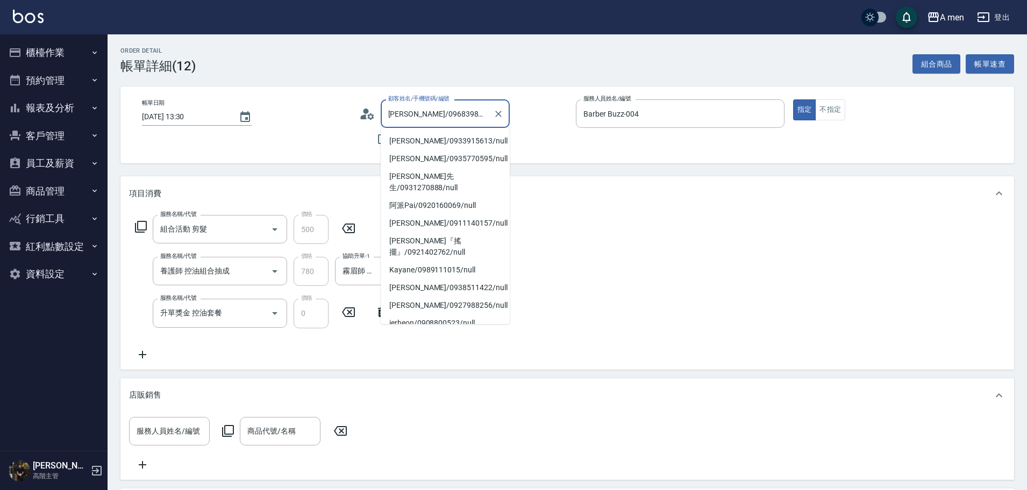
drag, startPoint x: 415, startPoint y: 114, endPoint x: 454, endPoint y: 118, distance: 39.4
click at [454, 118] on input "[PERSON_NAME]/0968398858/" at bounding box center [437, 113] width 103 height 19
paste input "7735282"
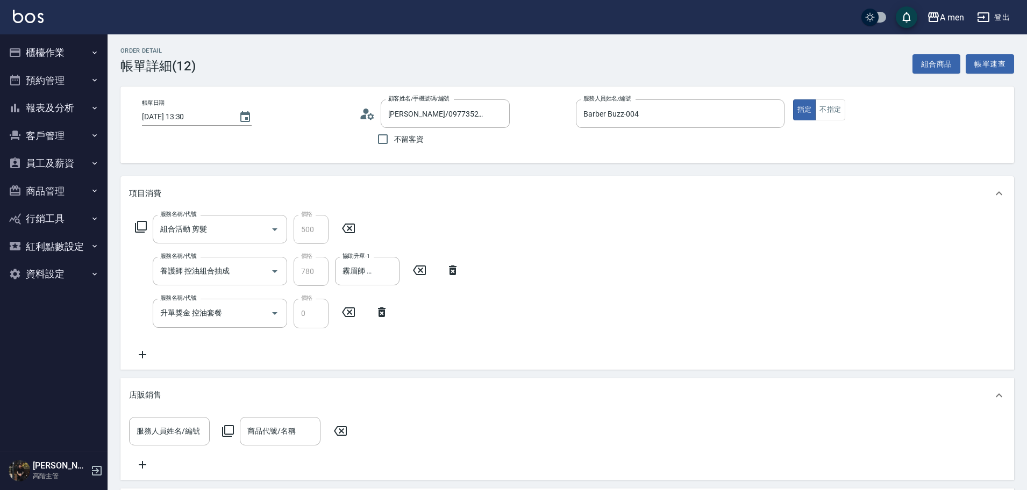
type input "[PERSON_NAME]/0968398858/"
drag, startPoint x: 415, startPoint y: 113, endPoint x: 454, endPoint y: 123, distance: 40.8
click at [454, 123] on input "[PERSON_NAME]/0968398858/" at bounding box center [437, 113] width 103 height 19
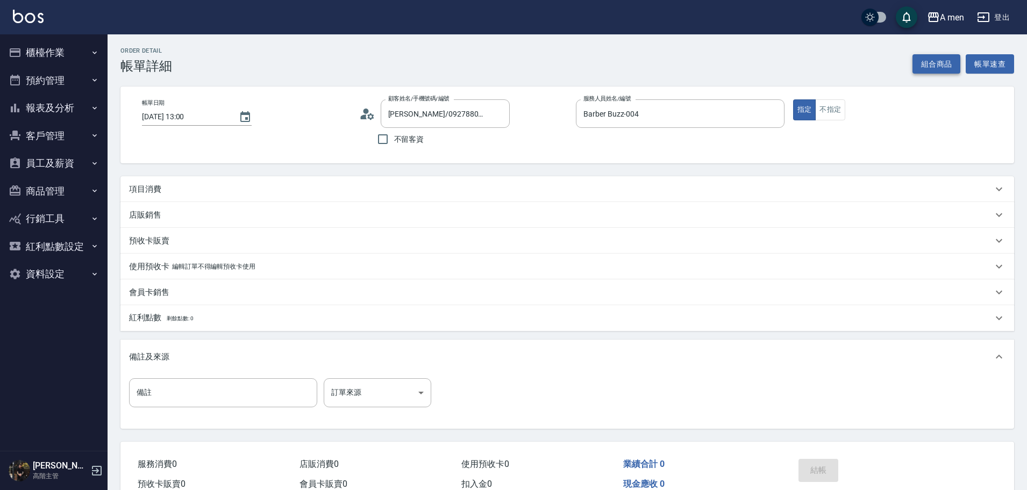
click at [952, 63] on button "組合商品" at bounding box center [937, 64] width 48 height 20
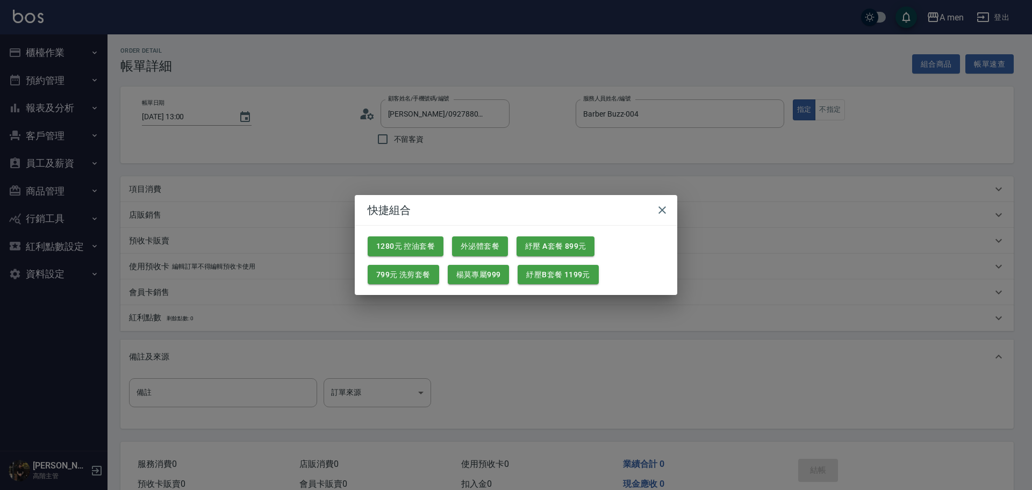
click at [730, 341] on div "快捷組合 1280元 控油套餐 外泌體套餐 紓壓 A套餐 899元 799元 洗剪套餐 楊莫專屬999 紓壓B套餐 1199元" at bounding box center [516, 245] width 1032 height 490
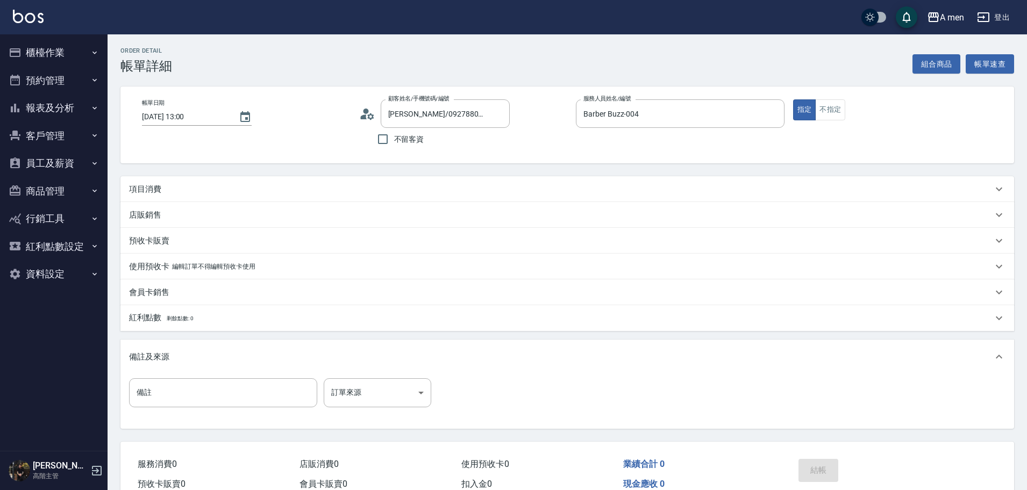
click at [160, 191] on p "項目消費" at bounding box center [145, 189] width 32 height 11
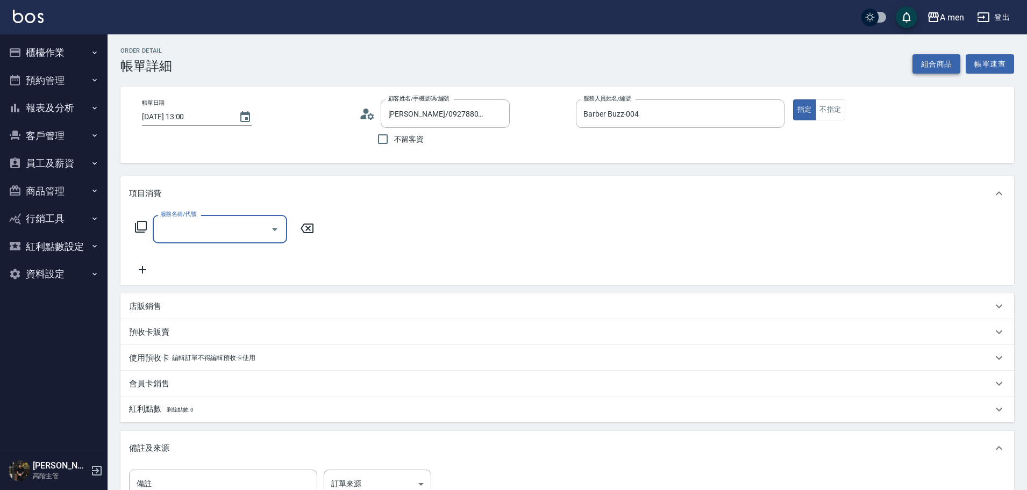
click at [928, 68] on button "組合商品" at bounding box center [937, 64] width 48 height 20
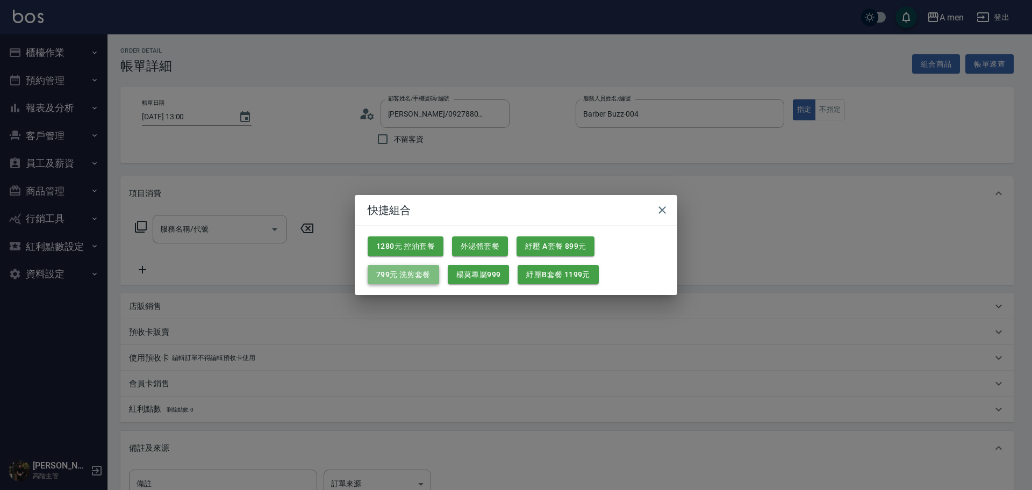
click at [395, 272] on button "799元 洗剪套餐" at bounding box center [404, 275] width 72 height 20
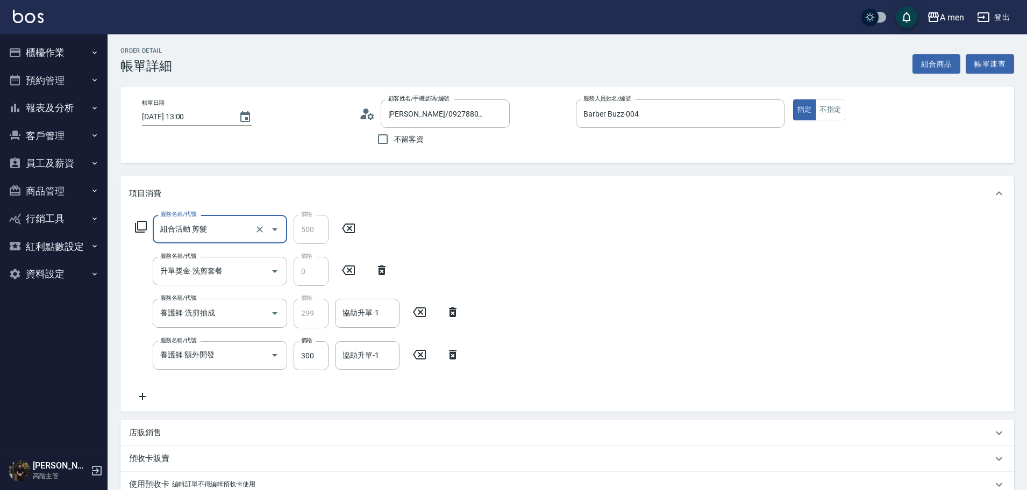
click at [453, 353] on icon at bounding box center [453, 355] width 8 height 10
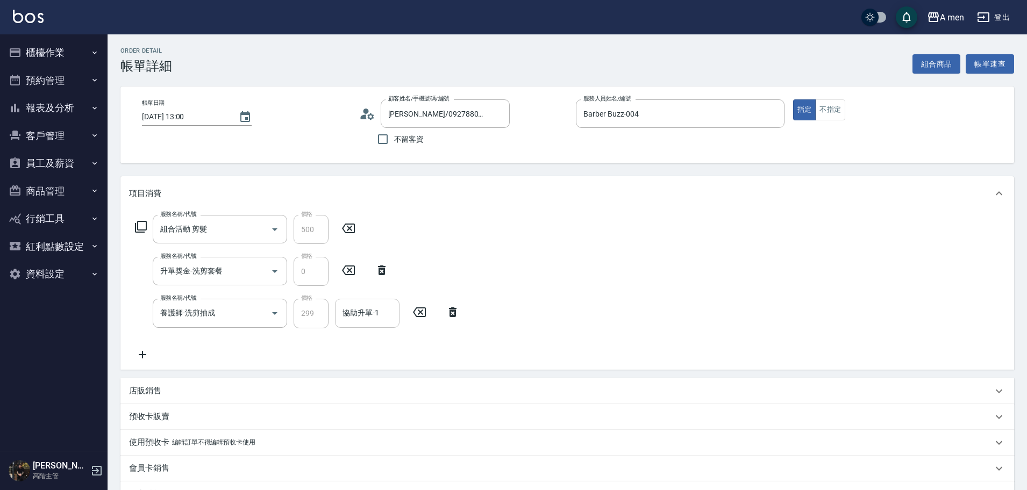
click at [361, 310] on div "協助升單-1 協助升單-1" at bounding box center [367, 313] width 65 height 28
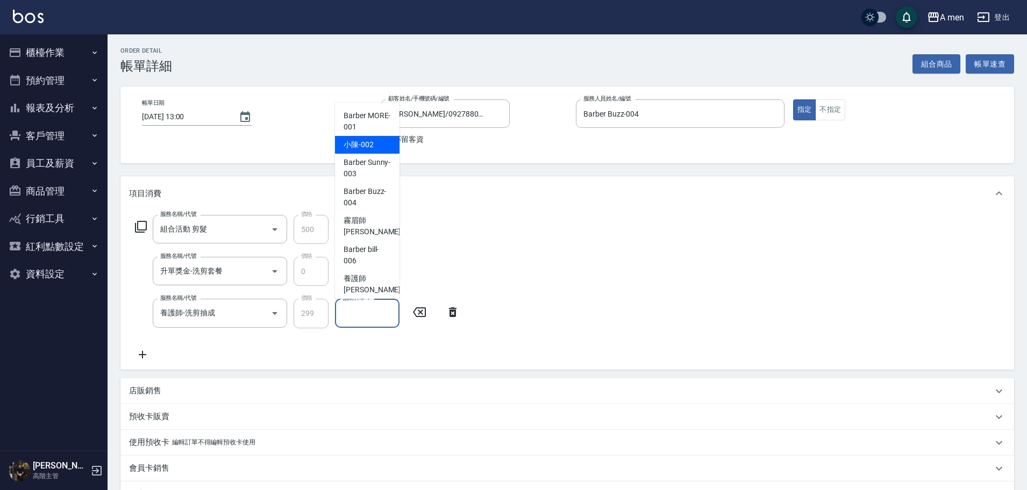
click at [372, 145] on span "小陳 -002" at bounding box center [359, 144] width 30 height 11
type input "小陳-002"
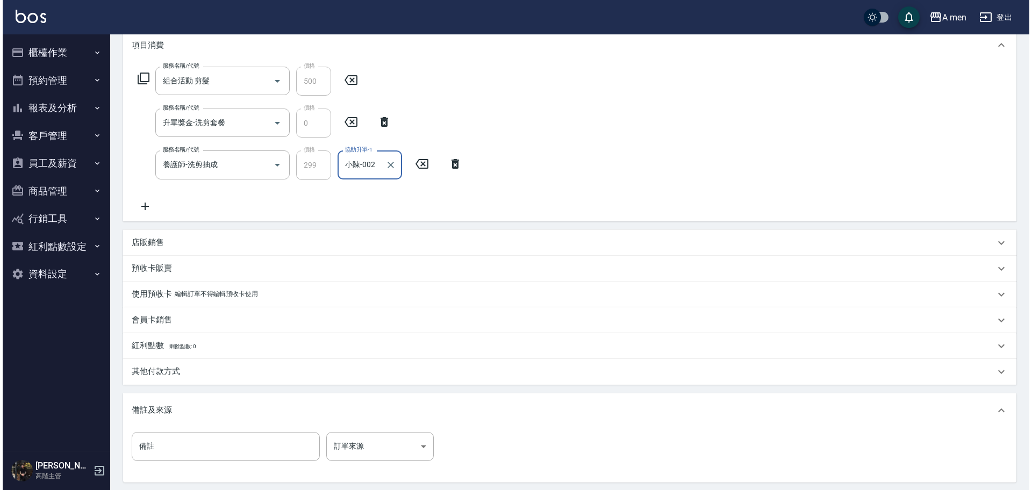
scroll to position [257, 0]
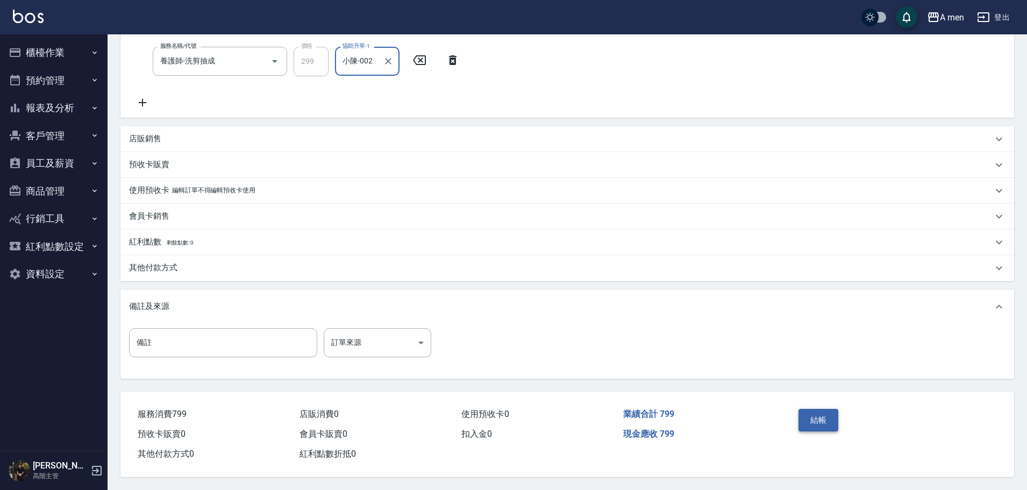
click at [808, 423] on button "結帳" at bounding box center [819, 420] width 40 height 23
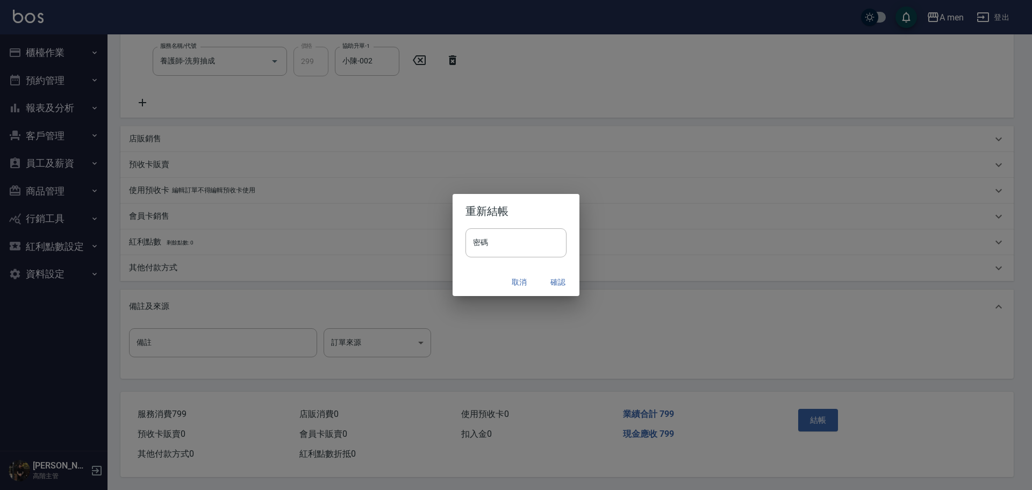
click at [559, 290] on button "確認" at bounding box center [558, 283] width 34 height 20
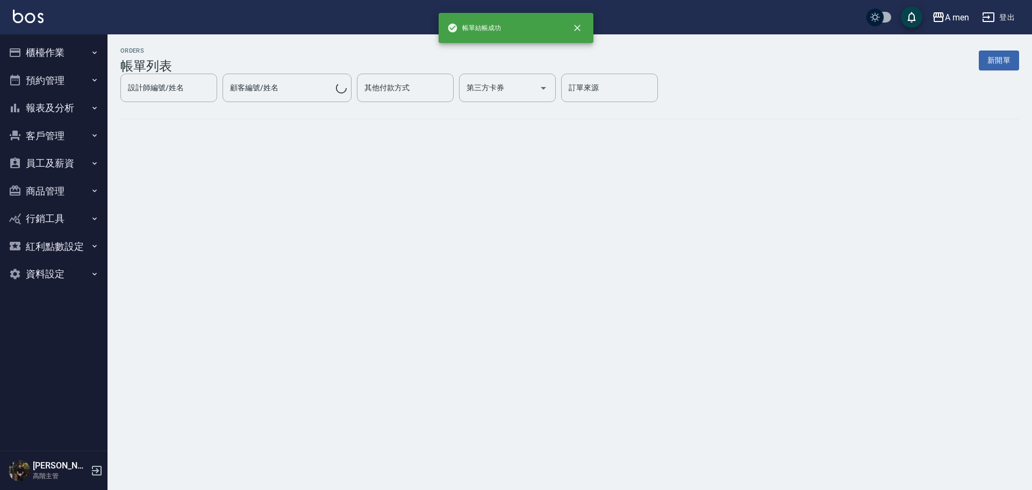
click at [555, 275] on div "ORDERS 帳單列表 新開單 設計師編號/姓名 設計師編號/姓名 顧客編號/姓名 顧客編號/姓名 其他付款方式 其他付款方式 第三方卡券 第三方卡券 訂單來…" at bounding box center [516, 245] width 1032 height 490
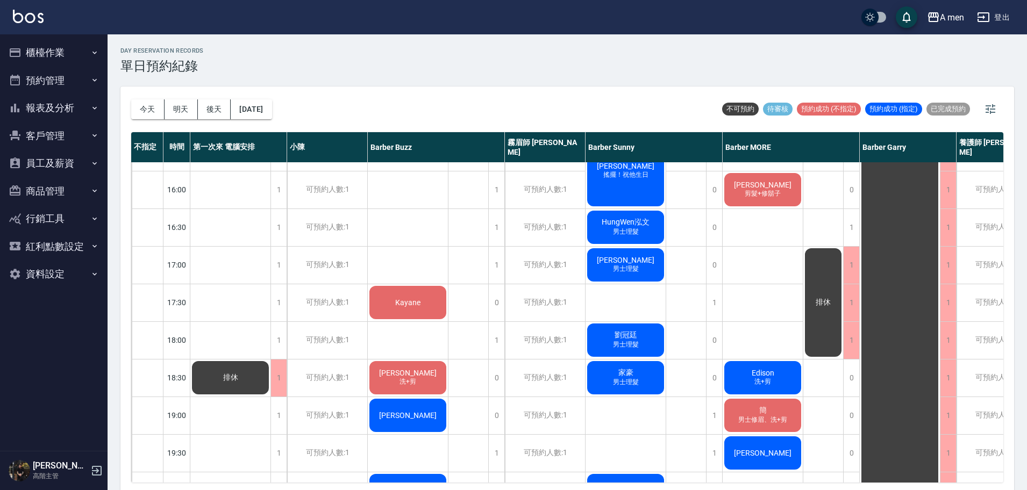
scroll to position [538, 0]
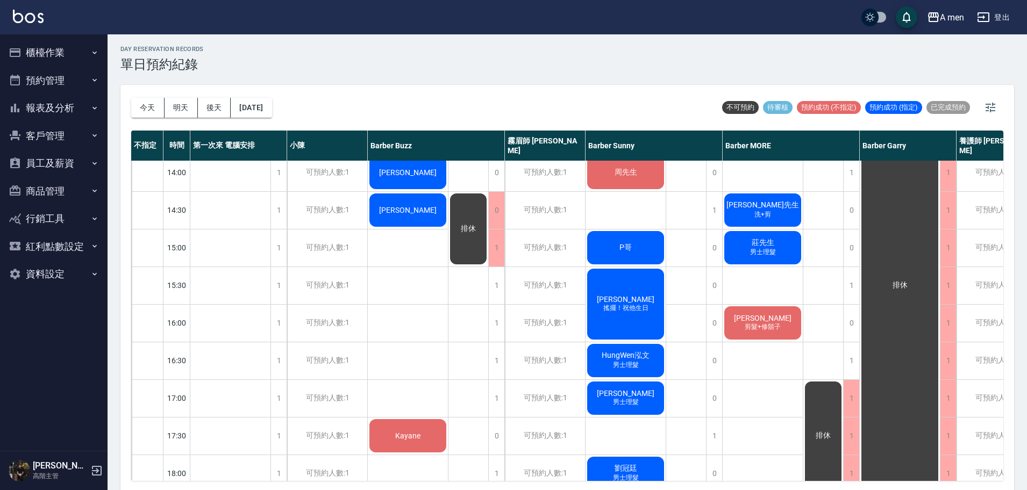
scroll to position [231, 0]
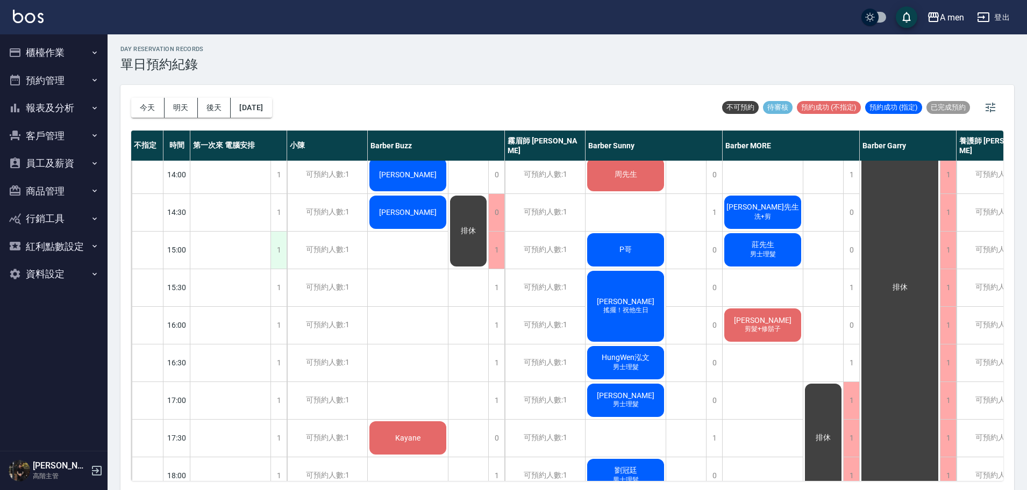
click at [284, 250] on div "1" at bounding box center [278, 250] width 16 height 37
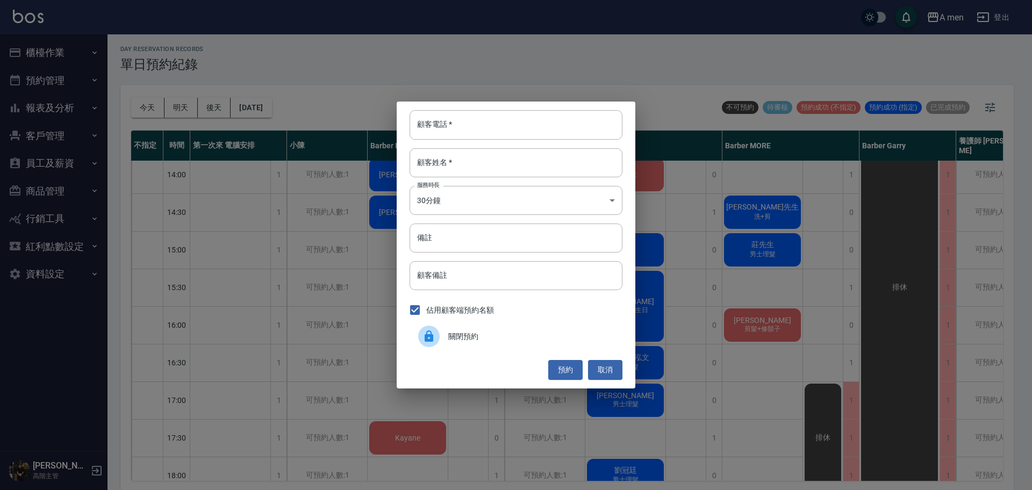
click at [441, 333] on div at bounding box center [433, 337] width 30 height 22
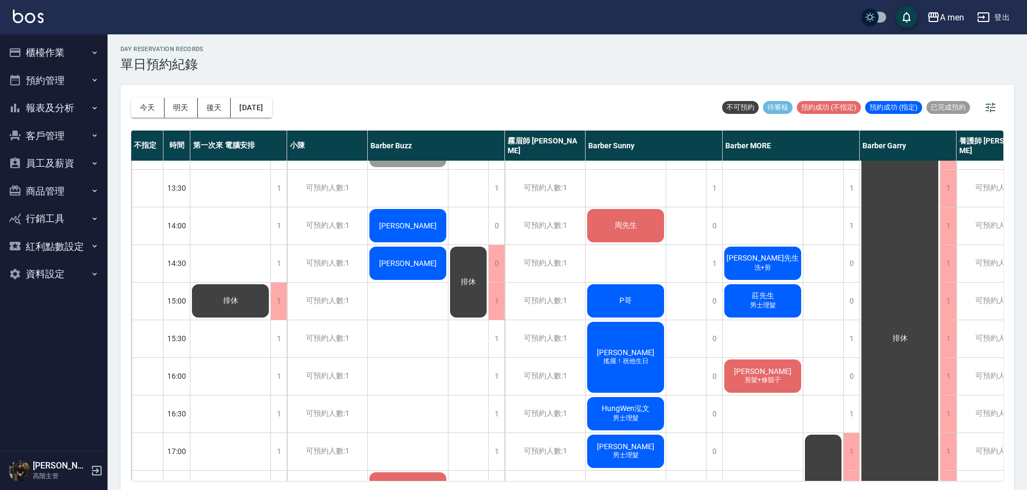
scroll to position [202, 0]
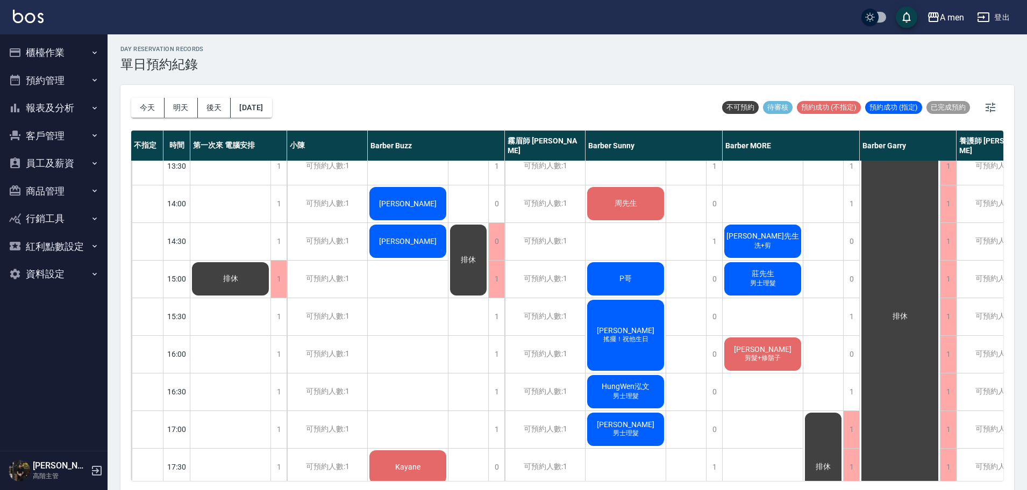
click at [243, 278] on div "排休" at bounding box center [230, 279] width 80 height 37
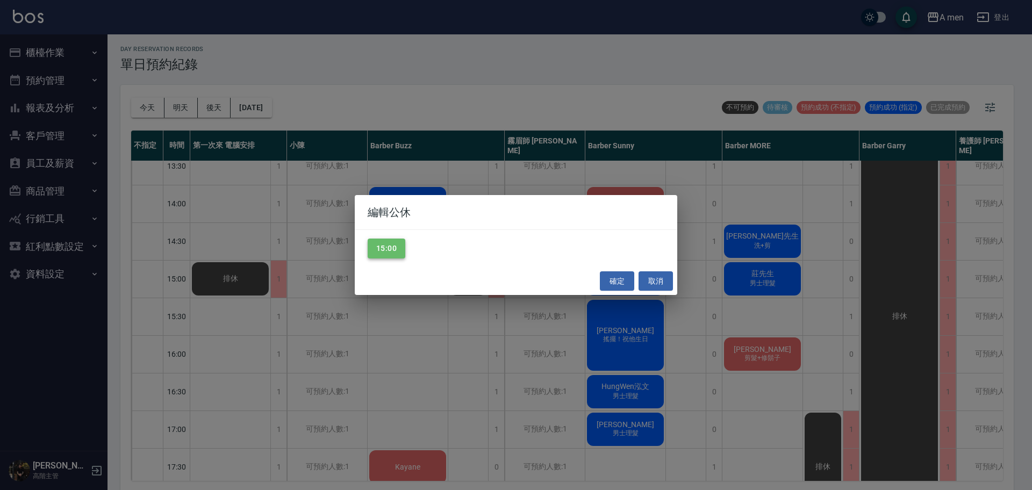
click at [381, 247] on button "15:00" at bounding box center [387, 249] width 38 height 20
click at [621, 281] on button "確定" at bounding box center [617, 282] width 34 height 20
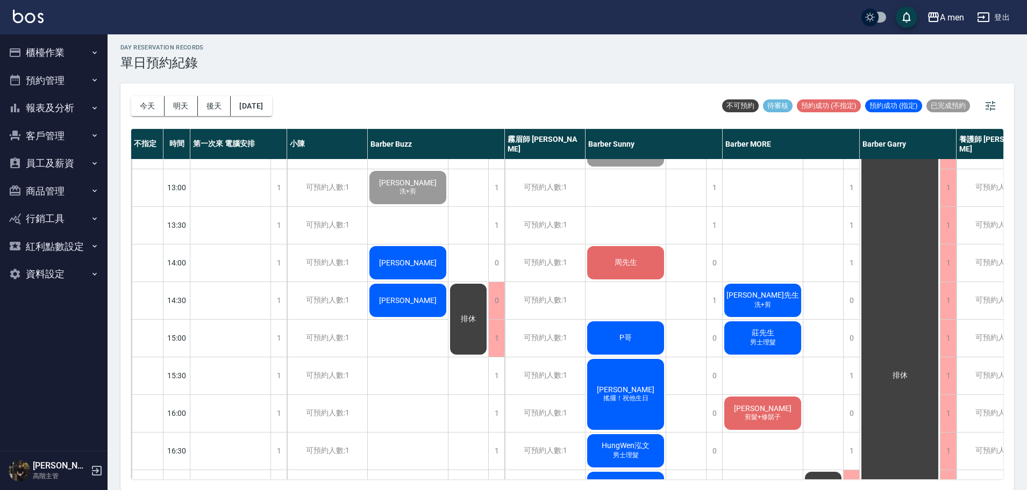
scroll to position [134, 0]
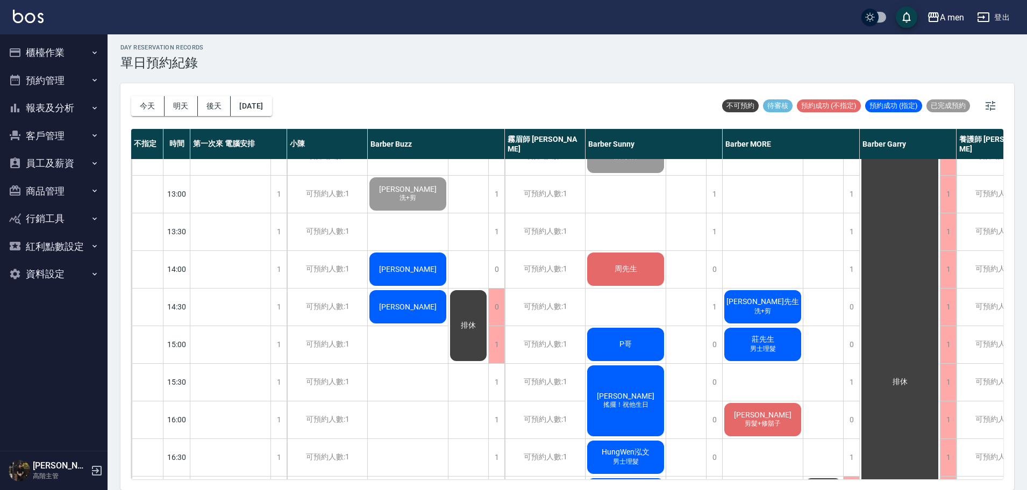
click at [399, 260] on div "[PERSON_NAME]" at bounding box center [408, 269] width 80 height 37
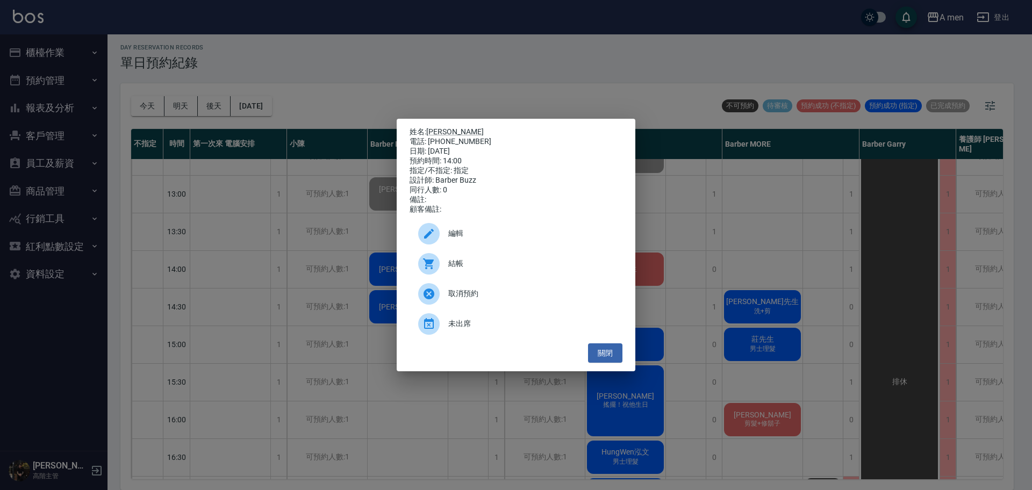
click at [473, 267] on span "結帳" at bounding box center [531, 263] width 166 height 11
click at [517, 53] on div "姓名: [PERSON_NAME] 電話: [PHONE_NUMBER] 日期: [DATE] 預約時間: 14:00 指定/不指定: 指定 設計師: [PE…" at bounding box center [516, 245] width 1032 height 490
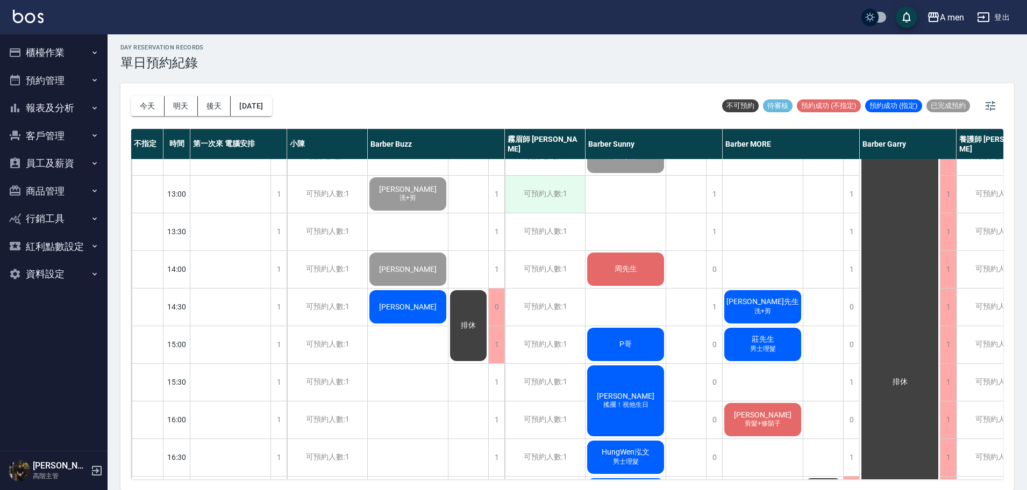
scroll to position [336, 0]
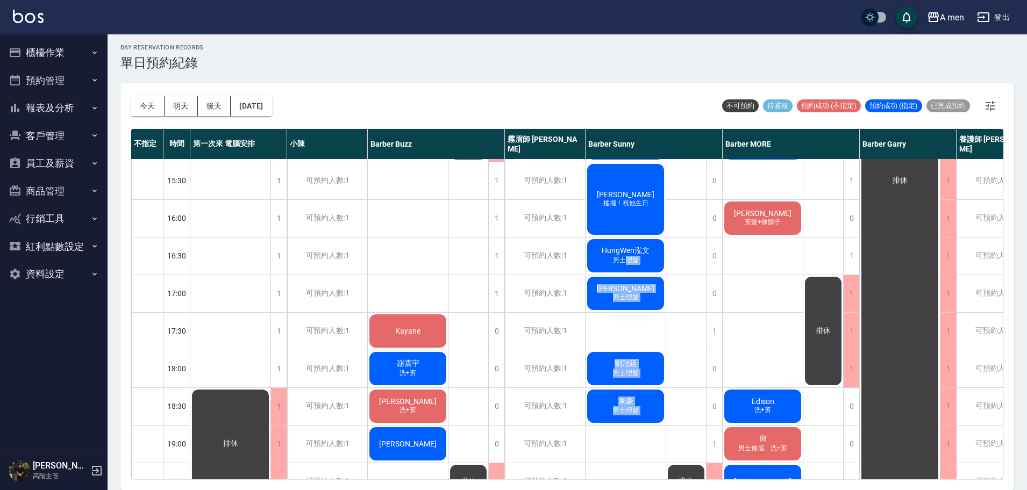
drag, startPoint x: 669, startPoint y: 351, endPoint x: 673, endPoint y: 358, distance: 8.2
click at [673, 358] on div "1 1 1 1 1 1 0 1 0 0 0 0 0 1 0 0 1 1 0 1 1 1 1 1 1 阿派Pai 男士理髮 [PERSON_NAME]先生 P哥…" at bounding box center [654, 293] width 137 height 941
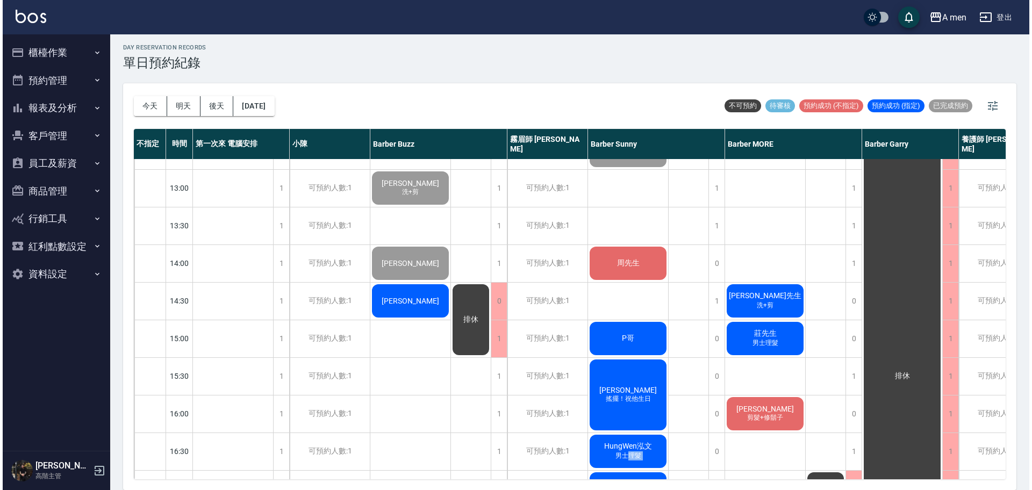
scroll to position [134, 0]
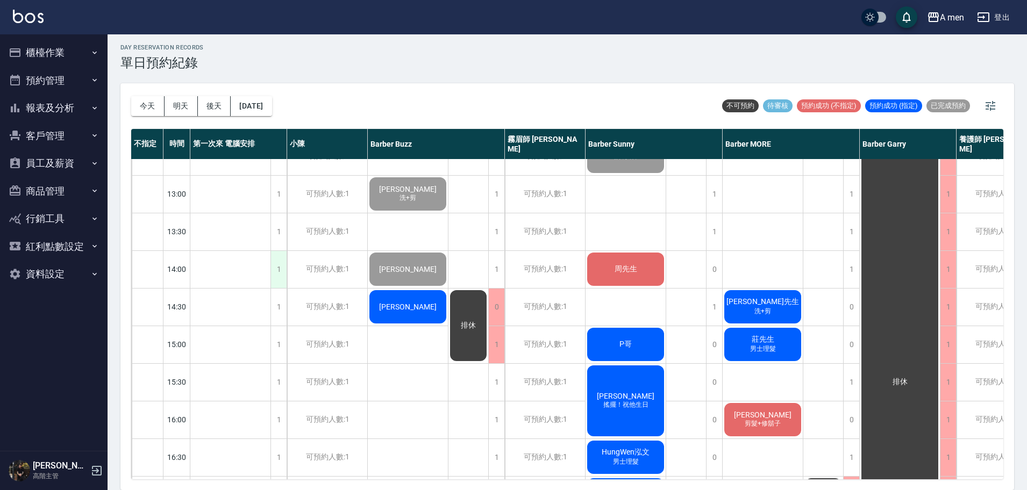
click at [276, 270] on div "1" at bounding box center [278, 269] width 16 height 37
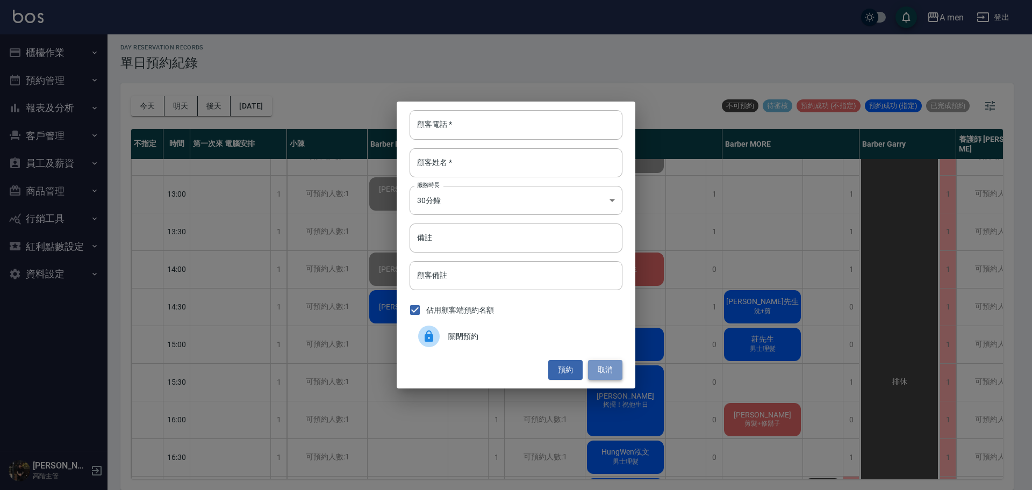
click at [607, 368] on button "取消" at bounding box center [605, 370] width 34 height 20
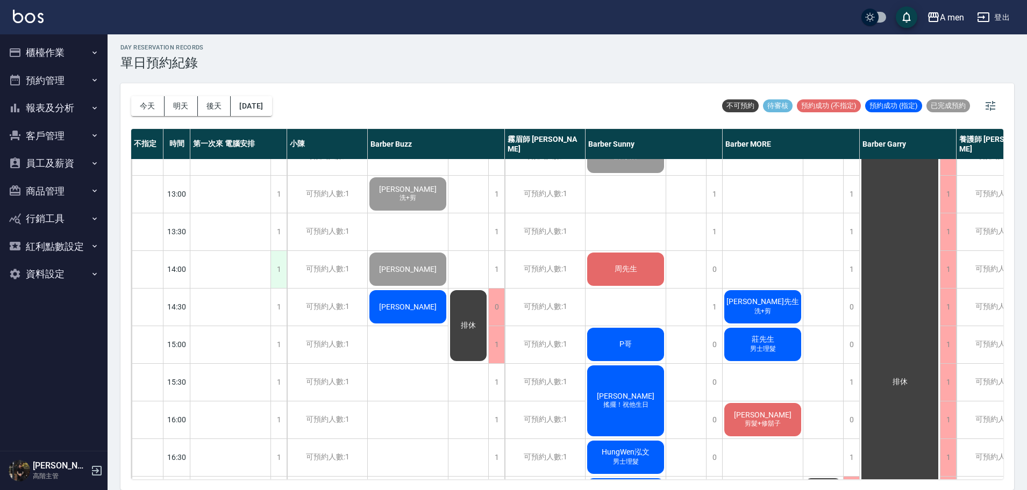
click at [276, 282] on div "1" at bounding box center [278, 269] width 16 height 37
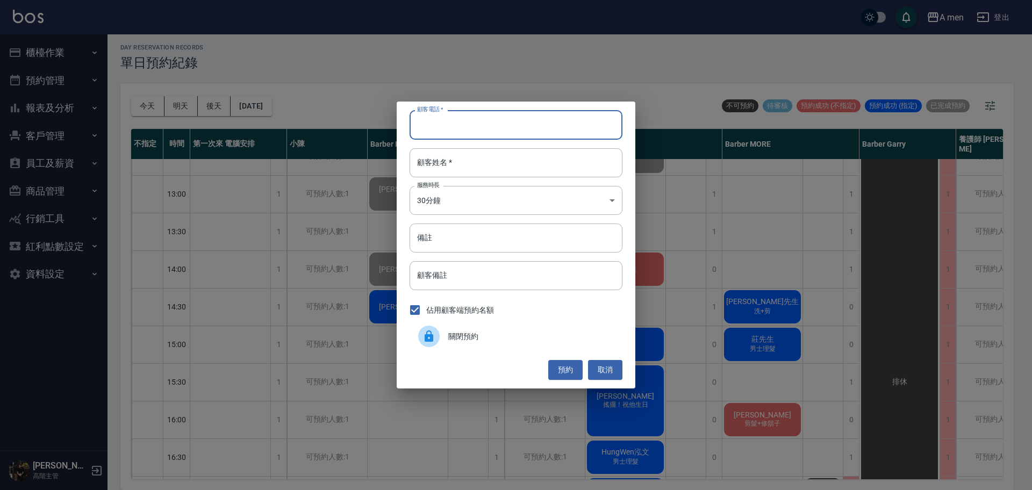
click at [494, 120] on input "顧客電話   *" at bounding box center [516, 124] width 213 height 29
type input "-"
click at [464, 137] on input "0938410317" at bounding box center [516, 124] width 213 height 29
type input "0938410317"
click at [461, 148] on div "顧客電話   * [PHONE_NUMBER] 顧客電話   * 顧客姓名   * 顧客姓名   * 服務時長 30分鐘 1 服務時長 備註 備註 顧客備註 …" at bounding box center [516, 245] width 239 height 287
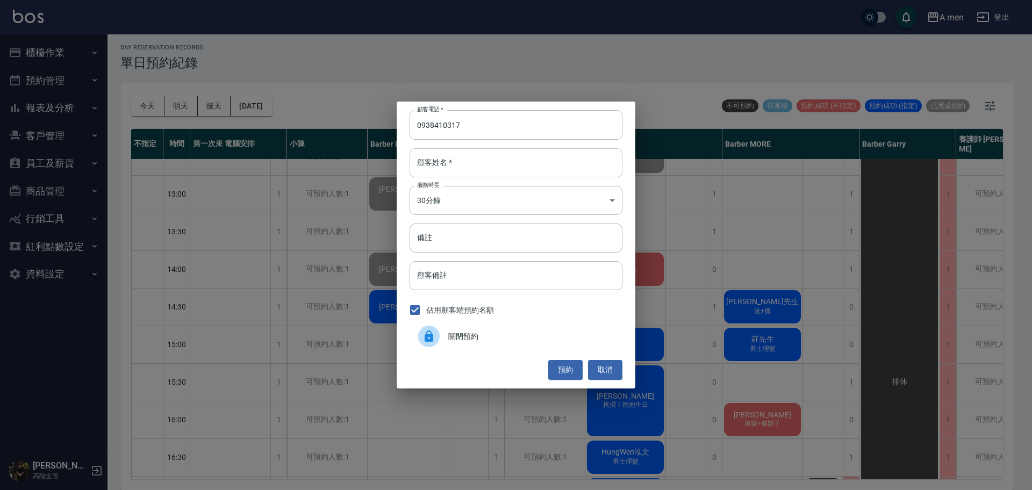
click at [511, 158] on input "顧客姓名   *" at bounding box center [516, 162] width 213 height 29
click at [510, 158] on input "顧客姓名   *" at bounding box center [516, 162] width 213 height 29
click at [426, 168] on input "顧客姓名   *" at bounding box center [516, 162] width 213 height 29
type input "c"
type input "黃"
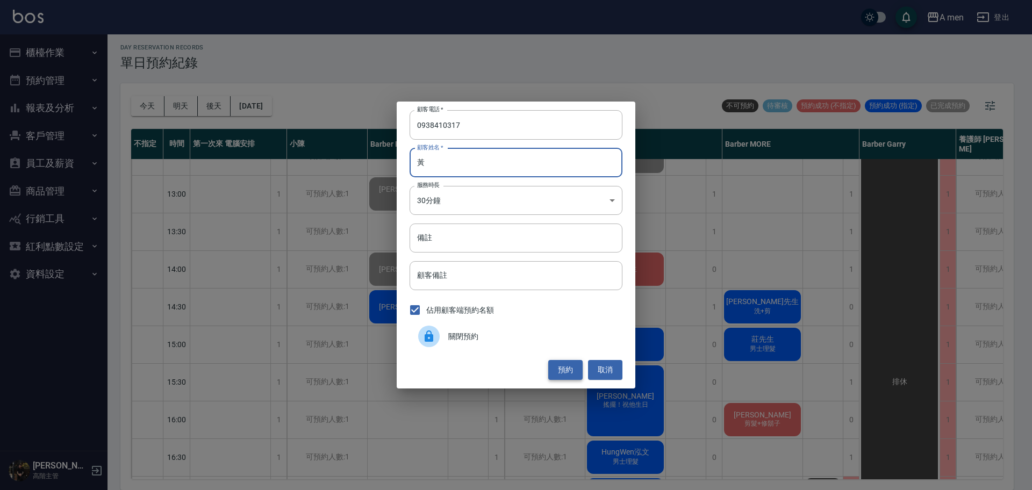
click at [558, 372] on button "預約" at bounding box center [565, 370] width 34 height 20
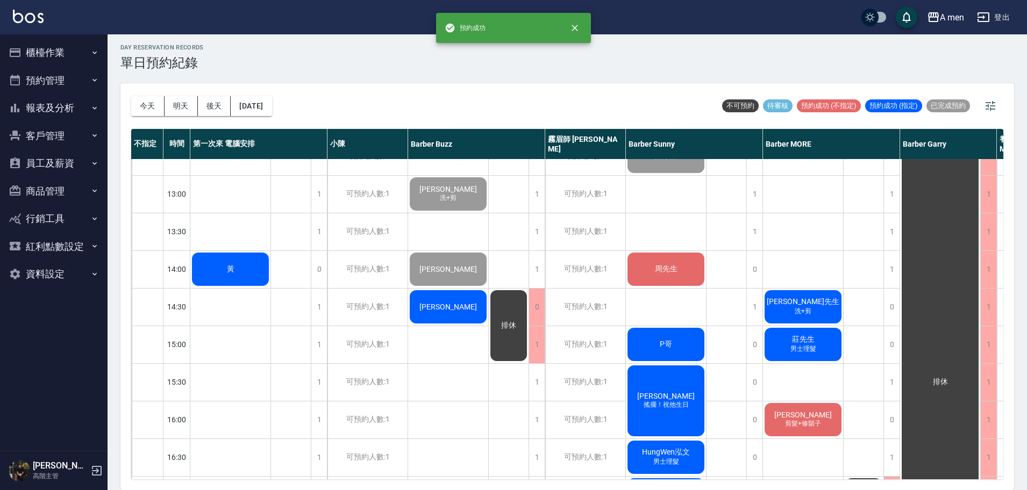
drag, startPoint x: 249, startPoint y: 259, endPoint x: 243, endPoint y: 271, distance: 13.9
click at [243, 271] on div "黃" at bounding box center [230, 269] width 80 height 37
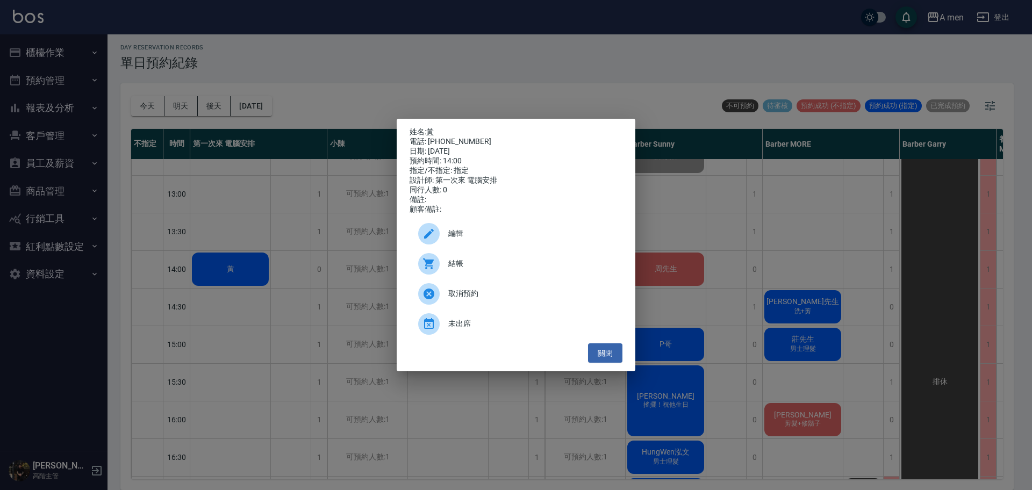
click at [227, 371] on div "姓名: 黃 電話: [PHONE_NUMBER] 日期: [DATE] 預約時間: 14:00 指定/不指定: 指定 設計師: 第一次來 電腦安排 同行人數:…" at bounding box center [516, 245] width 1032 height 490
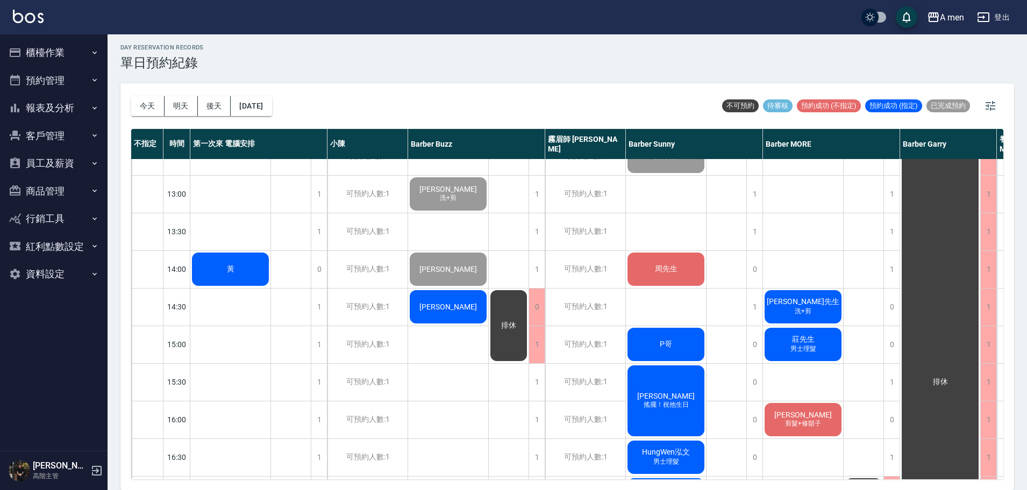
click at [254, 274] on div "黃" at bounding box center [230, 269] width 80 height 37
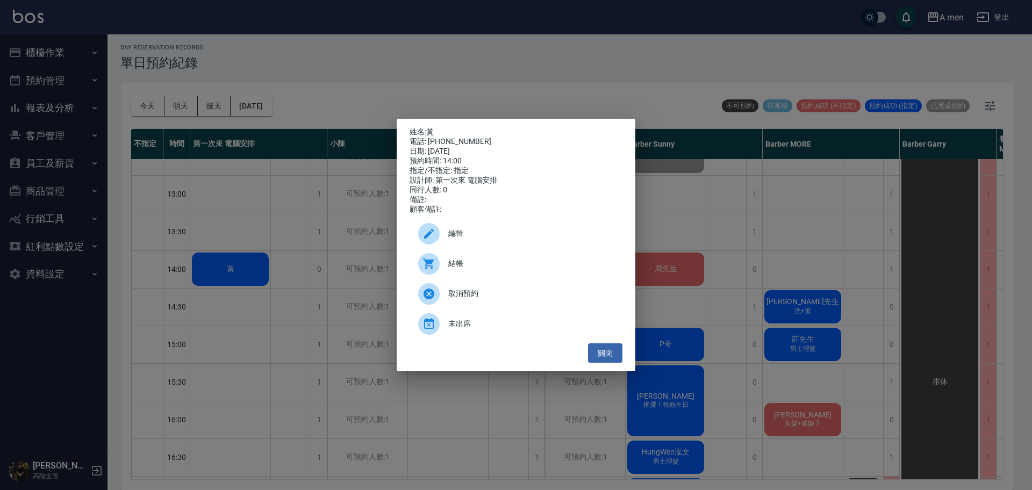
click at [475, 234] on span "編輯" at bounding box center [531, 233] width 166 height 11
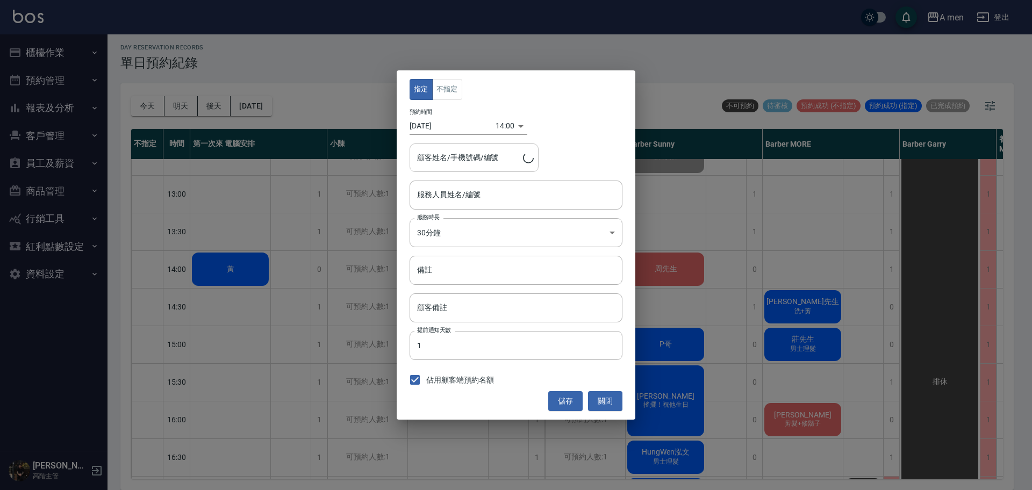
type input "第一次來 電腦安排-100"
type input "黃/0938410317"
click at [447, 81] on button "不指定" at bounding box center [447, 89] width 30 height 21
click at [572, 398] on button "儲存" at bounding box center [565, 401] width 34 height 20
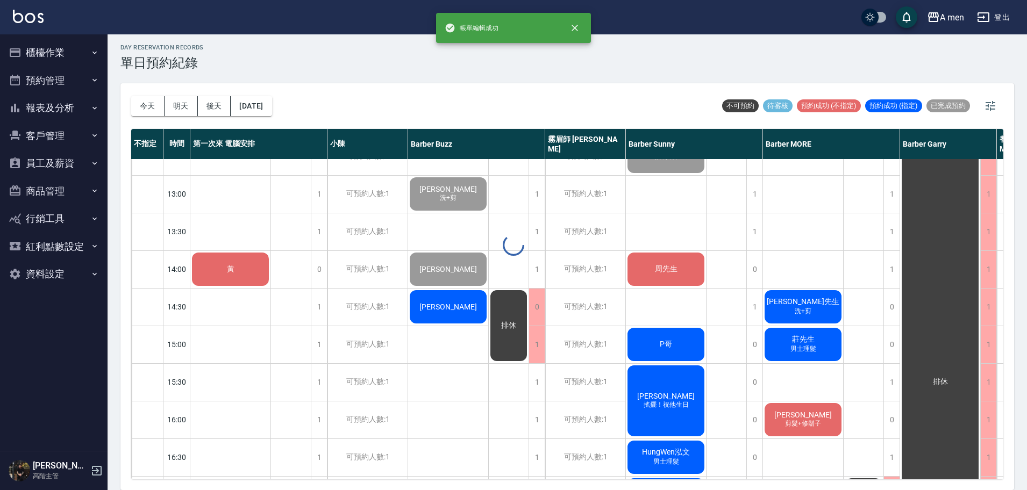
click at [235, 274] on span "黃" at bounding box center [231, 270] width 12 height 10
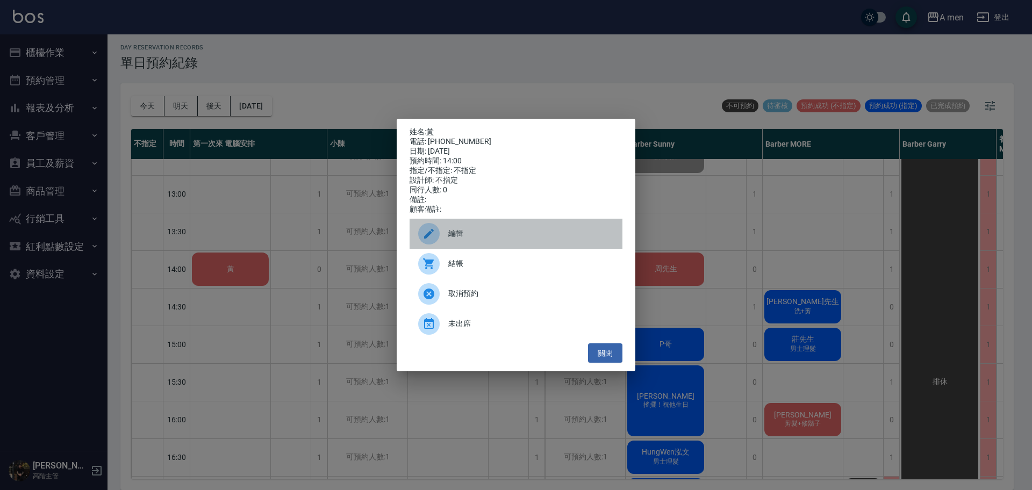
click at [466, 237] on span "編輯" at bounding box center [531, 233] width 166 height 11
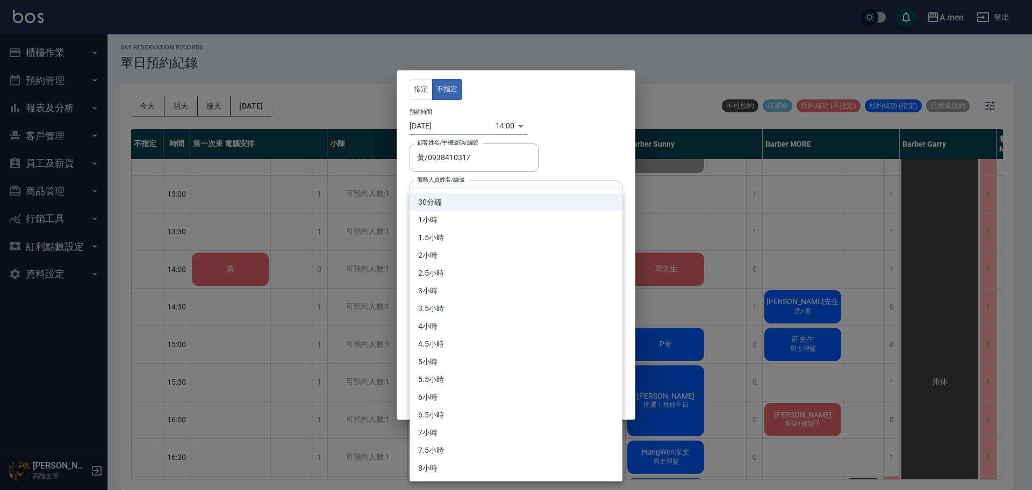
click at [460, 231] on body "A men 登出 櫃檯作業 打帳單 帳單列表 營業儀表板 現金收支登錄 高階收支登錄 材料自購登錄 每日結帳 排班表 現場電腦打卡 掃碼打卡 預約管理 預約管…" at bounding box center [516, 244] width 1032 height 494
click at [516, 86] on div at bounding box center [516, 245] width 1032 height 490
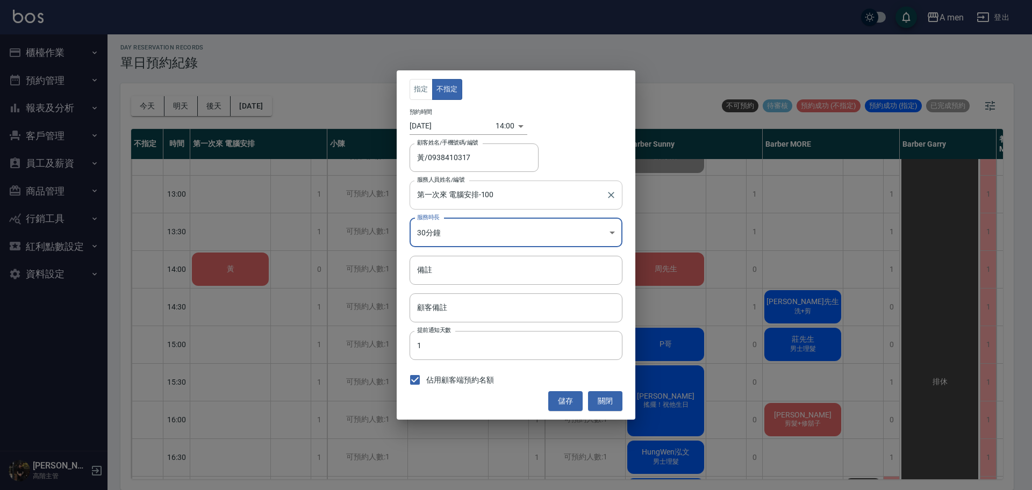
click at [487, 202] on input "第一次來 電腦安排-100" at bounding box center [508, 195] width 187 height 19
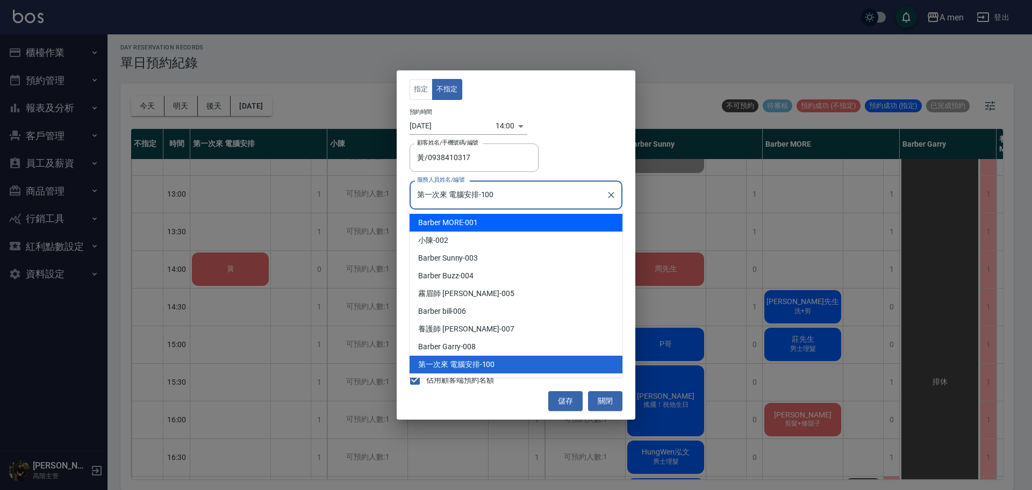
click at [460, 223] on span "Barber MORE" at bounding box center [440, 222] width 45 height 11
type input "Barber MORE-001"
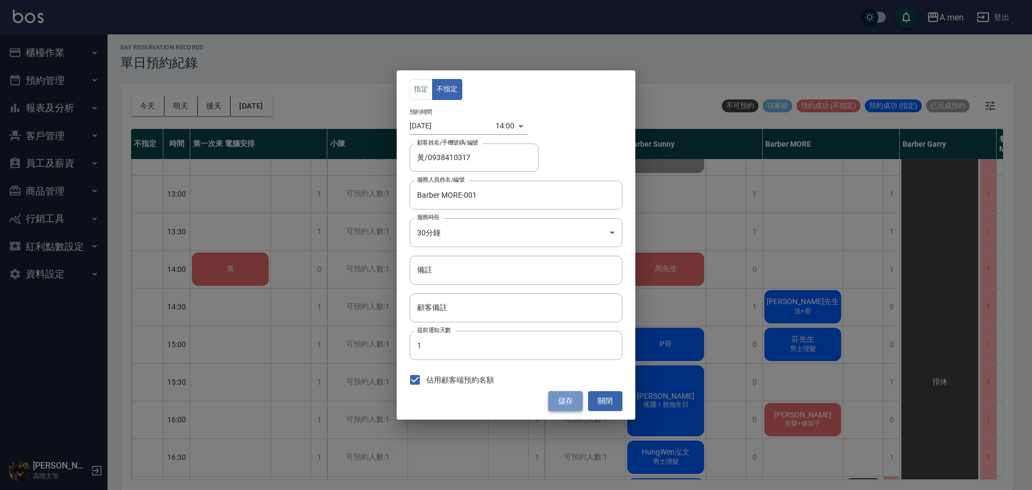
click at [554, 399] on button "儲存" at bounding box center [565, 401] width 34 height 20
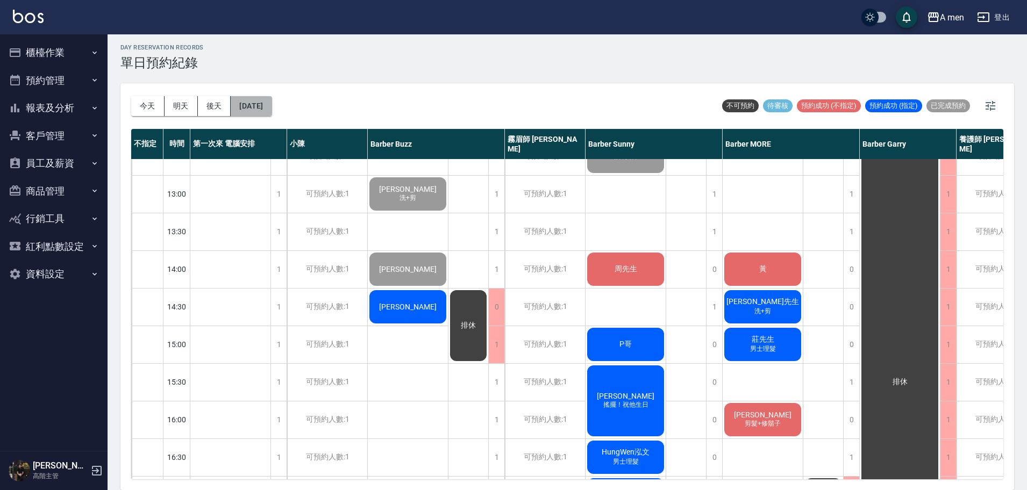
click at [271, 107] on button "[DATE]" at bounding box center [251, 106] width 41 height 20
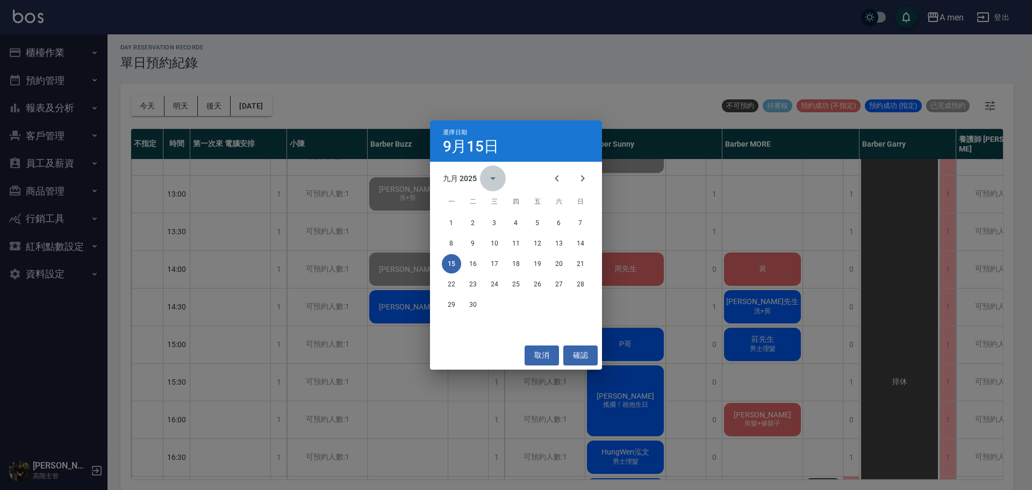
click at [489, 181] on icon "calendar view is open, switch to year view" at bounding box center [493, 178] width 13 height 13
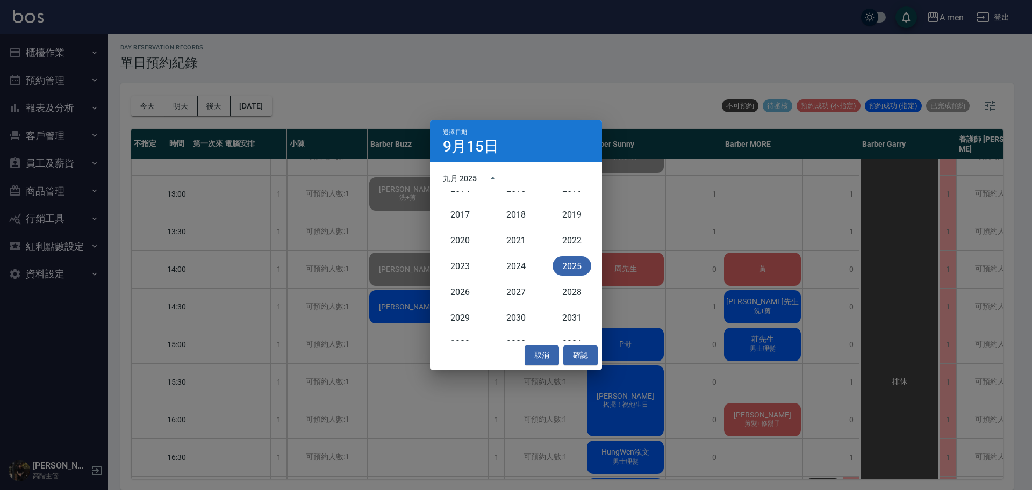
drag, startPoint x: 457, startPoint y: 163, endPoint x: 453, endPoint y: 174, distance: 10.7
click at [457, 165] on div "九月 2025 1900 1901 1902 1903 1904 1905 1906 1907 1908 1909 1910 1911 1912 1913 1…" at bounding box center [516, 252] width 172 height 180
click at [453, 178] on div "九月 2025" at bounding box center [460, 178] width 34 height 11
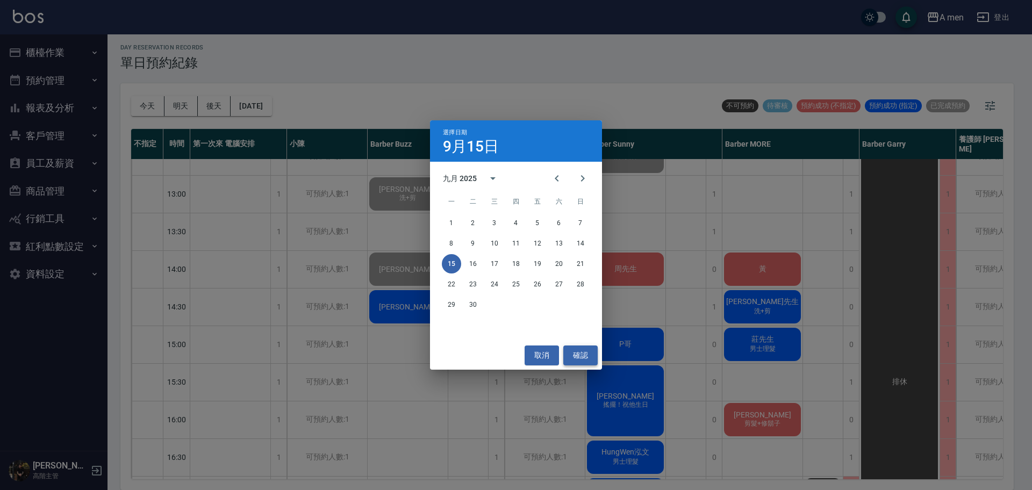
click at [578, 351] on button "確認" at bounding box center [581, 356] width 34 height 20
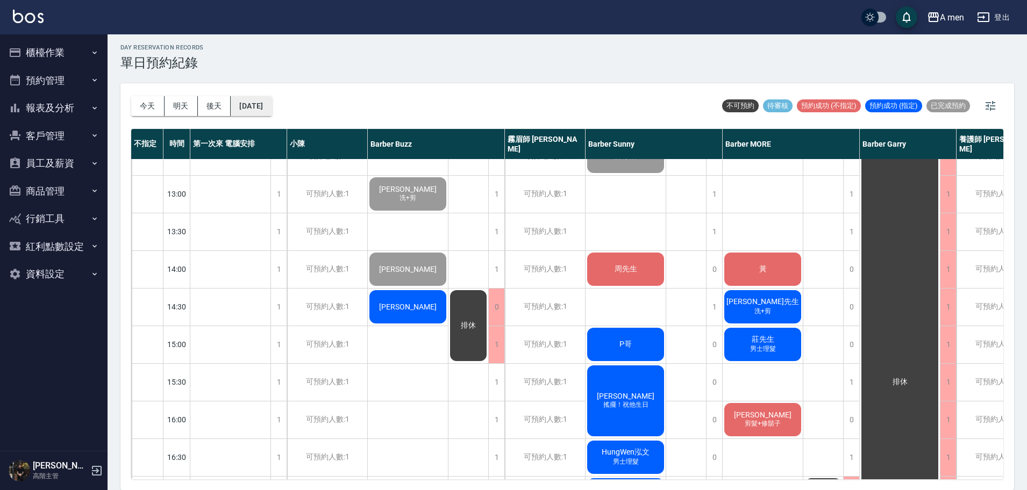
click at [264, 105] on button "[DATE]" at bounding box center [251, 106] width 41 height 20
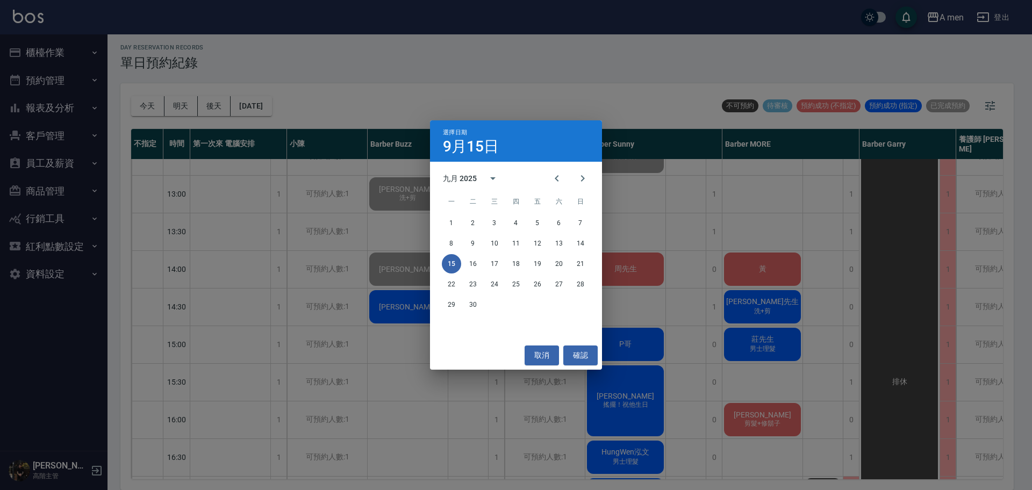
click at [450, 179] on div "九月 2025" at bounding box center [460, 178] width 34 height 11
click at [504, 168] on div "九月 2025" at bounding box center [474, 179] width 63 height 26
click at [494, 176] on icon "calendar view is open, switch to year view" at bounding box center [493, 178] width 13 height 13
drag, startPoint x: 454, startPoint y: 156, endPoint x: 447, endPoint y: 161, distance: 8.4
click at [451, 158] on div "選擇日期 [DATE]" at bounding box center [516, 140] width 172 height 41
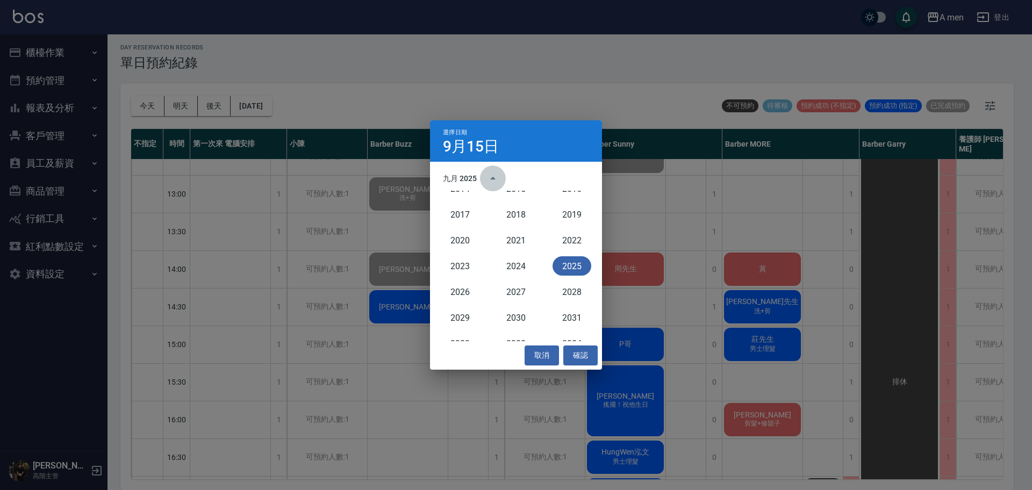
click at [490, 182] on icon "year view is open, switch to calendar view" at bounding box center [493, 178] width 13 height 13
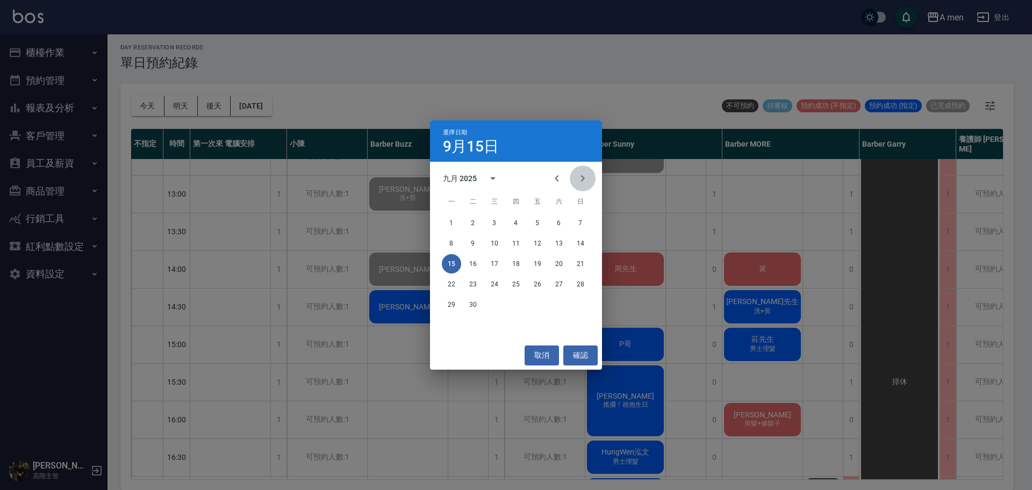
click at [573, 172] on button "Next month" at bounding box center [583, 179] width 26 height 26
click at [451, 285] on button "20" at bounding box center [451, 284] width 19 height 19
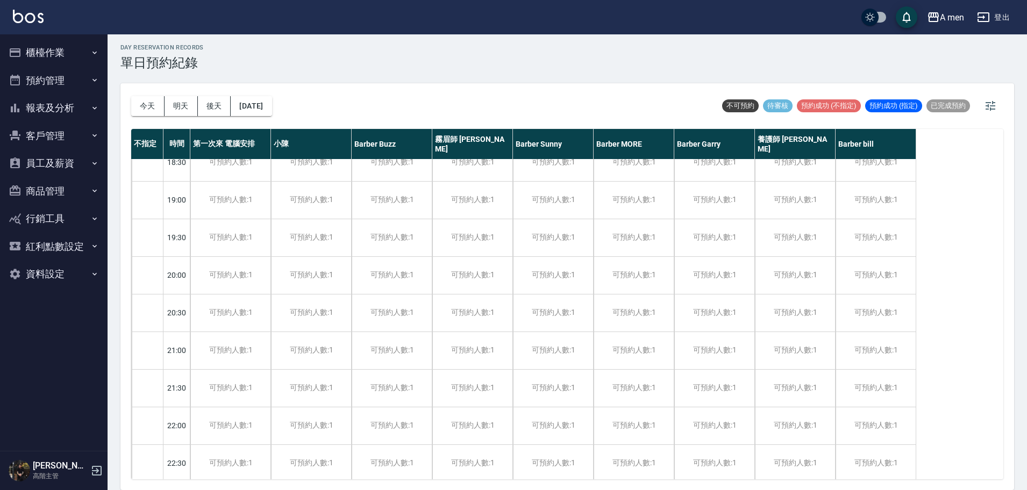
scroll to position [631, 0]
click at [154, 110] on button "今天" at bounding box center [147, 106] width 33 height 20
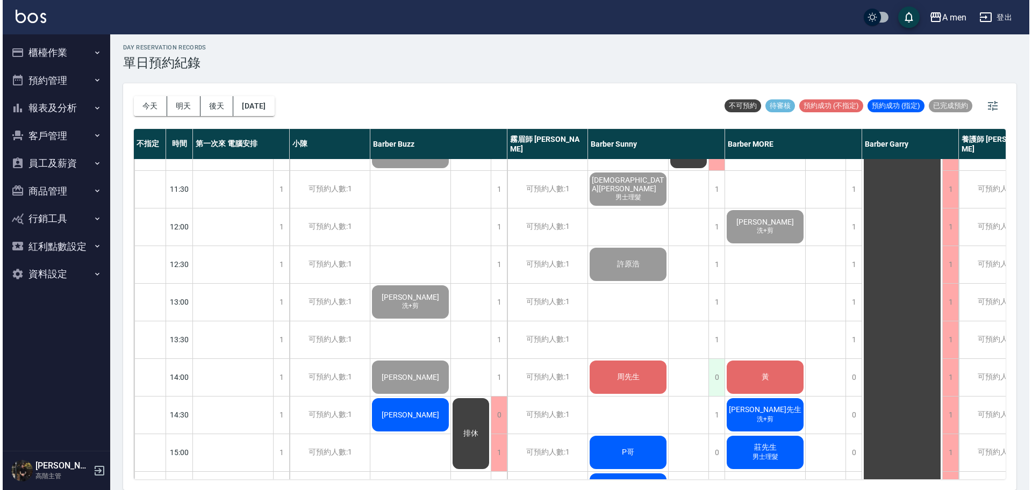
scroll to position [228, 0]
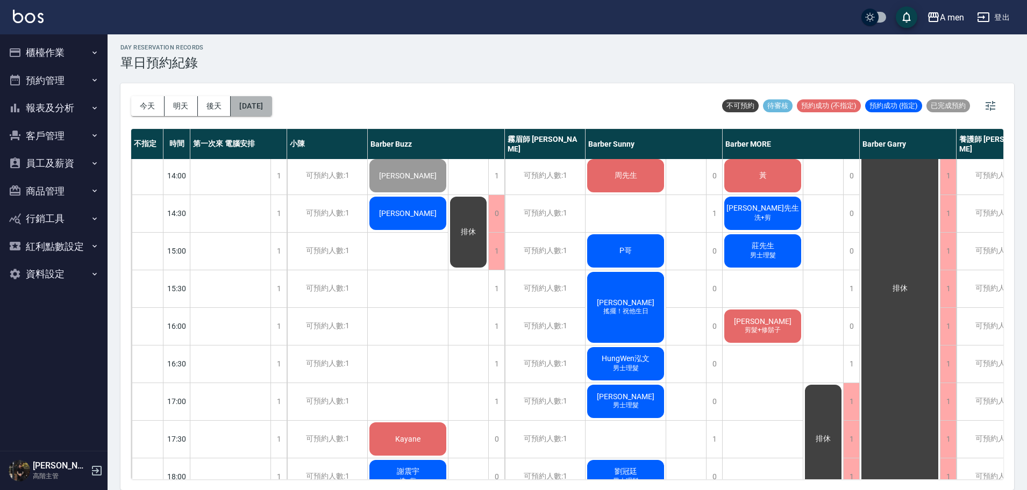
click at [250, 106] on button "[DATE]" at bounding box center [251, 106] width 41 height 20
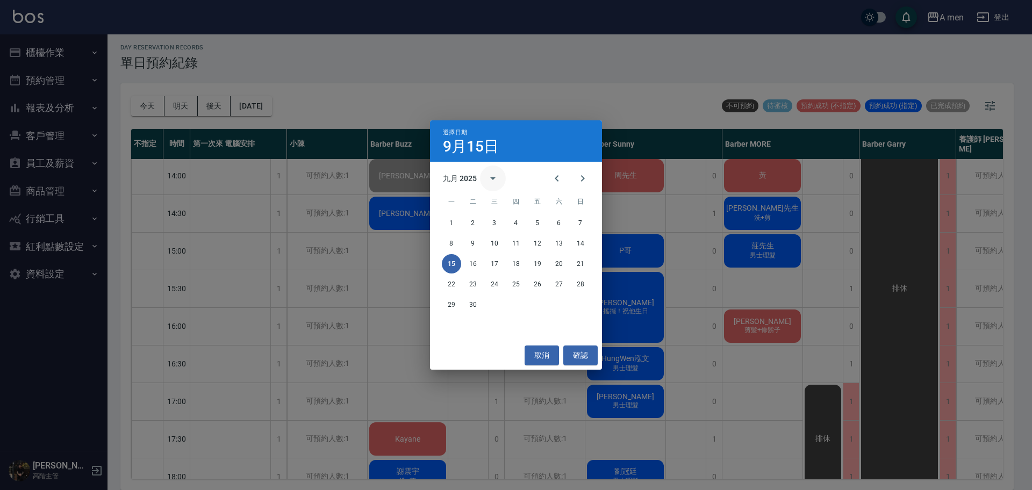
click at [491, 172] on icon "calendar view is open, switch to year view" at bounding box center [493, 178] width 13 height 13
click at [466, 174] on div "九月 2025" at bounding box center [460, 178] width 34 height 11
click at [443, 174] on div "九月 2025" at bounding box center [516, 178] width 172 height 16
click at [450, 179] on div "九月 2025" at bounding box center [460, 178] width 34 height 11
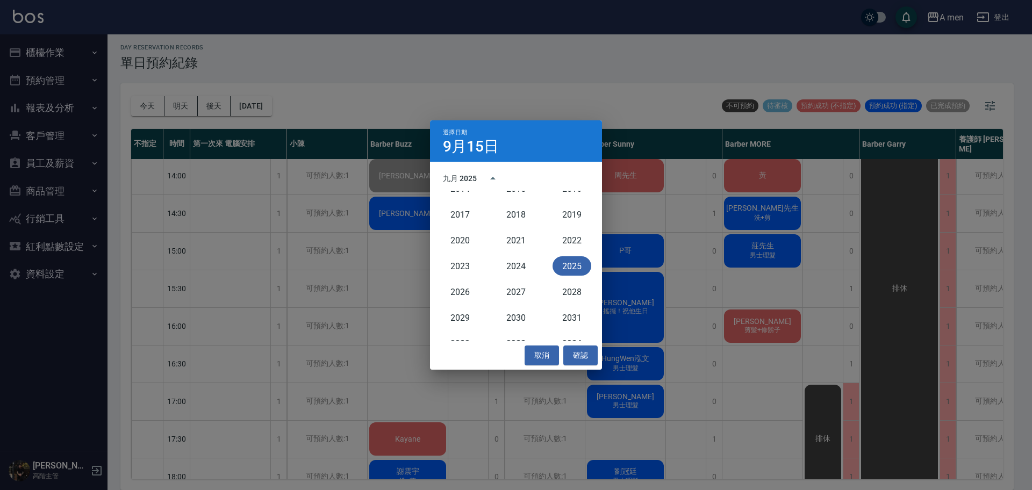
click at [469, 173] on div "九月 2025" at bounding box center [460, 178] width 34 height 11
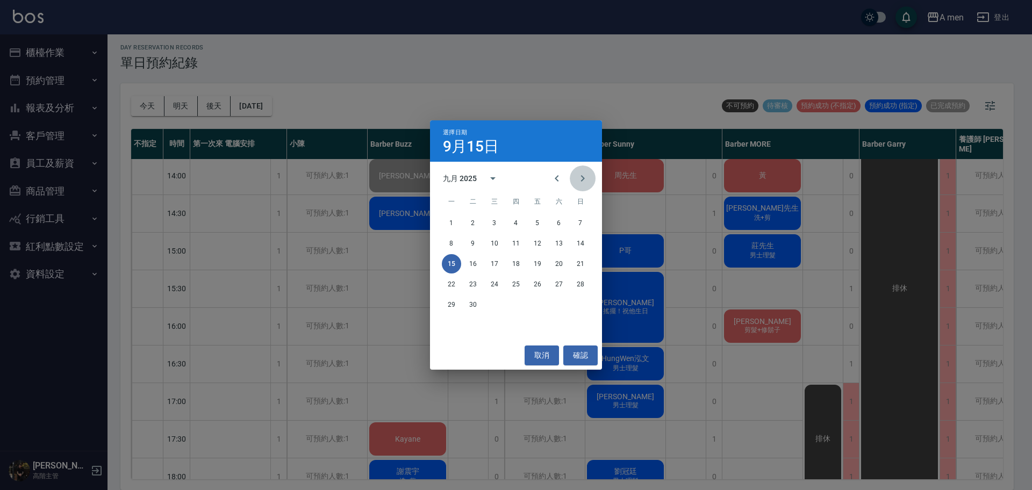
click at [581, 177] on icon "Next month" at bounding box center [582, 178] width 13 height 13
drag, startPoint x: 454, startPoint y: 283, endPoint x: 433, endPoint y: 272, distance: 23.3
click at [453, 283] on button "20" at bounding box center [451, 284] width 19 height 19
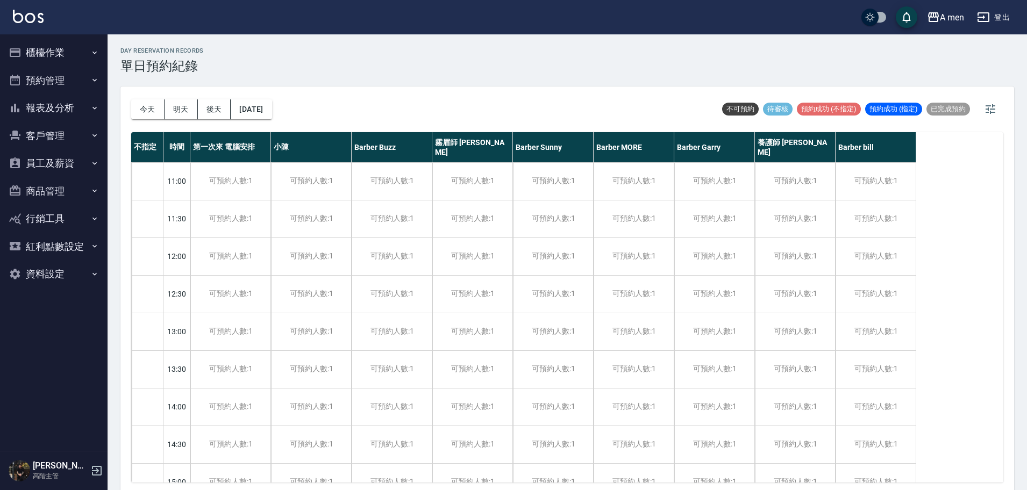
click at [184, 188] on div "11:00" at bounding box center [176, 181] width 27 height 38
click at [183, 176] on div "11:00" at bounding box center [176, 181] width 27 height 38
click at [259, 195] on div "可預約人數:1" at bounding box center [230, 181] width 80 height 37
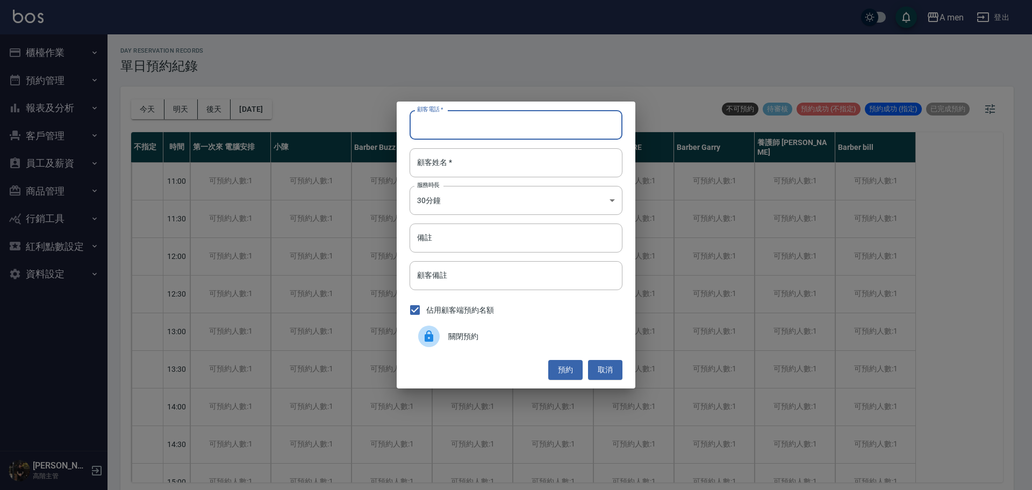
click at [429, 127] on input "顧客電話   *" at bounding box center [516, 124] width 213 height 29
paste input "0971-629-592"
click at [431, 160] on input "顧客姓名   *" at bounding box center [516, 162] width 213 height 29
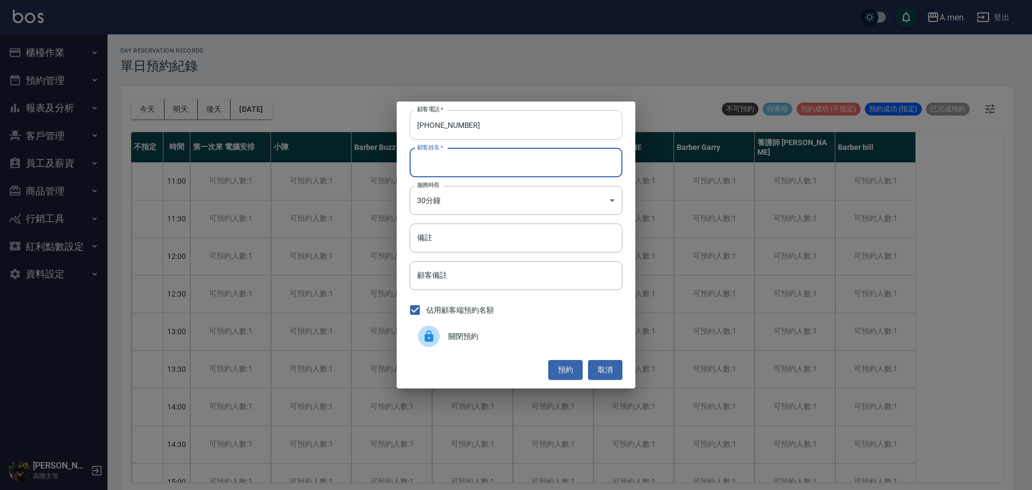
click at [459, 123] on input "0971-629-592" at bounding box center [516, 124] width 213 height 29
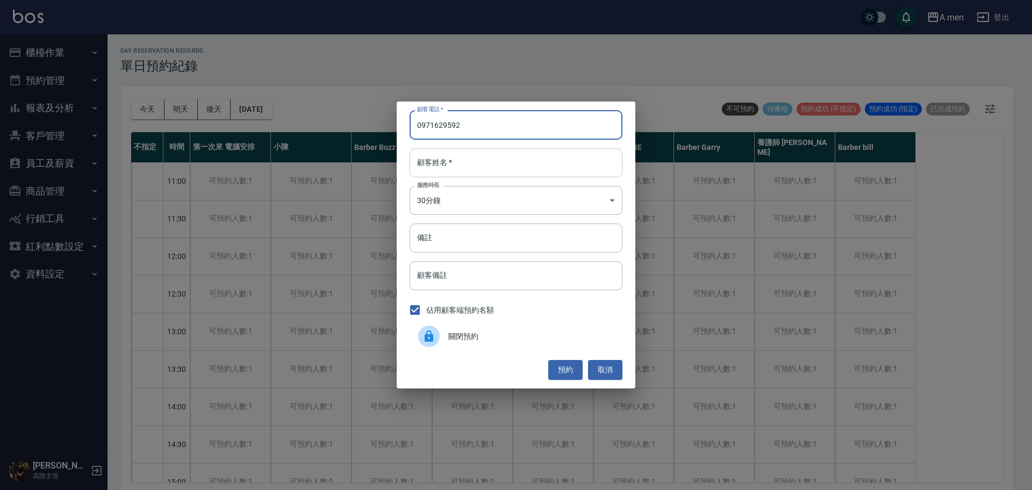
type input "0971629592"
click at [448, 162] on input "顧客姓名   *" at bounding box center [516, 162] width 213 height 29
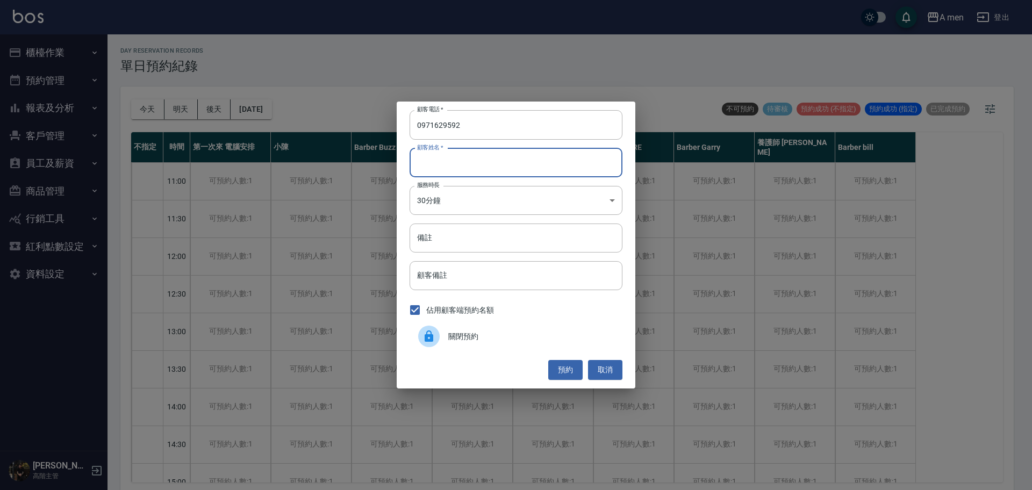
click at [419, 166] on input "顧客姓名   *" at bounding box center [516, 162] width 213 height 29
paste input "包杰威"
type input "包杰威"
click at [571, 365] on button "預約" at bounding box center [565, 370] width 34 height 20
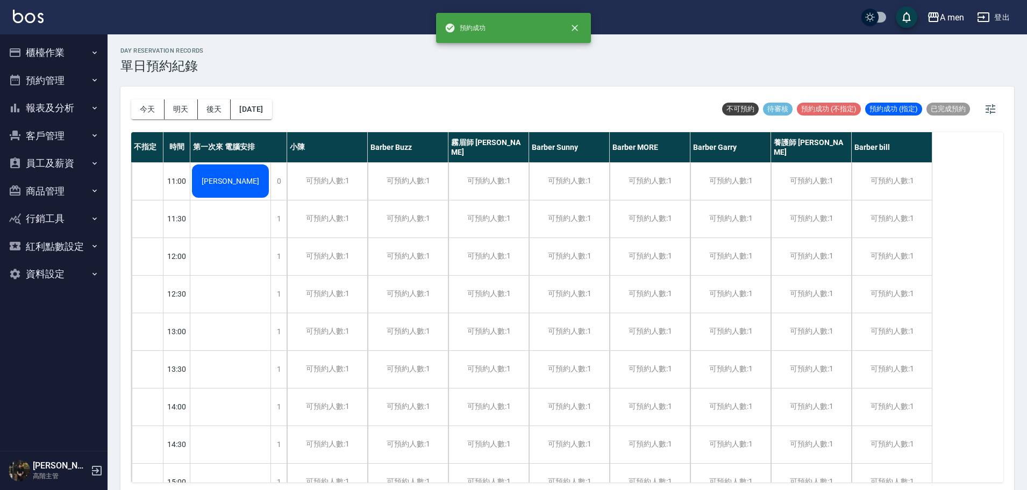
click at [204, 186] on div "包杰威" at bounding box center [230, 181] width 80 height 37
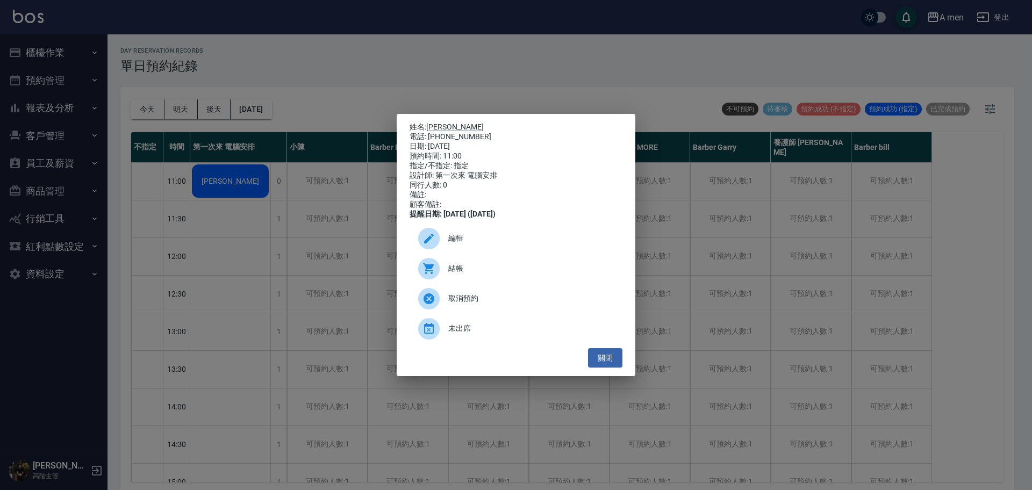
click at [456, 244] on span "編輯" at bounding box center [531, 238] width 166 height 11
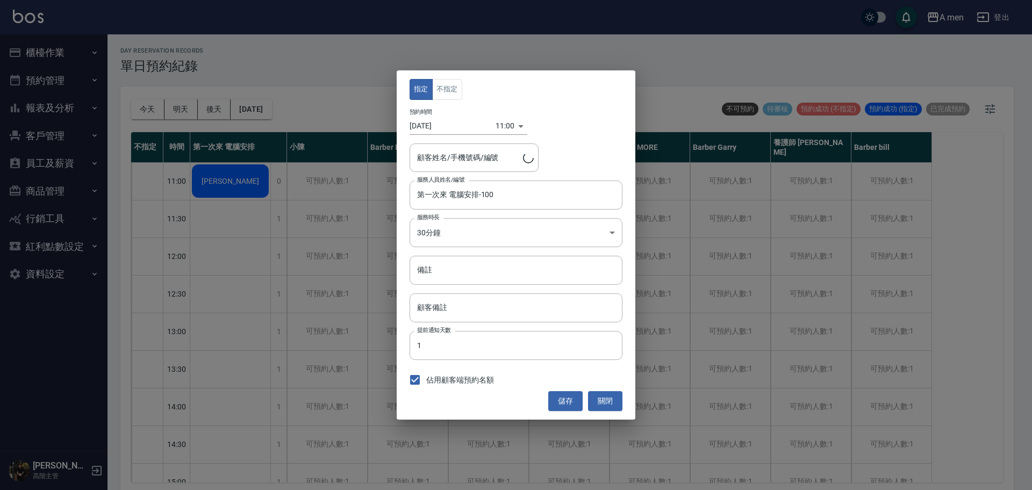
type input "包杰威/0971629592"
click at [447, 275] on input "備註" at bounding box center [516, 270] width 213 height 29
click at [297, 234] on div "指定 不指定 預約時間 2025/10/20 11:00 1760929200000 顧客姓名/手機號碼/編號 包杰威/0971629592 顧客姓名/手機號…" at bounding box center [516, 245] width 1032 height 490
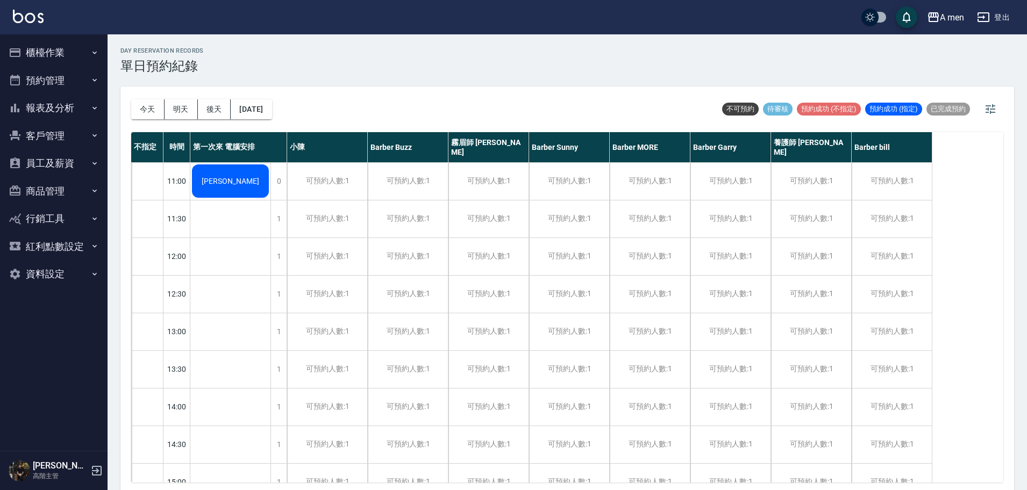
click at [226, 190] on div "包杰威" at bounding box center [230, 181] width 80 height 37
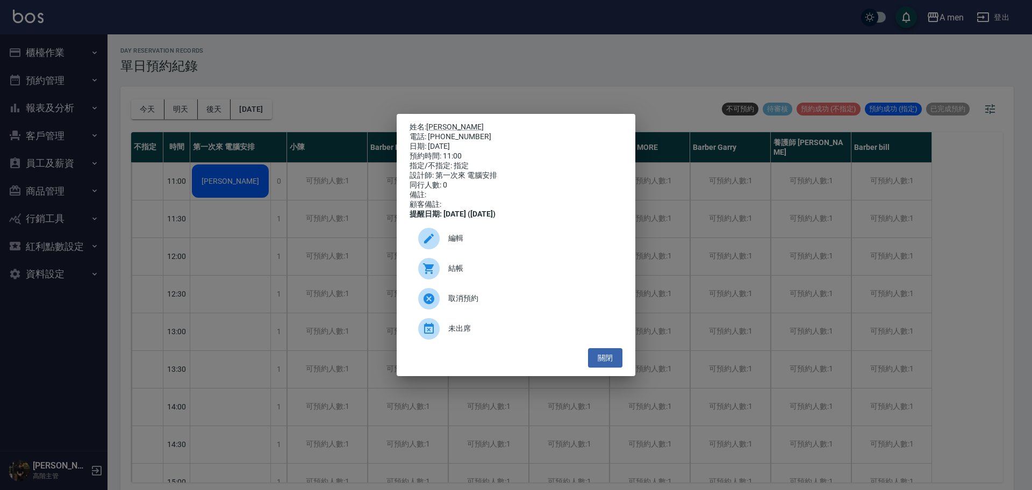
click at [452, 244] on span "編輯" at bounding box center [531, 238] width 166 height 11
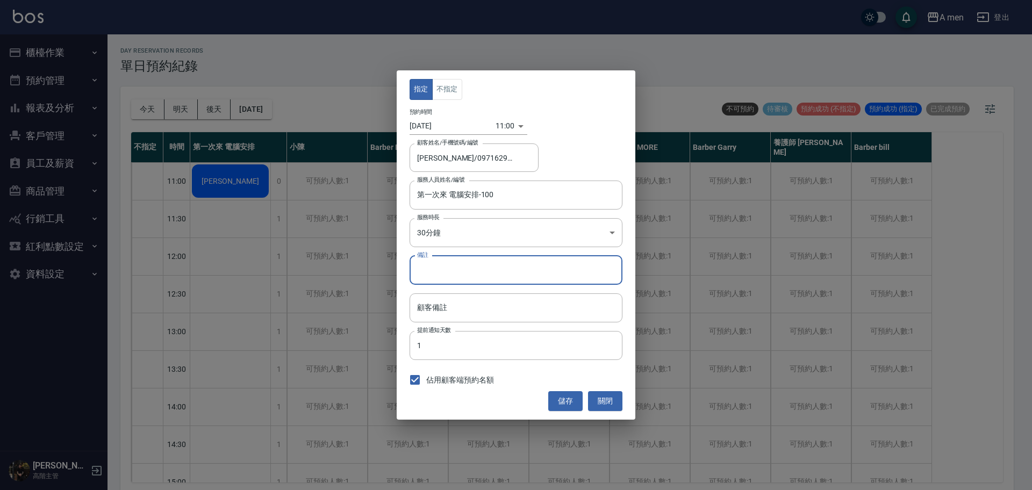
click at [438, 274] on input "備註" at bounding box center [516, 270] width 213 height 29
type input "V"
type input "b"
type input "洗剪+深層粉刺"
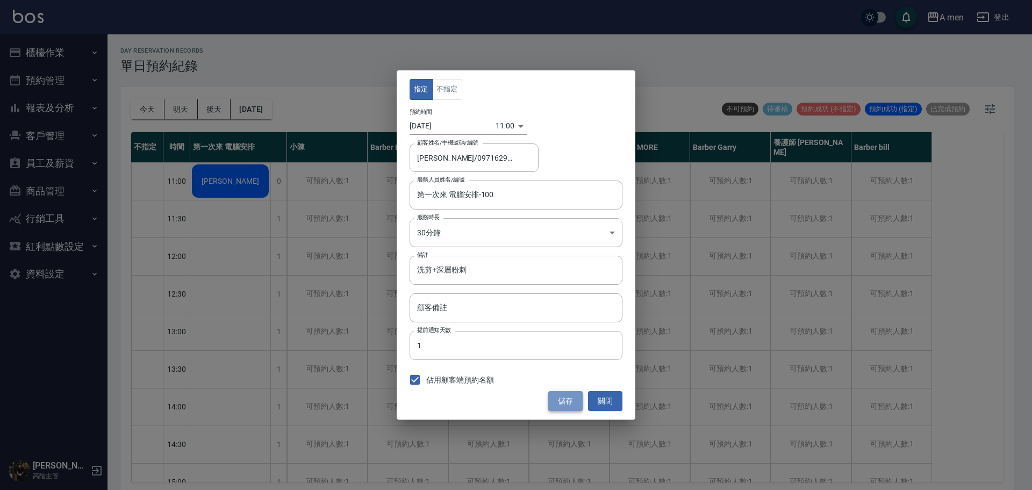
click at [575, 404] on button "儲存" at bounding box center [565, 401] width 34 height 20
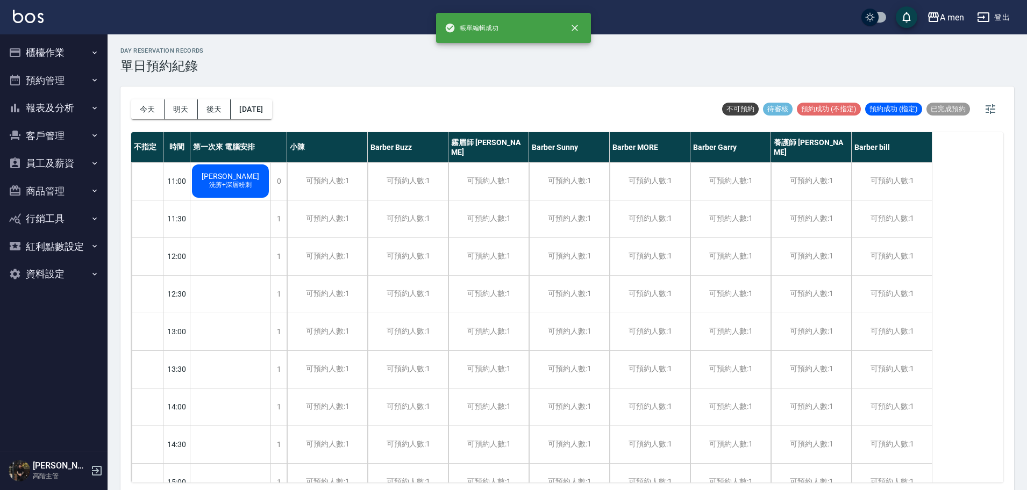
click at [232, 185] on span "洗剪+深層粉刺" at bounding box center [230, 185] width 47 height 9
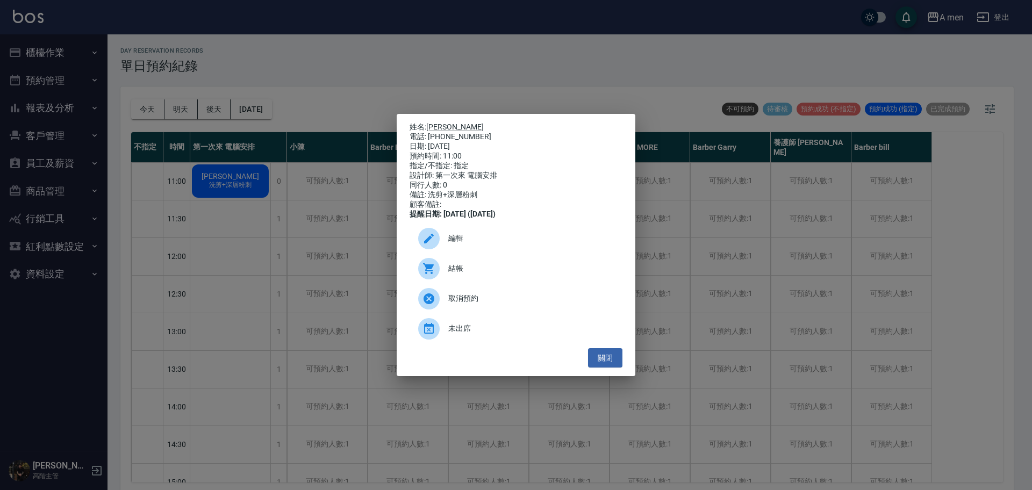
click at [410, 66] on div "姓名: 包杰威 電話: 0971629592 日期: 2025/10/20 預約時間: 11:00 指定/不指定: 指定 設計師: 第一次來 電腦安排 同行人…" at bounding box center [516, 245] width 1032 height 490
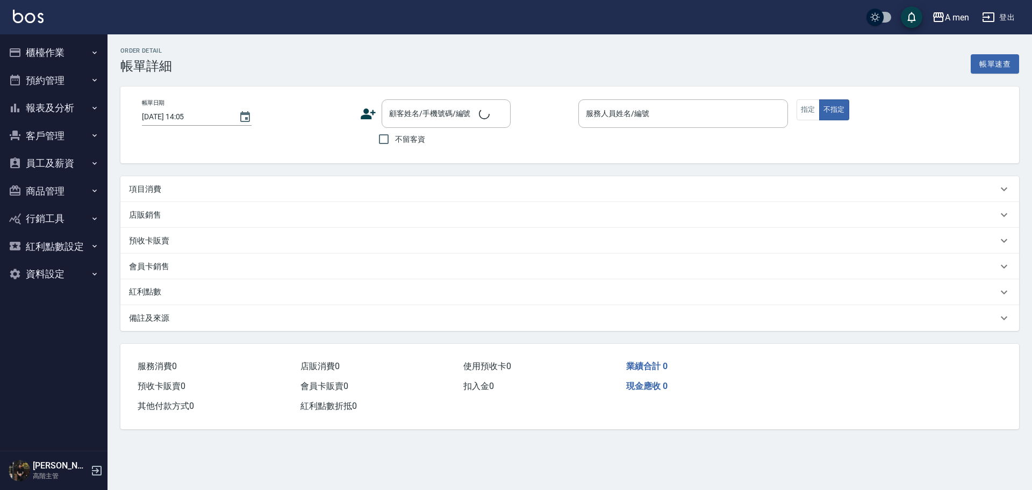
type input "[DATE] 14:00"
type input "Barber Buzz-004"
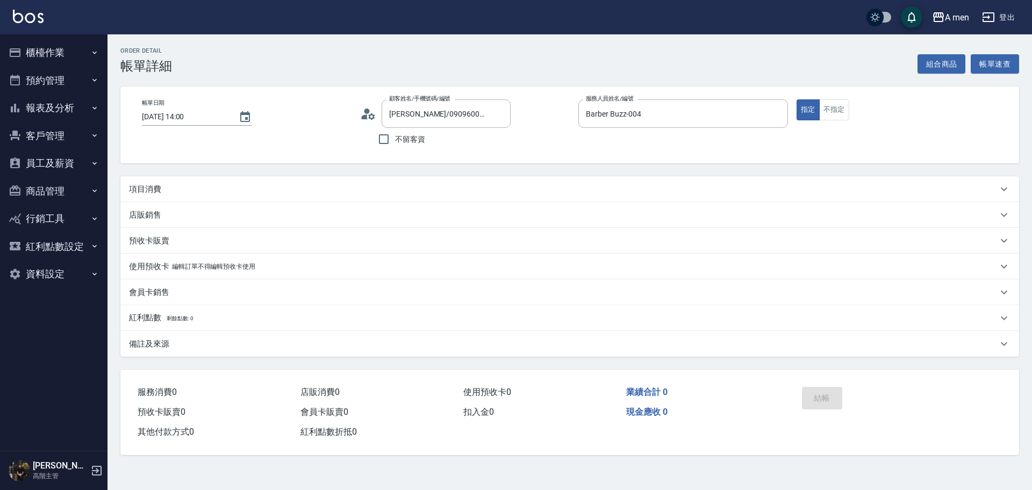
type input "[PERSON_NAME]/0909600779/null"
click at [217, 199] on div "項目消費" at bounding box center [569, 189] width 899 height 26
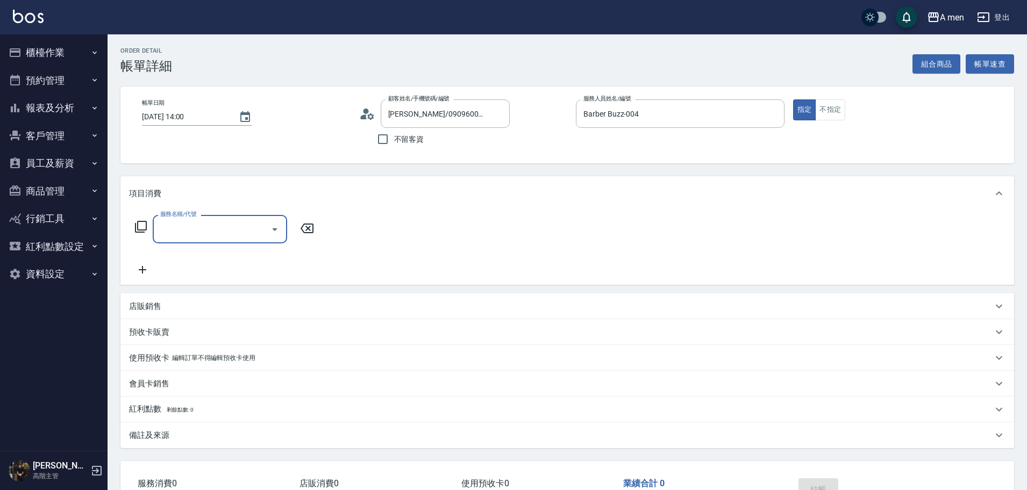
click at [211, 236] on input "服務名稱/代號" at bounding box center [212, 229] width 109 height 19
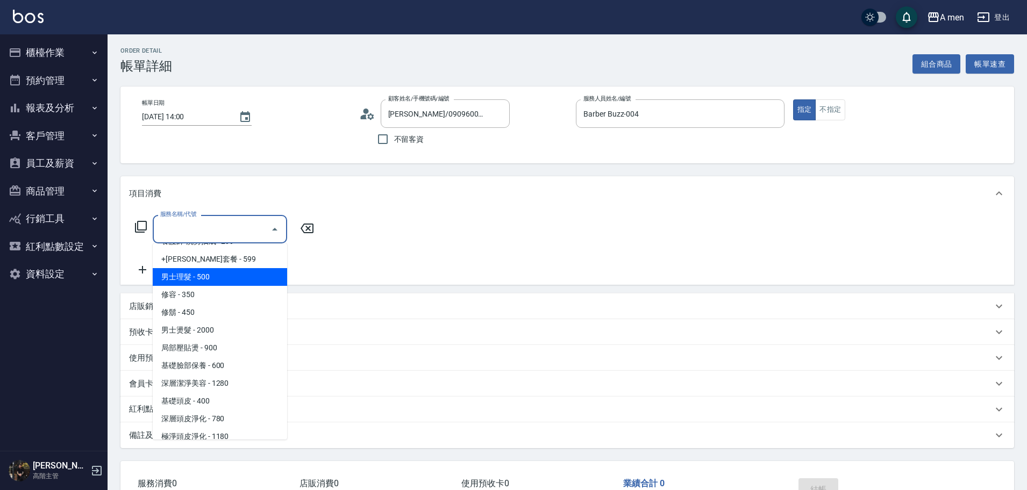
scroll to position [260, 0]
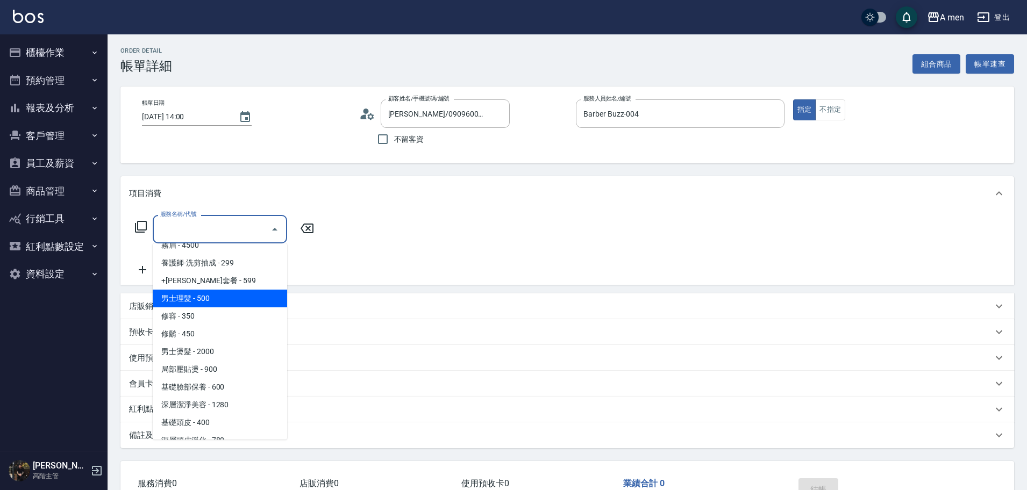
click at [222, 292] on span "男士理髮 - 500" at bounding box center [220, 299] width 134 height 18
type input "男士理髮(A01)"
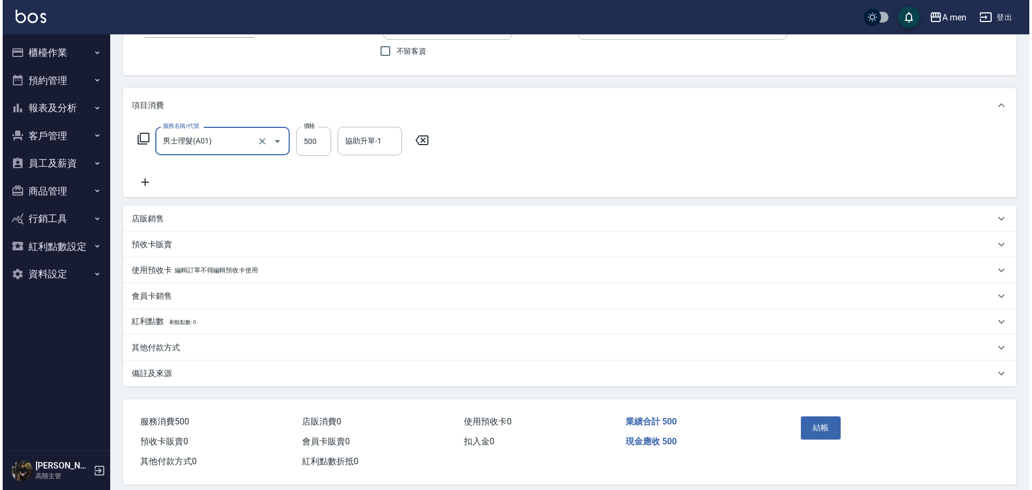
scroll to position [101, 0]
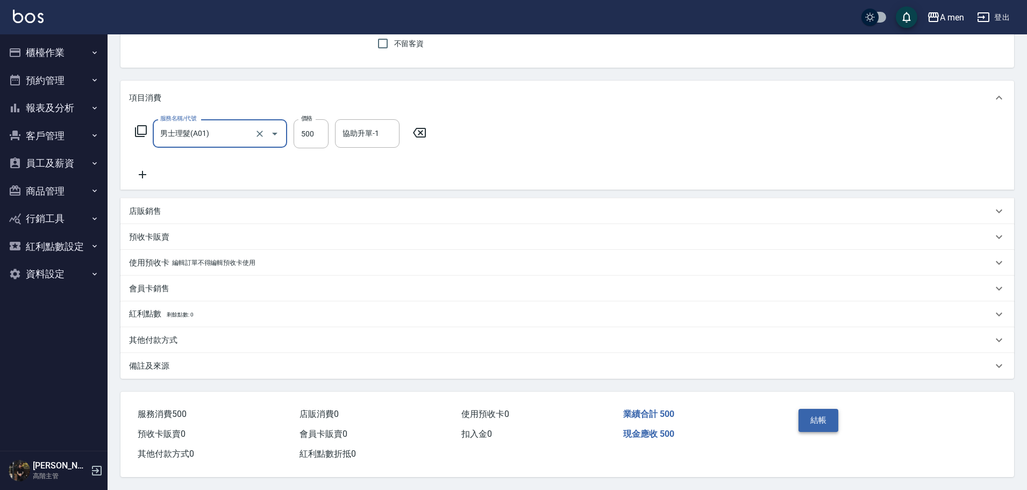
click at [806, 415] on button "結帳" at bounding box center [819, 420] width 40 height 23
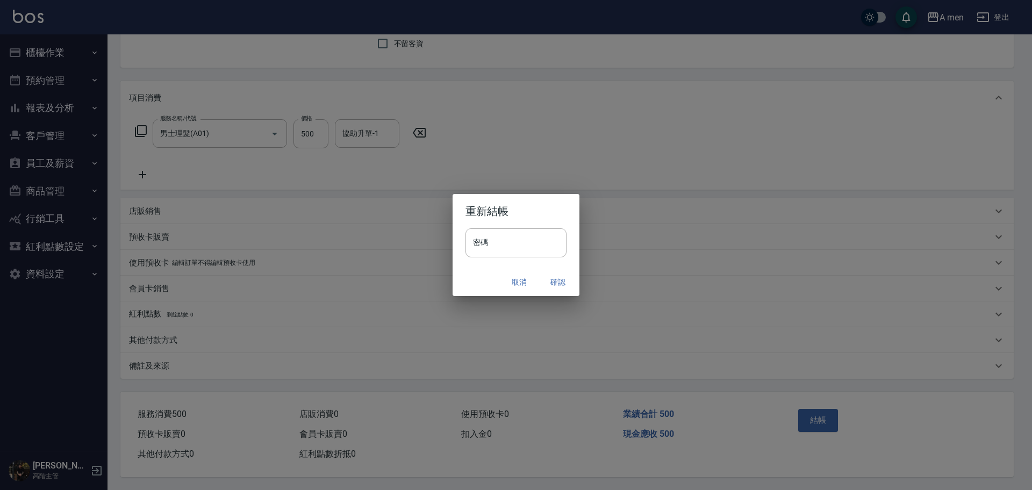
click at [548, 281] on button "確認" at bounding box center [558, 283] width 34 height 20
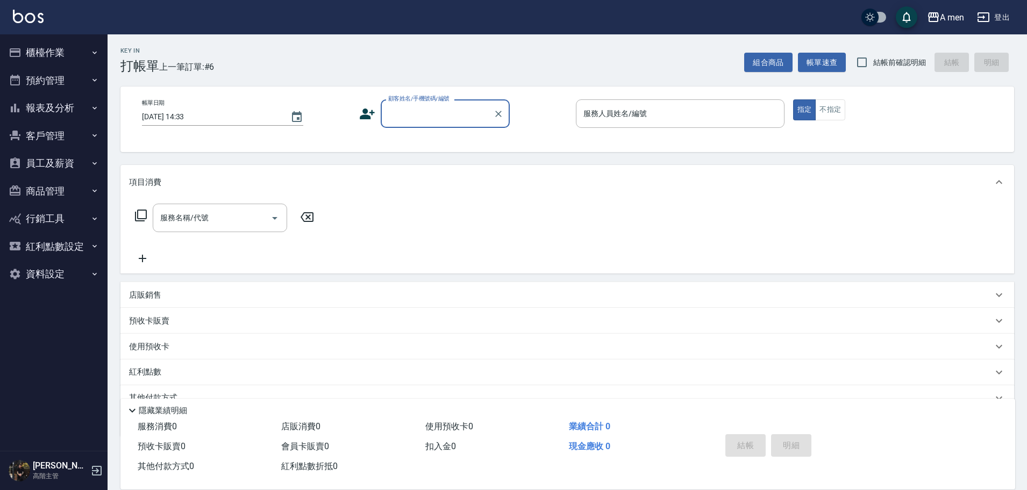
click at [431, 121] on input "顧客姓名/手機號碼/編號" at bounding box center [437, 113] width 103 height 19
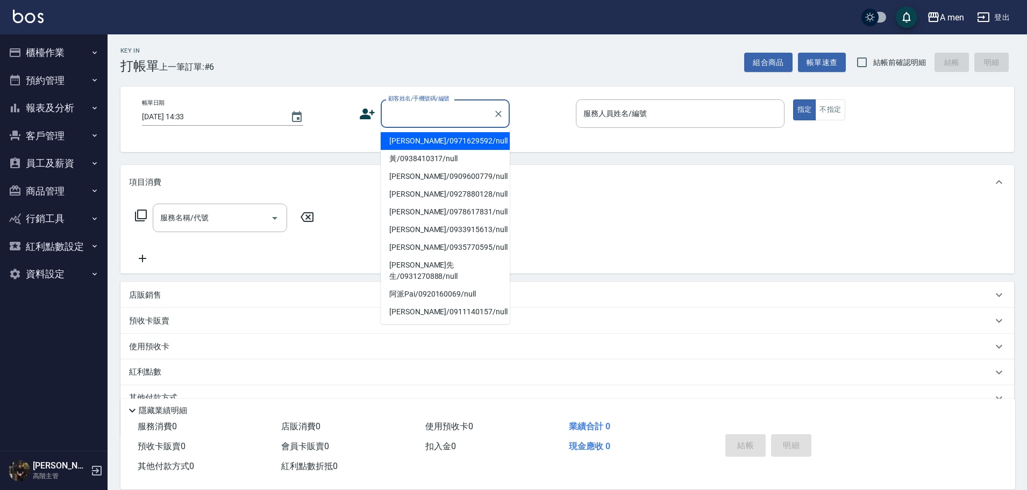
click at [415, 84] on div "Key In 打帳單 上一筆訂單:#6 組合商品 帳單速查 結帳前確認明細 結帳 明細 帳單日期 [DATE] 14:33 顧客姓名/手機號碼/編號 顧客姓名…" at bounding box center [568, 287] width 920 height 506
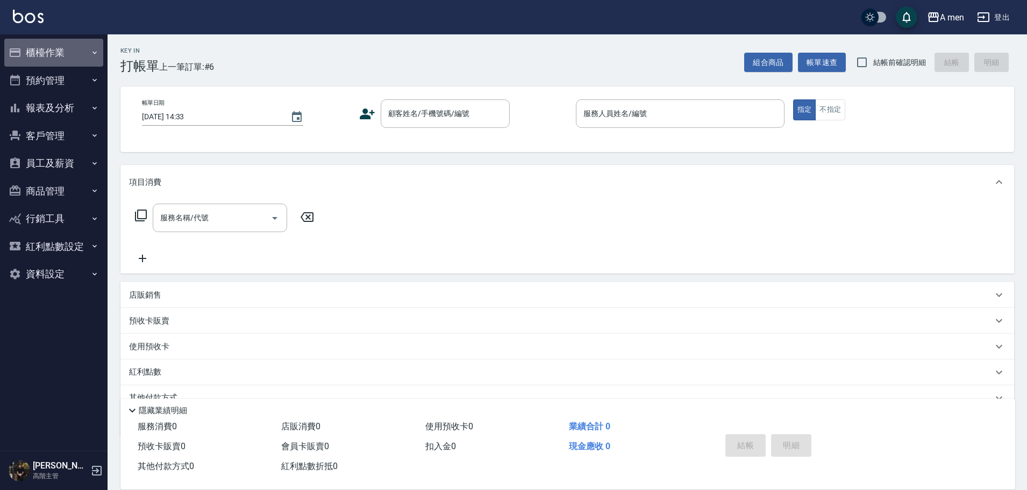
click at [55, 61] on button "櫃檯作業" at bounding box center [53, 53] width 99 height 28
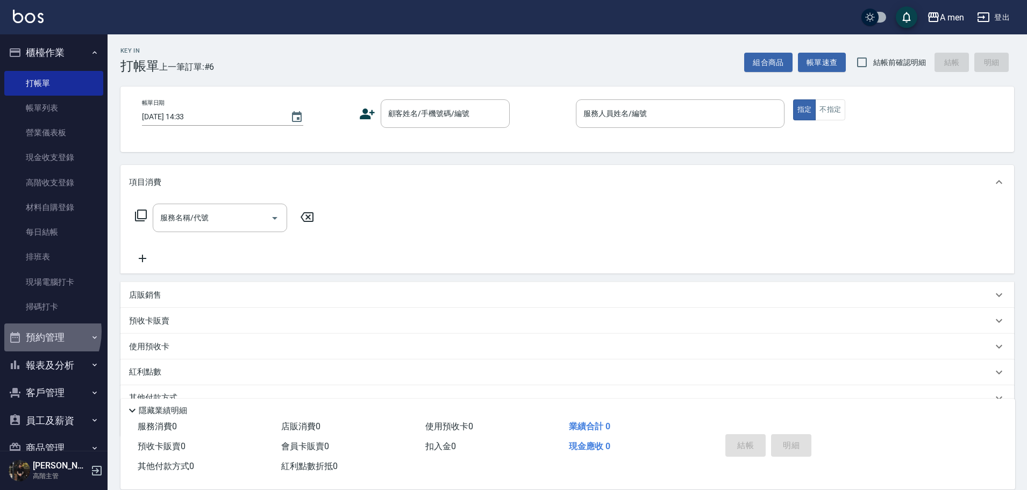
click at [30, 332] on button "預約管理" at bounding box center [53, 338] width 99 height 28
click at [352, 88] on div "帳單日期 [DATE] 14:33 顧客姓名/手機號碼/編號 顧客姓名/手機號碼/編號 服務人員姓名/編號 服務人員姓名/編號 指定 不指定" at bounding box center [567, 120] width 894 height 66
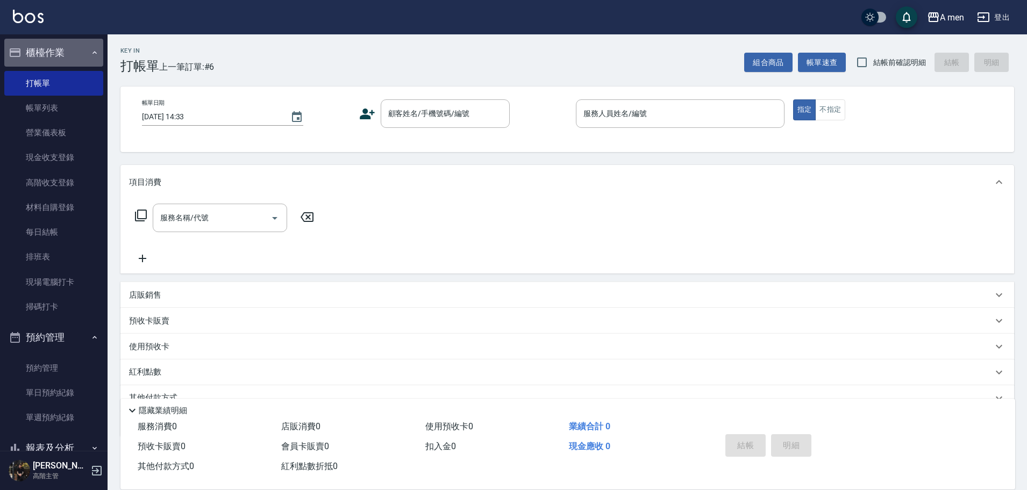
click at [61, 59] on button "櫃檯作業" at bounding box center [53, 53] width 99 height 28
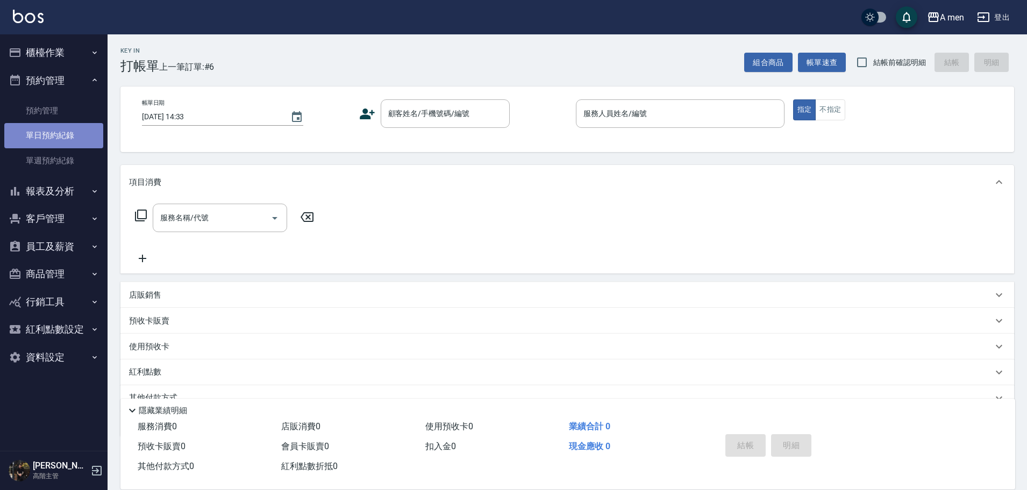
click at [53, 131] on link "單日預約紀錄" at bounding box center [53, 135] width 99 height 25
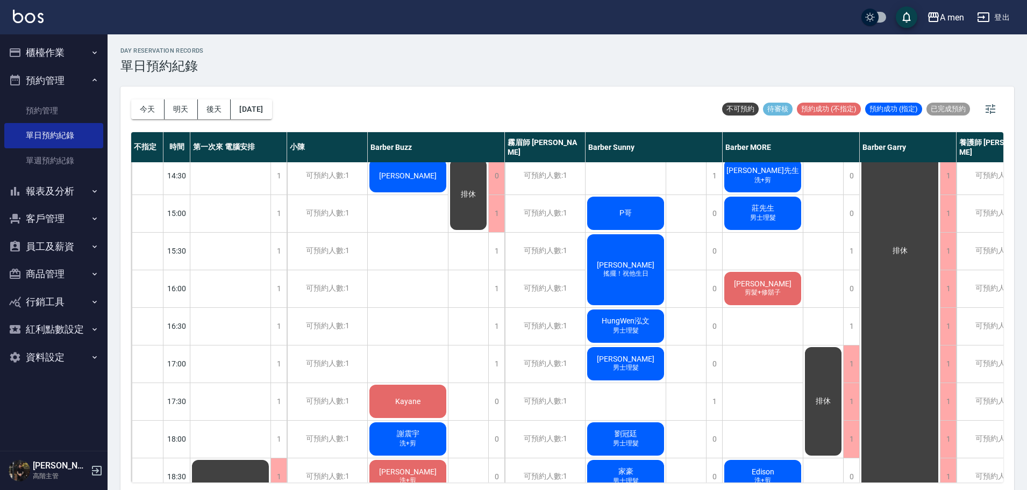
scroll to position [67, 0]
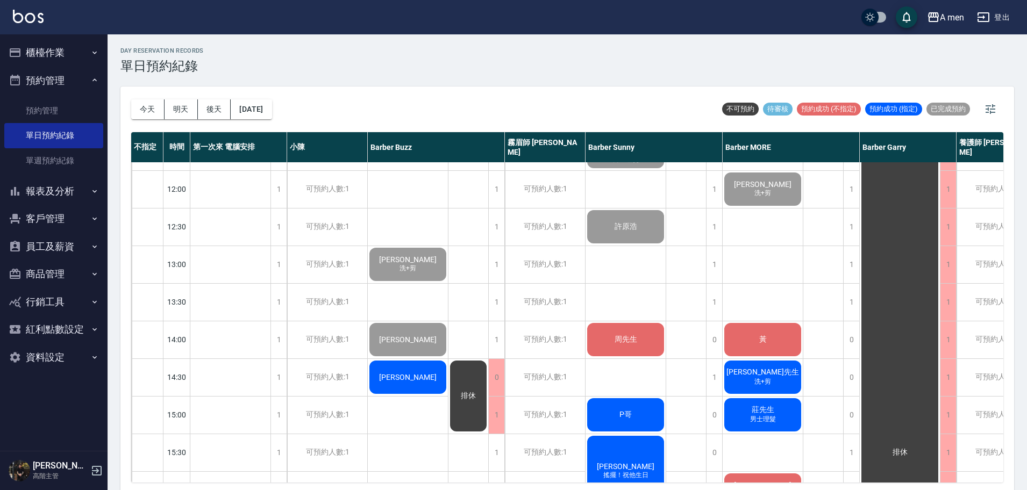
click at [444, 380] on div "[PERSON_NAME]" at bounding box center [408, 377] width 80 height 37
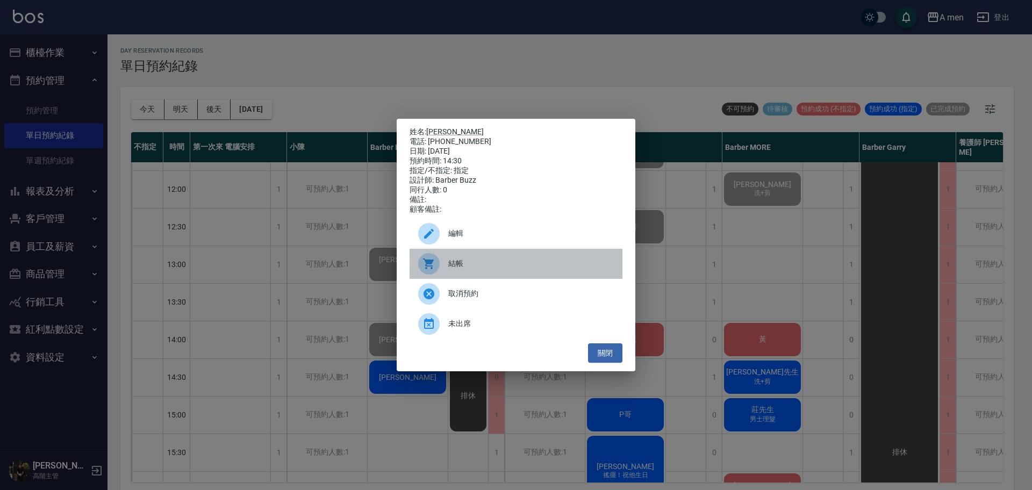
click at [457, 269] on span "結帳" at bounding box center [531, 263] width 166 height 11
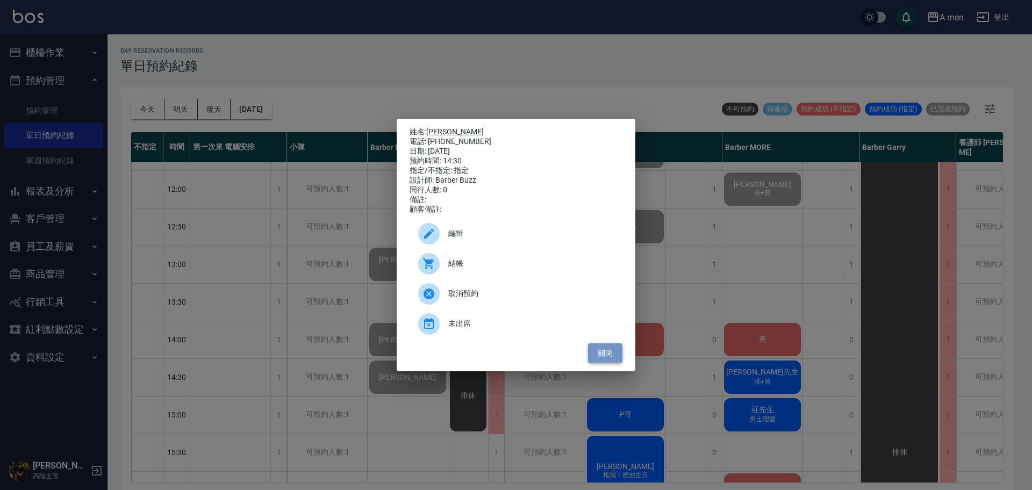
click at [607, 361] on button "關閉" at bounding box center [605, 354] width 34 height 20
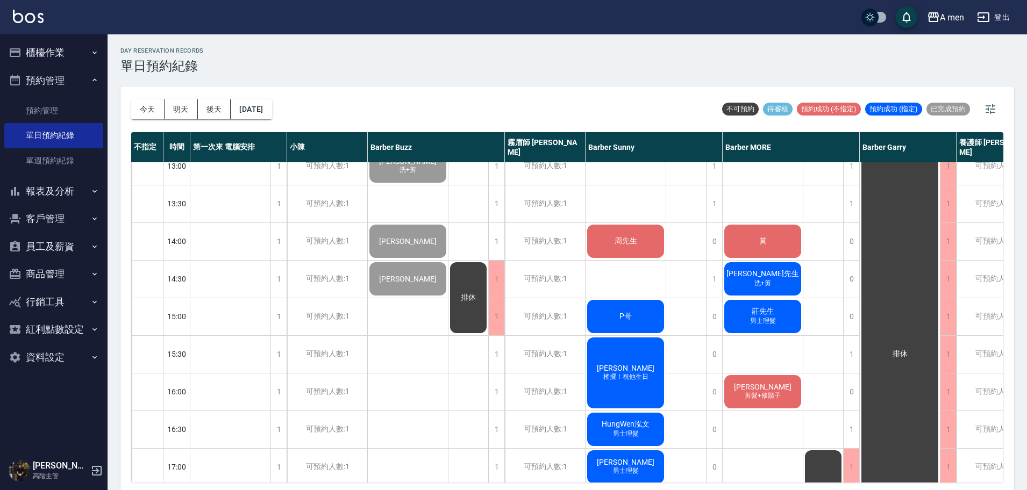
scroll to position [134, 0]
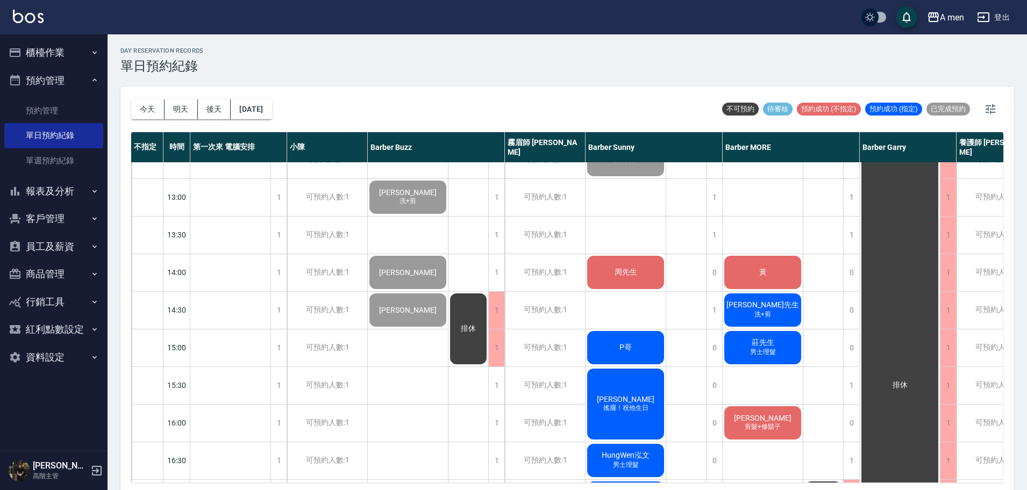
click at [648, 313] on div "阿派Pai 男士理髮 [PERSON_NAME]先生 P哥 [PERSON_NAME] 搖擺！祝他生日 HungWen泓文 男士理髮 洪 男士理髮 [PERS…" at bounding box center [626, 498] width 81 height 941
click at [670, 311] on div "排休 排休" at bounding box center [686, 498] width 40 height 941
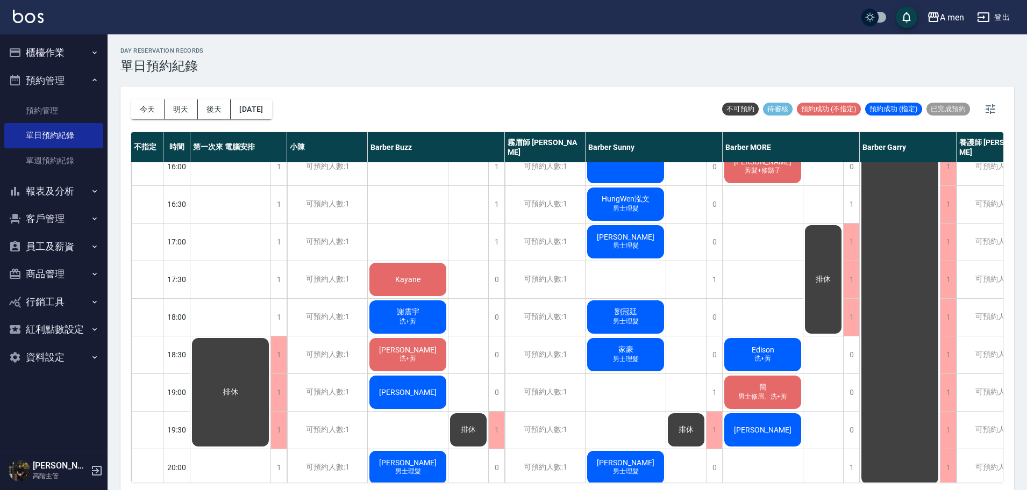
scroll to position [403, 0]
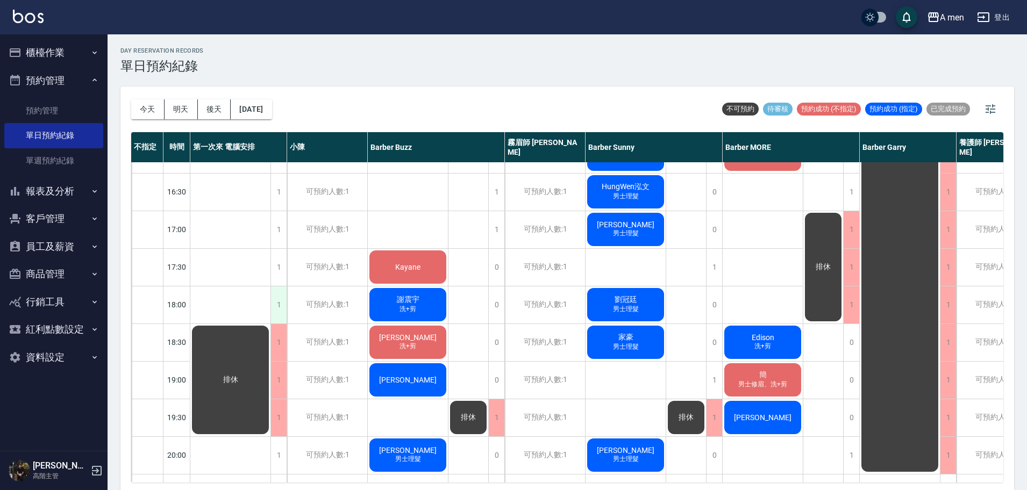
click at [284, 304] on div "1" at bounding box center [278, 305] width 16 height 37
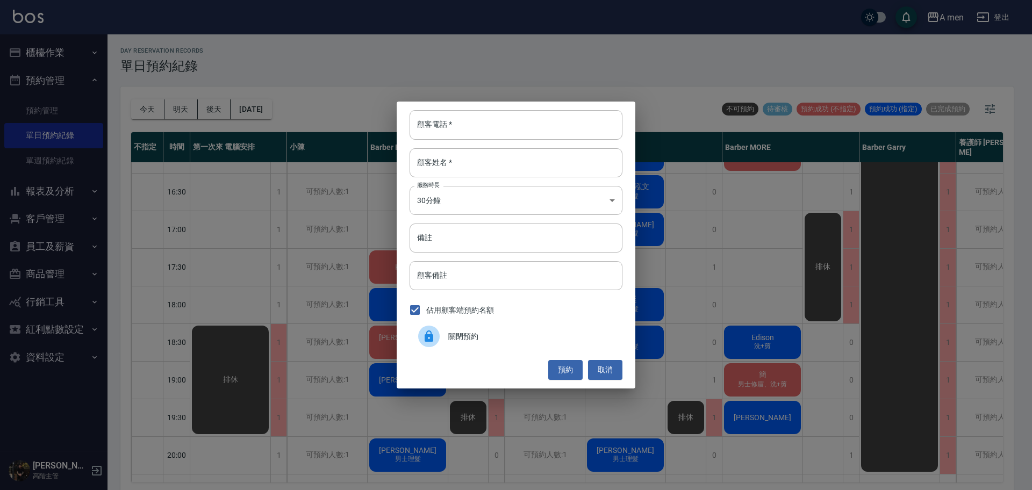
click at [537, 343] on div "關閉預約" at bounding box center [516, 337] width 213 height 30
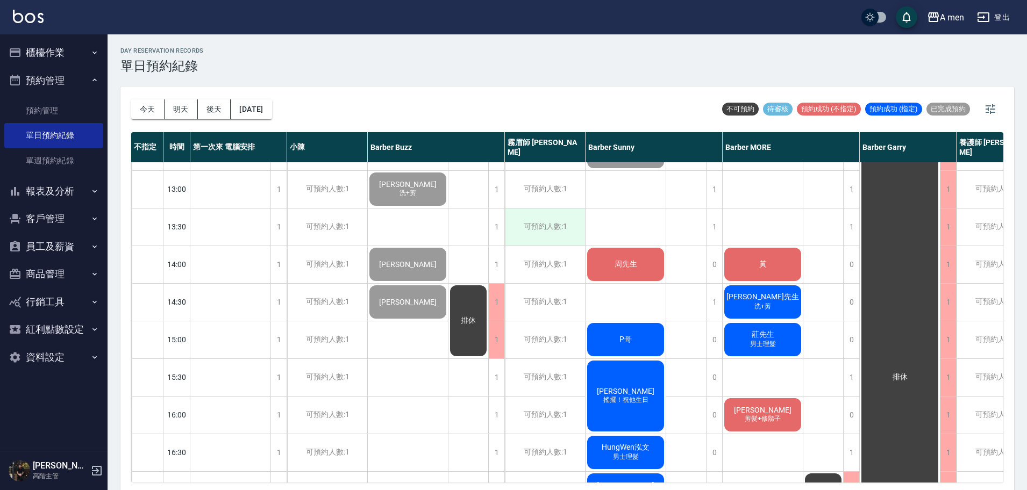
scroll to position [67, 0]
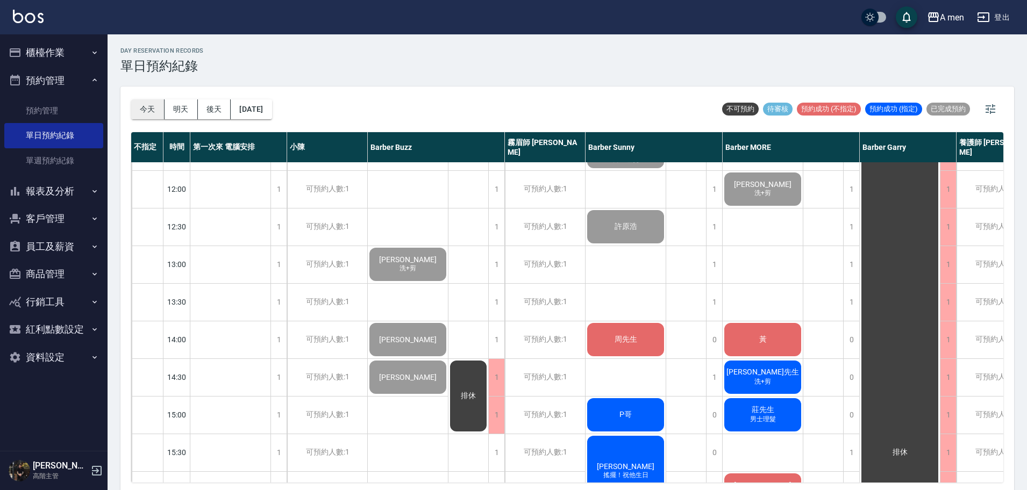
click at [146, 109] on button "今天" at bounding box center [147, 109] width 33 height 20
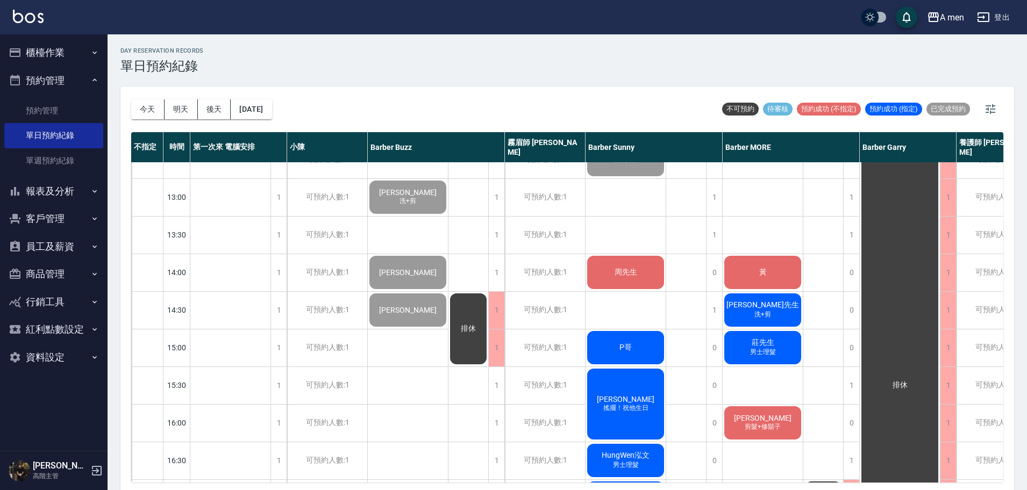
scroll to position [67, 0]
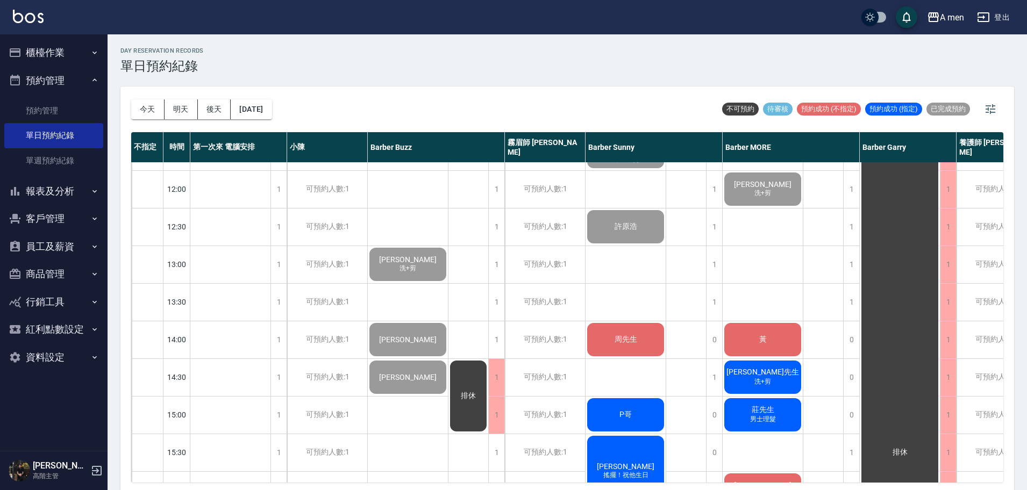
click at [776, 332] on div "黃" at bounding box center [763, 340] width 80 height 37
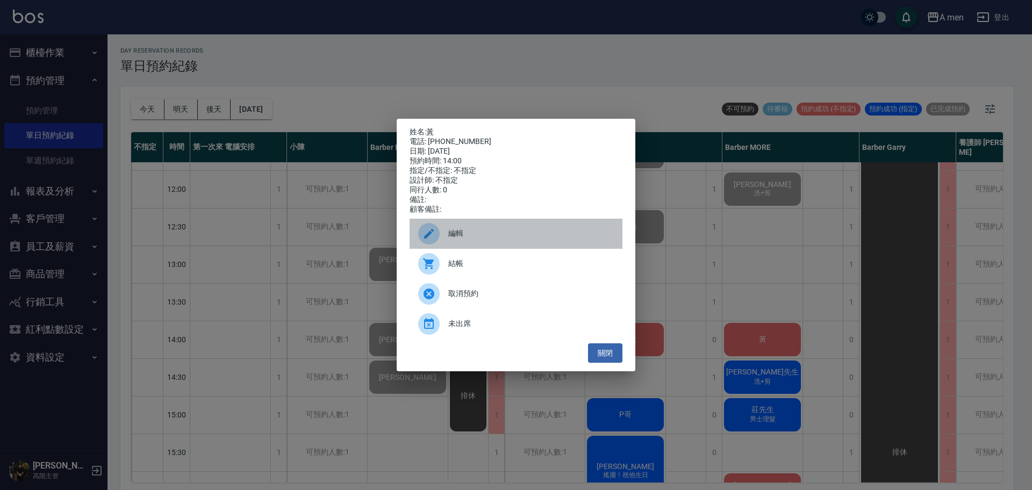
click at [534, 239] on span "編輯" at bounding box center [531, 233] width 166 height 11
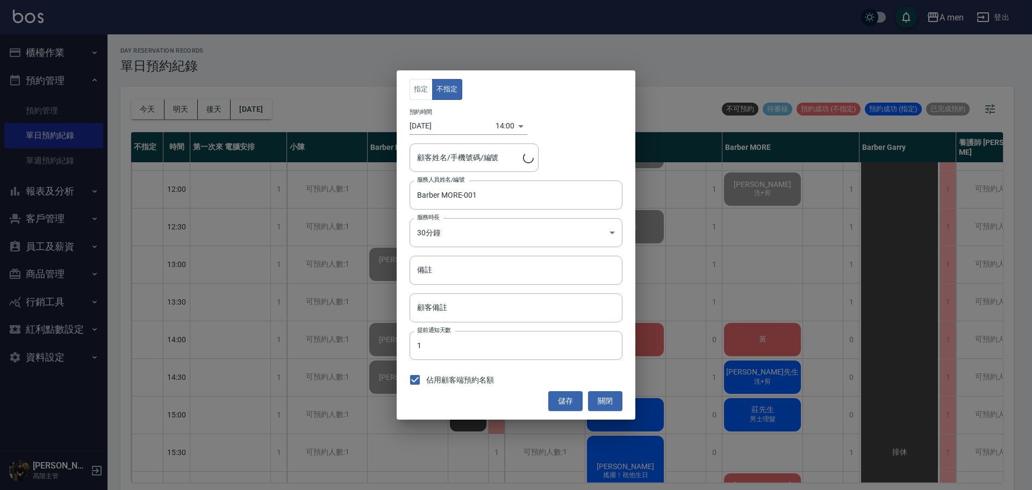
type input "黃/0938410317"
click at [607, 393] on button "關閉" at bounding box center [605, 401] width 34 height 20
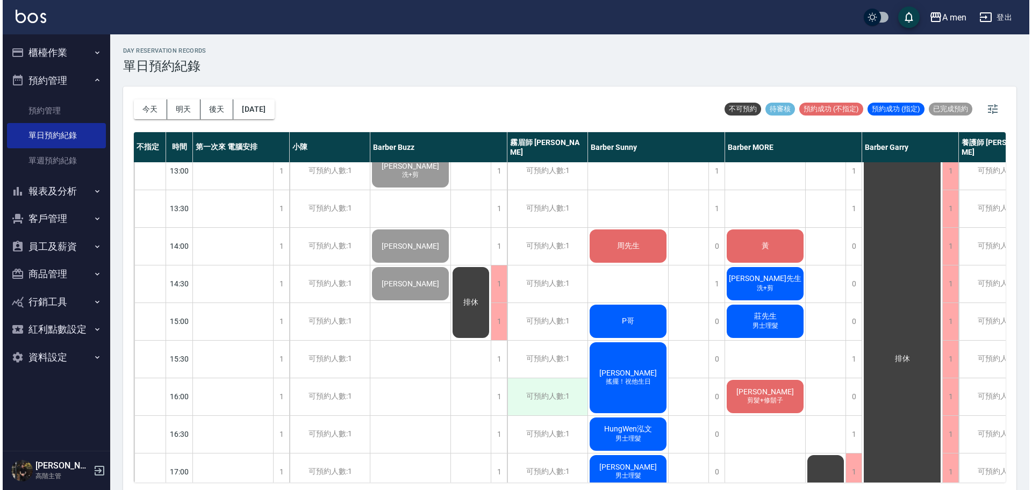
scroll to position [202, 0]
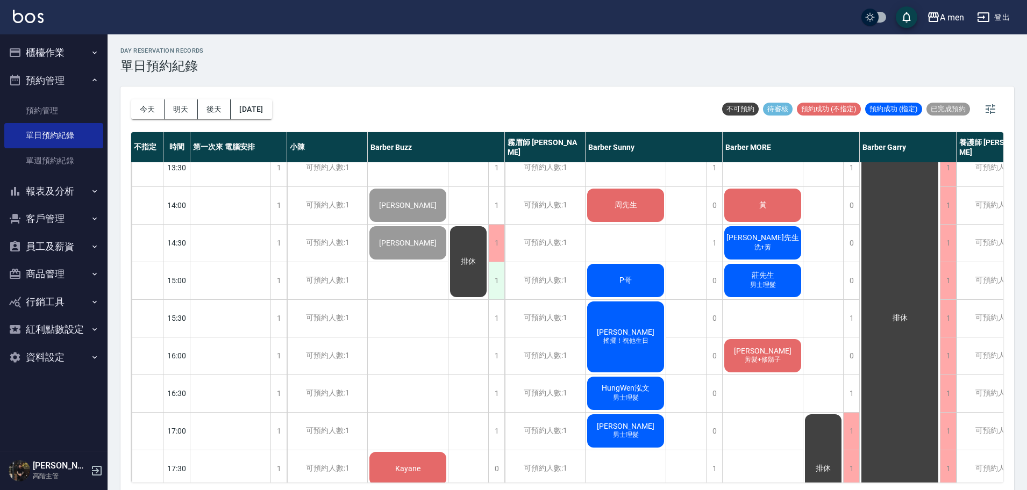
click at [498, 275] on div "1" at bounding box center [496, 280] width 16 height 37
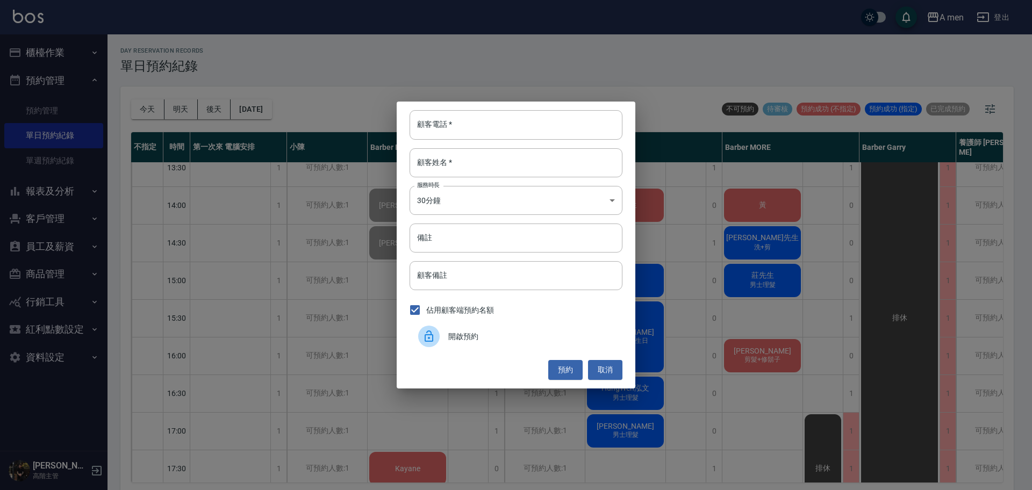
click at [477, 332] on span "開啟預約" at bounding box center [531, 336] width 166 height 11
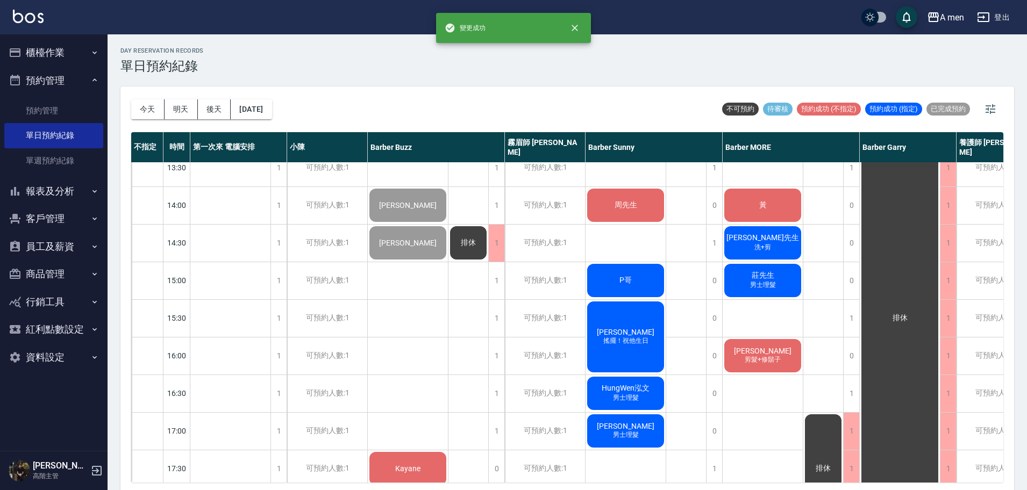
click at [795, 196] on div "黃" at bounding box center [763, 205] width 80 height 37
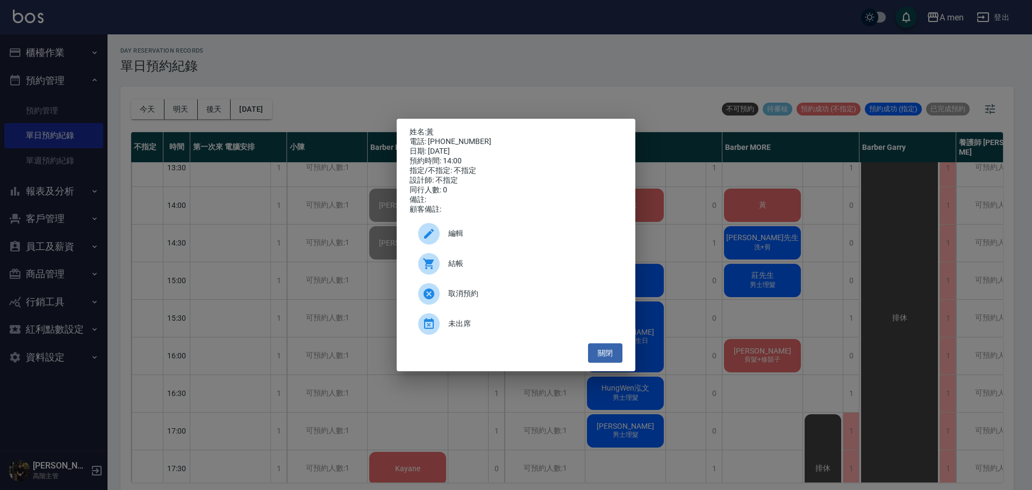
click at [502, 239] on span "編輯" at bounding box center [531, 233] width 166 height 11
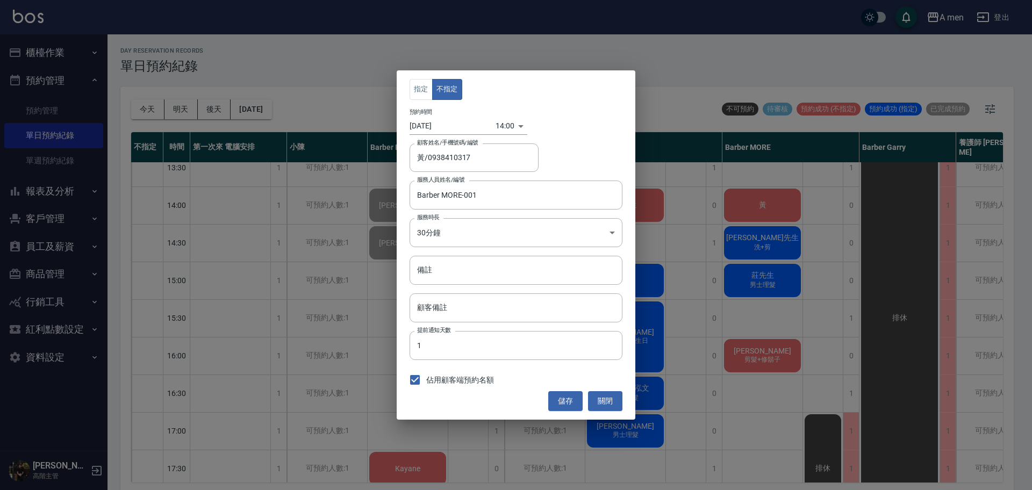
click at [514, 124] on div "14:00 1757916000000" at bounding box center [512, 126] width 32 height 18
click at [522, 126] on div "14:00 1757916000000" at bounding box center [512, 126] width 32 height 18
click at [518, 126] on div "14:00 1757916000000" at bounding box center [512, 126] width 32 height 18
click at [510, 123] on div "14:00 1757916000000" at bounding box center [512, 126] width 32 height 18
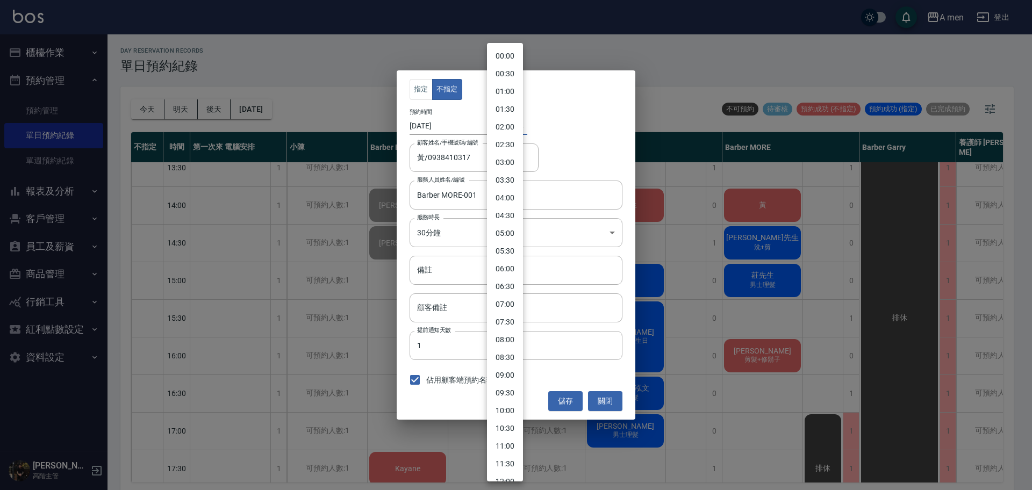
click at [504, 122] on body "A men 登出 櫃檯作業 打帳單 帳單列表 營業儀表板 現金收支登錄 高階收支登錄 材料自購登錄 每日結帳 排班表 現場電腦打卡 掃碼打卡 預約管理 預約管…" at bounding box center [516, 247] width 1032 height 494
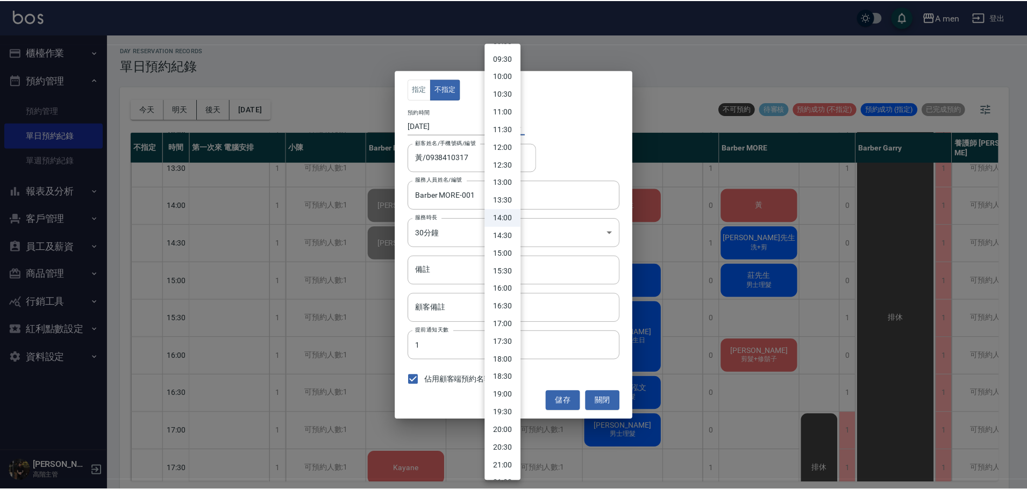
scroll to position [358, 0]
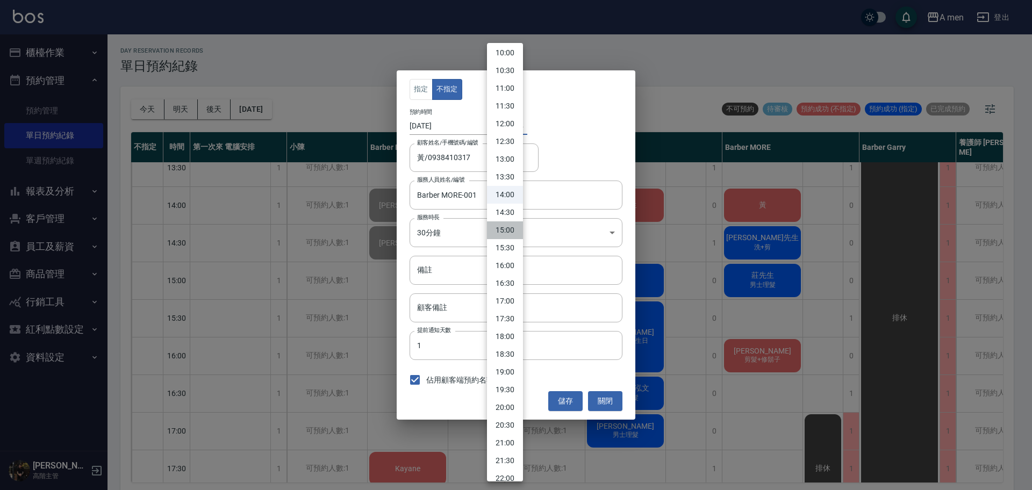
click at [509, 232] on li "15:00" at bounding box center [505, 231] width 36 height 18
type input "1757919600000"
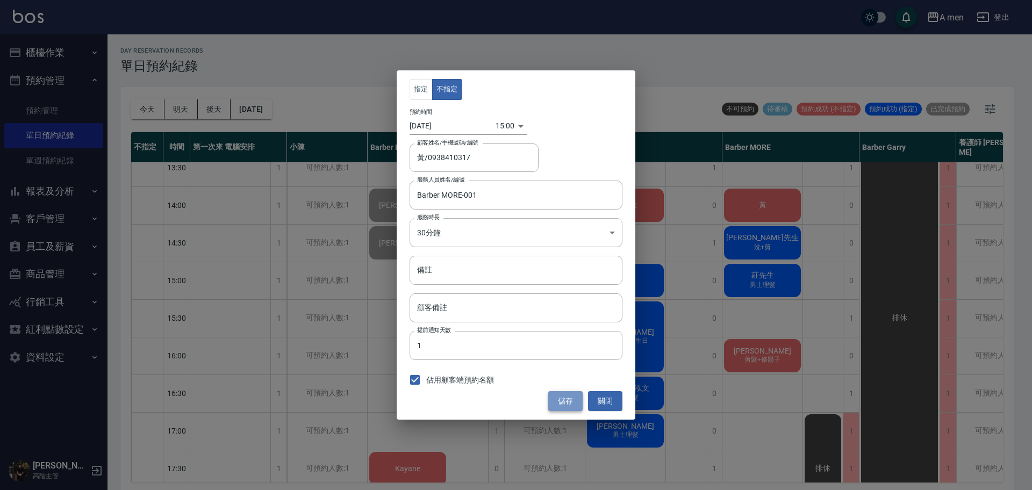
click at [572, 398] on button "儲存" at bounding box center [565, 401] width 34 height 20
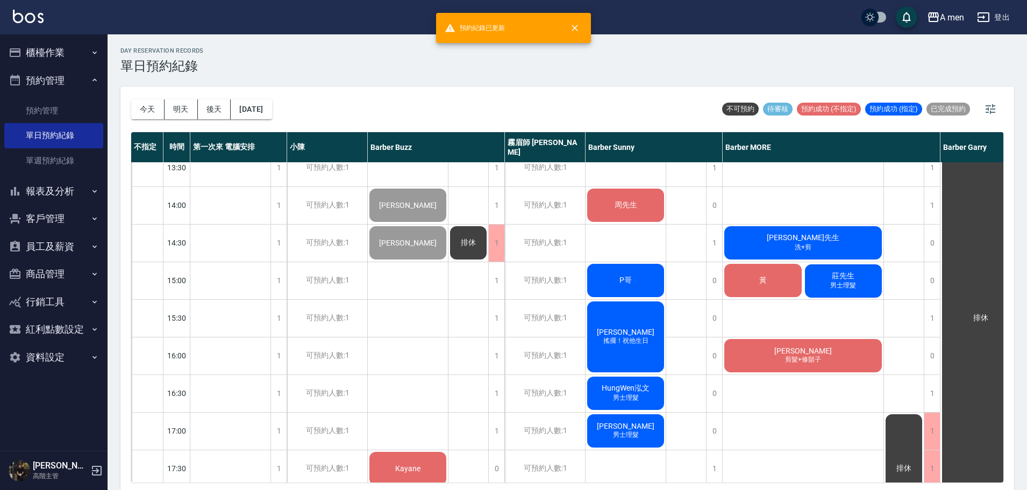
click at [746, 279] on div "黃" at bounding box center [763, 280] width 81 height 37
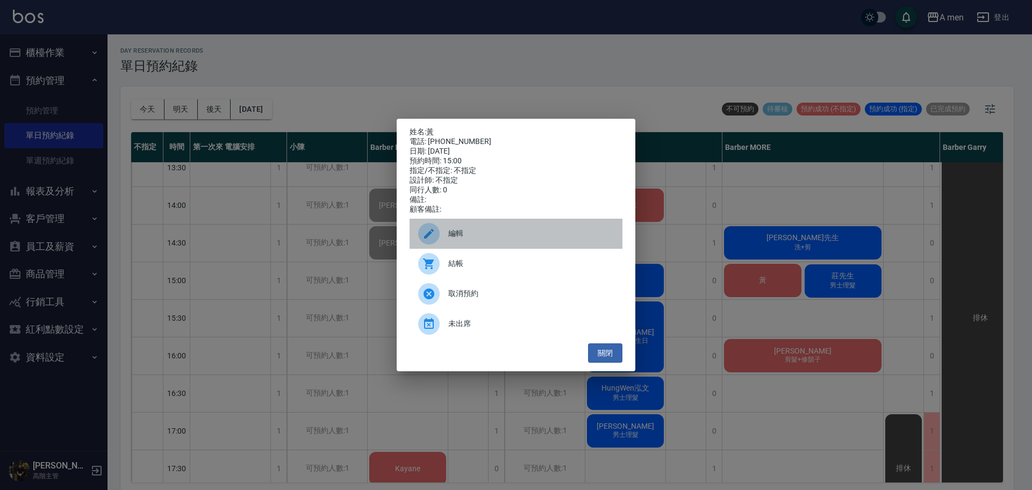
click at [512, 239] on span "編輯" at bounding box center [531, 233] width 166 height 11
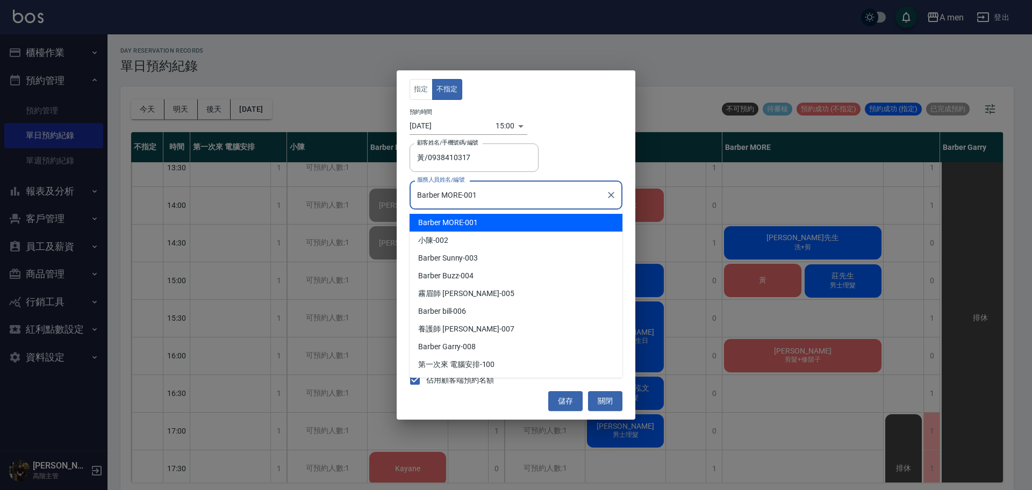
click at [507, 190] on input "Barber MORE-001" at bounding box center [508, 195] width 187 height 19
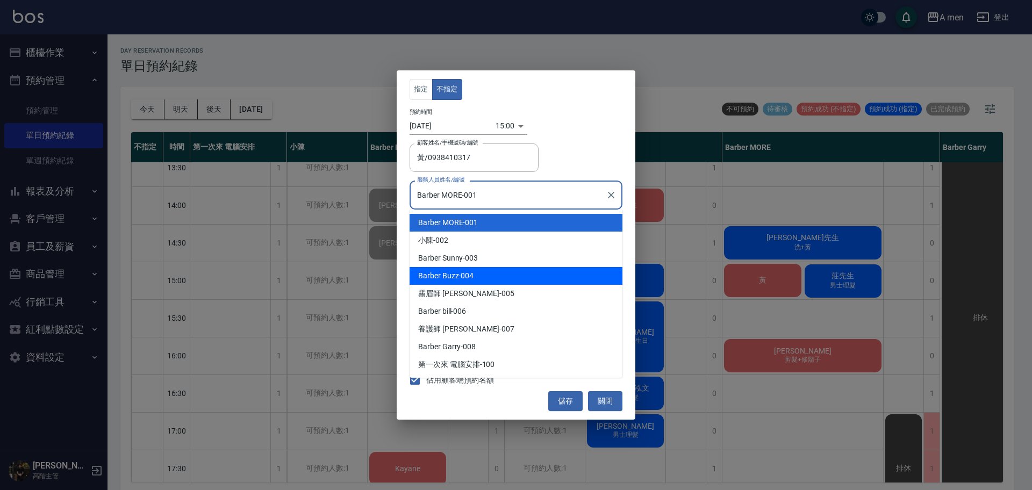
drag, startPoint x: 503, startPoint y: 252, endPoint x: 504, endPoint y: 271, distance: 19.4
click at [504, 271] on ul "Barber MORE -001 小陳 -002 Barber Sunny -003 Barber Buzz -004 霧眉師 小蔡 -005 Barber …" at bounding box center [516, 294] width 213 height 168
click at [504, 271] on div "Barber Buzz -004" at bounding box center [516, 276] width 213 height 18
type input "Barber Buzz-004"
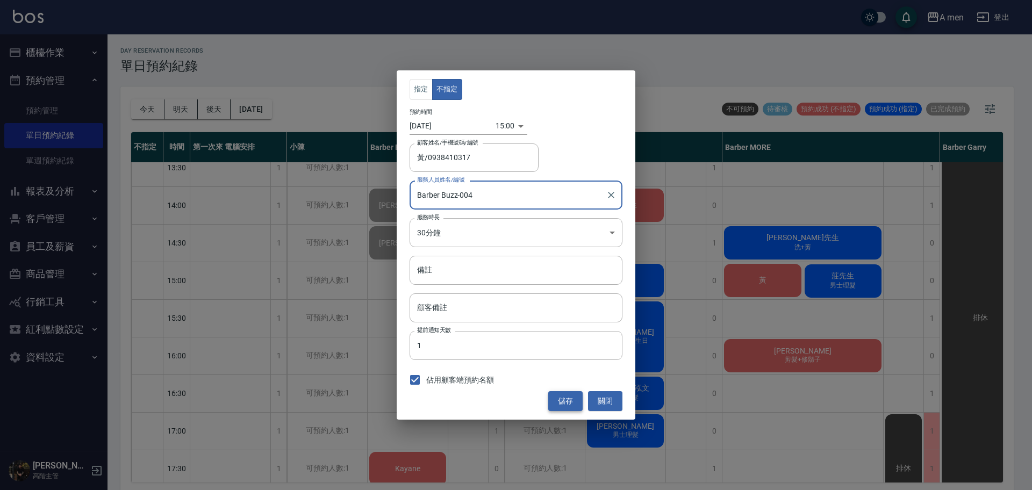
click at [574, 393] on button "儲存" at bounding box center [565, 401] width 34 height 20
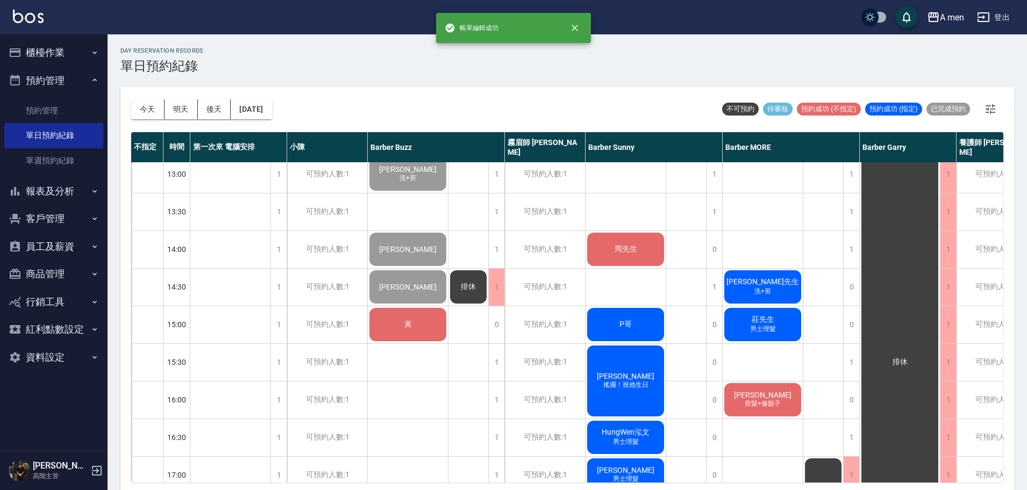
scroll to position [134, 0]
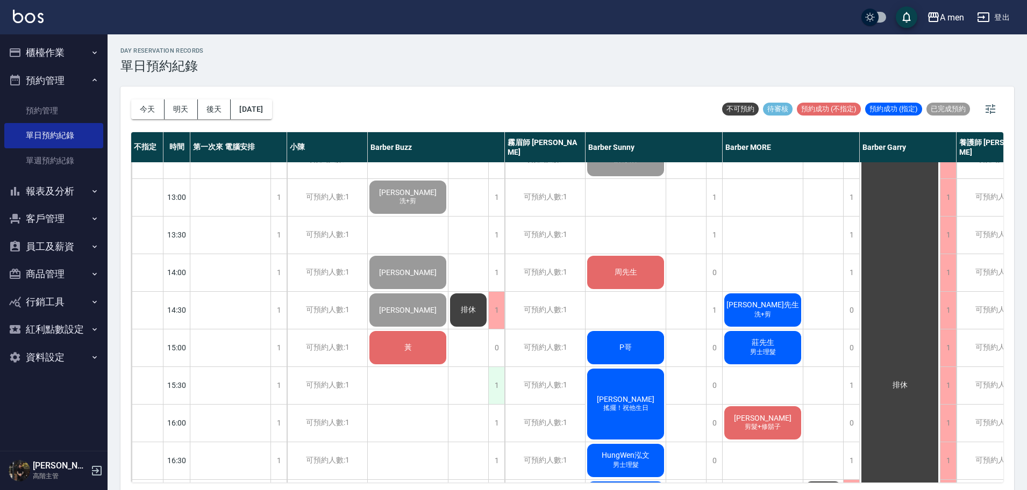
click at [496, 388] on div "1" at bounding box center [496, 385] width 16 height 37
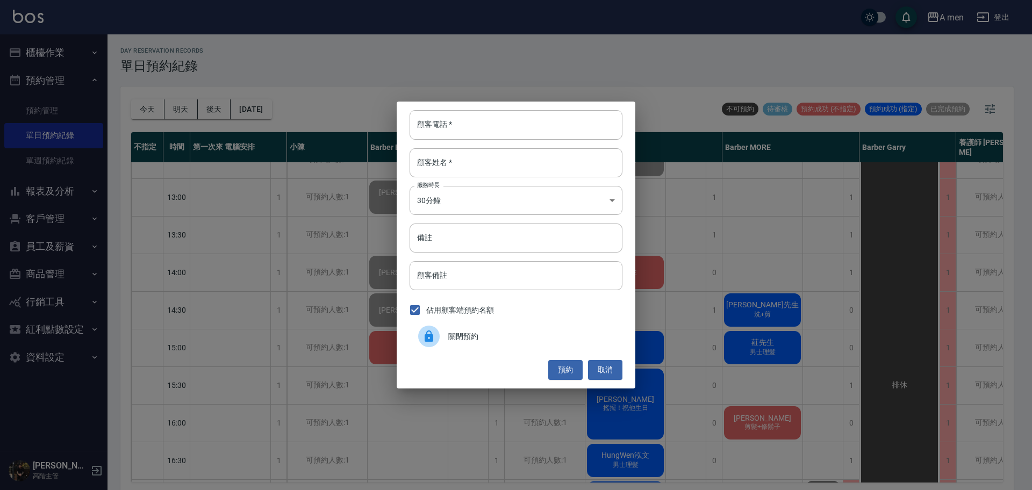
click at [460, 340] on span "關閉預約" at bounding box center [531, 336] width 166 height 11
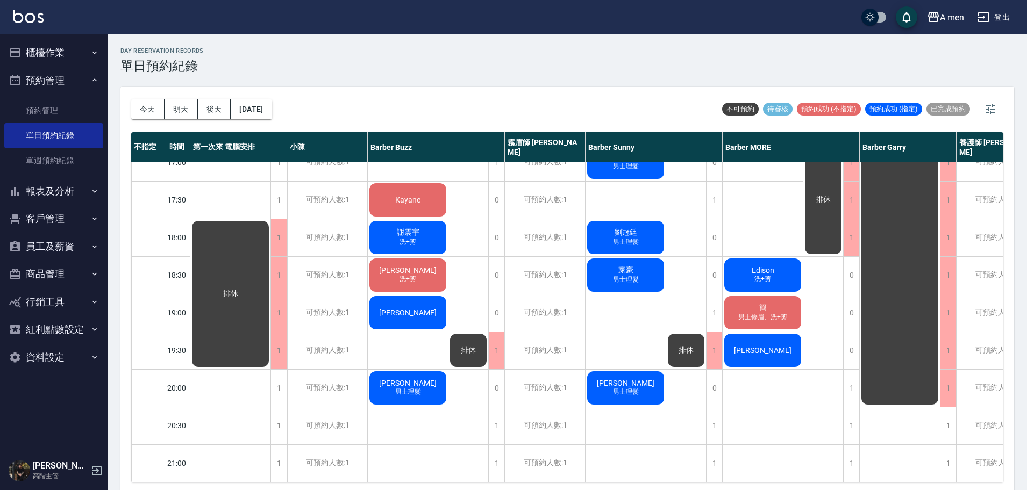
scroll to position [538, 0]
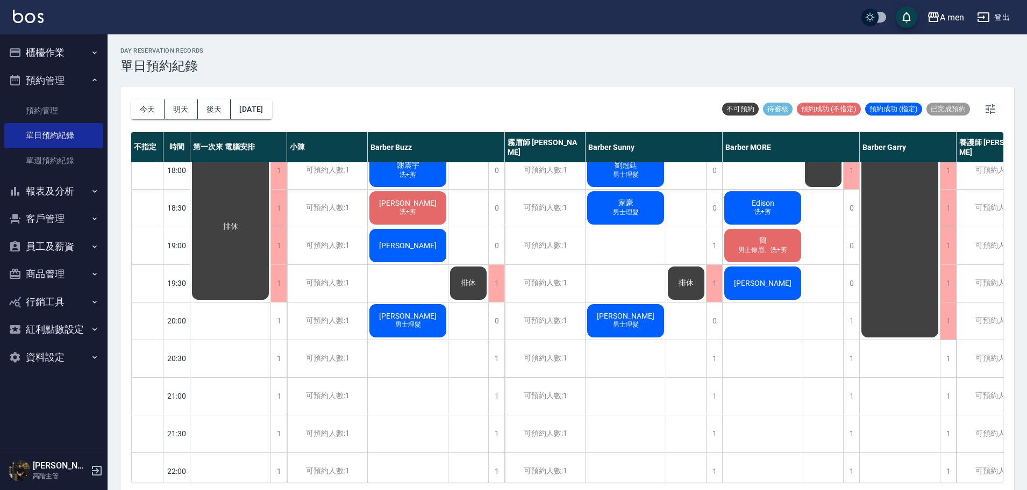
click at [184, 98] on div "今天 明天 後天 2025/09/15" at bounding box center [201, 110] width 141 height 46
click at [184, 103] on button "明天" at bounding box center [181, 109] width 33 height 20
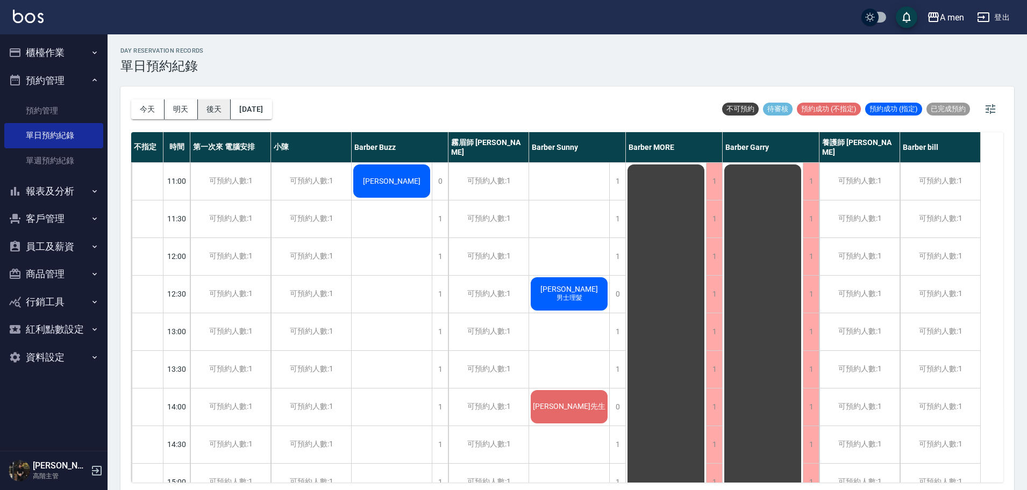
click at [204, 110] on button "後天" at bounding box center [214, 109] width 33 height 20
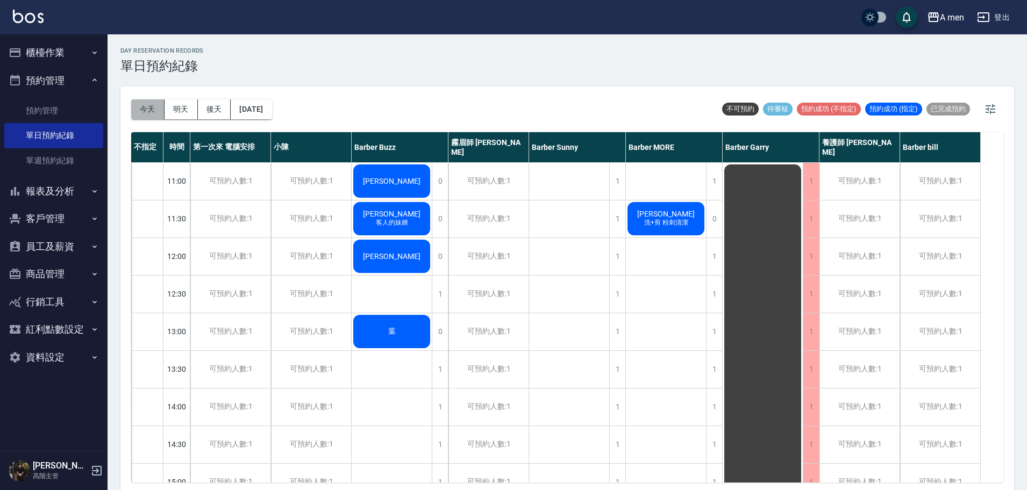
click at [160, 112] on button "今天" at bounding box center [147, 109] width 33 height 20
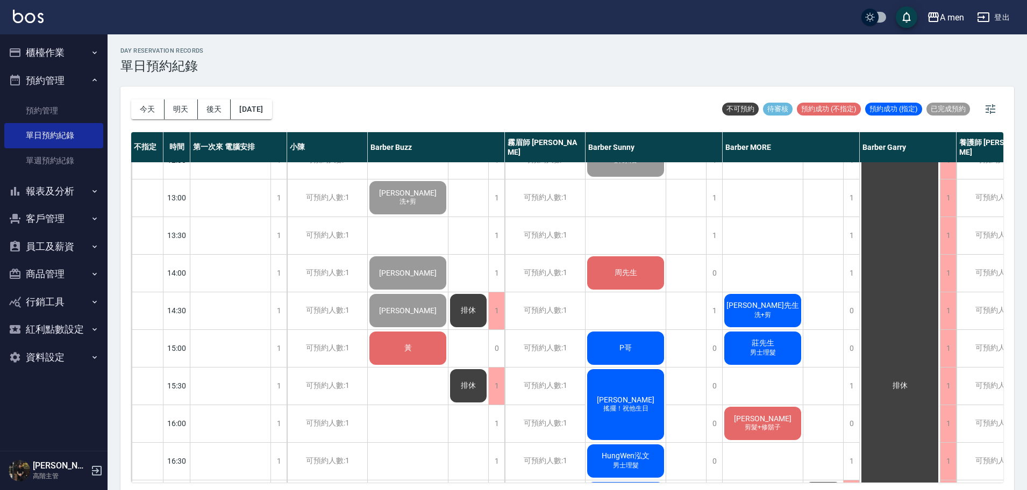
scroll to position [134, 0]
click at [411, 354] on div "黃" at bounding box center [408, 348] width 80 height 37
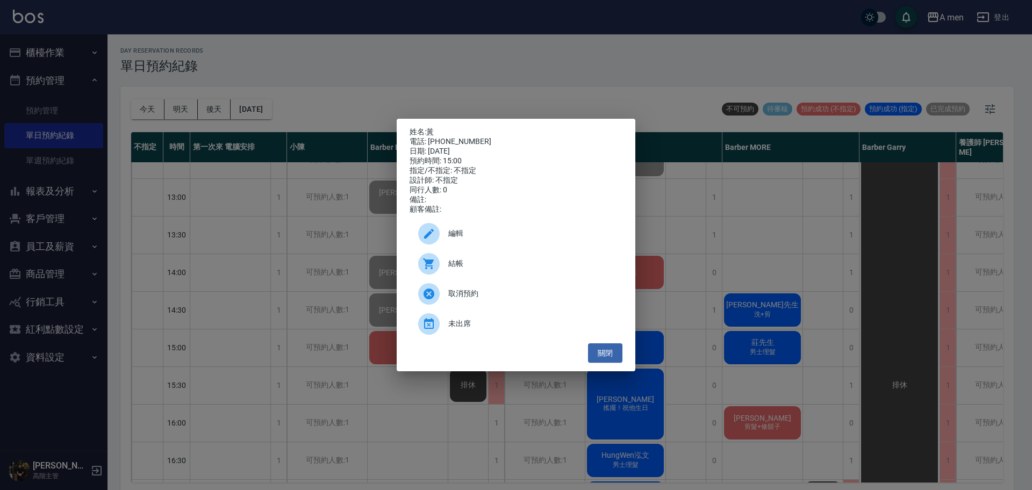
click at [460, 239] on span "編輯" at bounding box center [531, 233] width 166 height 11
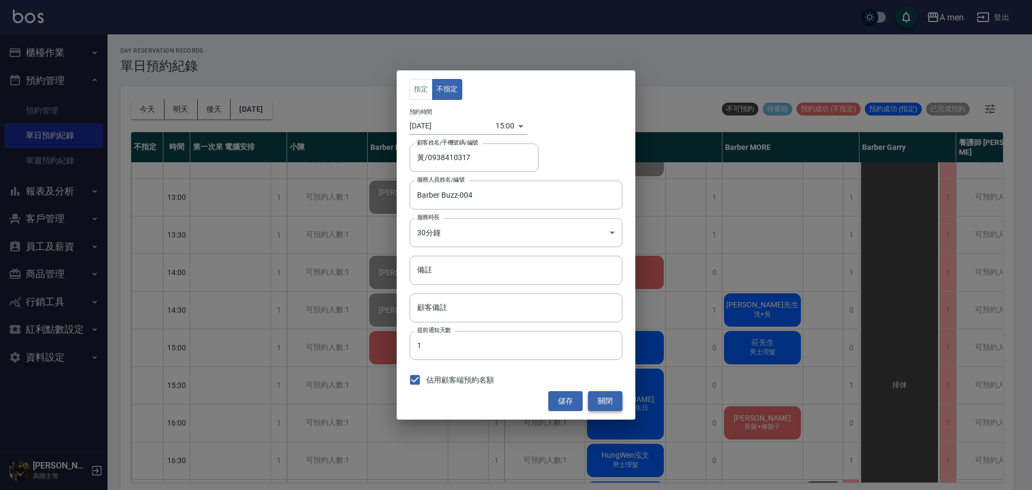
click at [613, 396] on button "關閉" at bounding box center [605, 401] width 34 height 20
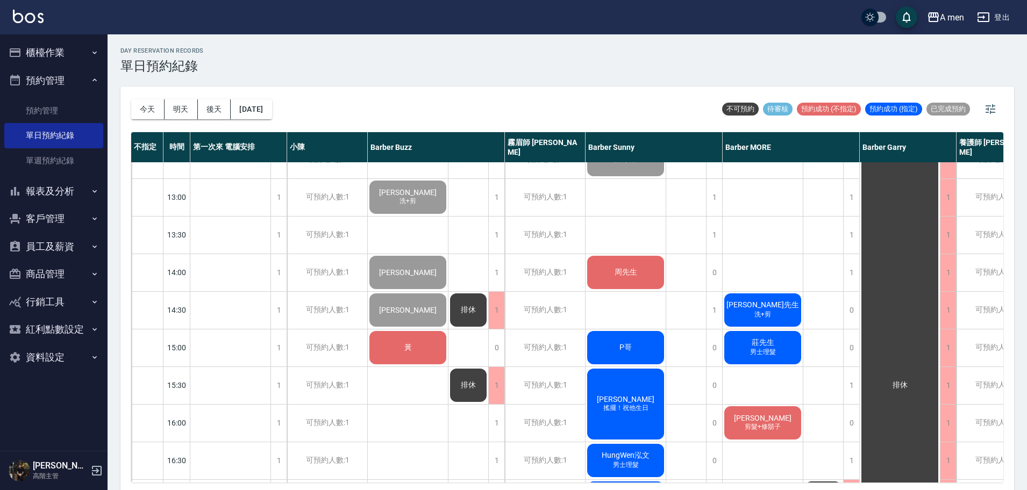
click at [430, 346] on div "黃" at bounding box center [408, 348] width 80 height 37
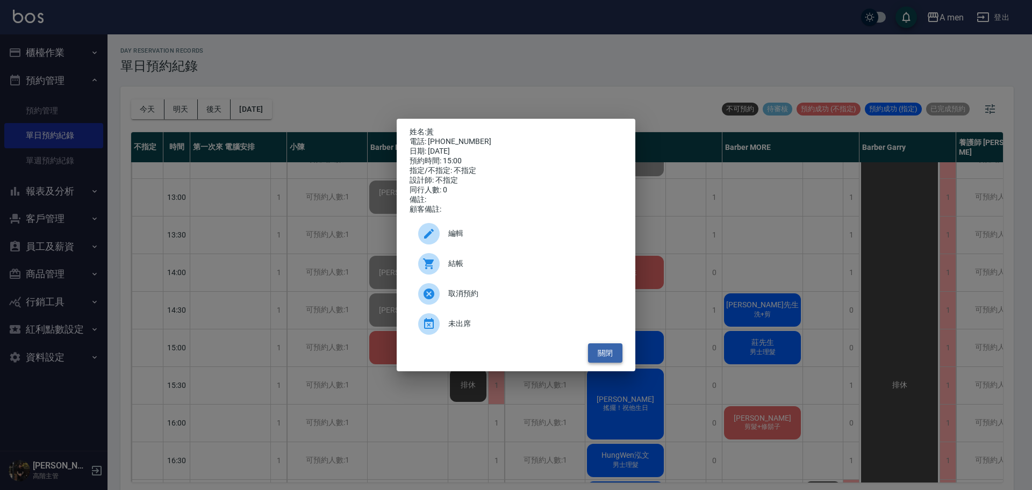
click at [614, 354] on button "關閉" at bounding box center [605, 354] width 34 height 20
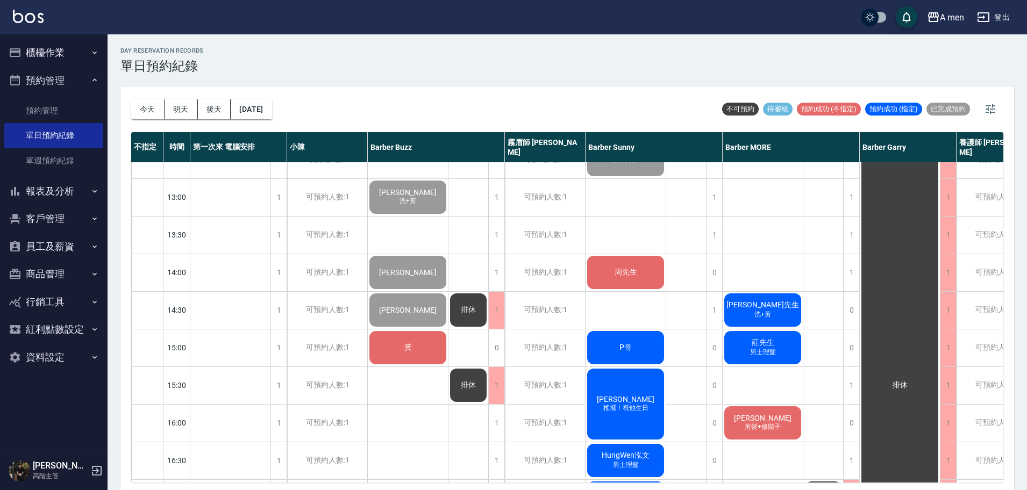
click at [472, 378] on div "排休" at bounding box center [468, 385] width 40 height 37
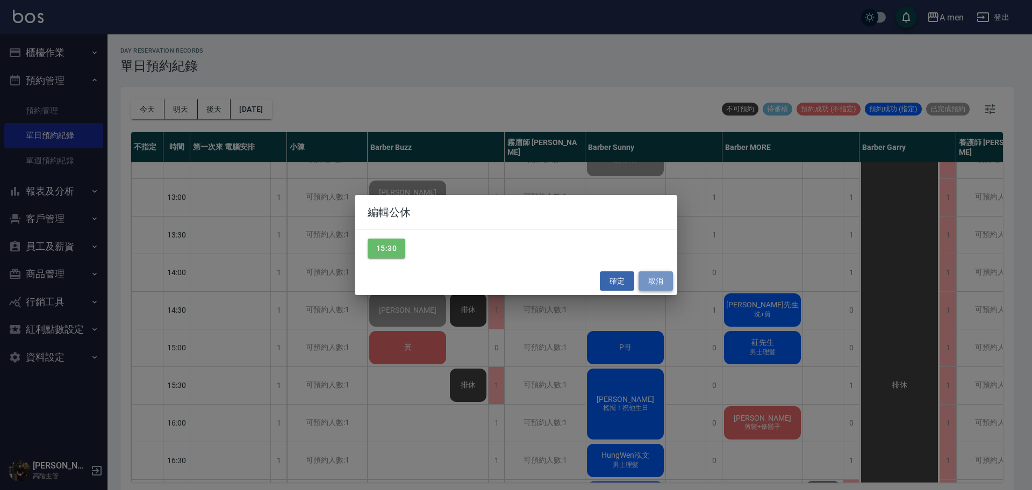
click at [655, 283] on button "取消" at bounding box center [656, 282] width 34 height 20
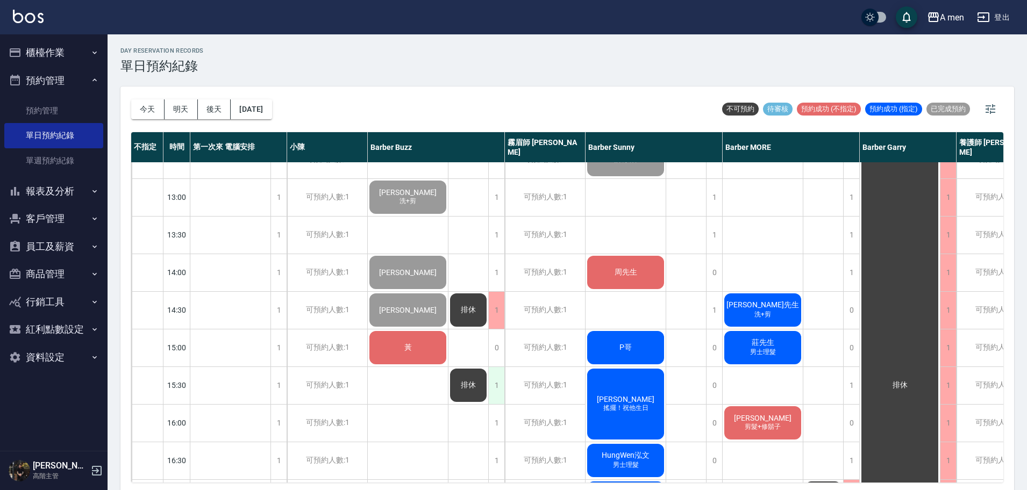
click at [503, 379] on div "1" at bounding box center [496, 385] width 16 height 37
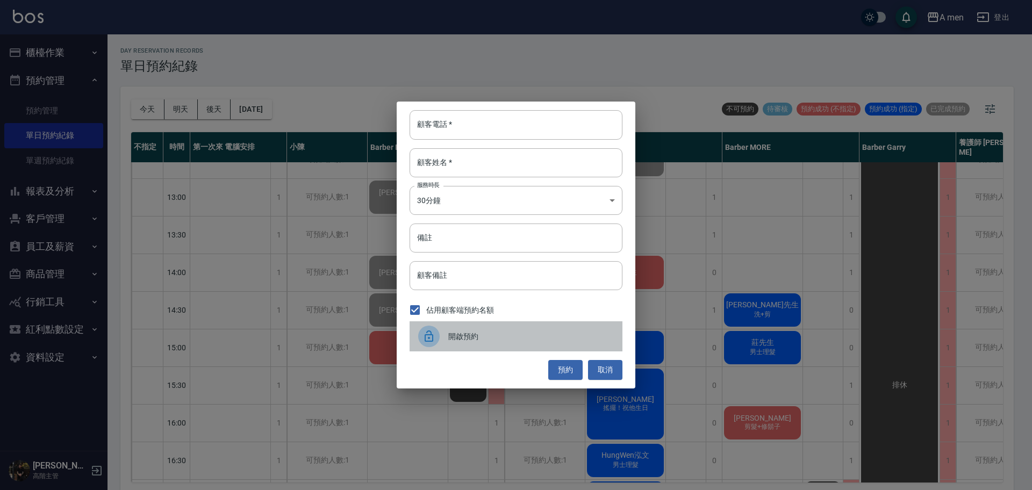
click at [477, 339] on span "開啟預約" at bounding box center [531, 336] width 166 height 11
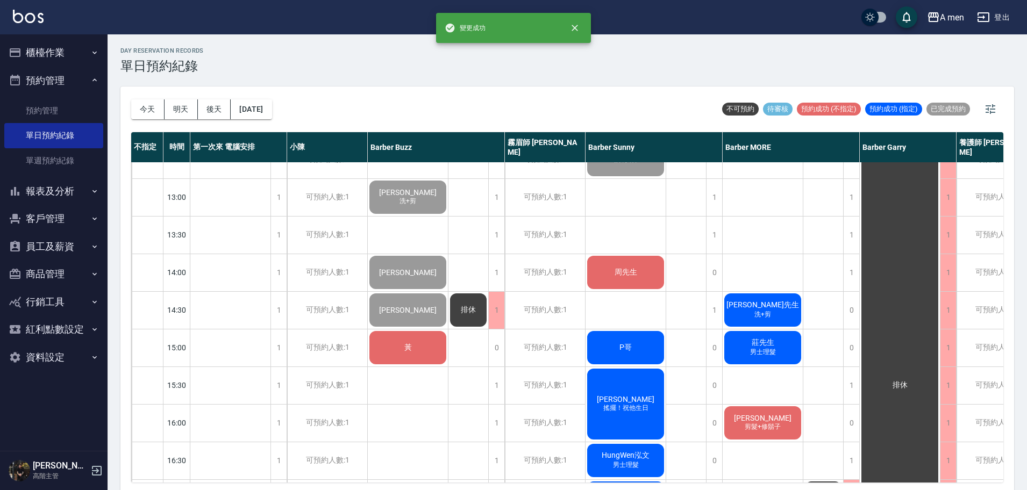
click at [420, 343] on div "黃" at bounding box center [408, 348] width 80 height 37
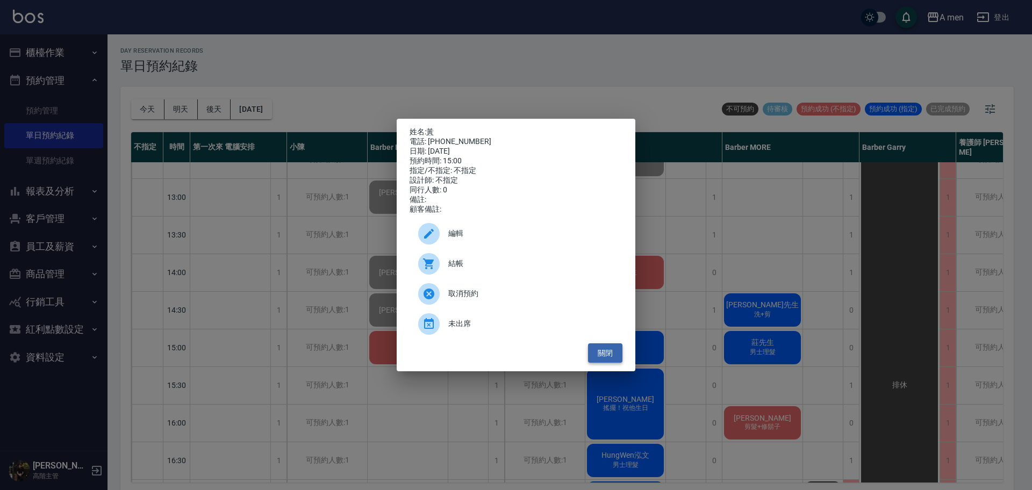
click at [603, 360] on button "關閉" at bounding box center [605, 354] width 34 height 20
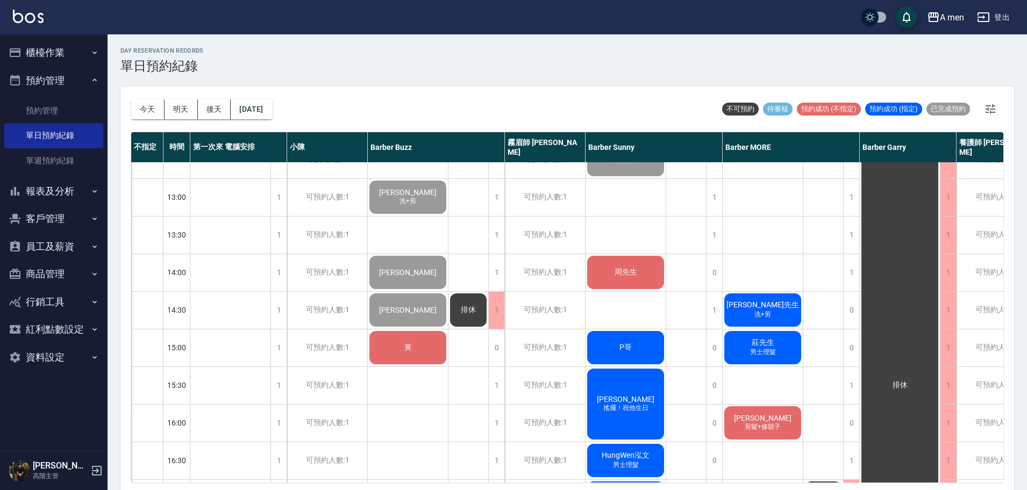
click at [419, 353] on div "黃" at bounding box center [408, 348] width 80 height 37
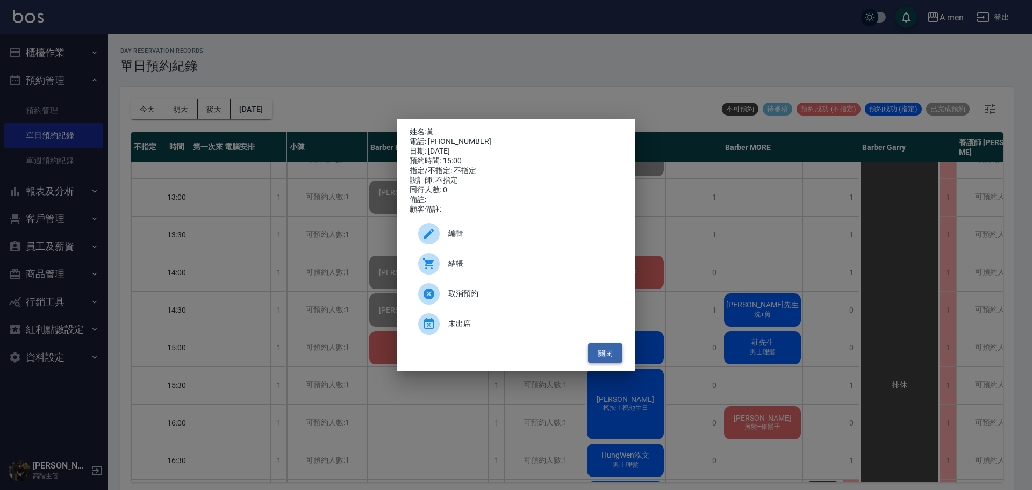
click at [608, 359] on button "關閉" at bounding box center [605, 354] width 34 height 20
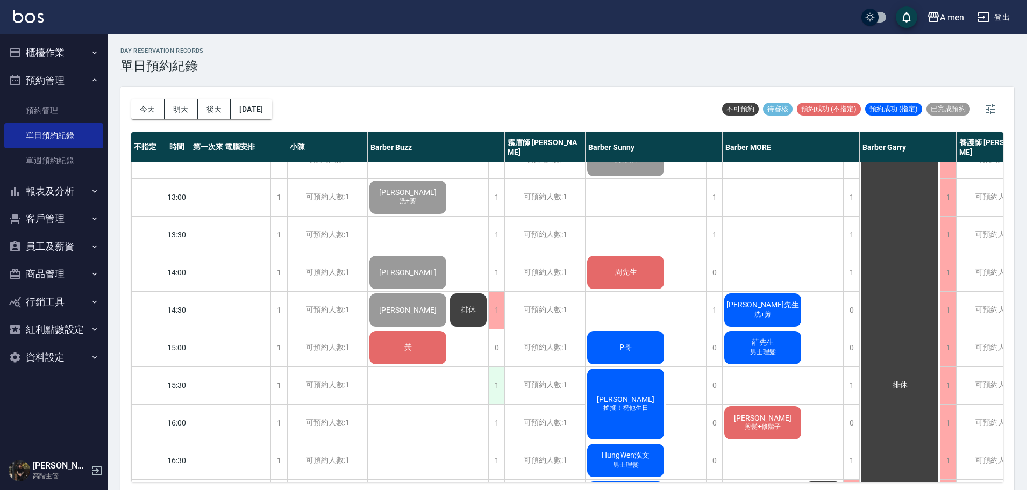
click at [494, 383] on div "1" at bounding box center [496, 385] width 16 height 37
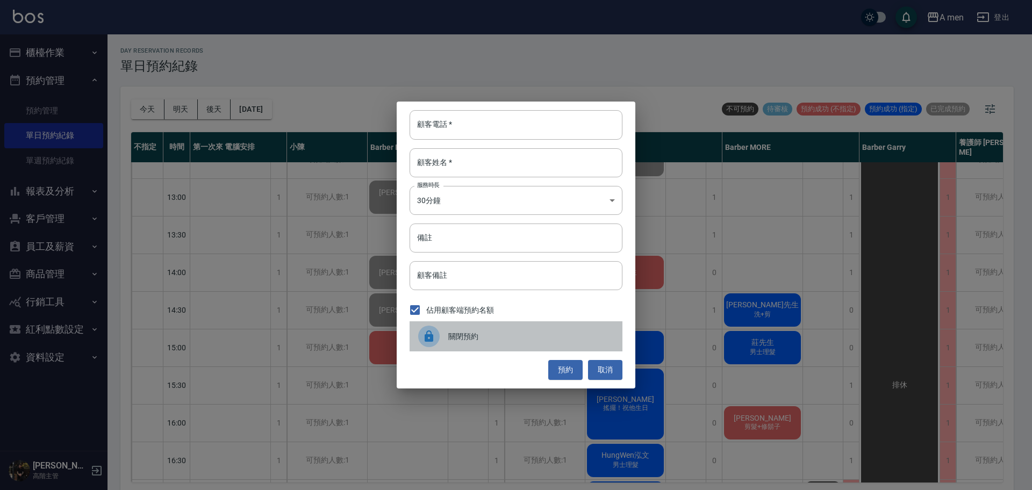
click at [477, 333] on span "關閉預約" at bounding box center [531, 336] width 166 height 11
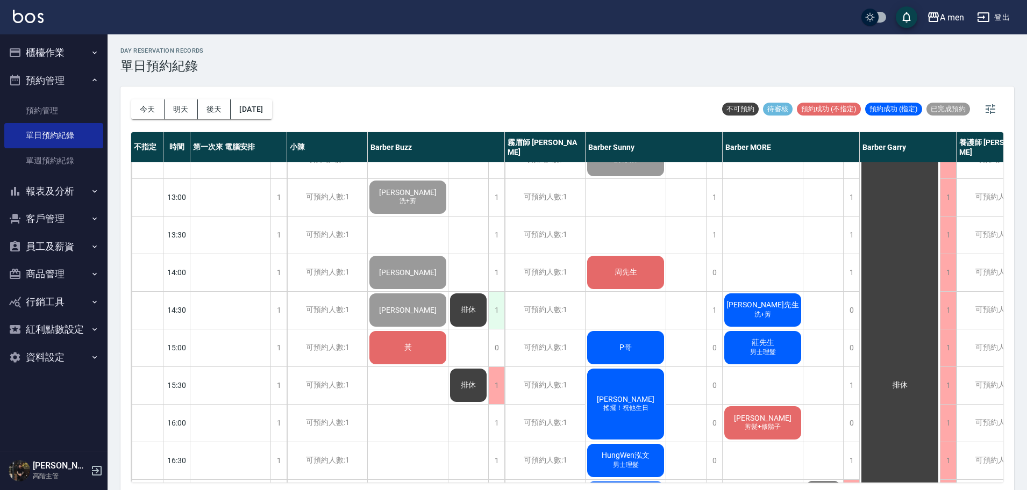
click at [503, 310] on div "1" at bounding box center [496, 310] width 16 height 37
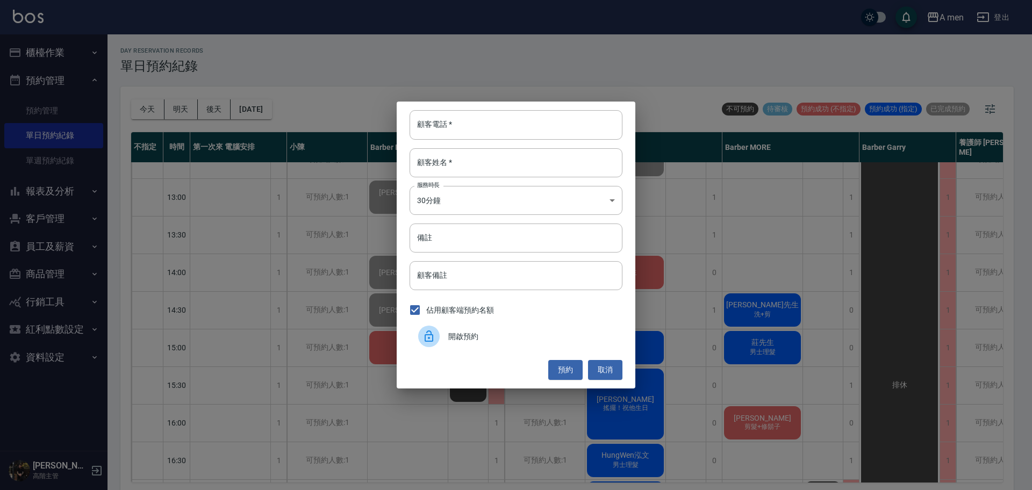
click at [506, 347] on div "開啟預約" at bounding box center [516, 337] width 213 height 30
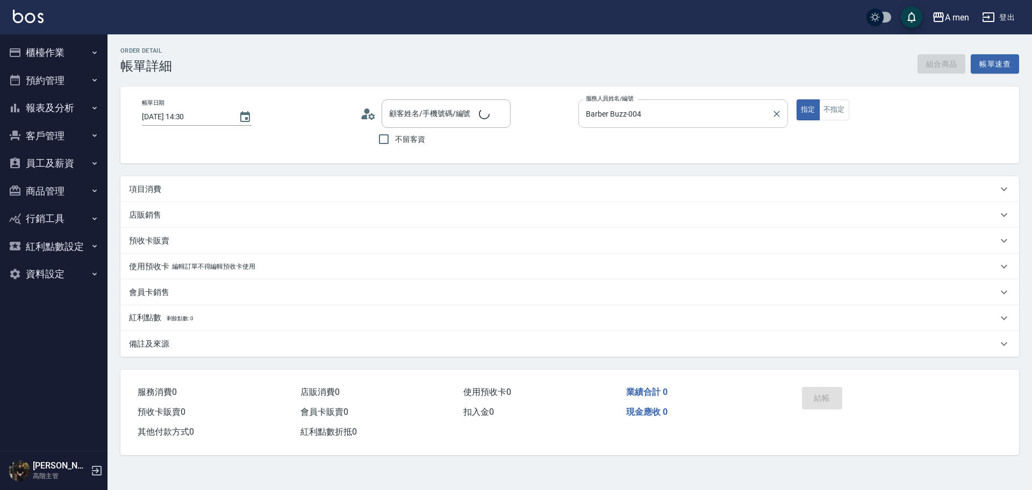
type input "[DATE] 14:30"
type input "Barber Buzz-004"
type input "袁先生/0968398858/"
click at [930, 49] on div "Order detail 帳單詳細 組合商品 帳單速查" at bounding box center [569, 60] width 899 height 26
click at [934, 62] on button "組合商品" at bounding box center [942, 64] width 48 height 20
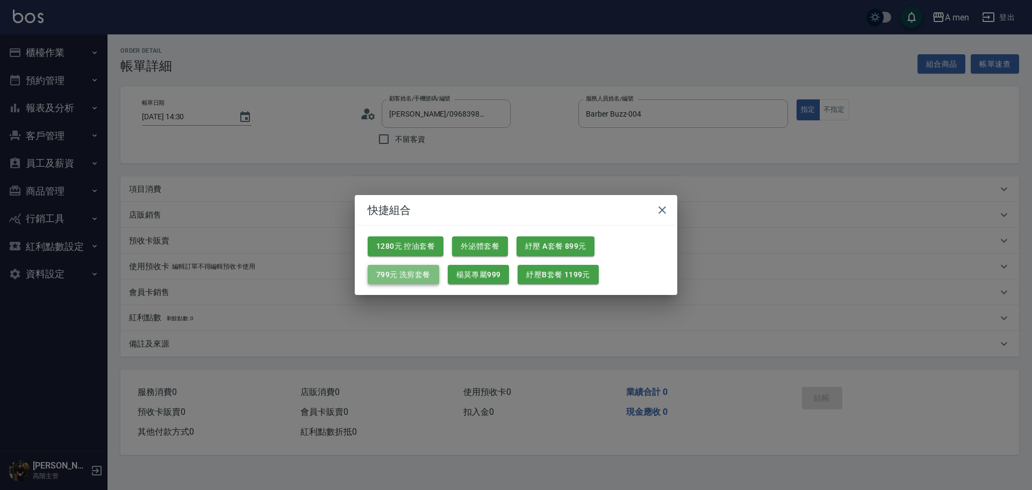
click at [429, 280] on button "799元 洗剪套餐" at bounding box center [404, 275] width 72 height 20
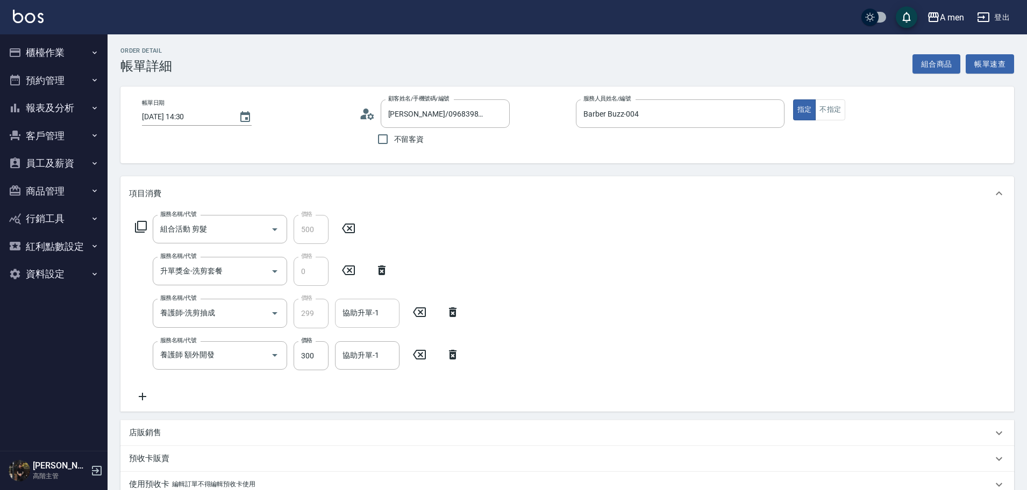
click at [372, 319] on input "協助升單-1" at bounding box center [367, 313] width 55 height 19
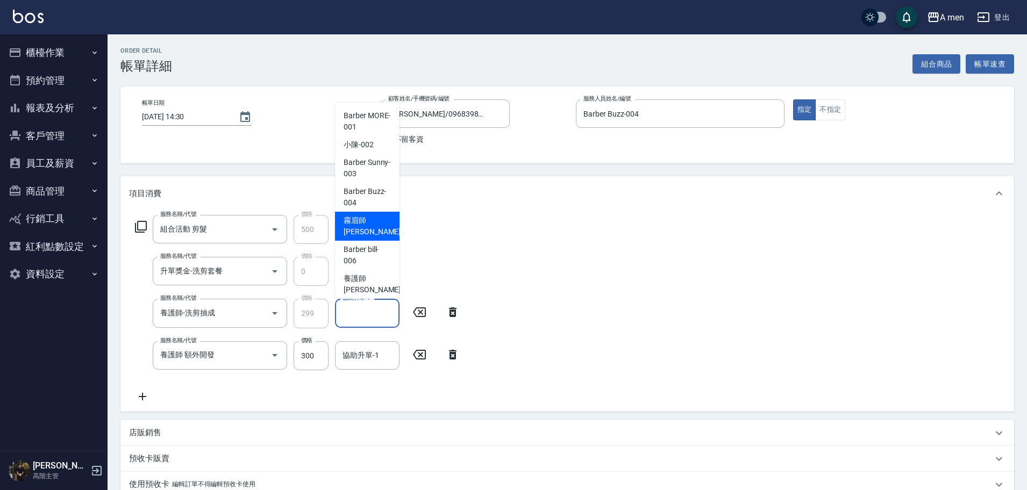
click at [365, 229] on span "霧眉師 小蔡 -005" at bounding box center [380, 226] width 72 height 23
type input "霧眉師 小蔡-005"
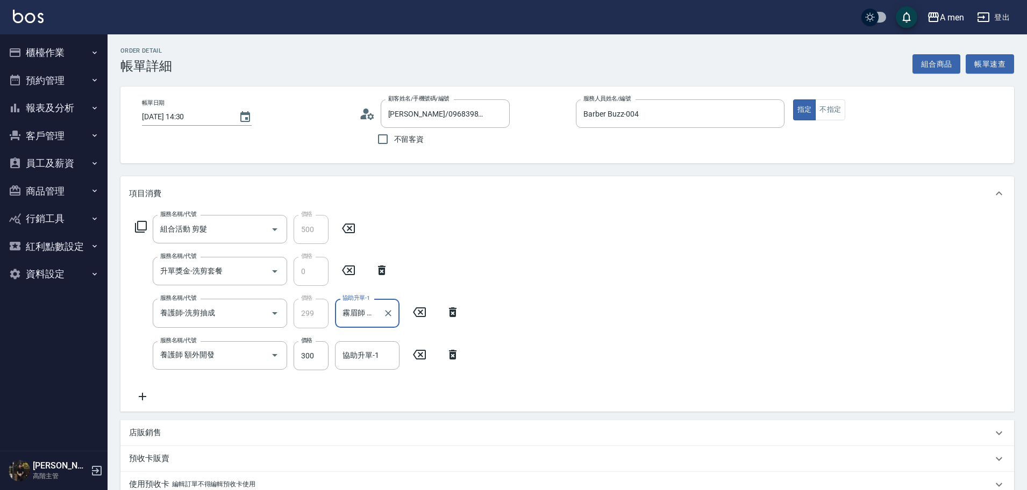
click at [444, 354] on icon at bounding box center [452, 354] width 27 height 13
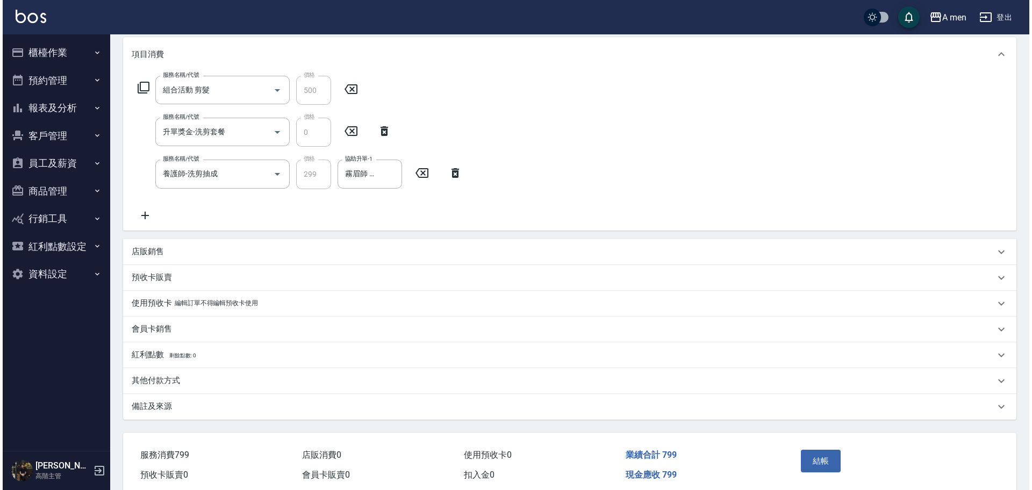
scroll to position [185, 0]
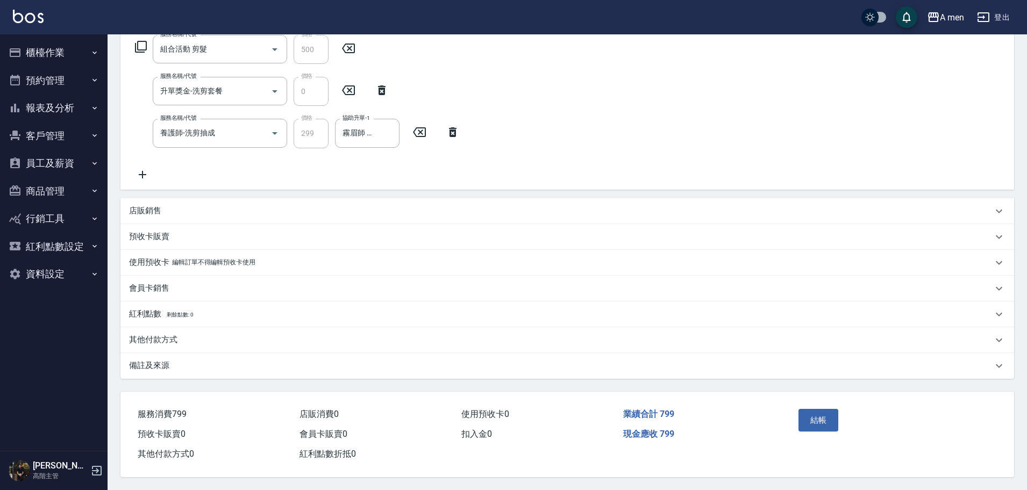
click at [820, 430] on div "結帳" at bounding box center [842, 428] width 97 height 47
click at [822, 410] on button "結帳" at bounding box center [819, 420] width 40 height 23
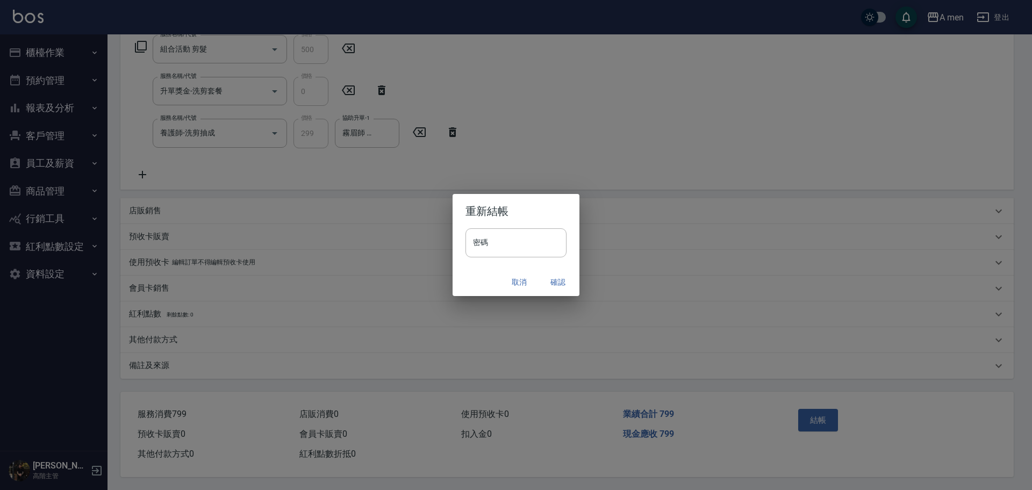
click at [552, 283] on button "確認" at bounding box center [558, 283] width 34 height 20
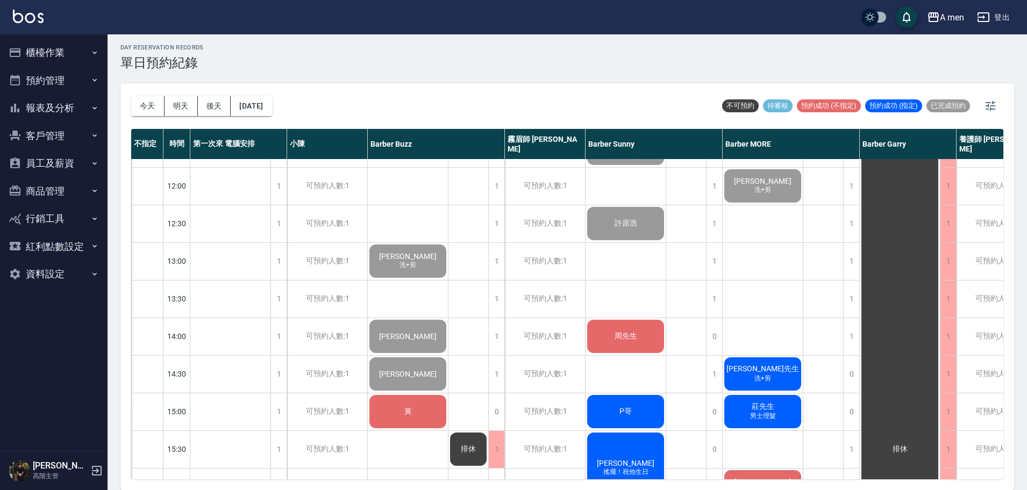
scroll to position [134, 0]
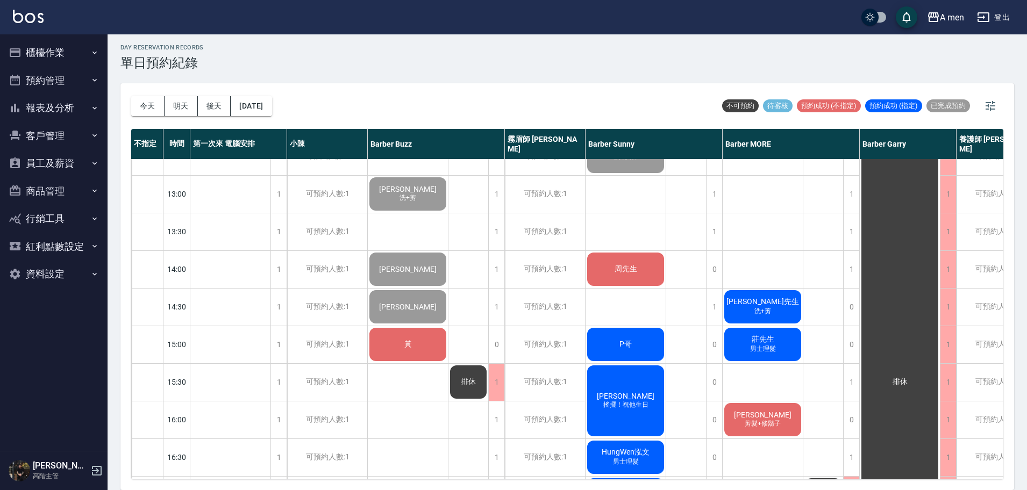
click at [767, 347] on span "男士理髮" at bounding box center [763, 349] width 30 height 9
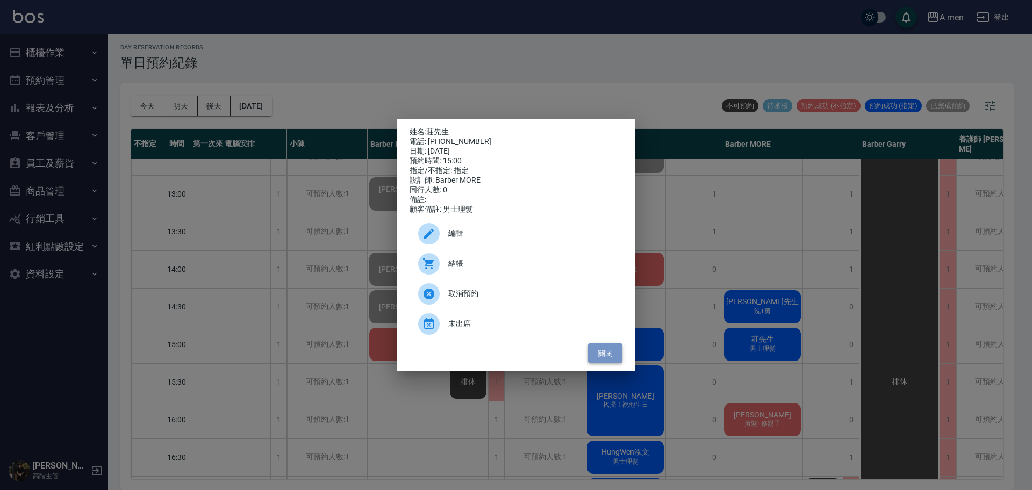
click at [612, 361] on button "關閉" at bounding box center [605, 354] width 34 height 20
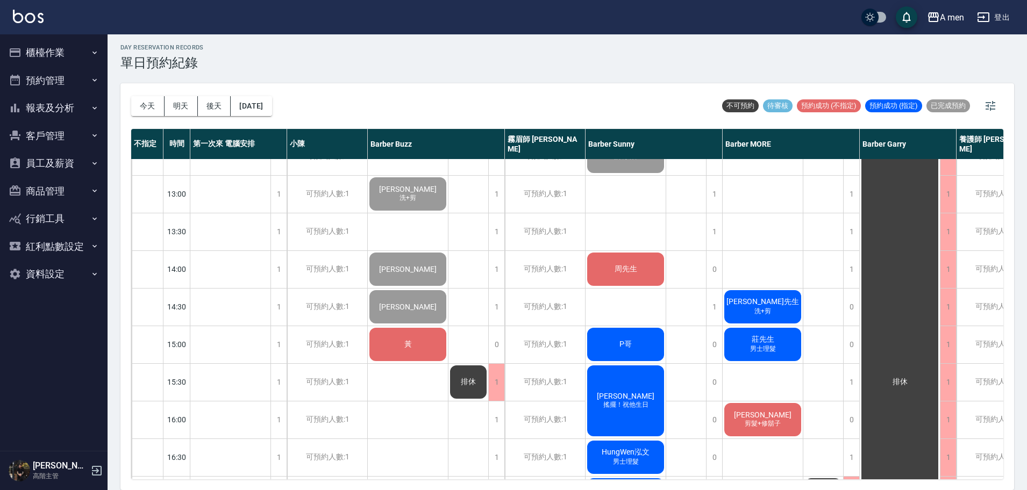
click at [761, 251] on div "[PERSON_NAME] 洗+剪 [PERSON_NAME]先生 洗+剪 莊先生 男士理髮 Noah 剪髮+修鬍子 Edison 洗+剪 簡 男士修眉、洗+…" at bounding box center [763, 495] width 81 height 941
click at [607, 409] on span "搖擺！祝他生日" at bounding box center [625, 405] width 49 height 9
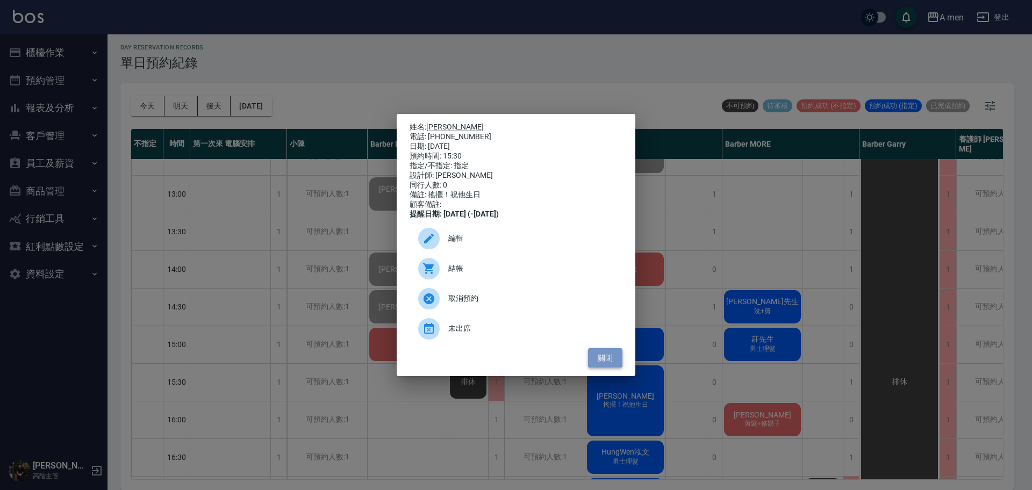
click at [616, 366] on button "關閉" at bounding box center [605, 358] width 34 height 20
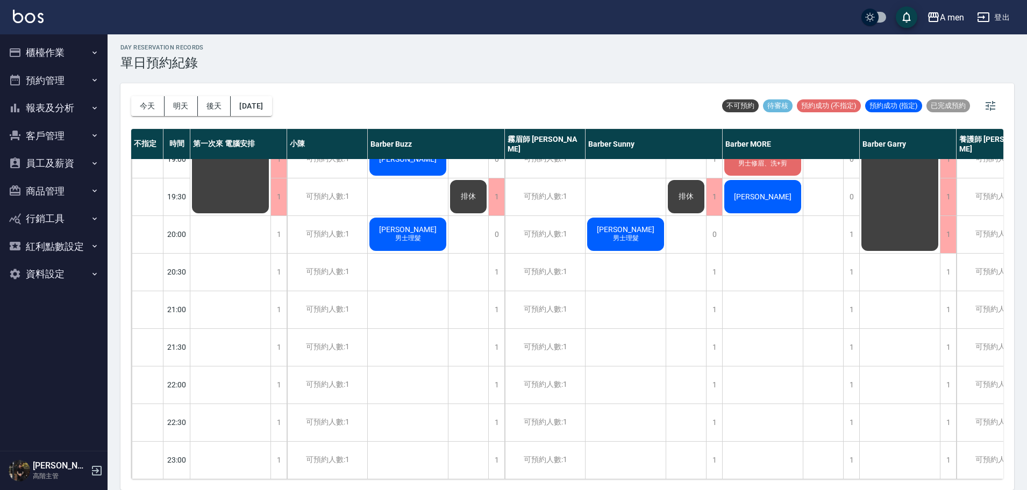
scroll to position [631, 0]
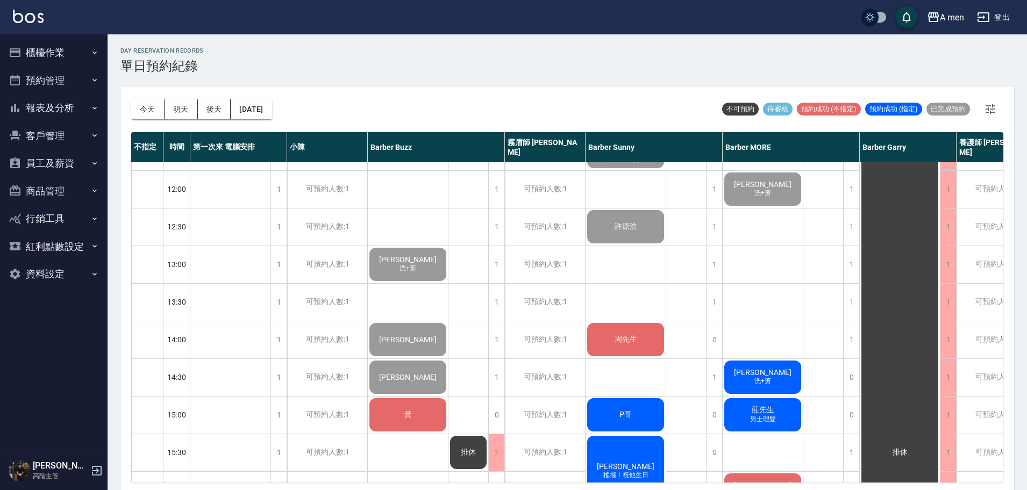
scroll to position [134, 0]
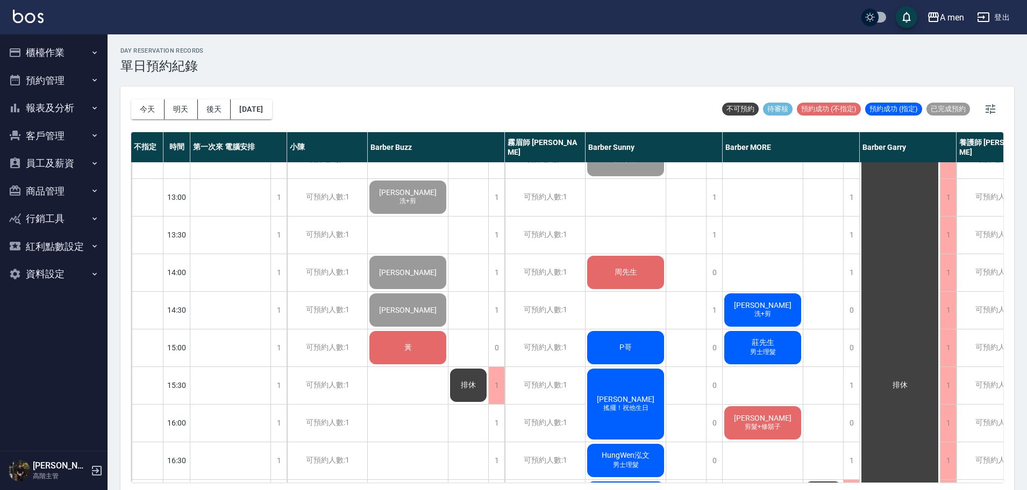
click at [394, 67] on div "day Reservation records 單日預約紀錄" at bounding box center [567, 60] width 894 height 26
click at [636, 227] on div "阿派Pai 男士理髮 許原浩 周先生 P哥 王秉矗 搖擺！祝他生日 HungWen泓文 男士理髮 洪 男士理髮 劉冠廷 男士理髮 家豪 男士理髮 李穎泰 男士…" at bounding box center [626, 498] width 81 height 941
click at [624, 277] on span "周先生" at bounding box center [625, 273] width 27 height 10
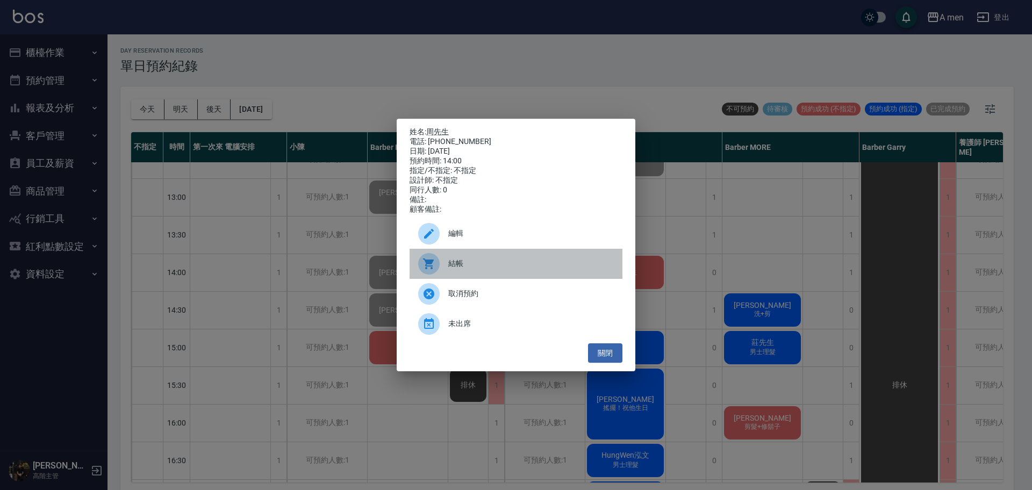
click at [580, 269] on span "結帳" at bounding box center [531, 263] width 166 height 11
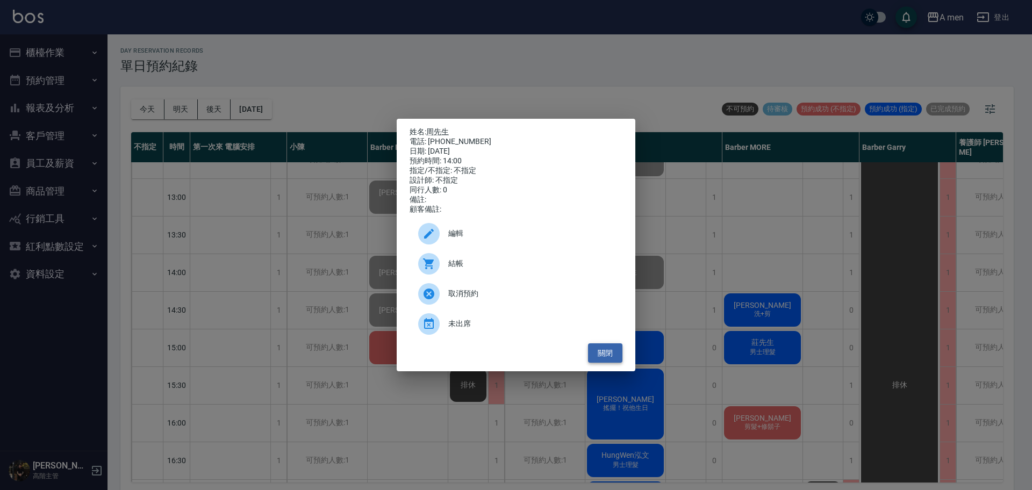
click at [609, 363] on button "關閉" at bounding box center [605, 354] width 34 height 20
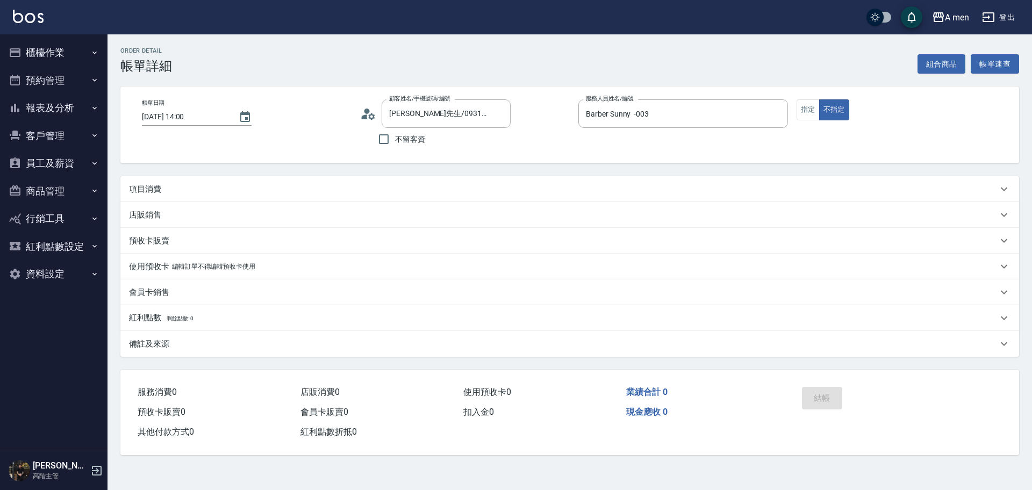
click at [930, 66] on button "組合商品" at bounding box center [942, 64] width 48 height 20
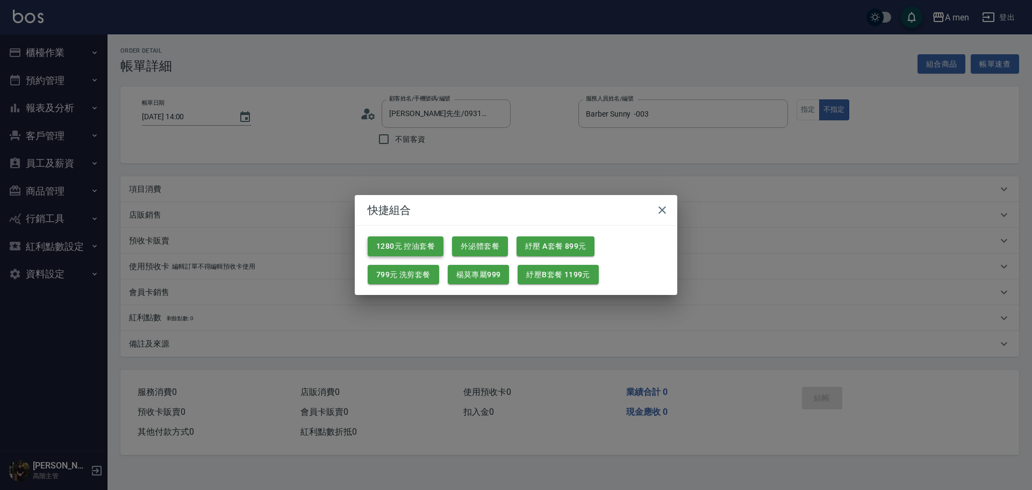
click at [375, 269] on button "799元 洗剪套餐" at bounding box center [404, 275] width 72 height 20
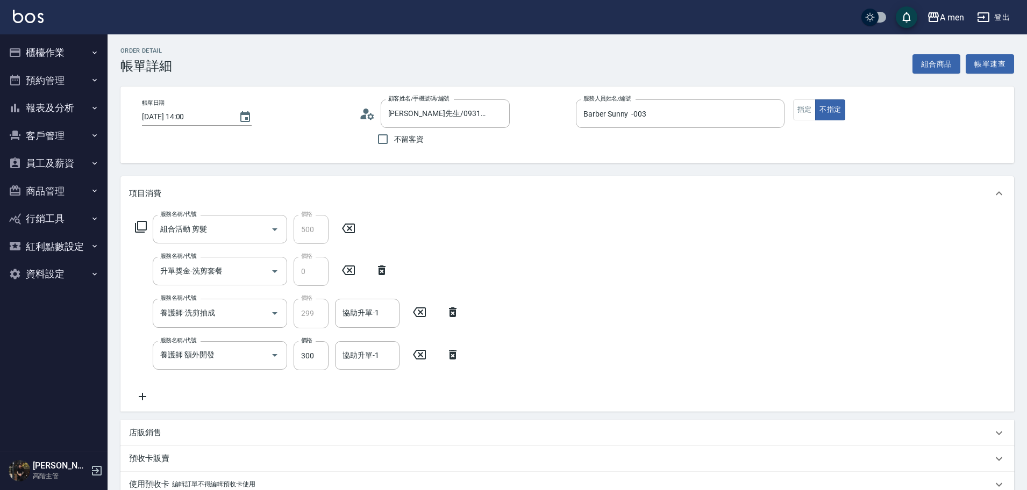
click at [457, 360] on icon at bounding box center [452, 354] width 27 height 13
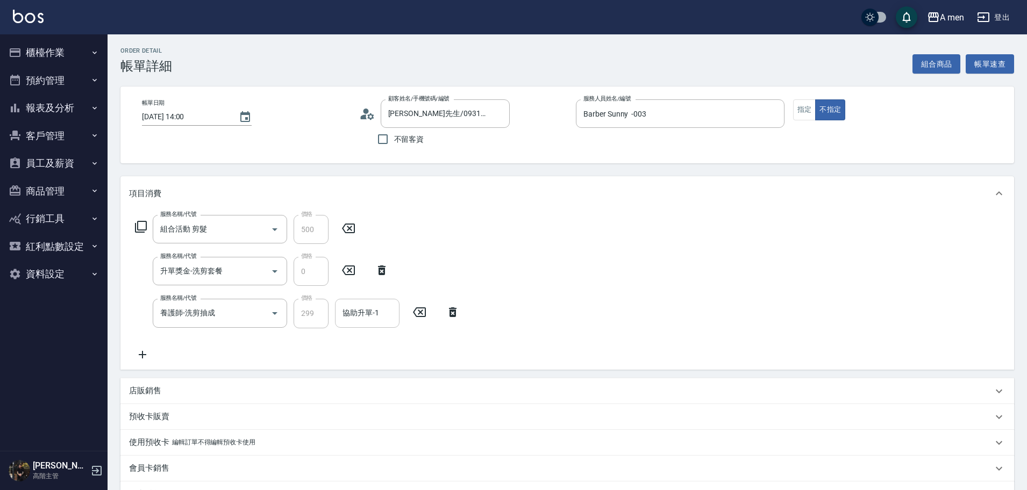
click at [393, 323] on input "協助升單-1" at bounding box center [367, 313] width 55 height 19
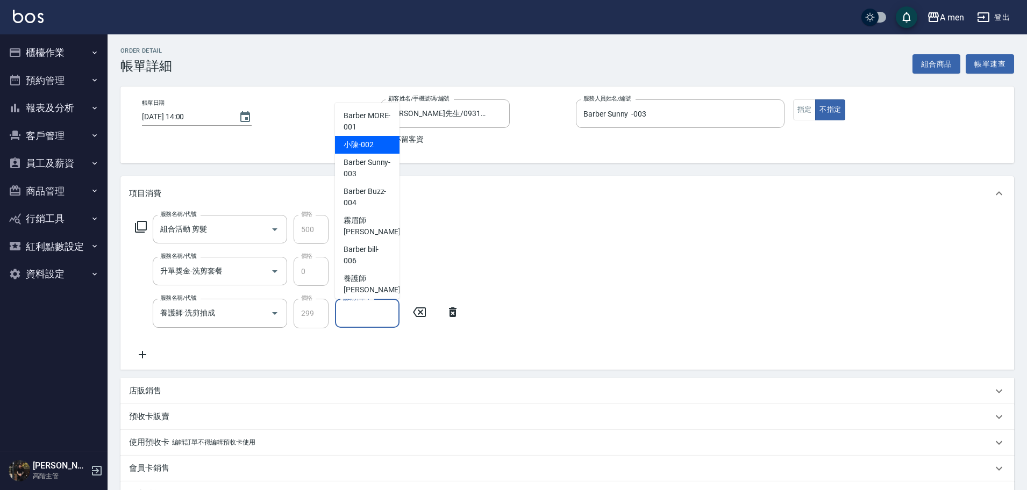
click at [370, 146] on span "小陳 -002" at bounding box center [359, 144] width 30 height 11
type input "小陳-002"
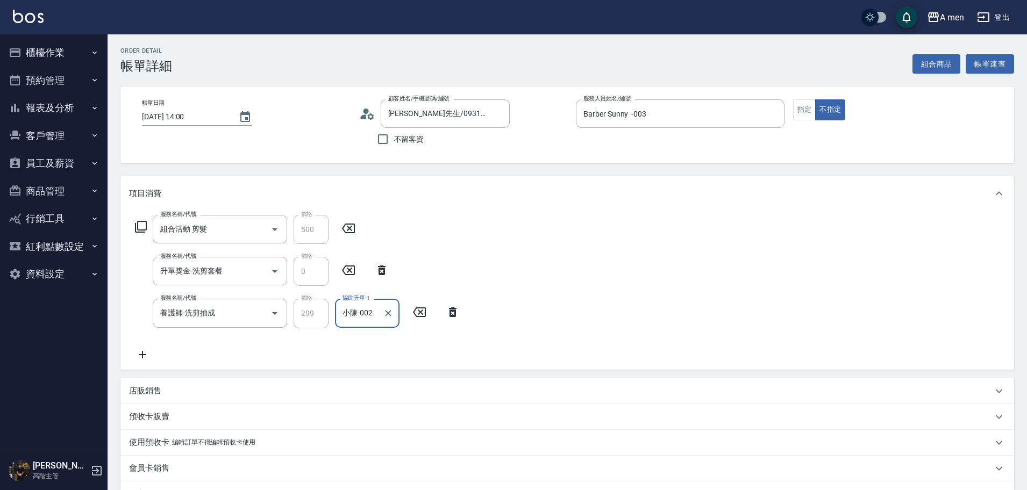
click at [676, 286] on div "服務名稱/代號 組合活動 剪髮 服務名稱/代號 價格 500 價格 服務名稱/代號 升單獎金-洗剪套餐 服務名稱/代號 價格 0 價格 服務名稱/代號 養護師…" at bounding box center [567, 290] width 894 height 159
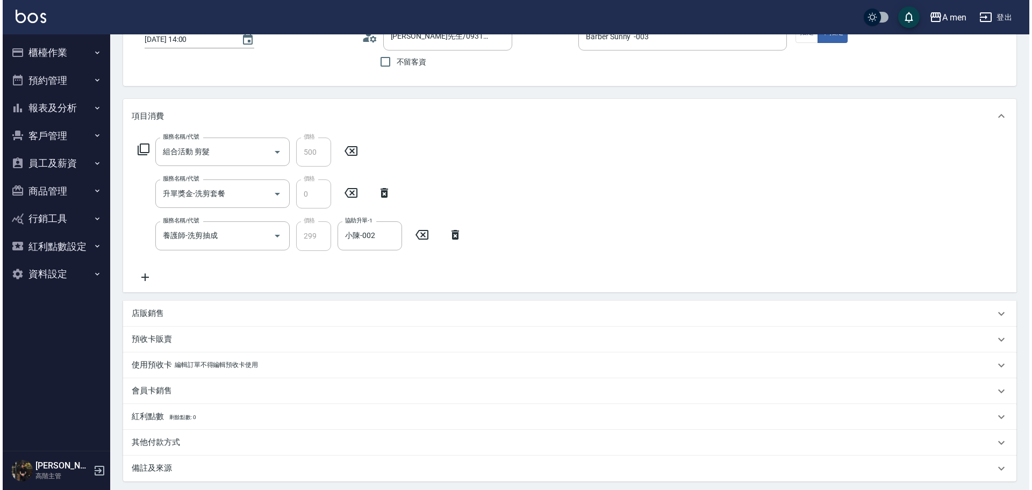
scroll to position [185, 0]
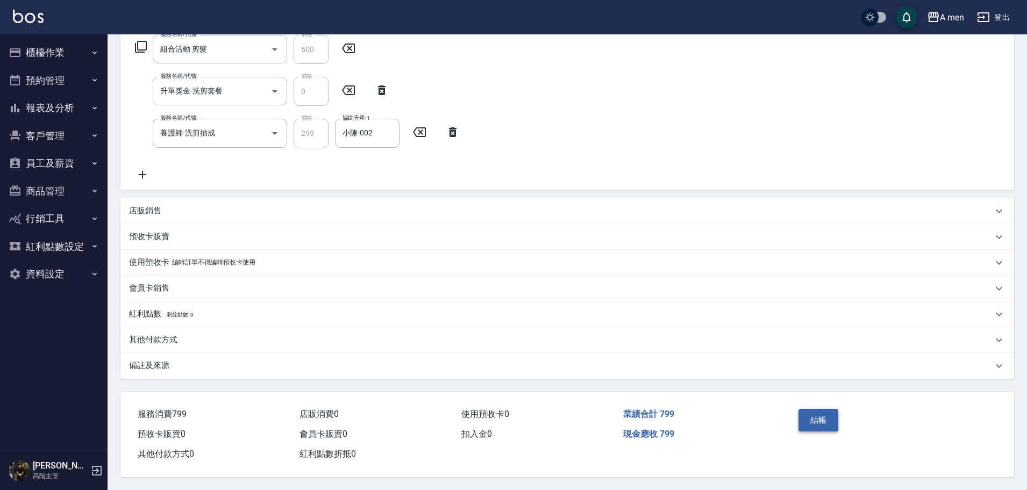
click at [828, 419] on button "結帳" at bounding box center [819, 420] width 40 height 23
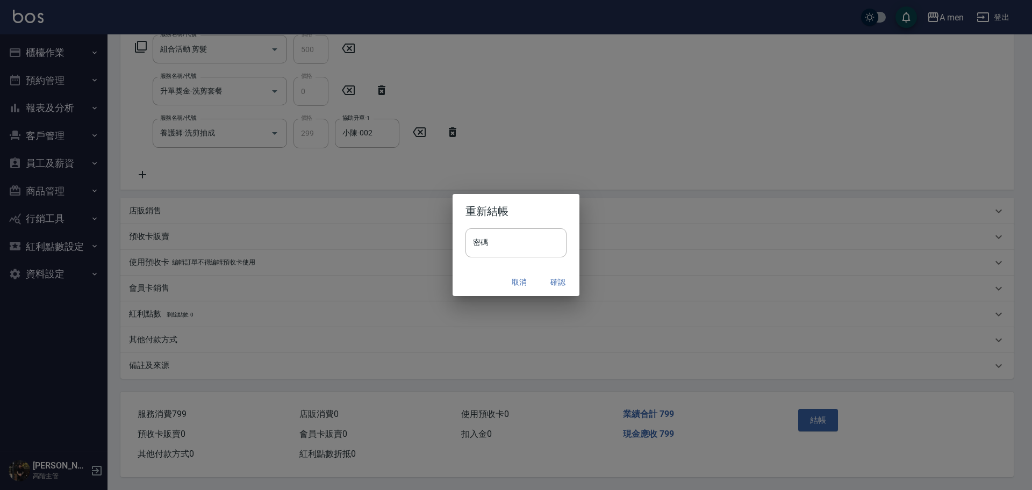
click at [564, 279] on button "確認" at bounding box center [558, 283] width 34 height 20
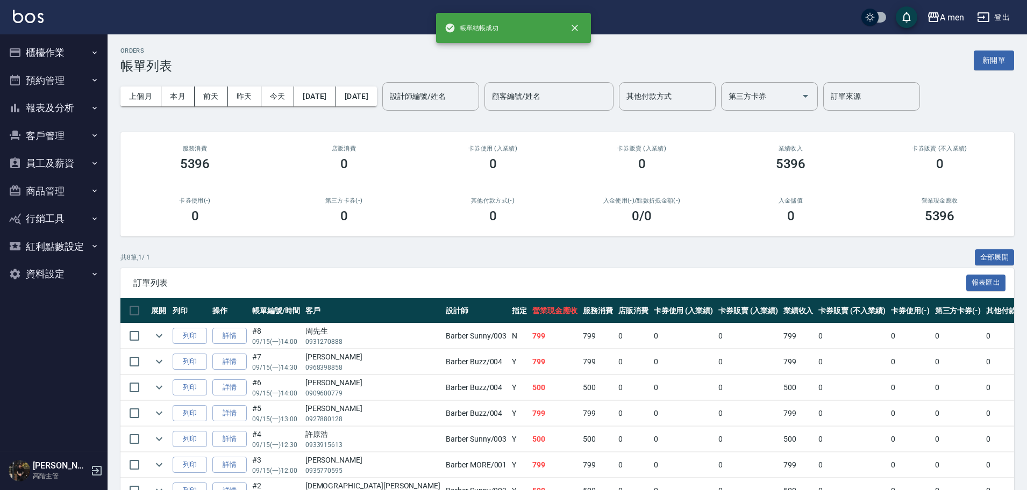
click at [590, 242] on div "ORDERS 帳單列表 新開單 上個月 本月 前天 昨天 今天 2025/09/15 2025/09/15 設計師編號/姓名 設計師編號/姓名 顧客編號/姓名…" at bounding box center [568, 303] width 920 height 538
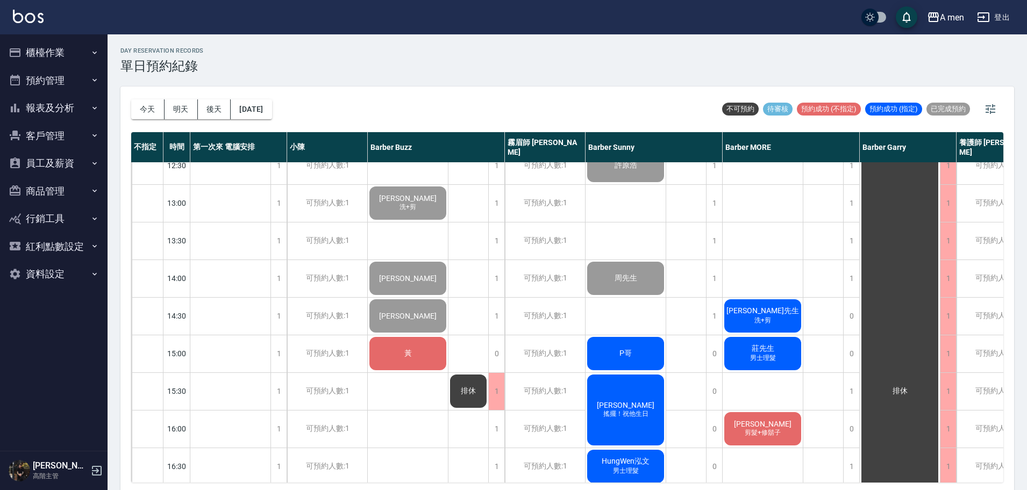
scroll to position [134, 0]
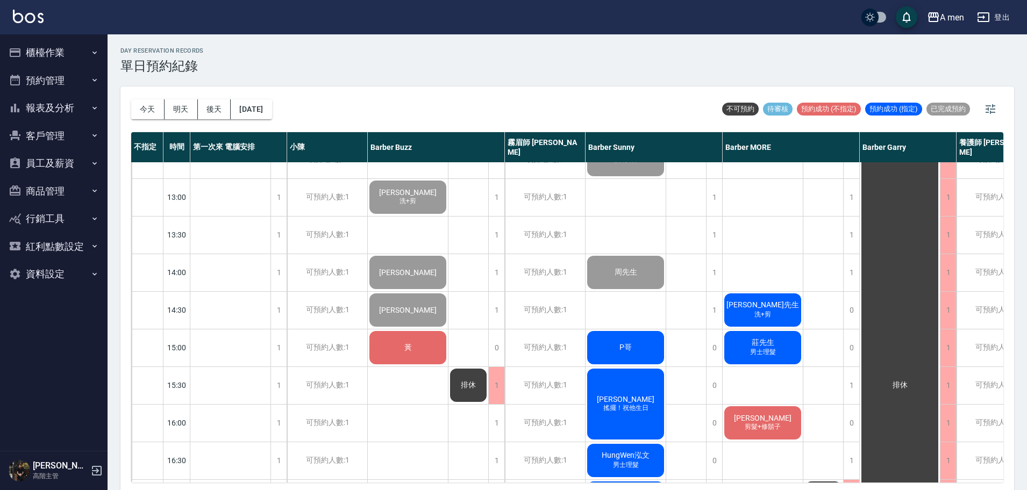
click at [778, 308] on div "吳先生 洗+剪" at bounding box center [763, 310] width 80 height 37
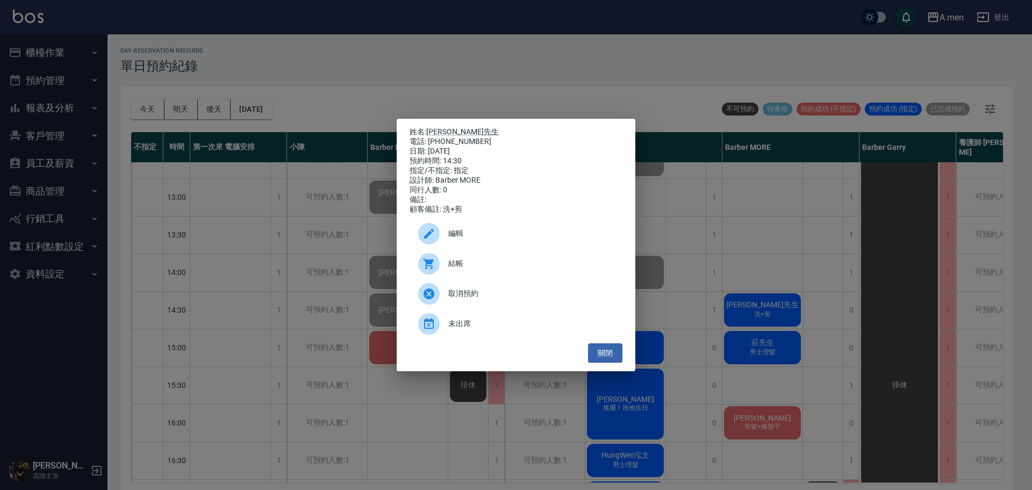
click at [465, 261] on div "結帳" at bounding box center [516, 264] width 213 height 30
click at [588, 358] on button "關閉" at bounding box center [605, 354] width 34 height 20
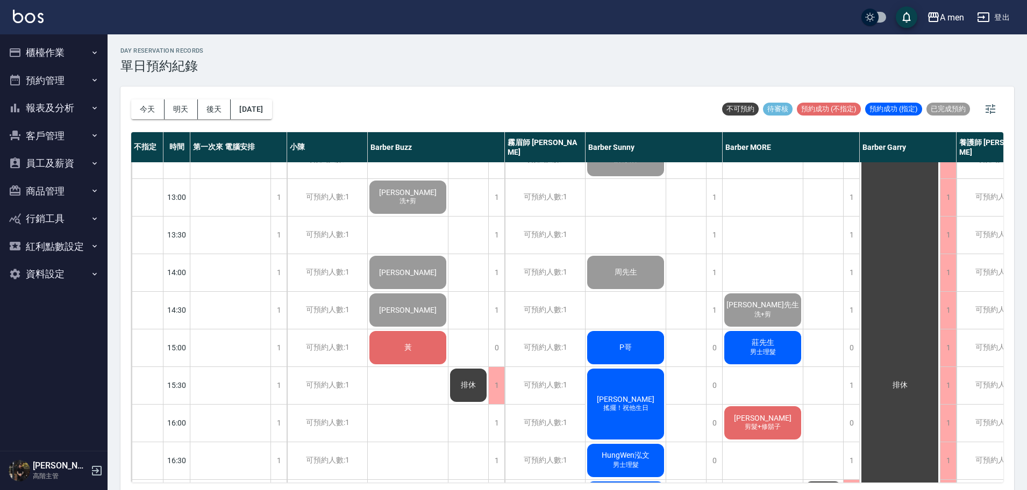
click at [757, 358] on div "莊先生 男士理髮" at bounding box center [763, 348] width 80 height 37
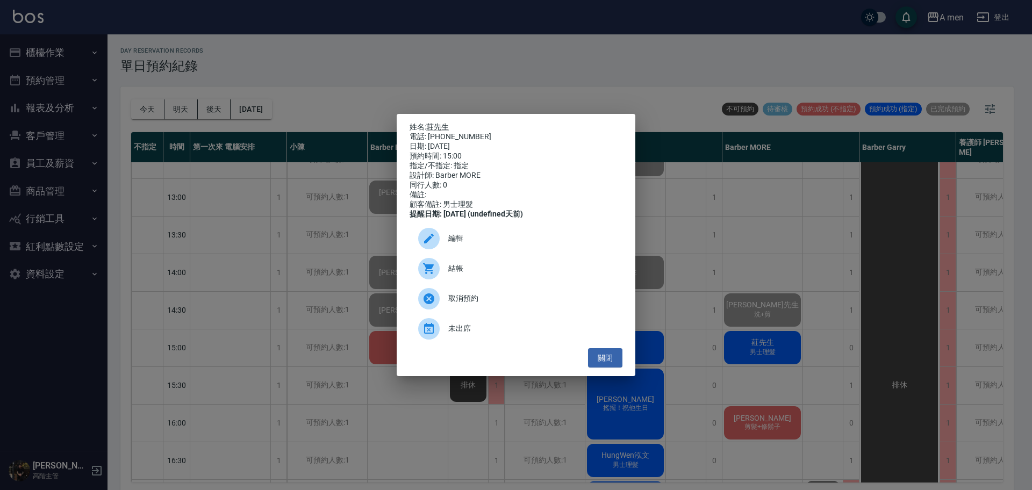
click at [532, 274] on span "結帳" at bounding box center [531, 268] width 166 height 11
click at [603, 368] on button "關閉" at bounding box center [605, 358] width 34 height 20
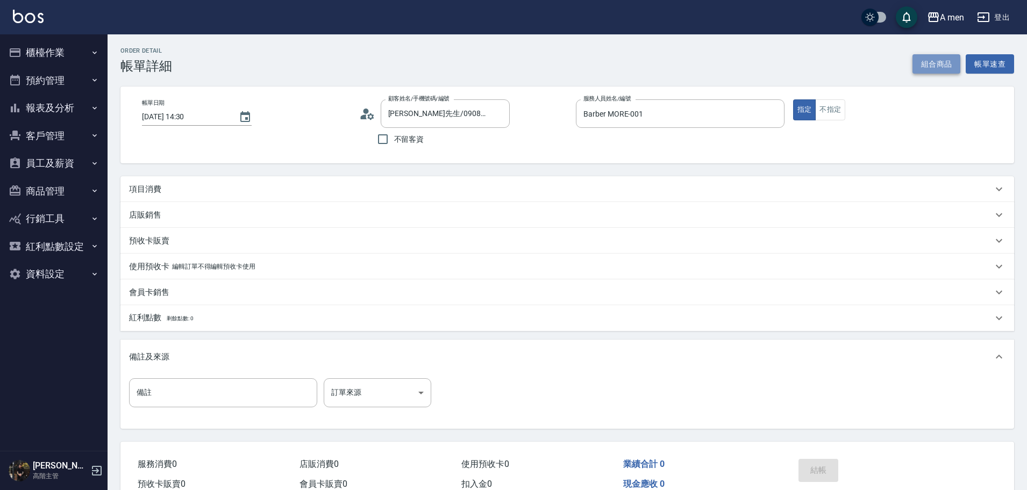
click at [936, 66] on button "組合商品" at bounding box center [937, 64] width 48 height 20
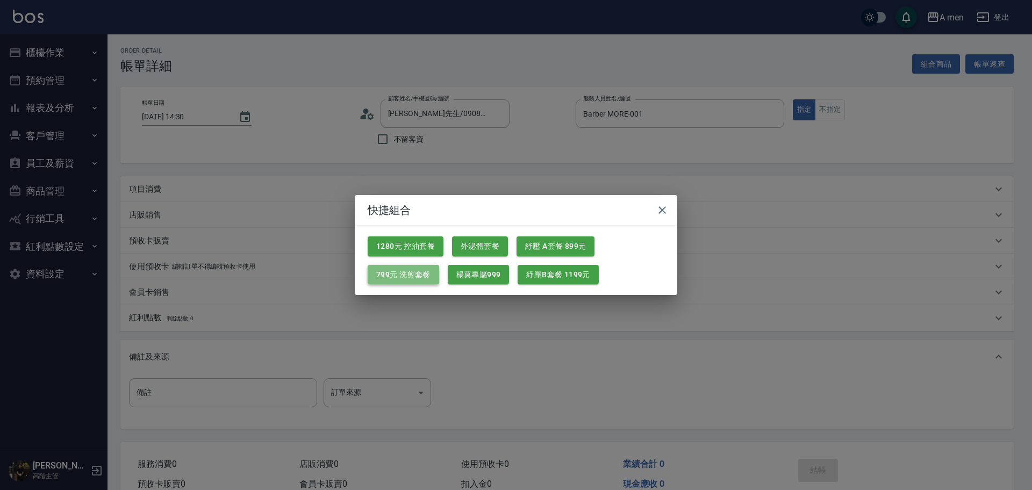
click at [427, 282] on button "799元 洗剪套餐" at bounding box center [404, 275] width 72 height 20
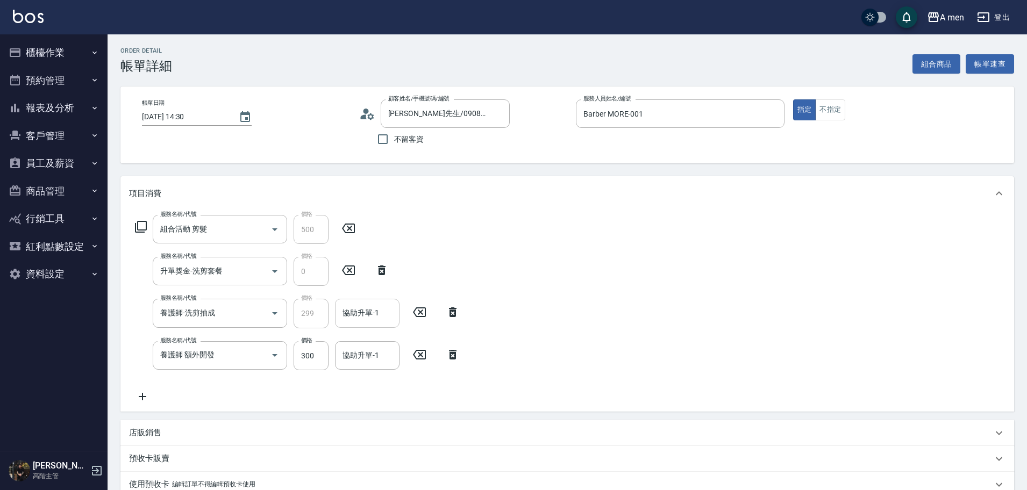
click at [366, 327] on div "協助升單-1" at bounding box center [367, 313] width 65 height 28
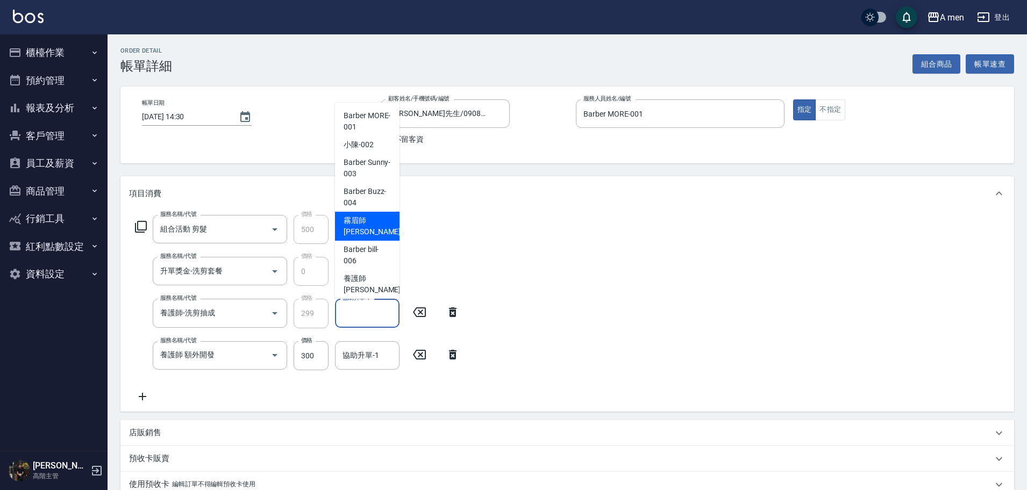
click at [384, 226] on span "霧眉師 小蔡 -005" at bounding box center [380, 226] width 72 height 23
type input "霧眉師 小[PERSON_NAME]-005"
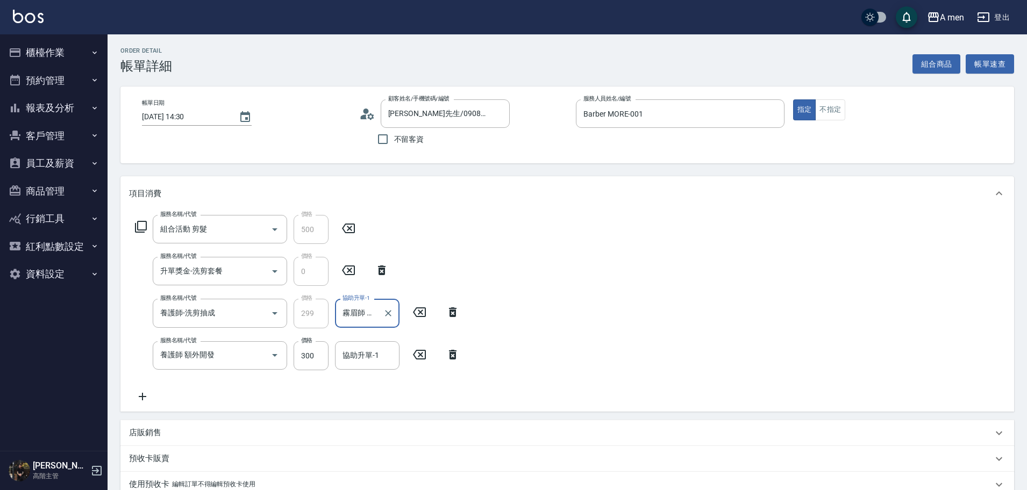
click at [467, 354] on div "服務名稱/代號 組合活動 剪髮 服務名稱/代號 價格 500 價格 服務名稱/代號 升單獎金-洗剪套餐 服務名稱/代號 價格 0 價格 服務名稱/代號 養護師…" at bounding box center [567, 311] width 894 height 201
click at [457, 356] on icon at bounding box center [452, 354] width 27 height 13
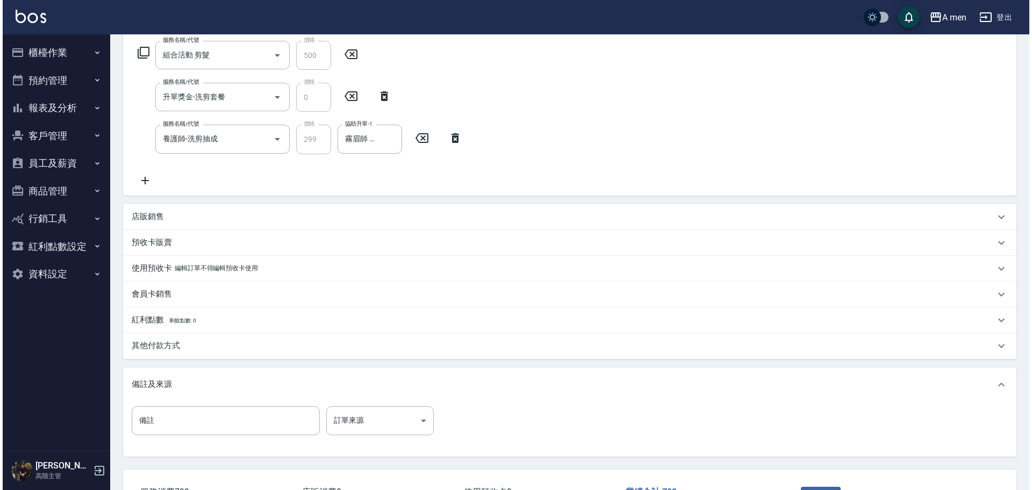
scroll to position [257, 0]
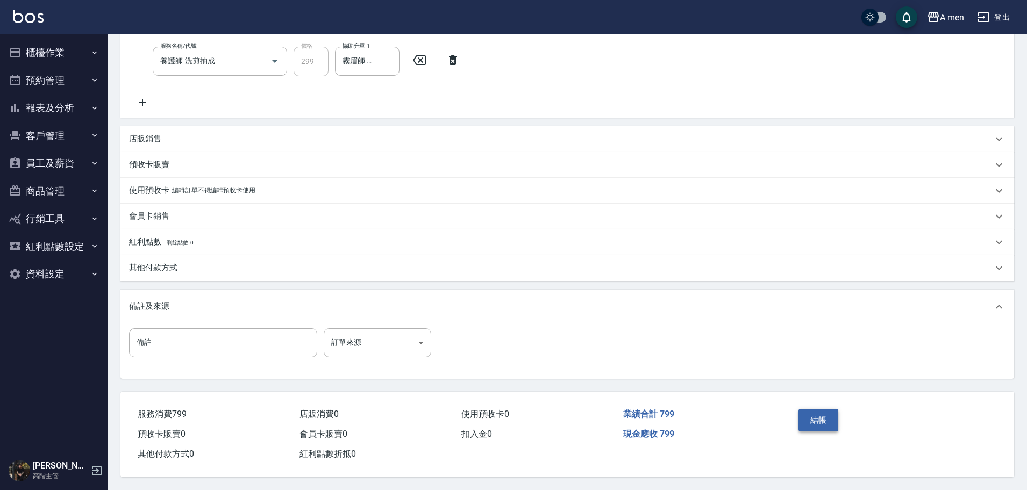
click at [816, 416] on button "結帳" at bounding box center [819, 420] width 40 height 23
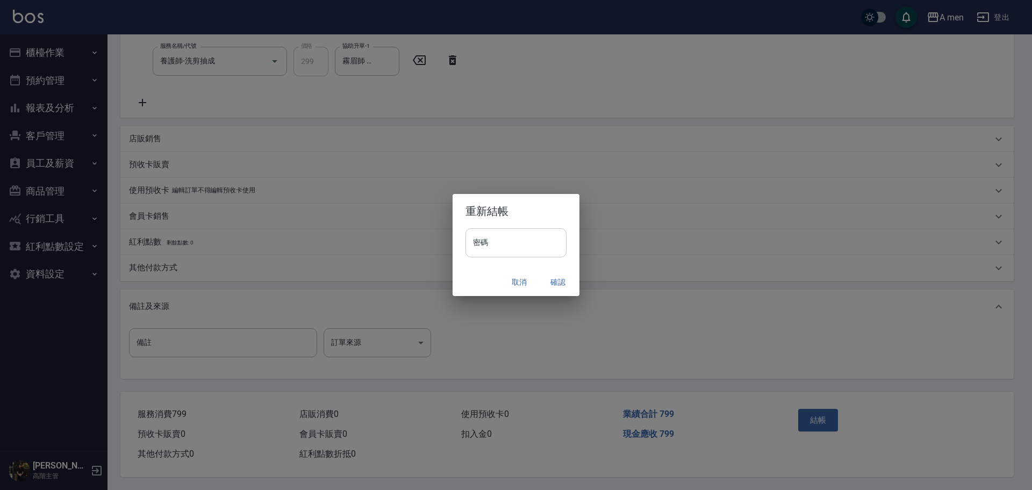
click at [519, 246] on input "密碼" at bounding box center [516, 243] width 101 height 29
click at [560, 212] on h2 "重新結帳" at bounding box center [516, 211] width 127 height 34
click at [564, 281] on button "確認" at bounding box center [558, 283] width 34 height 20
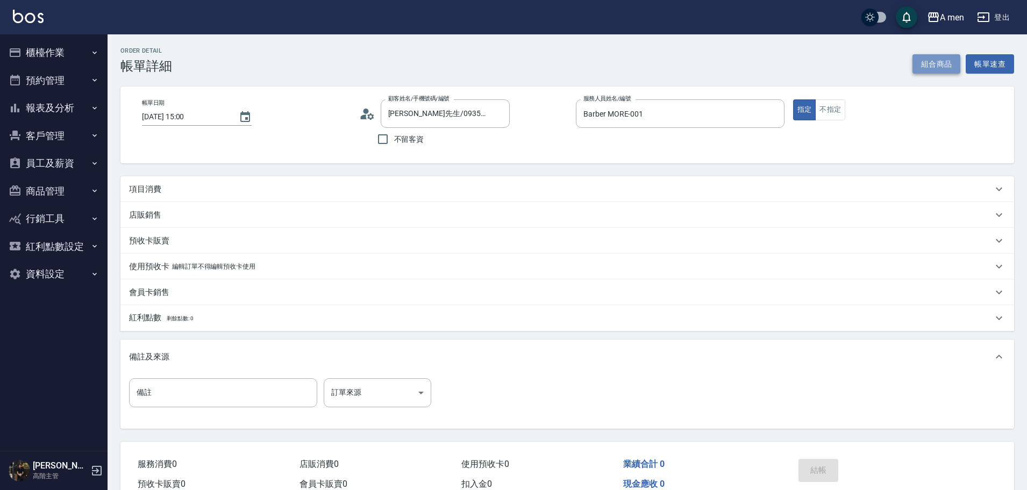
click at [933, 68] on button "組合商品" at bounding box center [937, 64] width 48 height 20
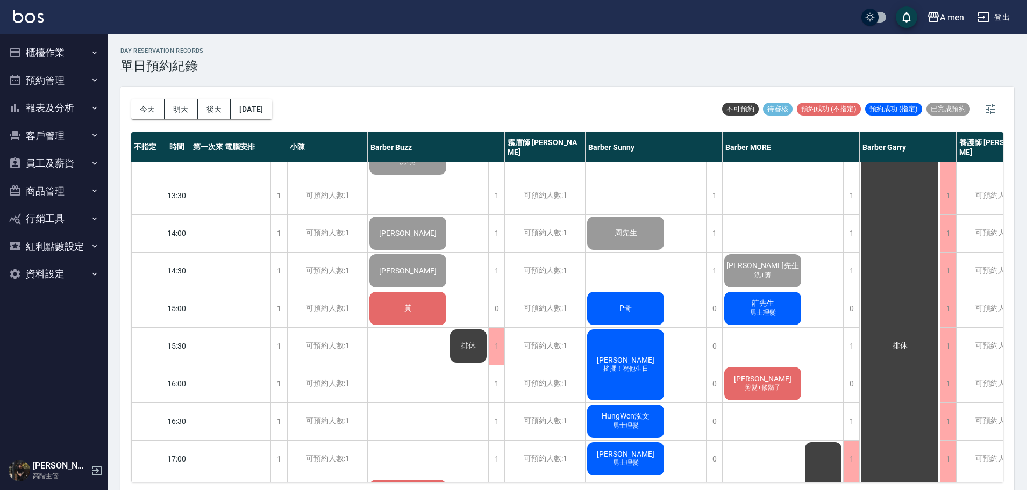
scroll to position [174, 0]
click at [739, 310] on div "莊先生 男士理髮" at bounding box center [763, 308] width 80 height 37
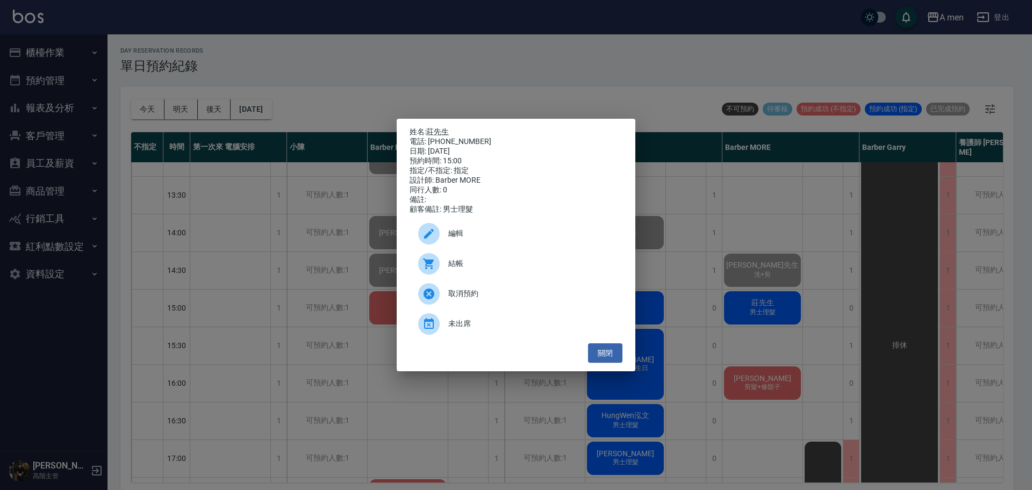
click at [582, 269] on span "結帳" at bounding box center [531, 263] width 166 height 11
click at [616, 355] on button "關閉" at bounding box center [605, 354] width 34 height 20
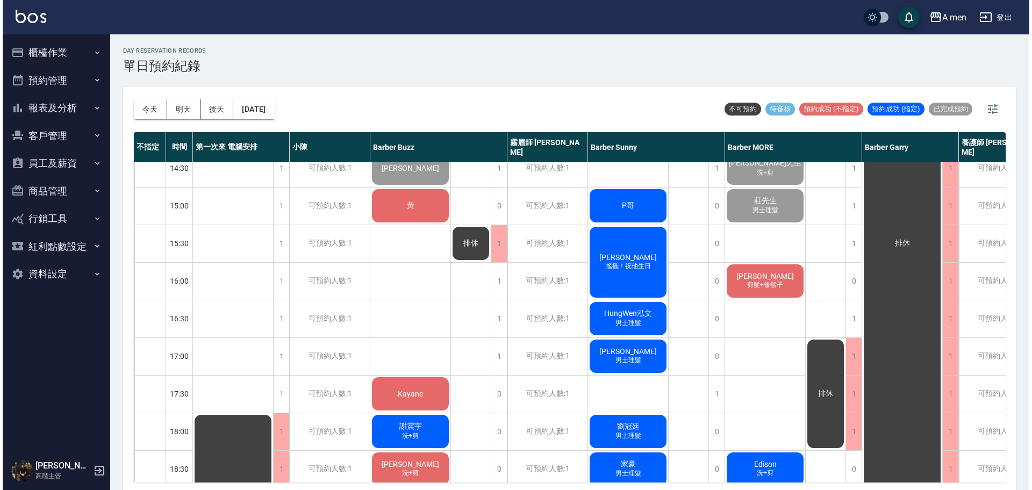
scroll to position [277, 0]
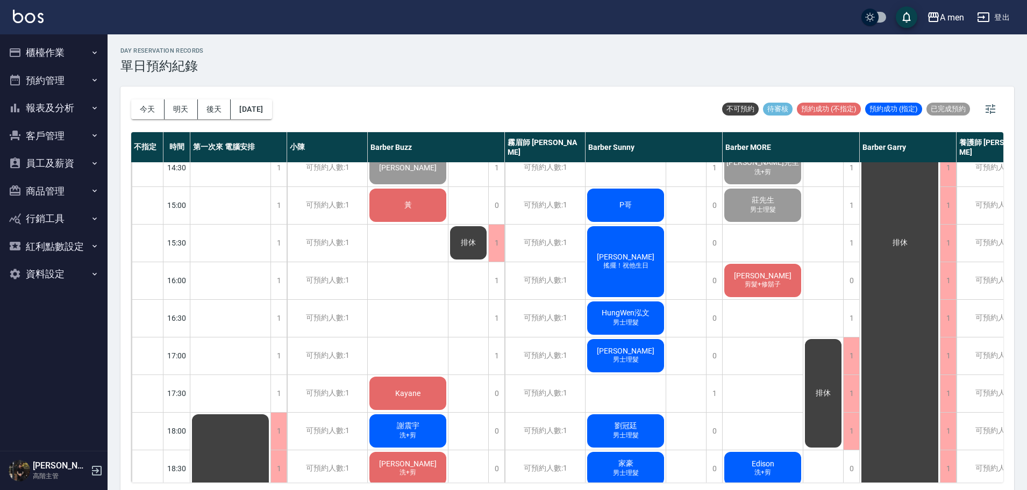
click at [616, 355] on div "洪 男士理髮" at bounding box center [626, 356] width 80 height 37
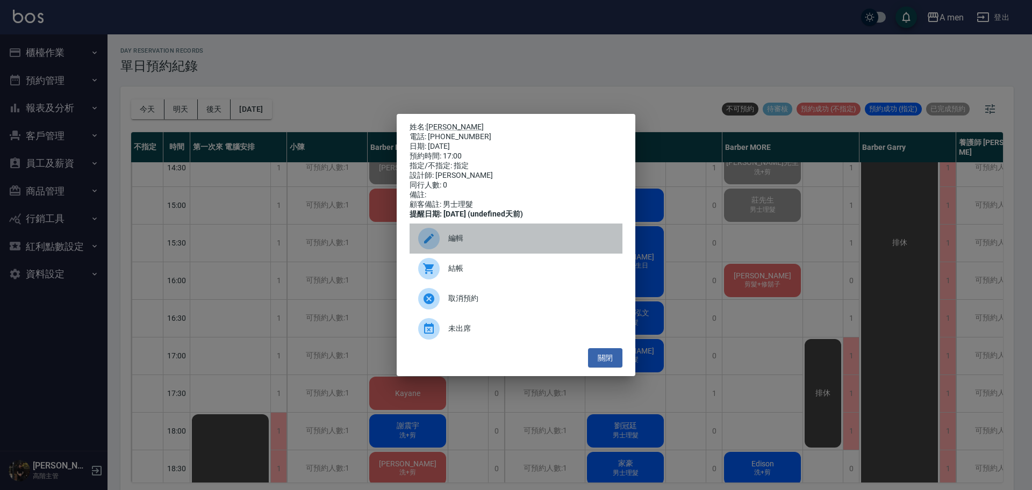
click at [574, 253] on div "編輯" at bounding box center [516, 239] width 213 height 30
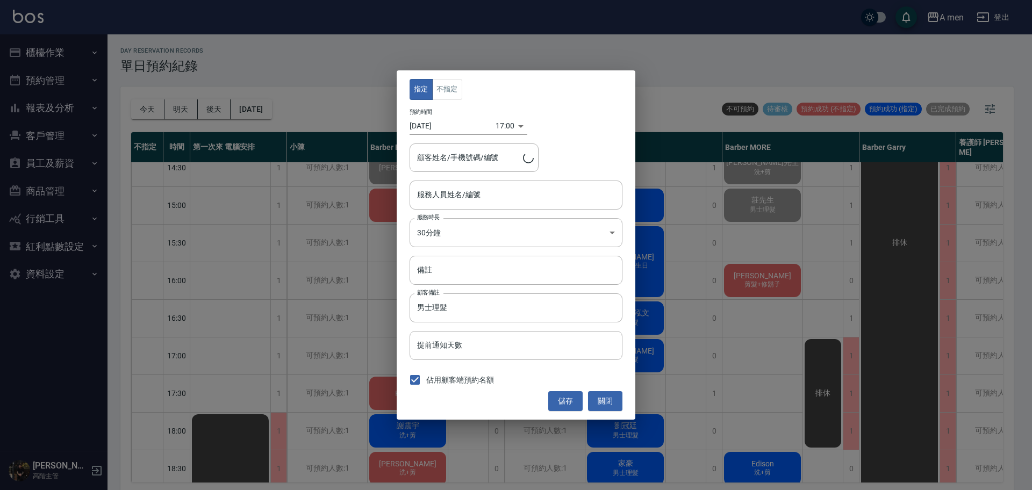
type input "Barber Sunny -003"
type input "洪/0963257097"
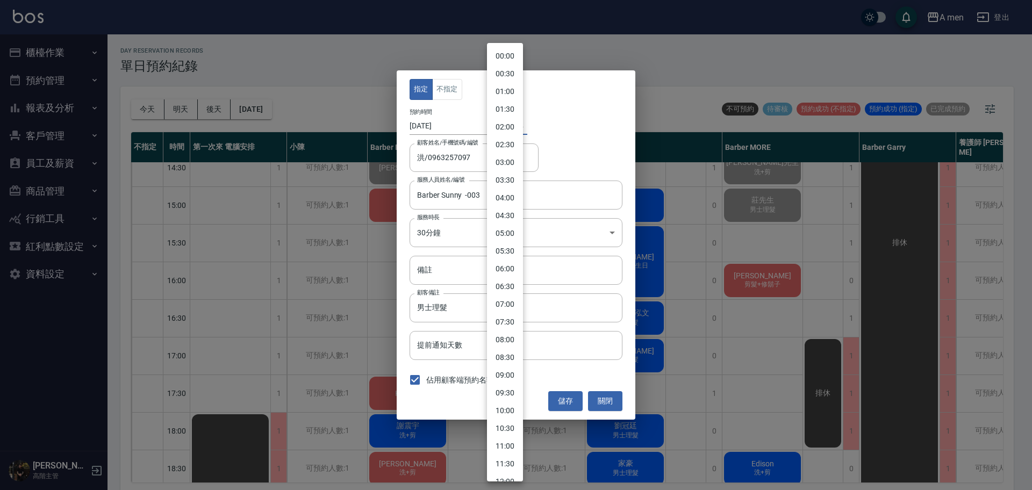
click at [508, 127] on body "A men 登出 櫃檯作業 打帳單 帳單列表 營業儀表板 現金收支登錄 高階收支登錄 材料自購登錄 每日結帳 排班表 現場電腦打卡 掃碼打卡 預約管理 預約管…" at bounding box center [516, 247] width 1032 height 494
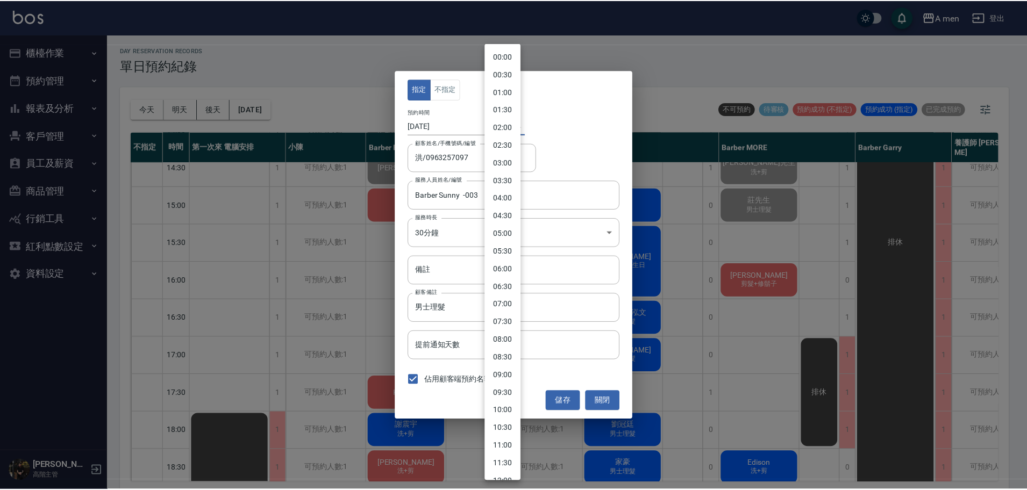
scroll to position [397, 0]
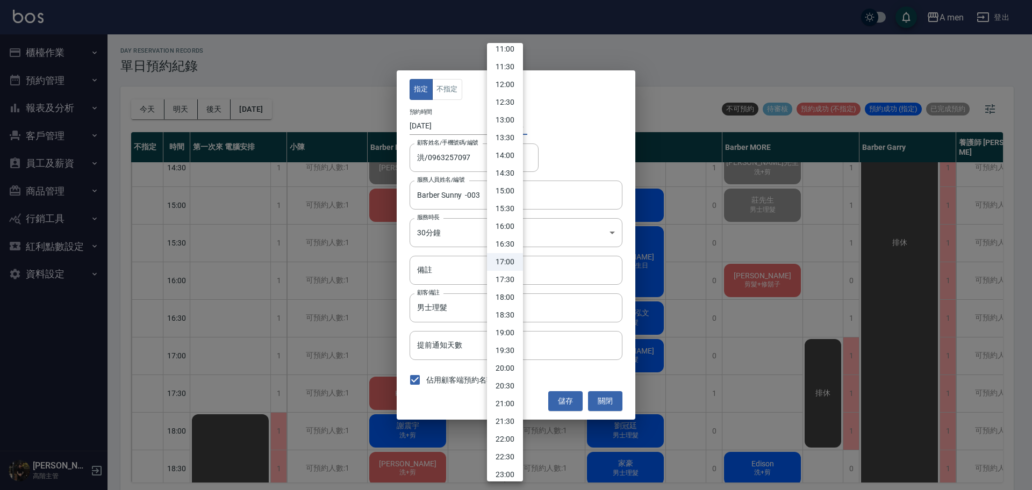
click at [505, 283] on li "17:30" at bounding box center [505, 280] width 36 height 18
type input "1757928600000"
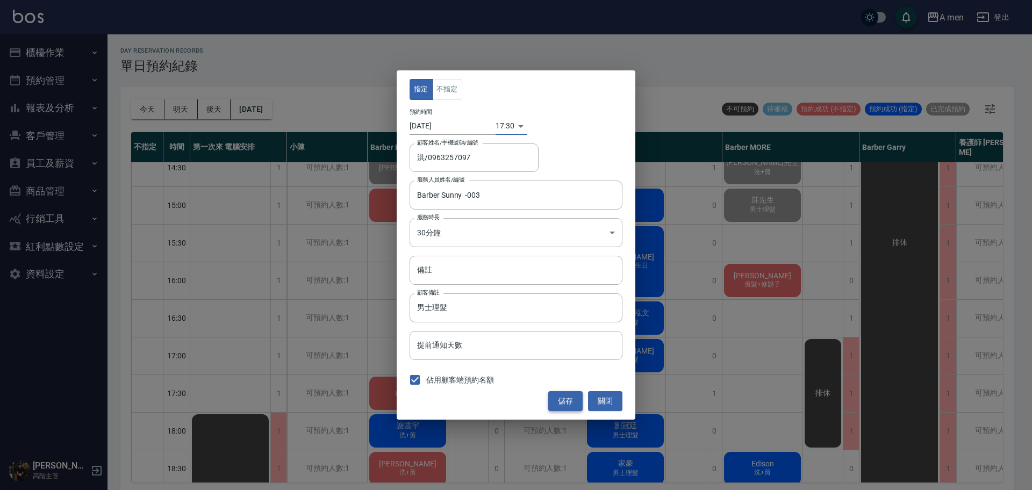
click at [562, 397] on button "儲存" at bounding box center [565, 401] width 34 height 20
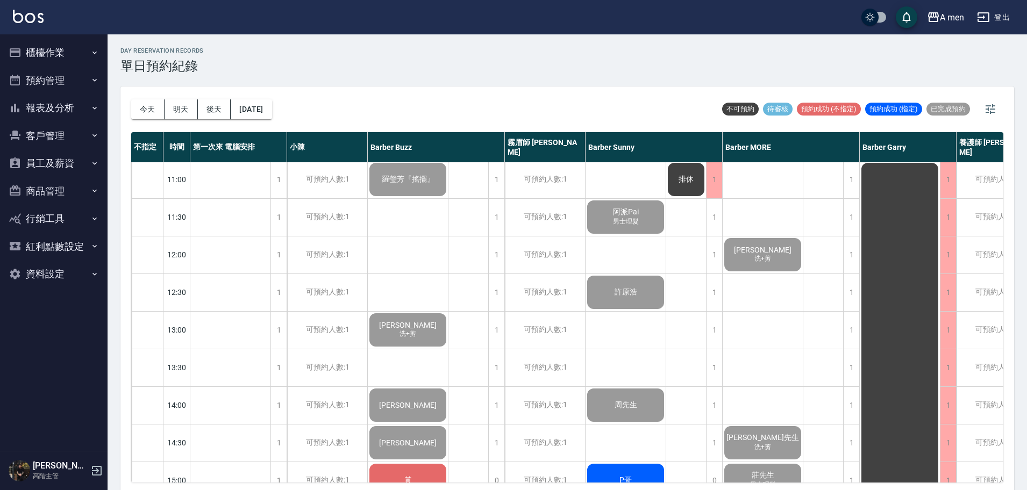
scroll to position [0, 0]
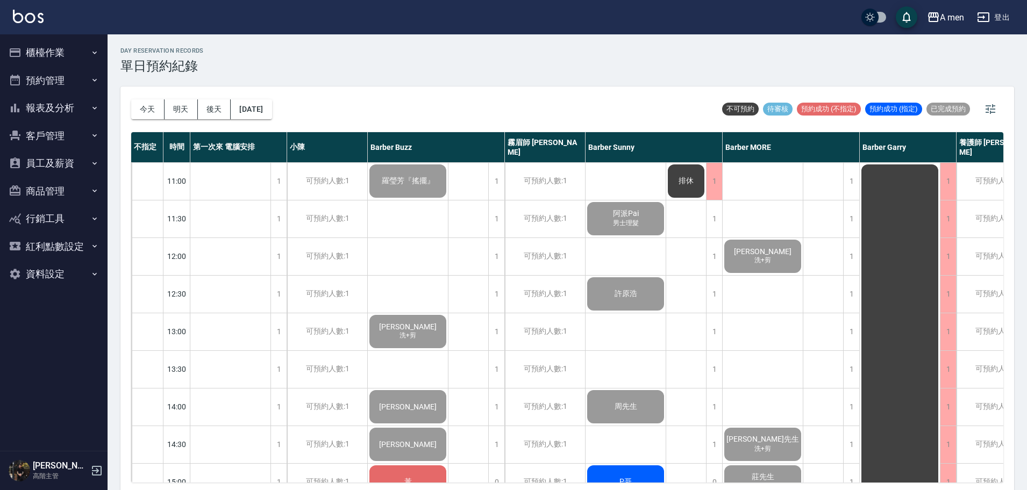
click at [74, 89] on button "預約管理" at bounding box center [53, 81] width 99 height 28
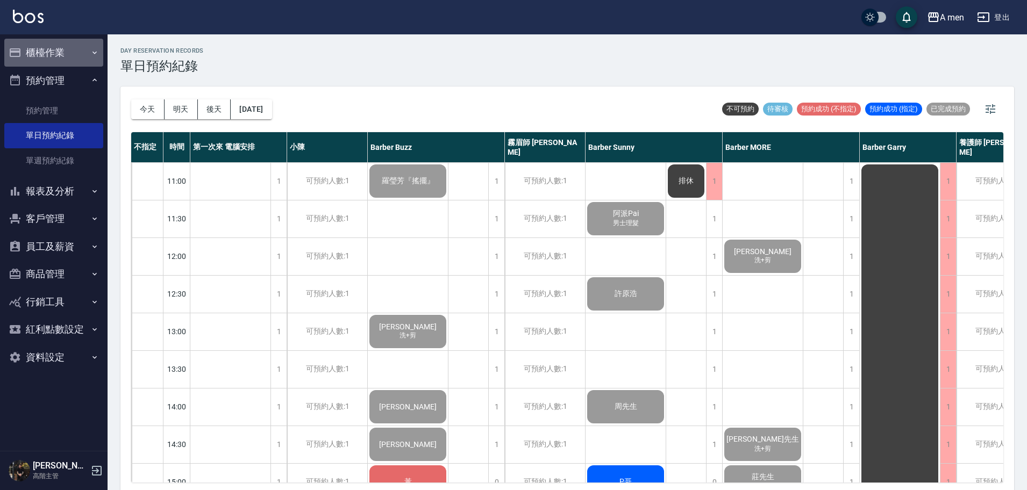
click at [70, 58] on button "櫃檯作業" at bounding box center [53, 53] width 99 height 28
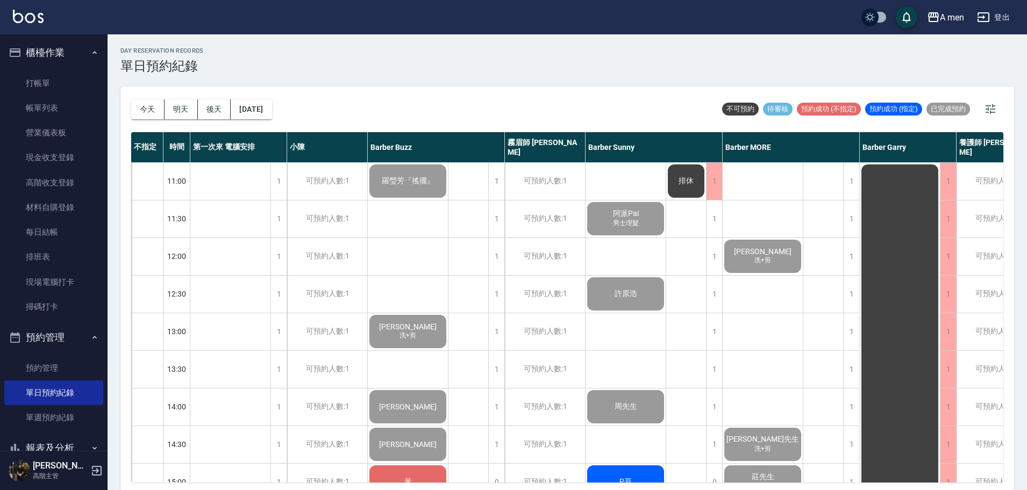
drag, startPoint x: 1001, startPoint y: 193, endPoint x: 1022, endPoint y: 132, distance: 64.8
click at [1022, 132] on div "day Reservation records 單日預約紀錄 今天 明天 後天 2025/09/15 不可預約 待審核 預約成功 (不指定) 預約成功 (指定…" at bounding box center [568, 263] width 920 height 459
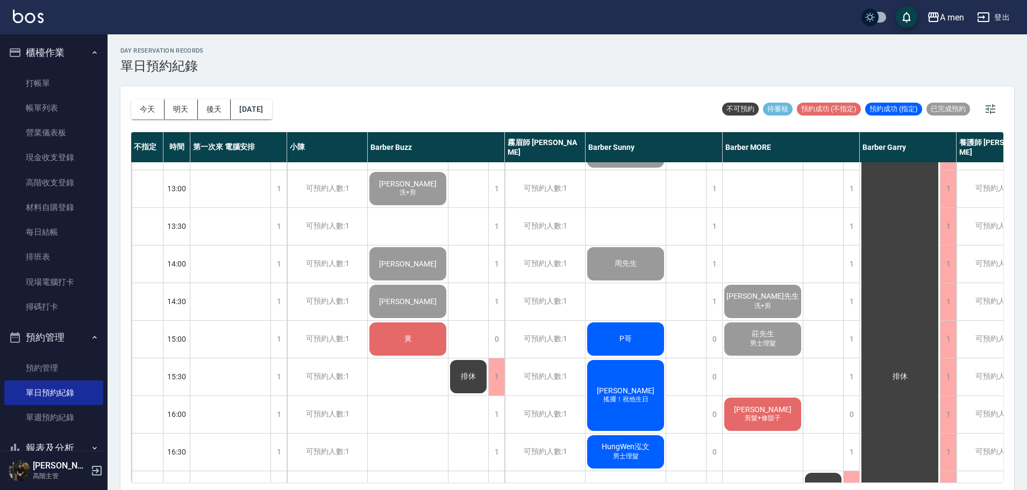
scroll to position [230, 0]
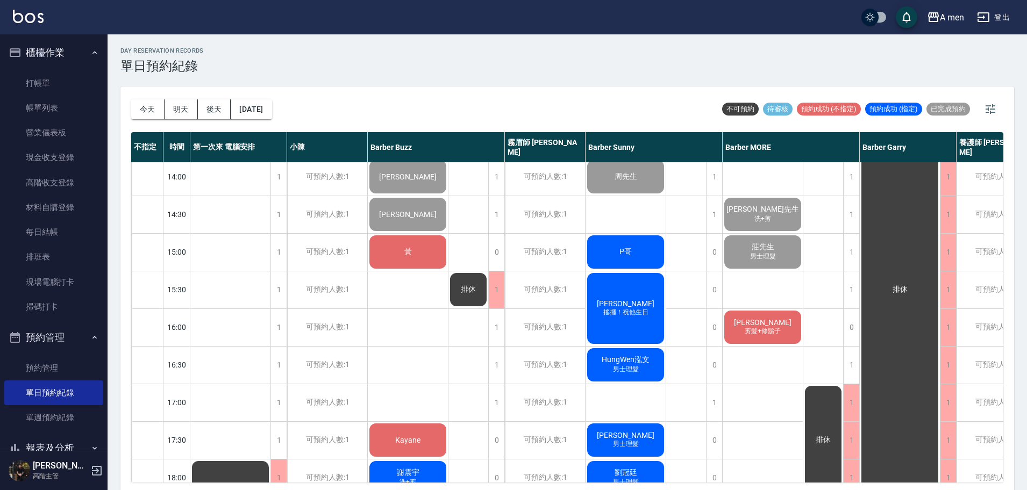
click at [418, 253] on div "黃" at bounding box center [408, 252] width 80 height 37
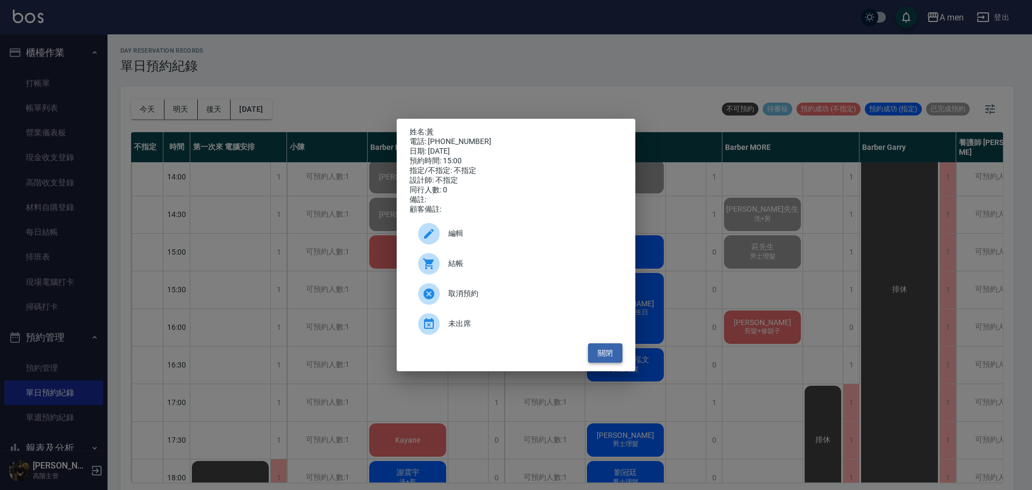
click at [598, 358] on button "關閉" at bounding box center [605, 354] width 34 height 20
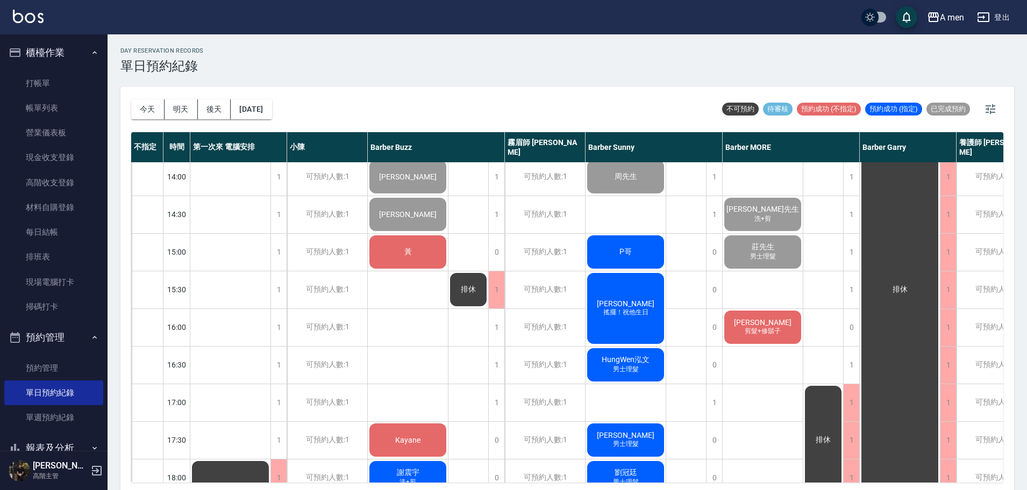
click at [397, 249] on div "黃" at bounding box center [408, 252] width 80 height 37
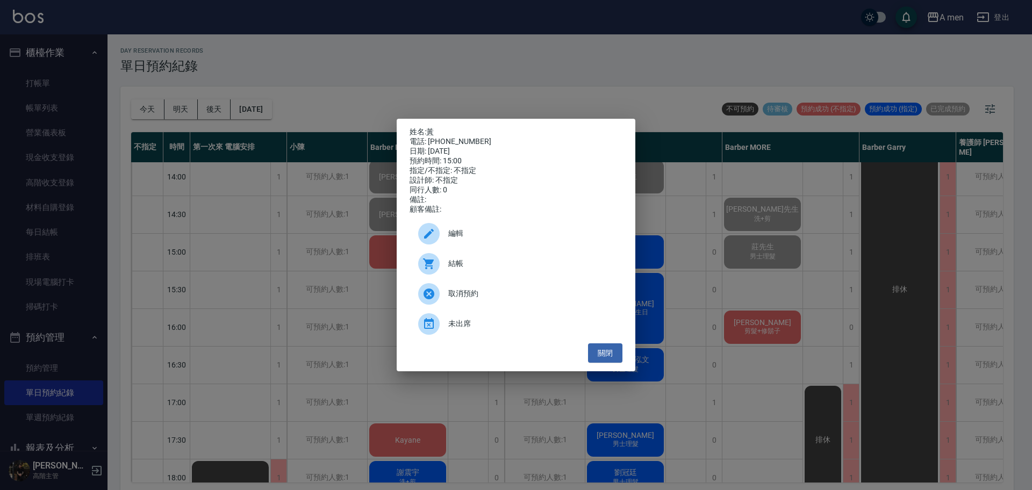
click at [539, 276] on div "結帳" at bounding box center [516, 264] width 213 height 30
click at [603, 361] on button "關閉" at bounding box center [605, 354] width 34 height 20
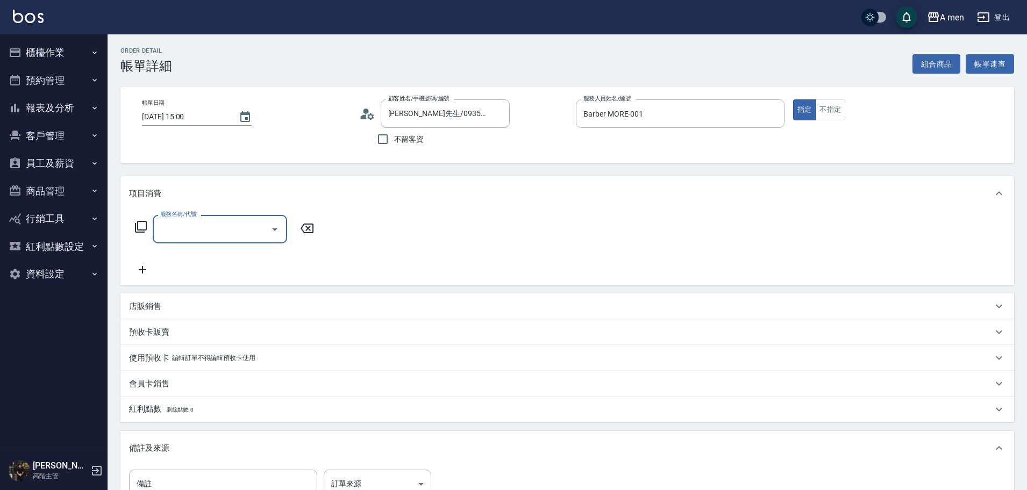
click at [222, 240] on div "服務名稱/代號" at bounding box center [220, 229] width 134 height 28
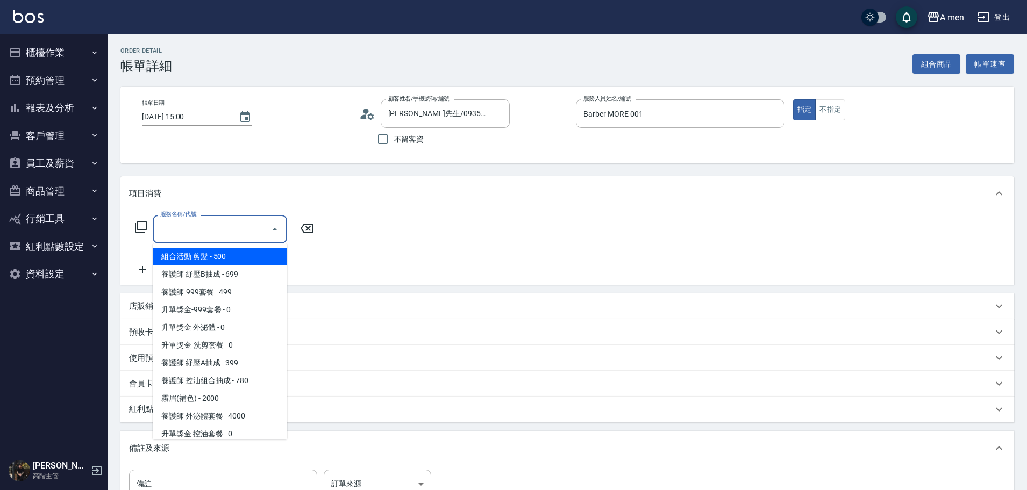
drag, startPoint x: 222, startPoint y: 240, endPoint x: 222, endPoint y: 307, distance: 66.7
click at [222, 307] on body "A men 登出 櫃檯作業 打帳單 帳單列表 營業儀表板 現金收支登錄 高階收支登錄 材料自購登錄 每日結帳 排班表 現場電腦打卡 掃碼打卡 預約管理 預約管…" at bounding box center [513, 316] width 1027 height 632
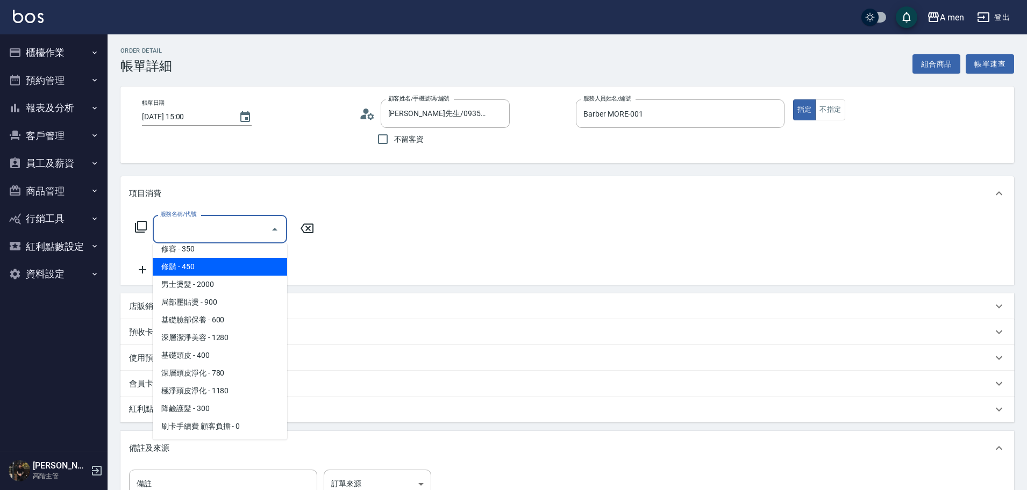
scroll to position [311, 0]
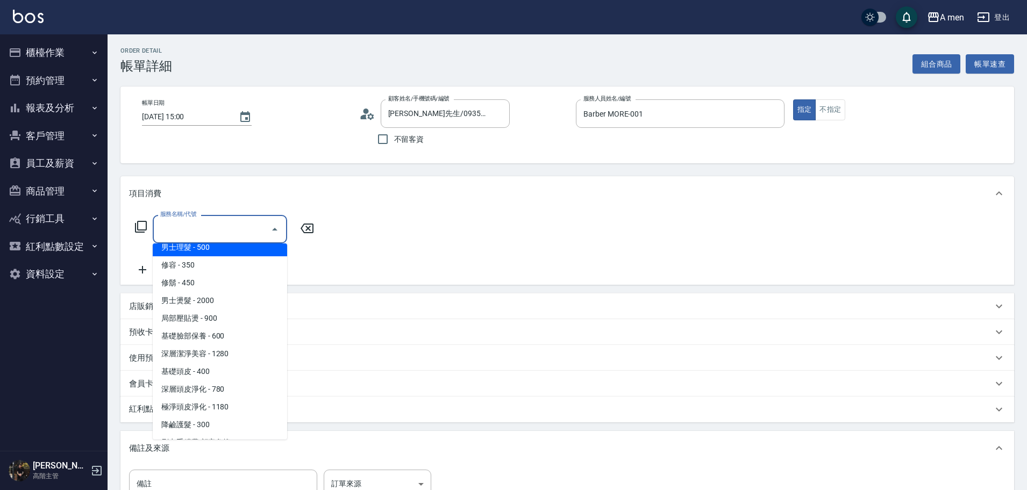
click at [222, 254] on span "男士理髮 - 500" at bounding box center [220, 248] width 134 height 18
type input "男士理髮(A01)"
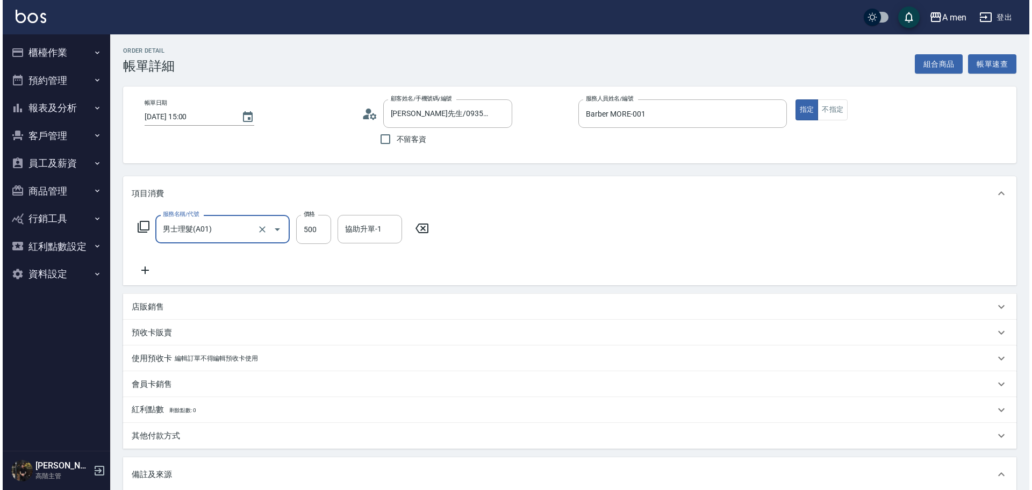
scroll to position [173, 0]
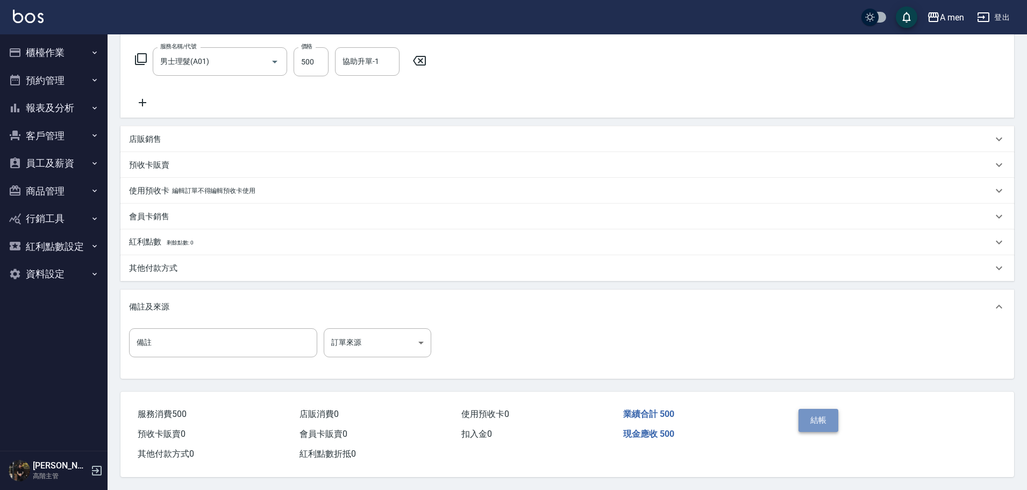
click at [818, 409] on button "結帳" at bounding box center [819, 420] width 40 height 23
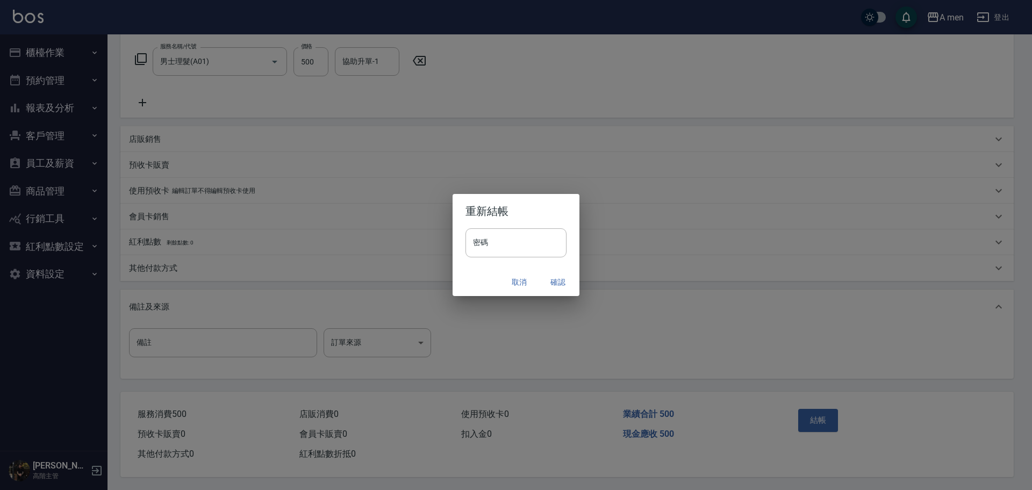
click at [568, 279] on button "確認" at bounding box center [558, 283] width 34 height 20
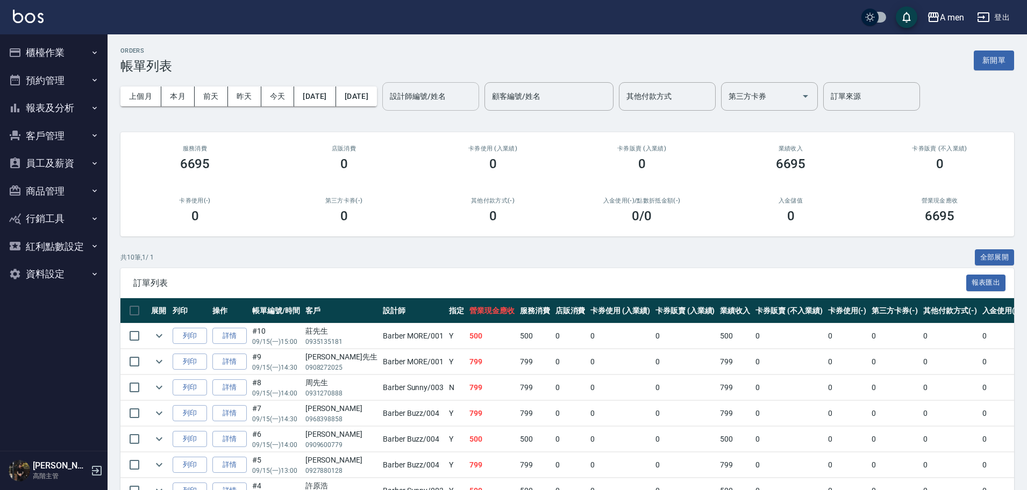
click at [474, 87] on input "設計師編號/姓名" at bounding box center [430, 96] width 87 height 19
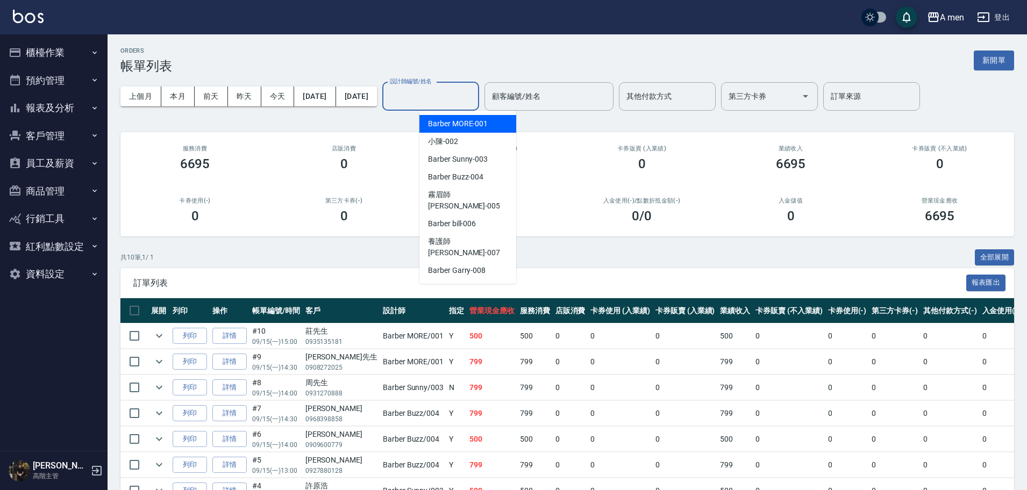
type input "E"
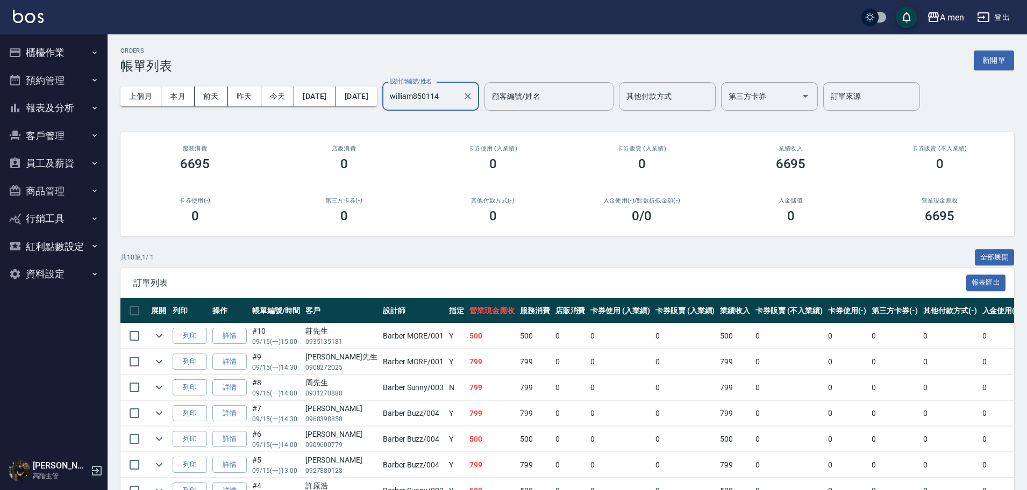
type input "william850114"
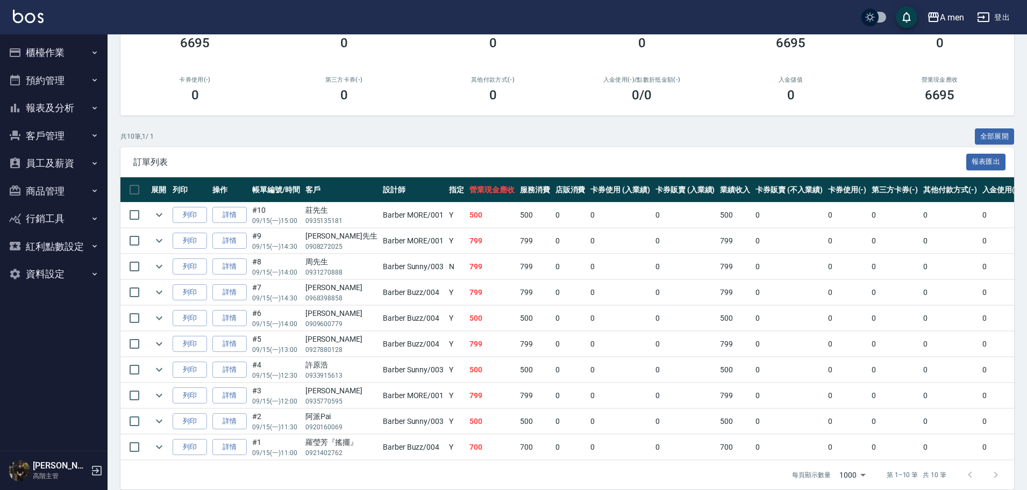
scroll to position [119, 0]
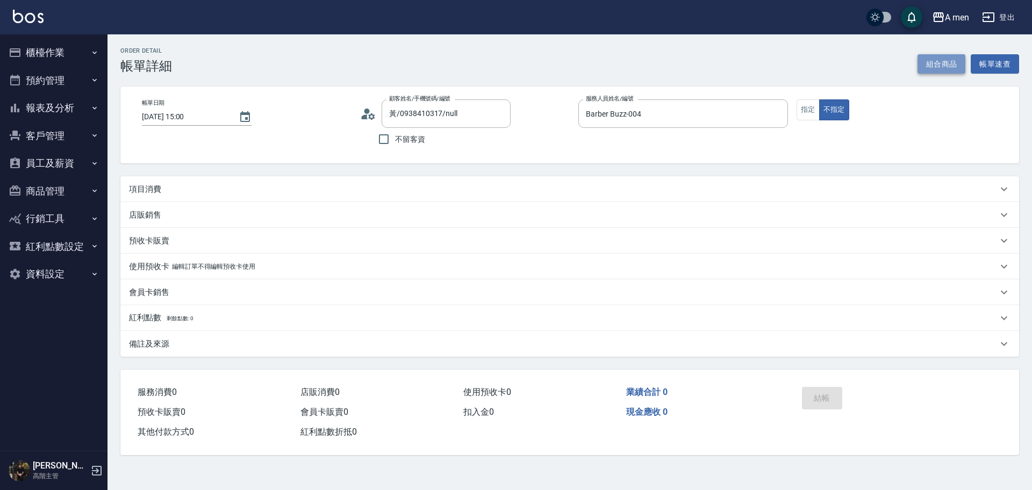
click at [940, 61] on button "組合商品" at bounding box center [942, 64] width 48 height 20
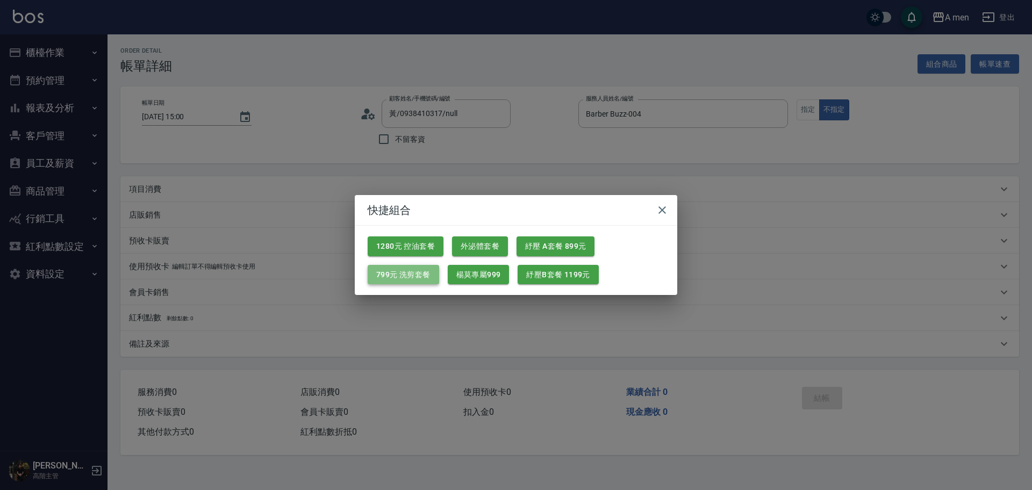
click at [414, 274] on button "799元 洗剪套餐" at bounding box center [404, 275] width 72 height 20
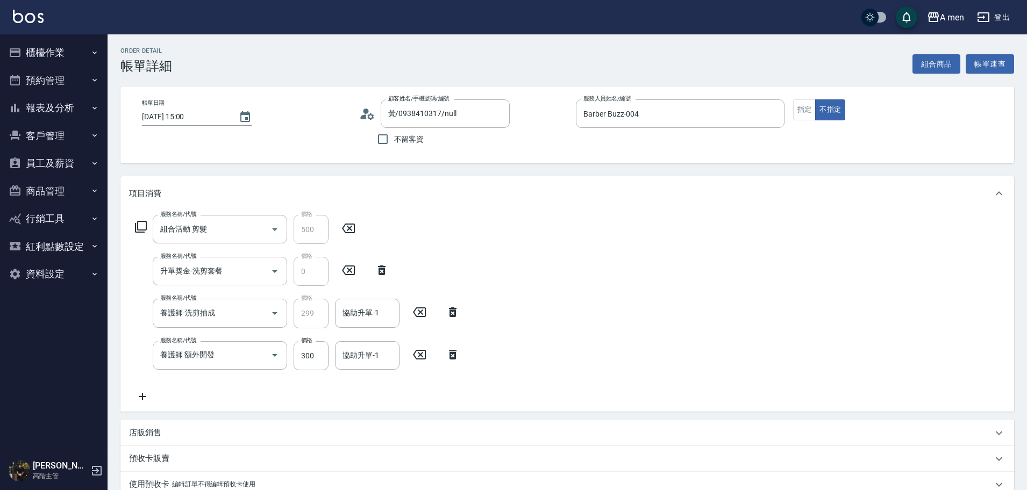
click at [451, 354] on icon at bounding box center [453, 355] width 8 height 10
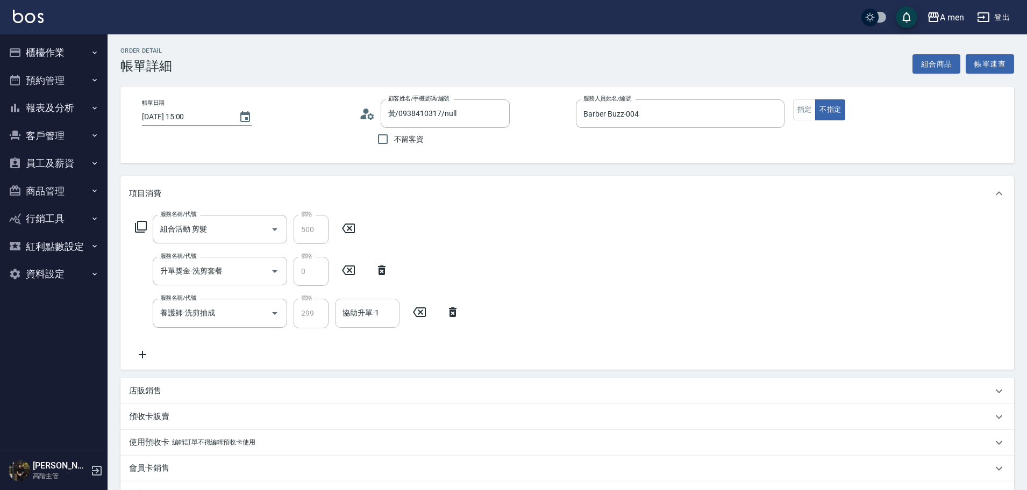
click at [344, 302] on div "協助升單-1" at bounding box center [367, 313] width 65 height 28
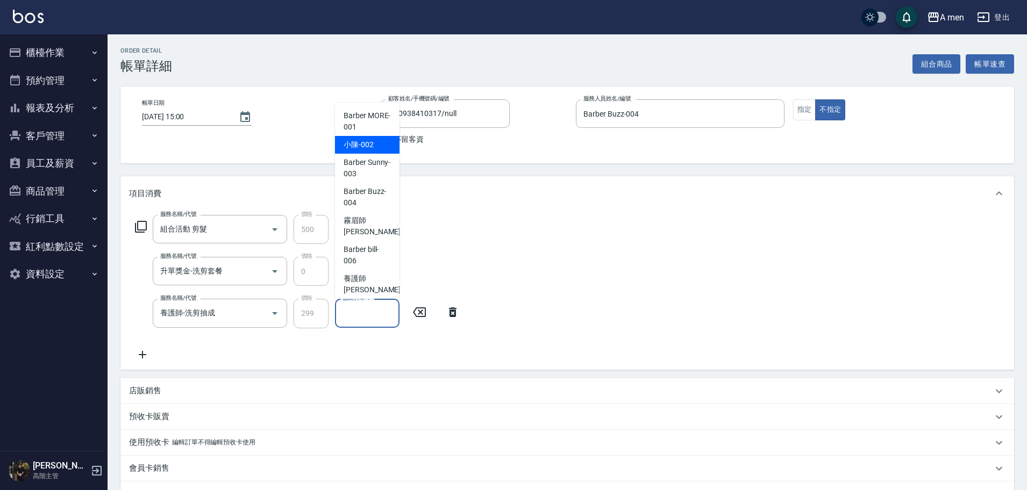
click at [373, 143] on span "小陳 -002" at bounding box center [359, 144] width 30 height 11
type input "小陳-002"
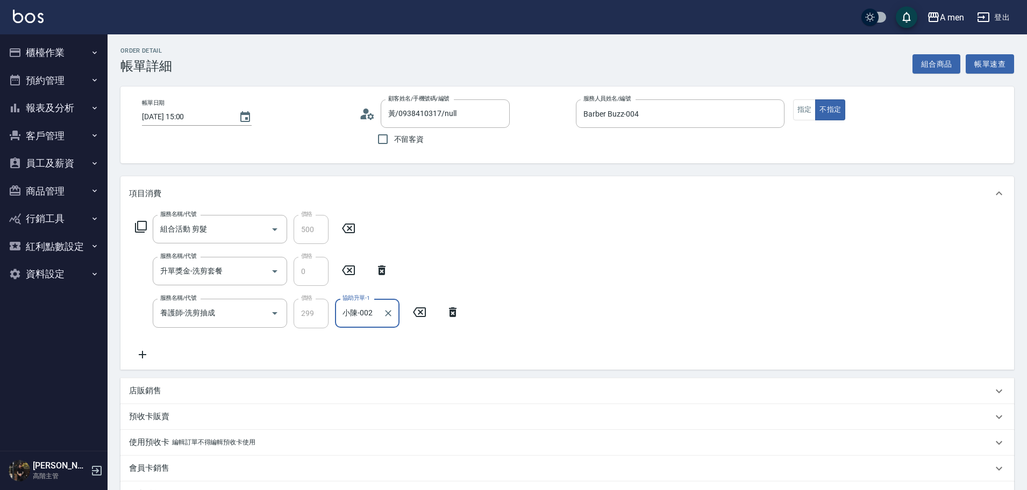
click at [661, 182] on div "項目消費" at bounding box center [567, 193] width 894 height 34
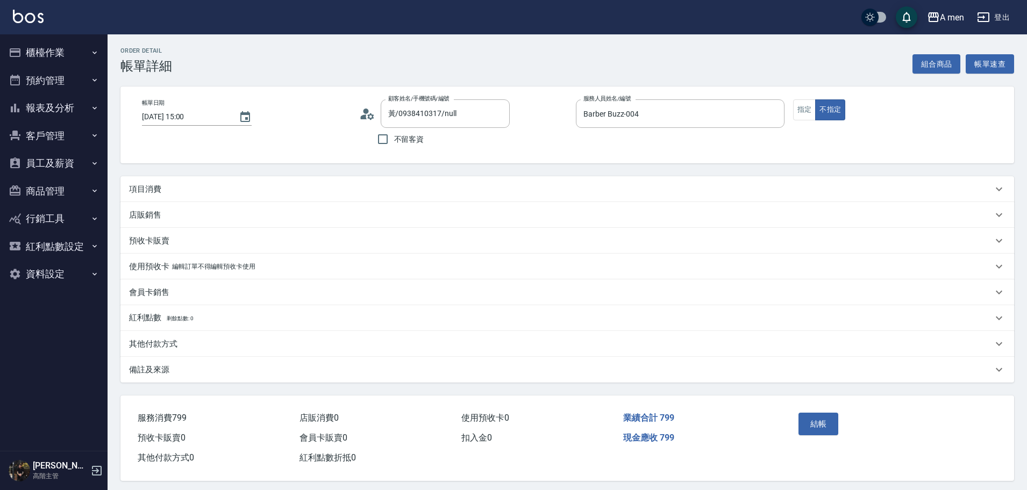
click at [792, 199] on div "項目消費" at bounding box center [567, 189] width 894 height 26
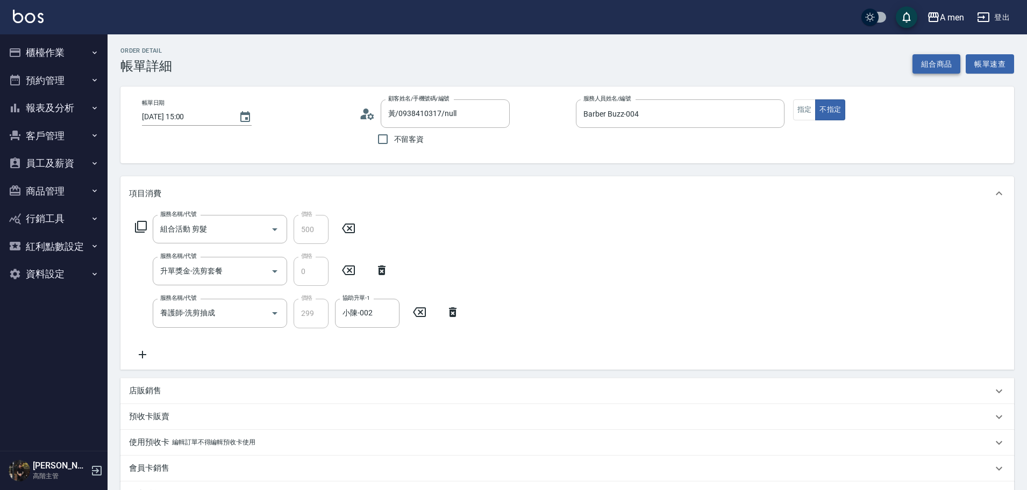
click at [937, 64] on button "組合商品" at bounding box center [937, 64] width 48 height 20
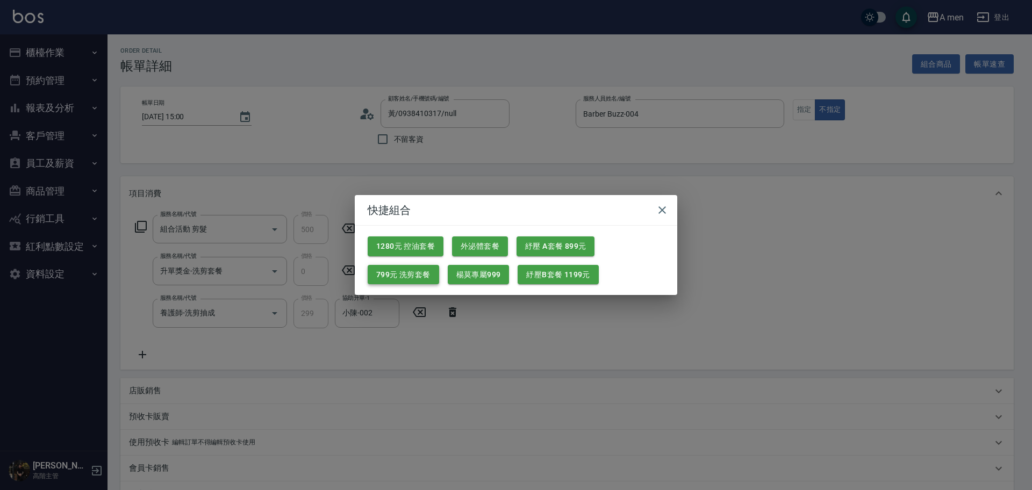
click at [418, 276] on button "799元 洗剪套餐" at bounding box center [404, 275] width 72 height 20
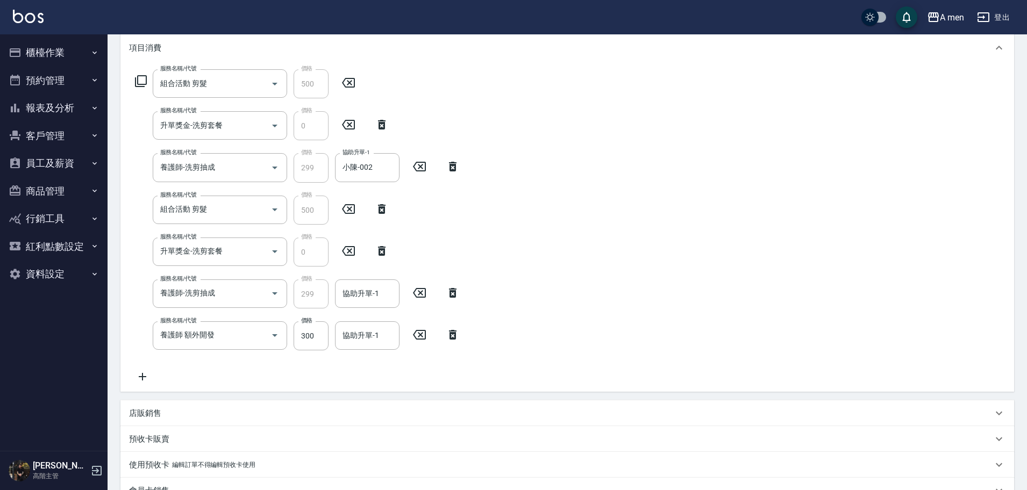
scroll to position [151, 0]
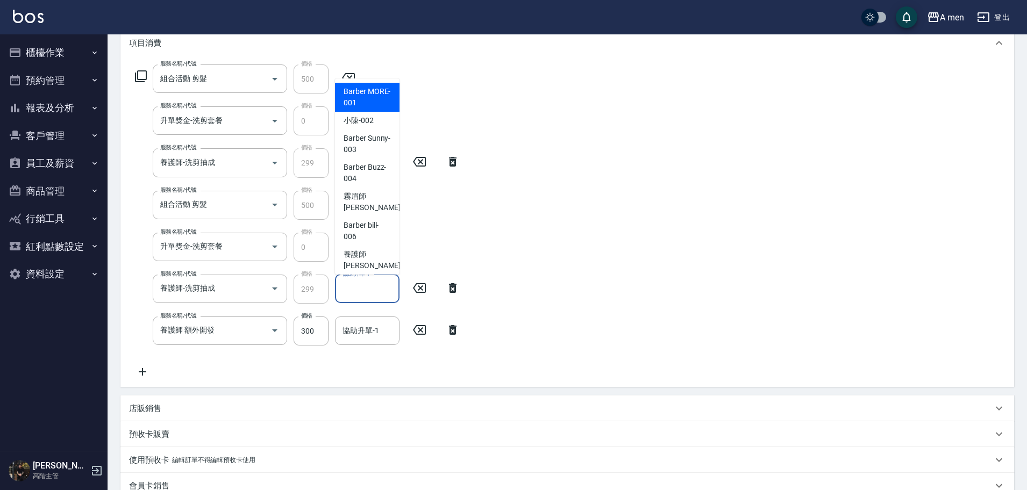
click at [369, 288] on input "協助升單-1" at bounding box center [367, 289] width 55 height 19
click at [366, 119] on span "小陳 -002" at bounding box center [359, 120] width 30 height 11
type input "小陳-002"
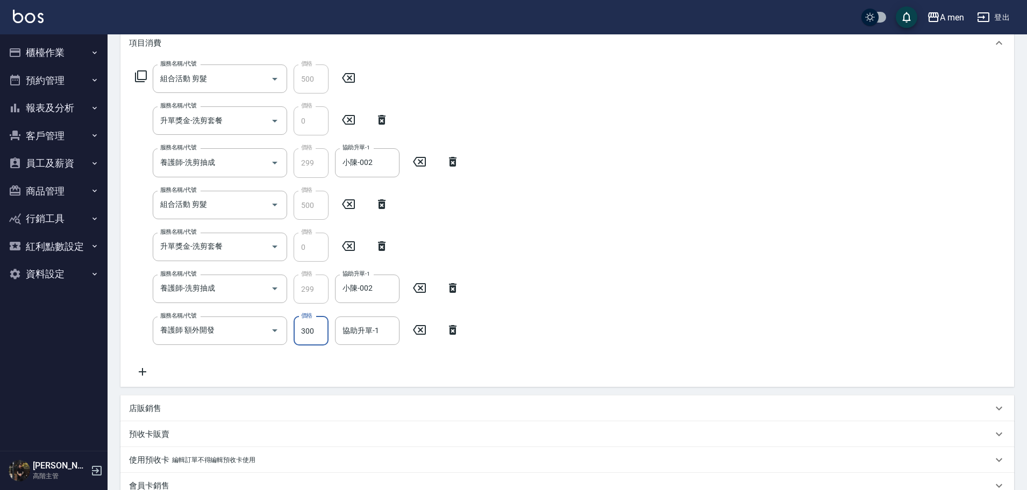
click at [313, 337] on input "300" at bounding box center [311, 331] width 35 height 29
type input "200"
click at [343, 326] on div "協助升單-1 協助升單-1" at bounding box center [367, 331] width 65 height 28
drag, startPoint x: 401, startPoint y: 255, endPoint x: 396, endPoint y: 283, distance: 28.4
click at [396, 283] on div "服務名稱/代號 組合活動 剪髮 服務名稱/代號 價格 500 價格 服務名稱/代號 升單獎金-洗剪套餐 服務名稱/代號 價格 0 價格 服務名稱/代號 養護師…" at bounding box center [297, 222] width 337 height 314
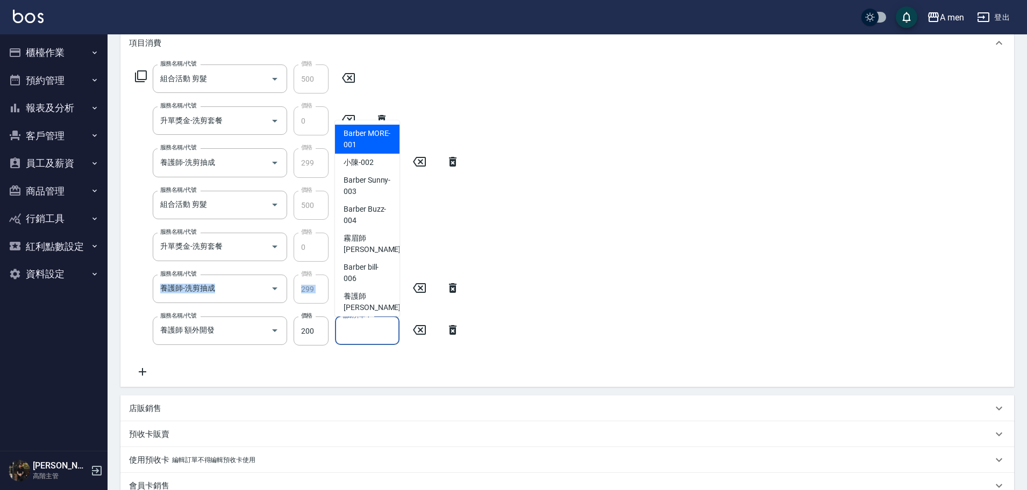
click at [380, 331] on input "協助升單-1" at bounding box center [367, 331] width 55 height 19
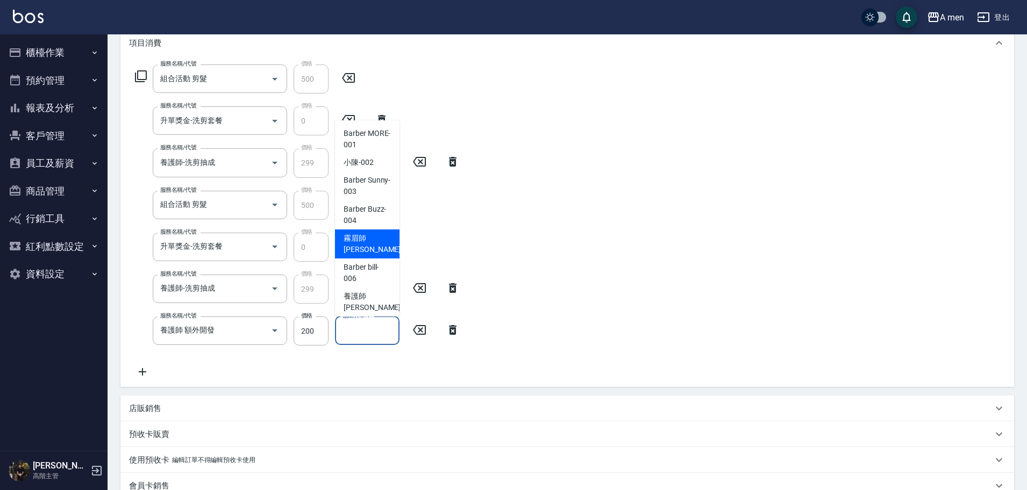
click at [379, 242] on span "霧眉師 小蔡 -005" at bounding box center [380, 244] width 72 height 23
type input "霧眉師 小蔡-005"
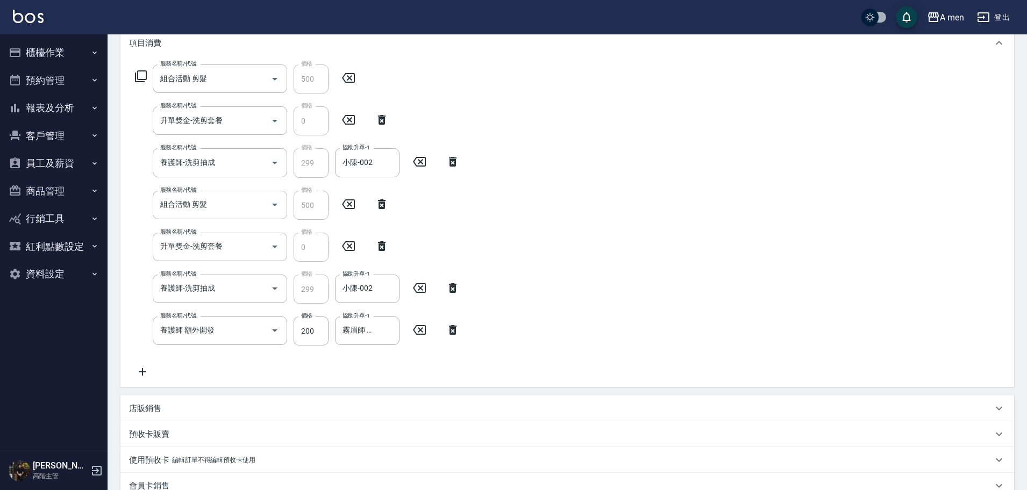
click at [811, 201] on div "服務名稱/代號 組合活動 剪髮 服務名稱/代號 價格 500 價格 服務名稱/代號 升單獎金-洗剪套餐 服務名稱/代號 價格 0 價格 服務名稱/代號 養護師…" at bounding box center [567, 223] width 894 height 327
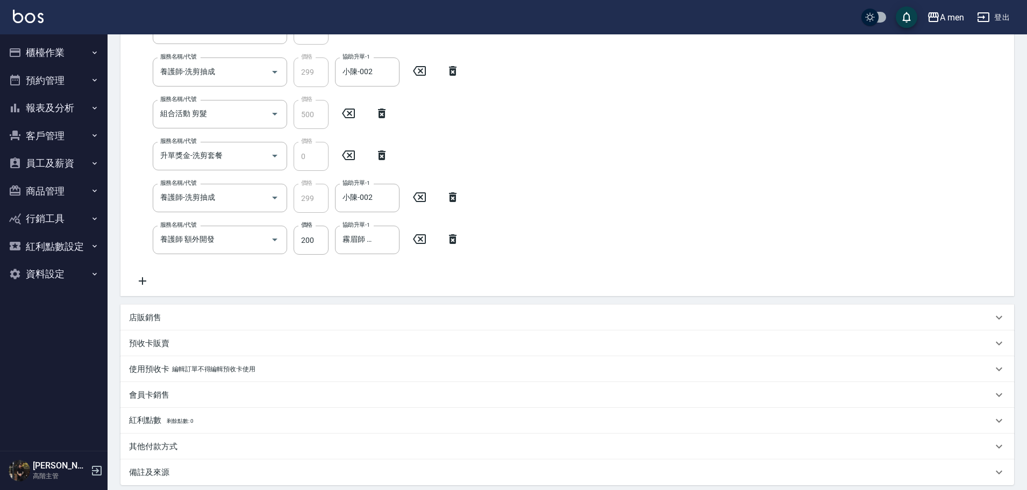
scroll to position [353, 0]
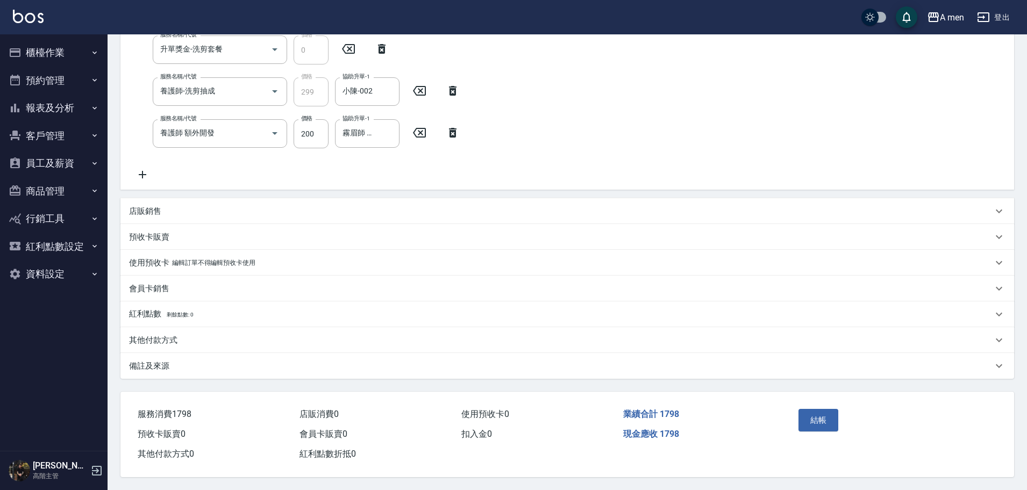
click at [309, 336] on div "其他付款方式" at bounding box center [561, 340] width 864 height 11
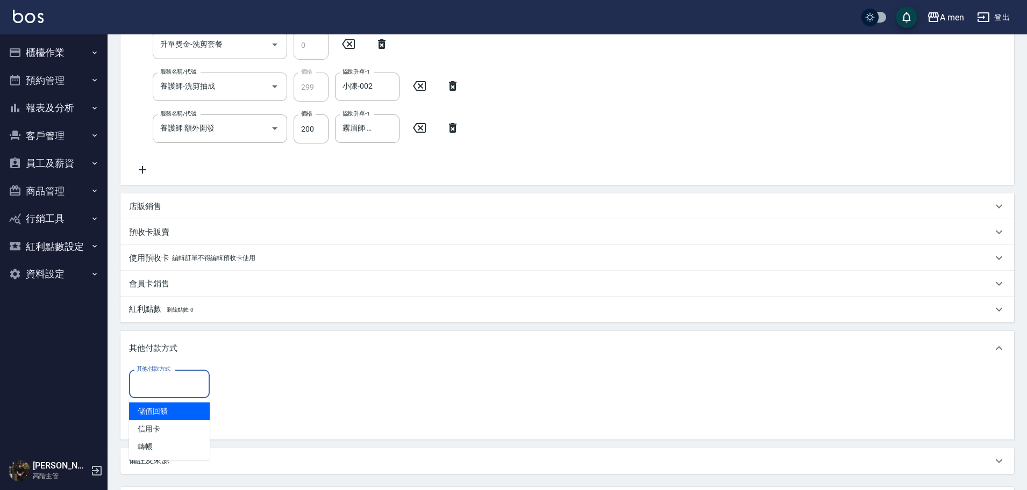
click at [182, 380] on input "其他付款方式" at bounding box center [169, 384] width 71 height 19
click at [179, 441] on span "轉帳" at bounding box center [169, 447] width 81 height 18
type input "轉帳"
click at [250, 384] on input "0" at bounding box center [256, 384] width 81 height 29
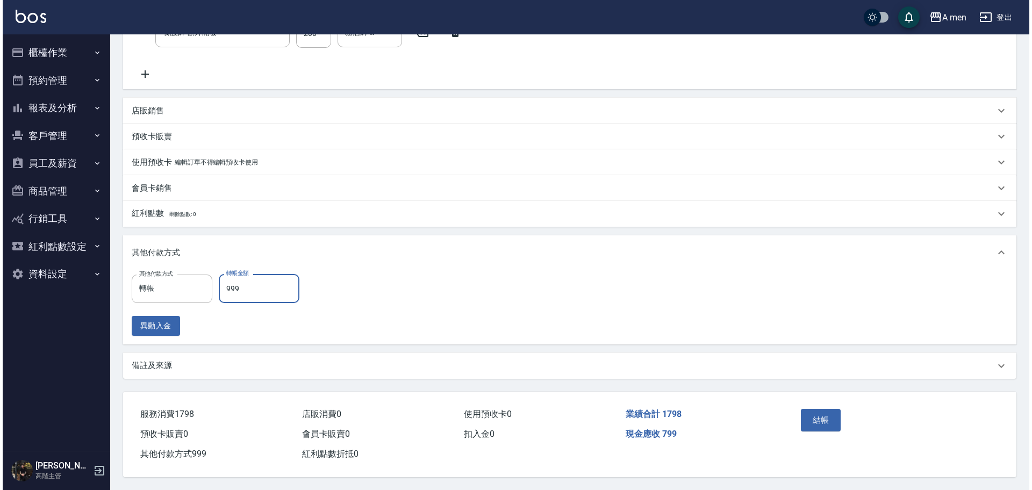
scroll to position [452, 0]
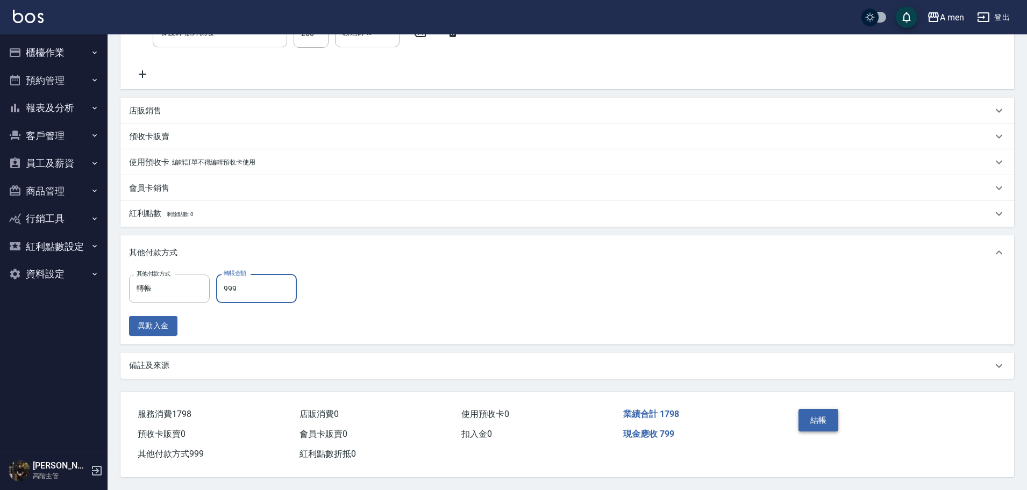
type input "999"
click at [807, 417] on button "結帳" at bounding box center [819, 420] width 40 height 23
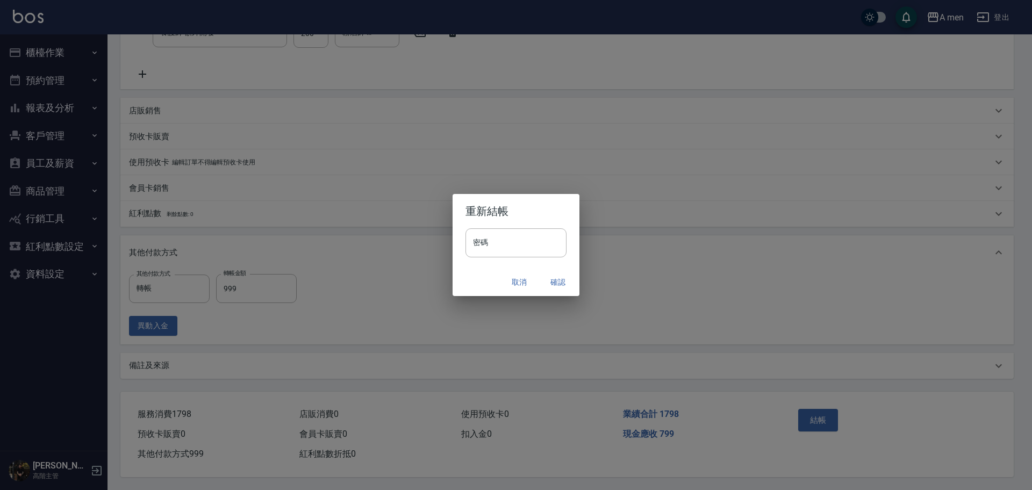
click at [560, 279] on button "確認" at bounding box center [558, 283] width 34 height 20
